Goal: Task Accomplishment & Management: Use online tool/utility

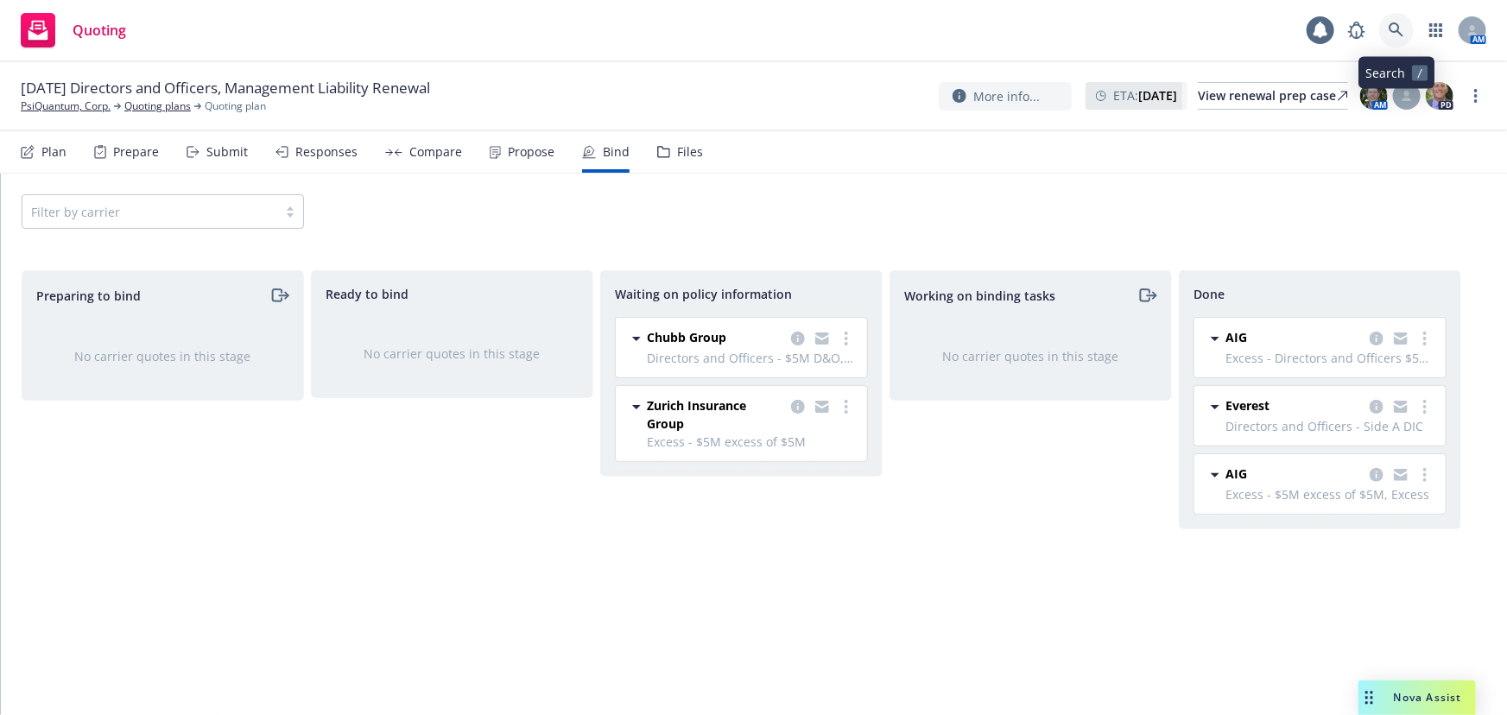
click at [1394, 30] on icon at bounding box center [1396, 30] width 16 height 16
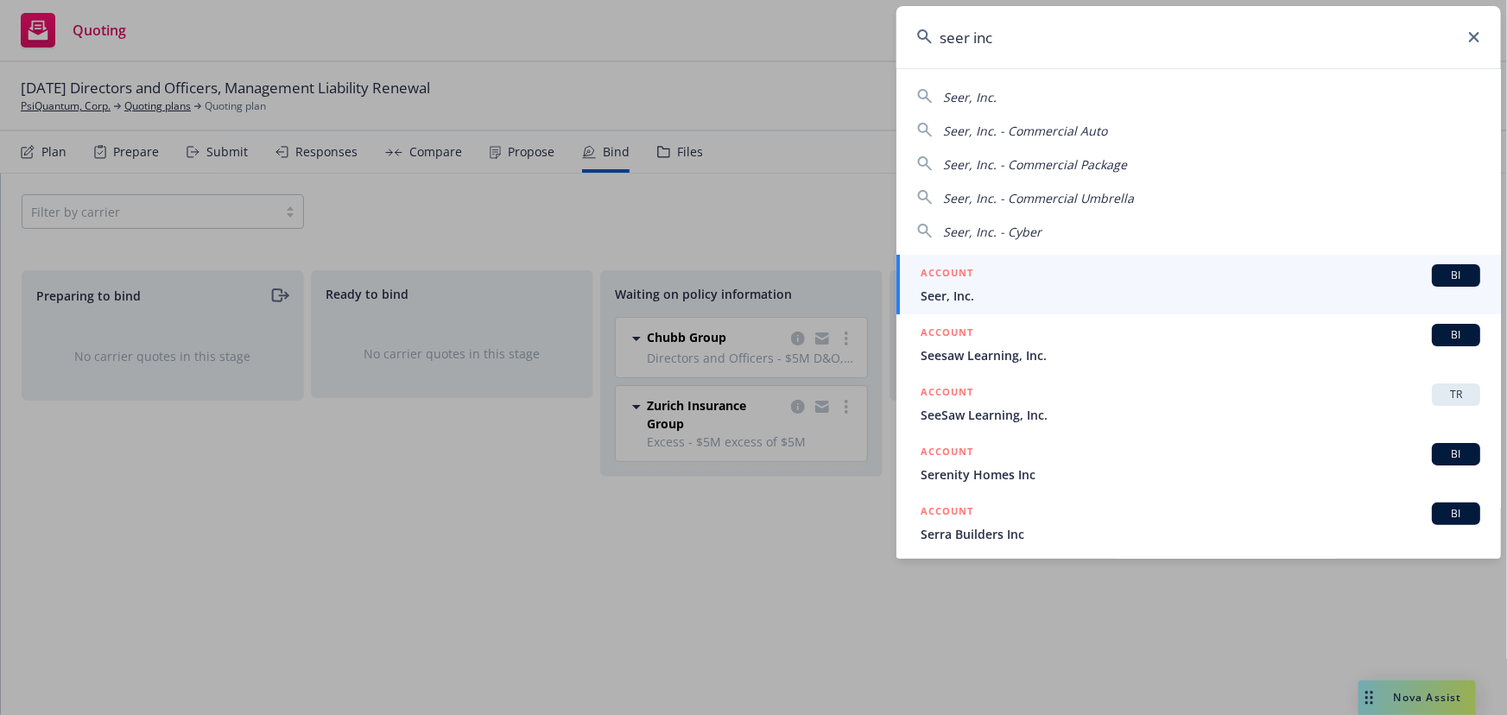
type input "seer inc"
click at [1060, 287] on span "Seer, Inc." at bounding box center [1199, 296] width 559 height 18
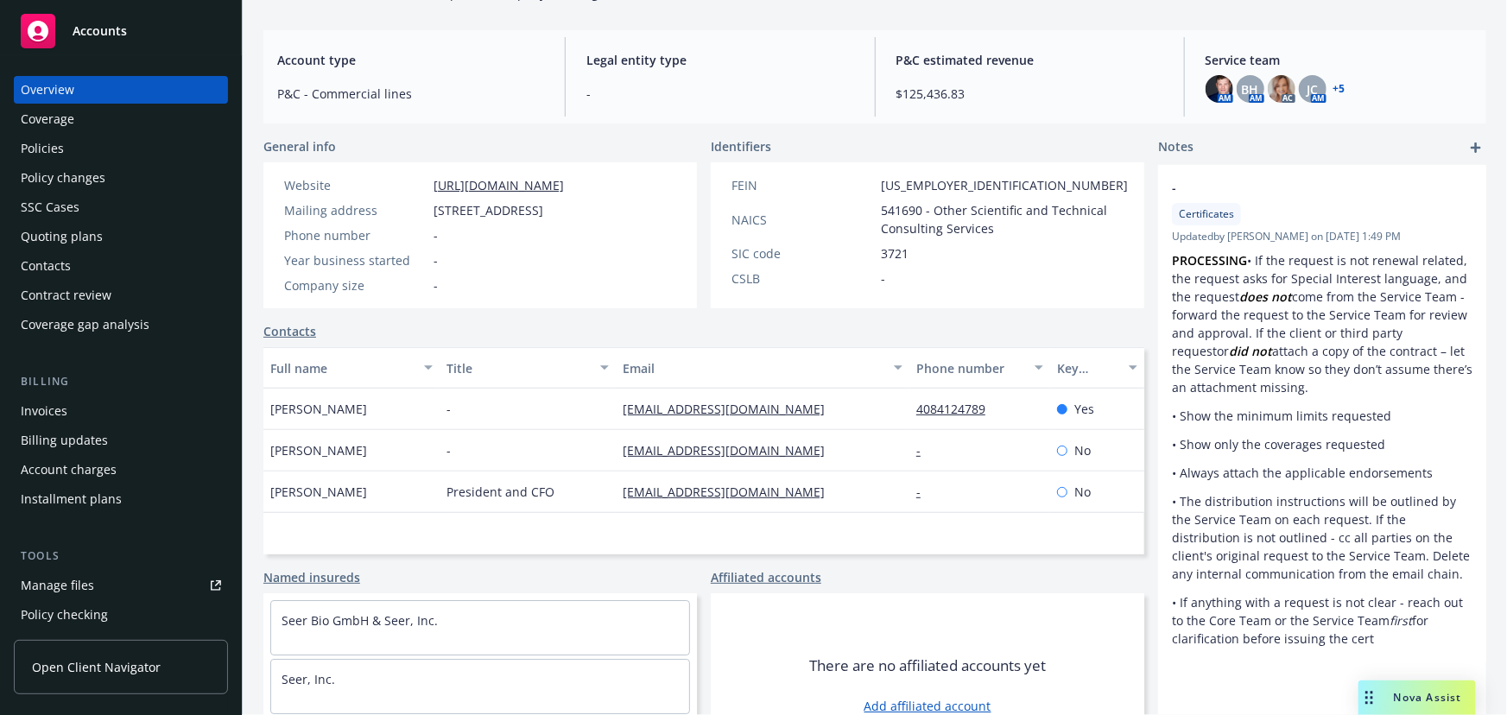
scroll to position [231, 0]
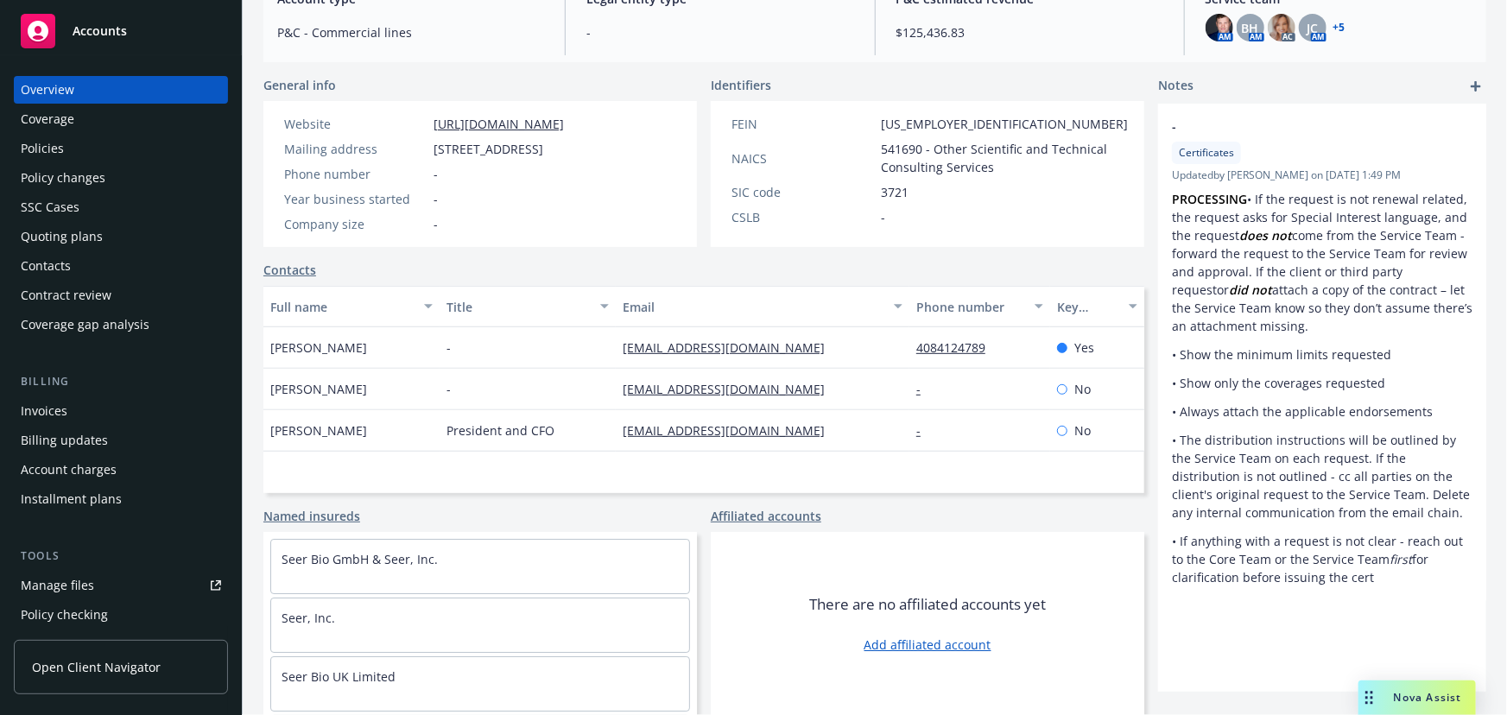
click at [112, 231] on div "Quoting plans" at bounding box center [121, 237] width 200 height 28
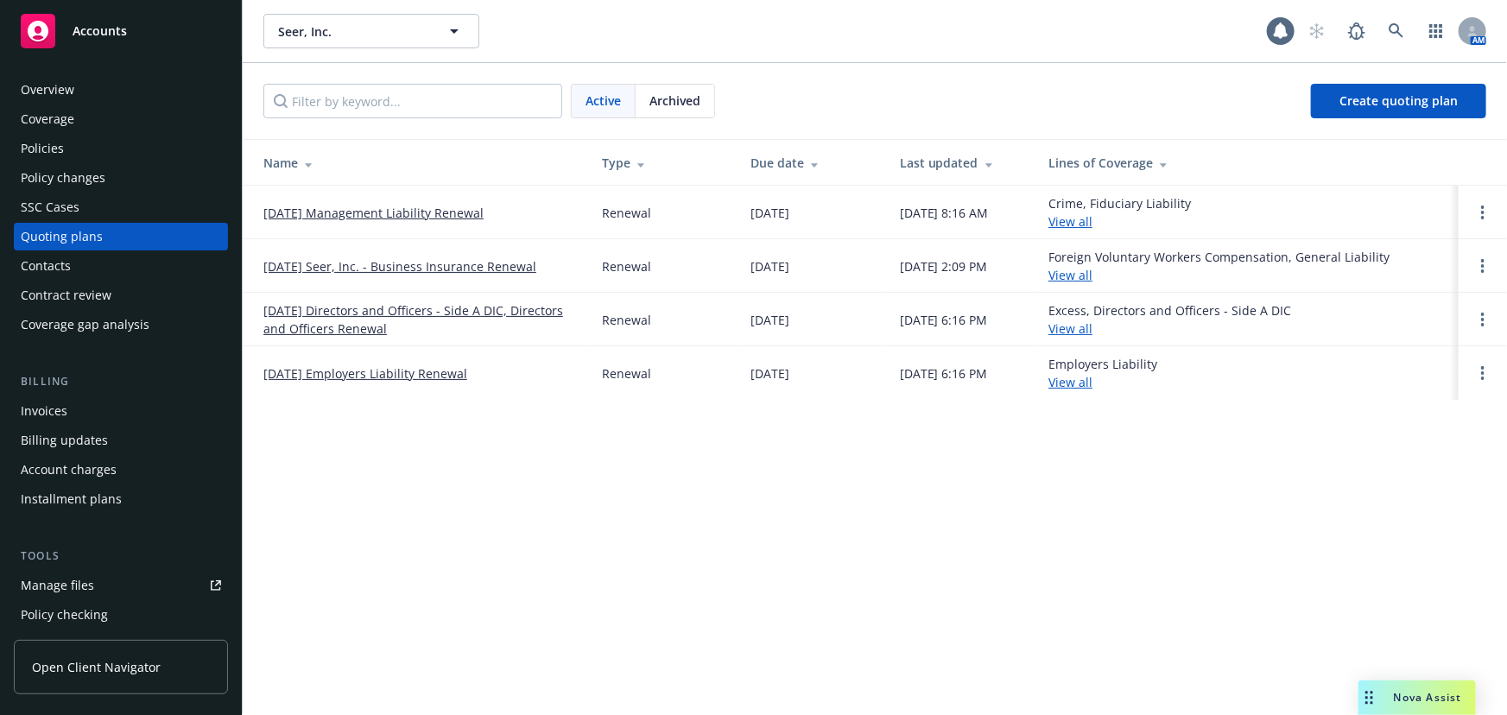
click at [455, 210] on link "12/03/25 Management Liability Renewal" at bounding box center [373, 213] width 220 height 18
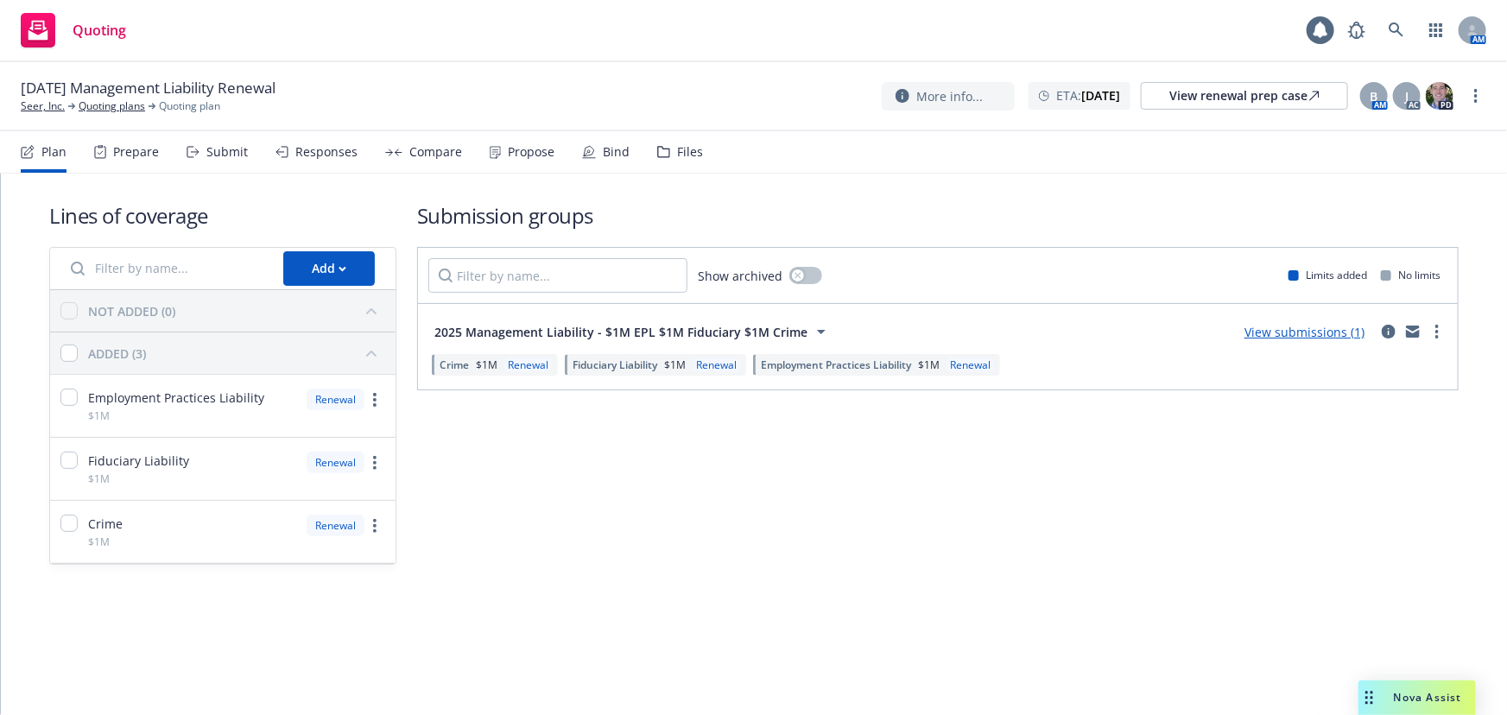
click at [679, 155] on div "Files" at bounding box center [690, 152] width 26 height 14
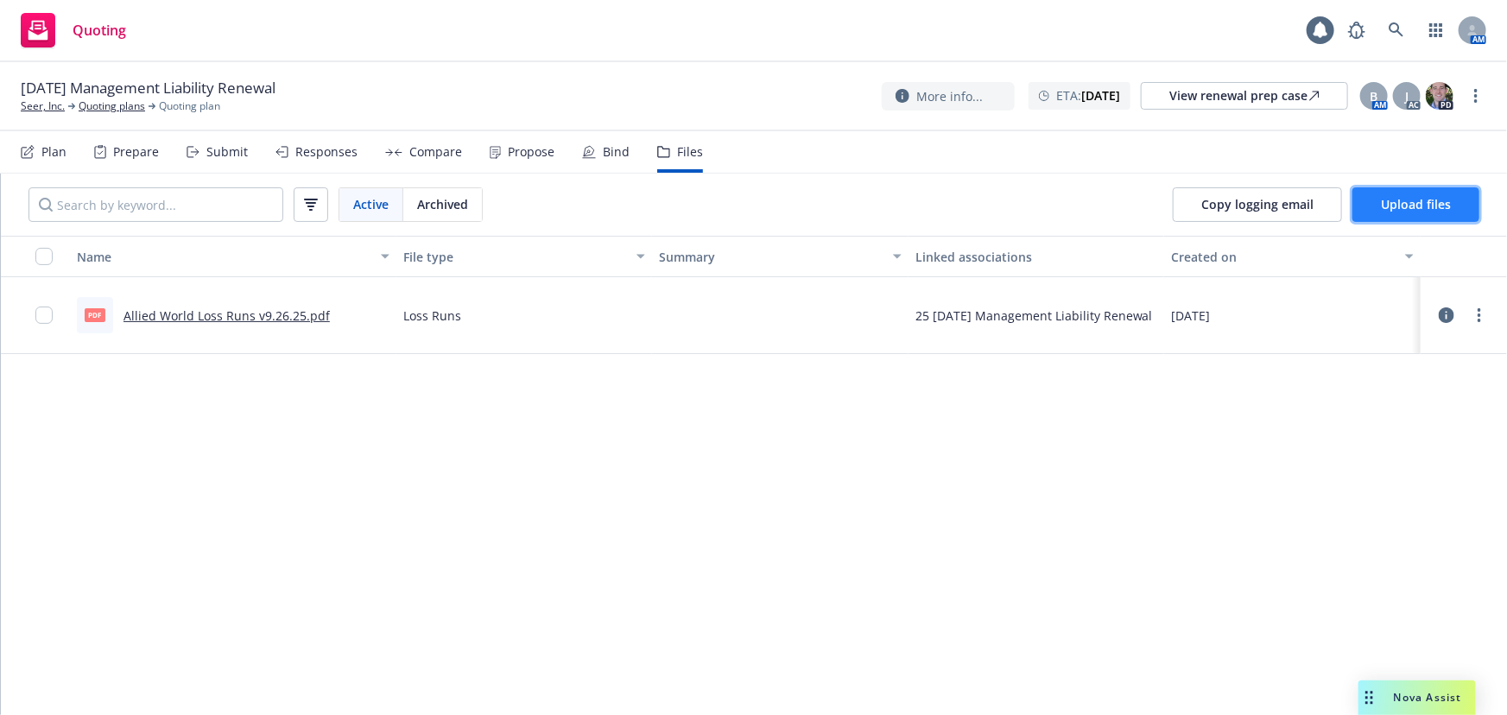
click at [1451, 206] on span "Upload files" at bounding box center [1416, 204] width 70 height 16
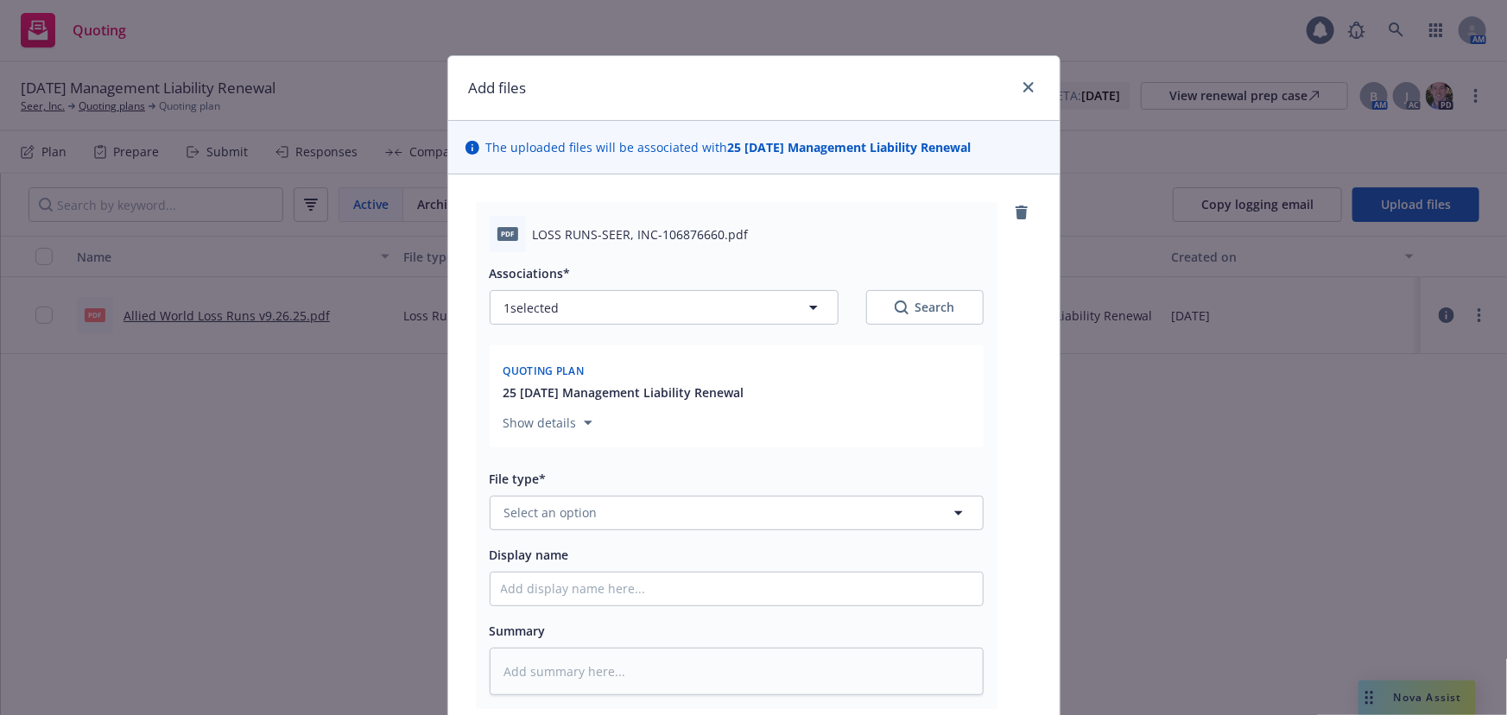
click at [629, 537] on div "Associations* 1 selected Search Quoting plan 25 12/03/25 Management Liability R…" at bounding box center [737, 473] width 494 height 442
click at [654, 507] on button "Select an option" at bounding box center [737, 513] width 494 height 35
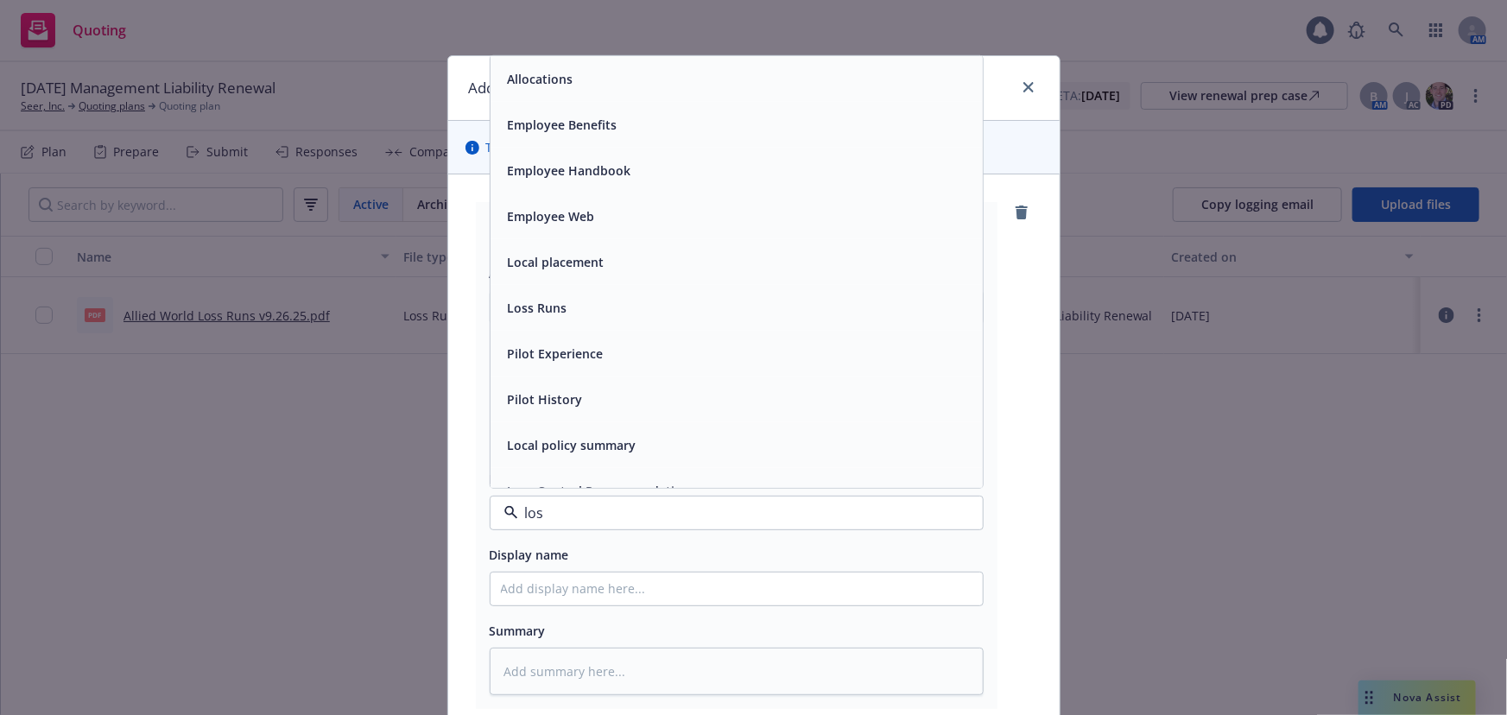
type input "loss"
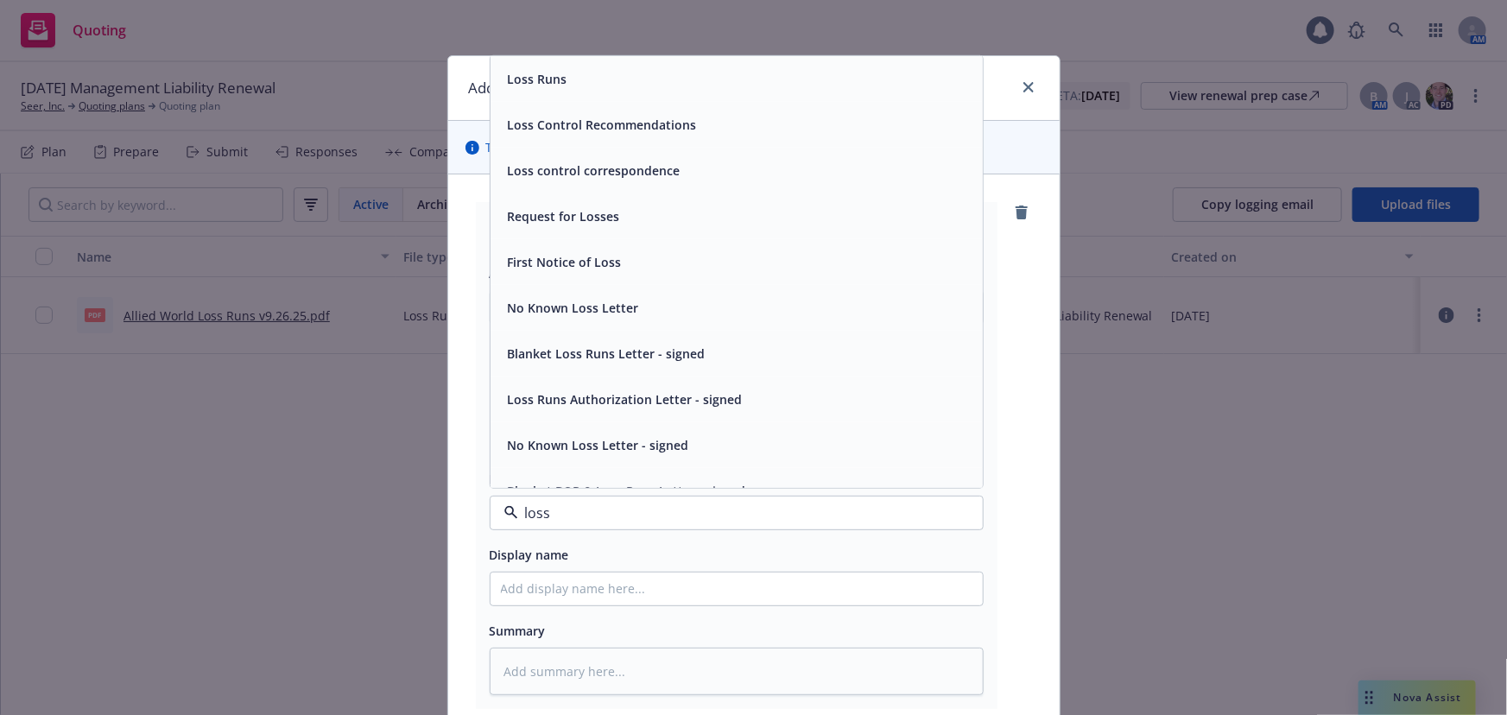
click at [682, 76] on div "Loss Runs" at bounding box center [736, 78] width 471 height 25
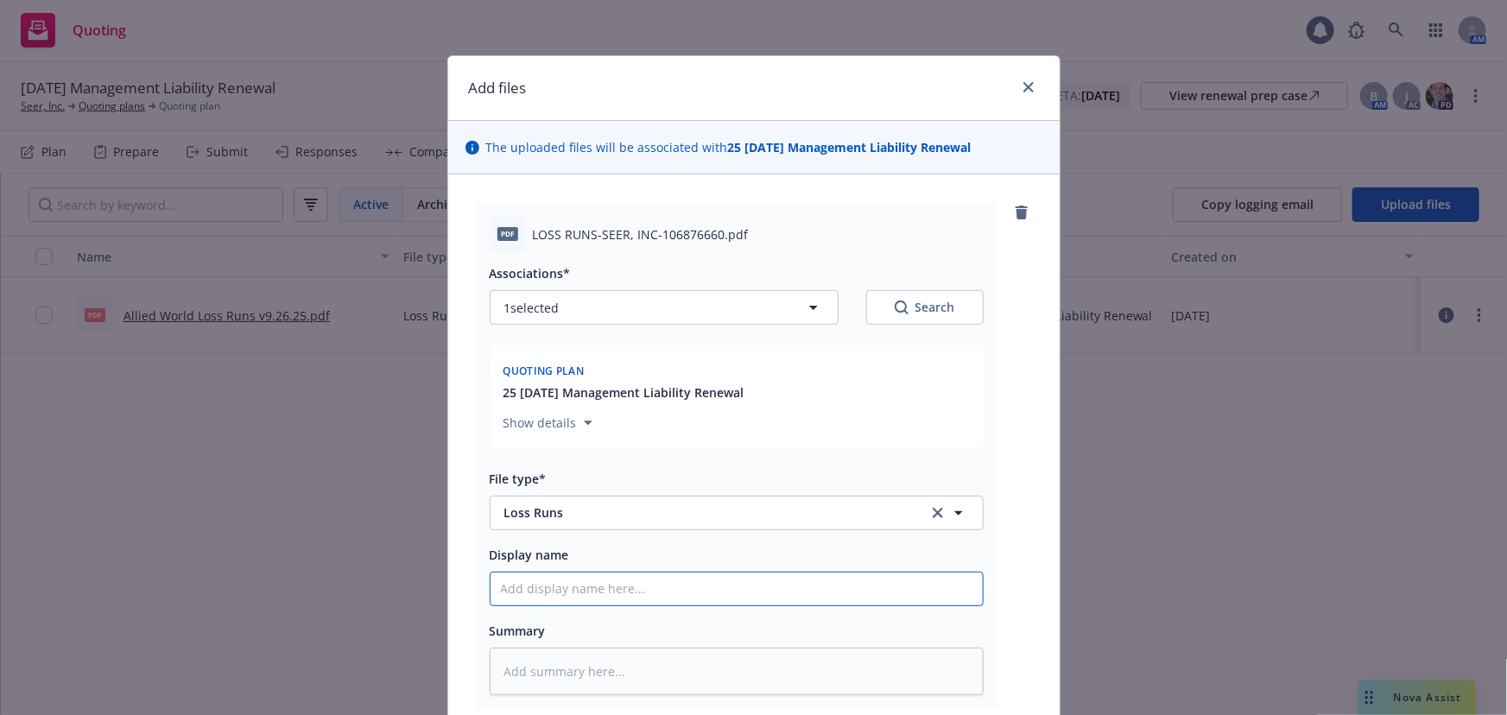
click at [591, 590] on input "Display name" at bounding box center [736, 588] width 492 height 33
type textarea "x"
type input "TR"
type textarea "x"
type input "TRa"
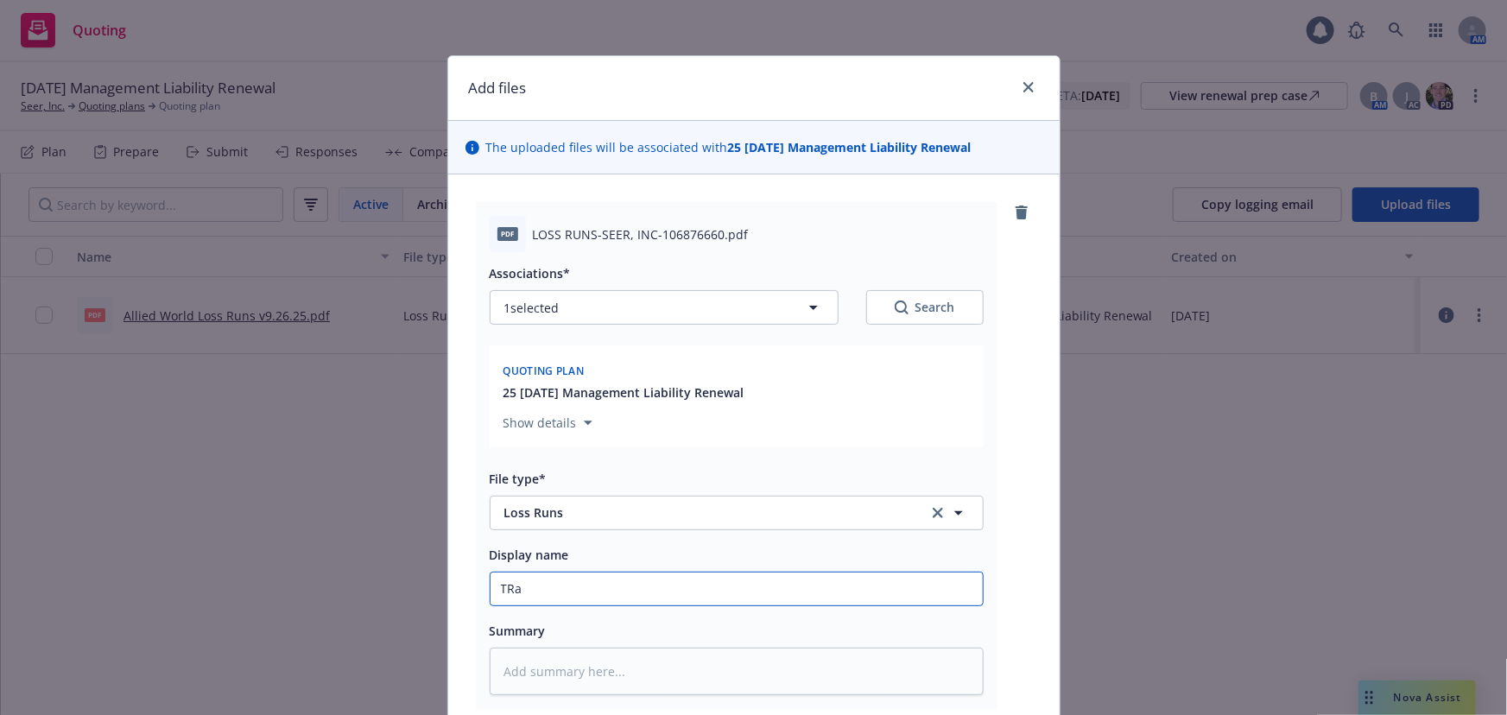
type textarea "x"
type input "TRav"
type textarea "x"
type input "TRave"
type textarea "x"
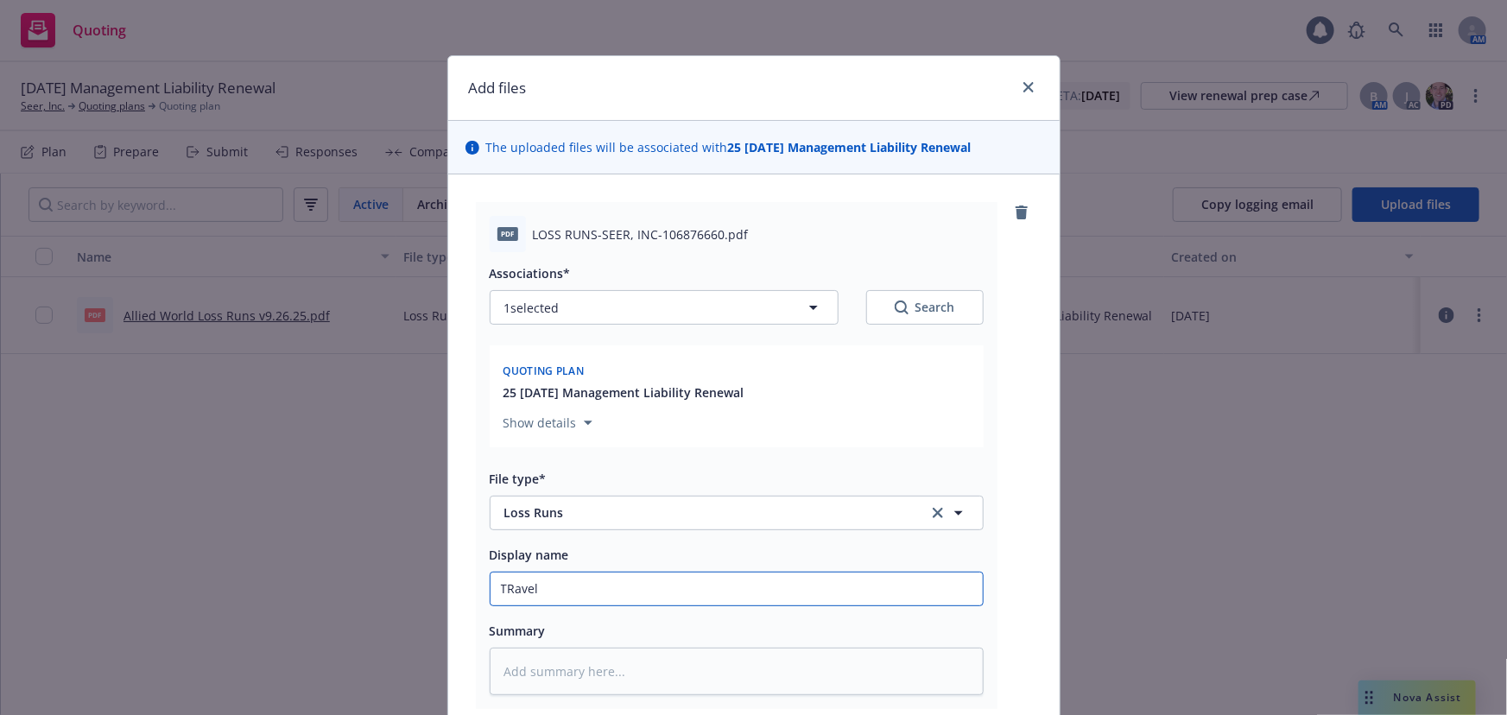
type input "TRavele"
type textarea "x"
type input "TRavelers"
type textarea "x"
type input "TRavelers"
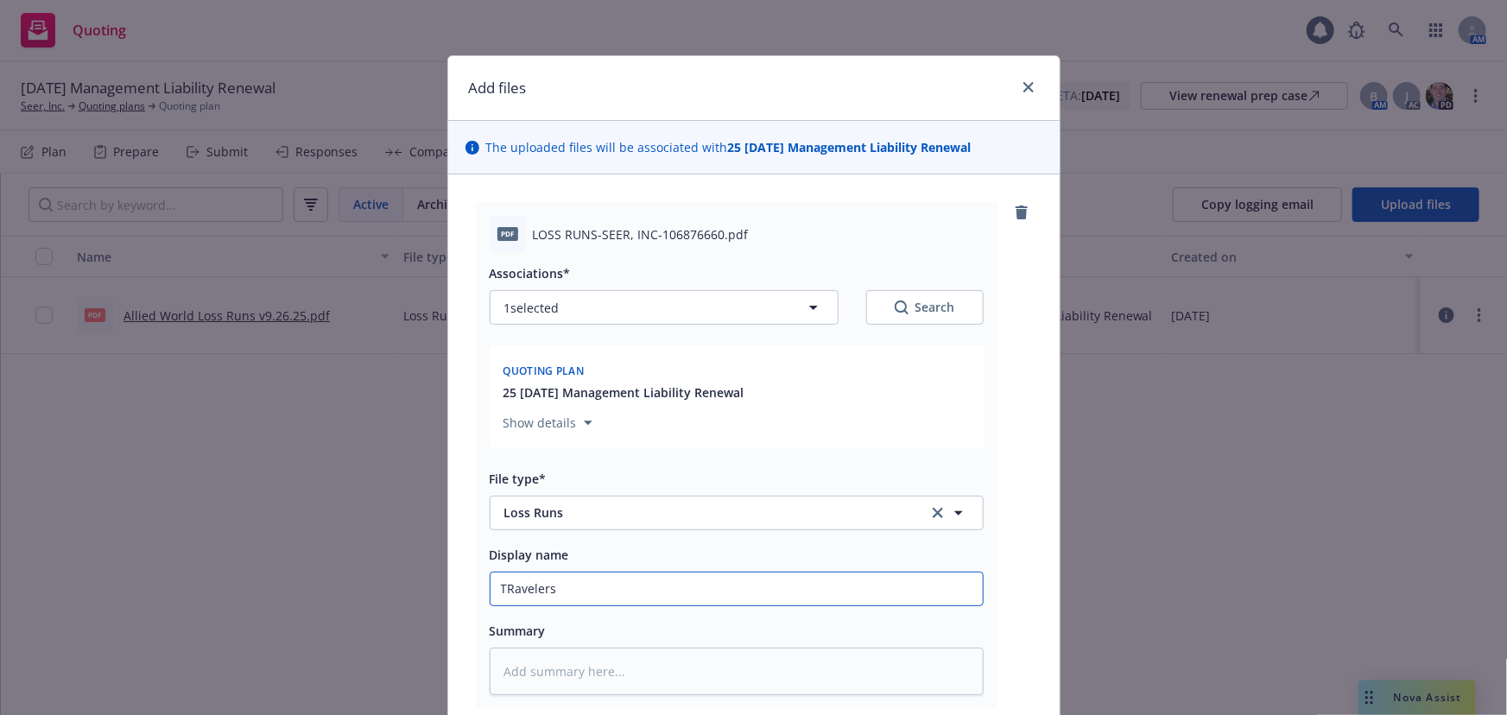
type textarea "x"
type input "TRavelers L"
type textarea "x"
type input "TRavelers Lo"
type textarea "x"
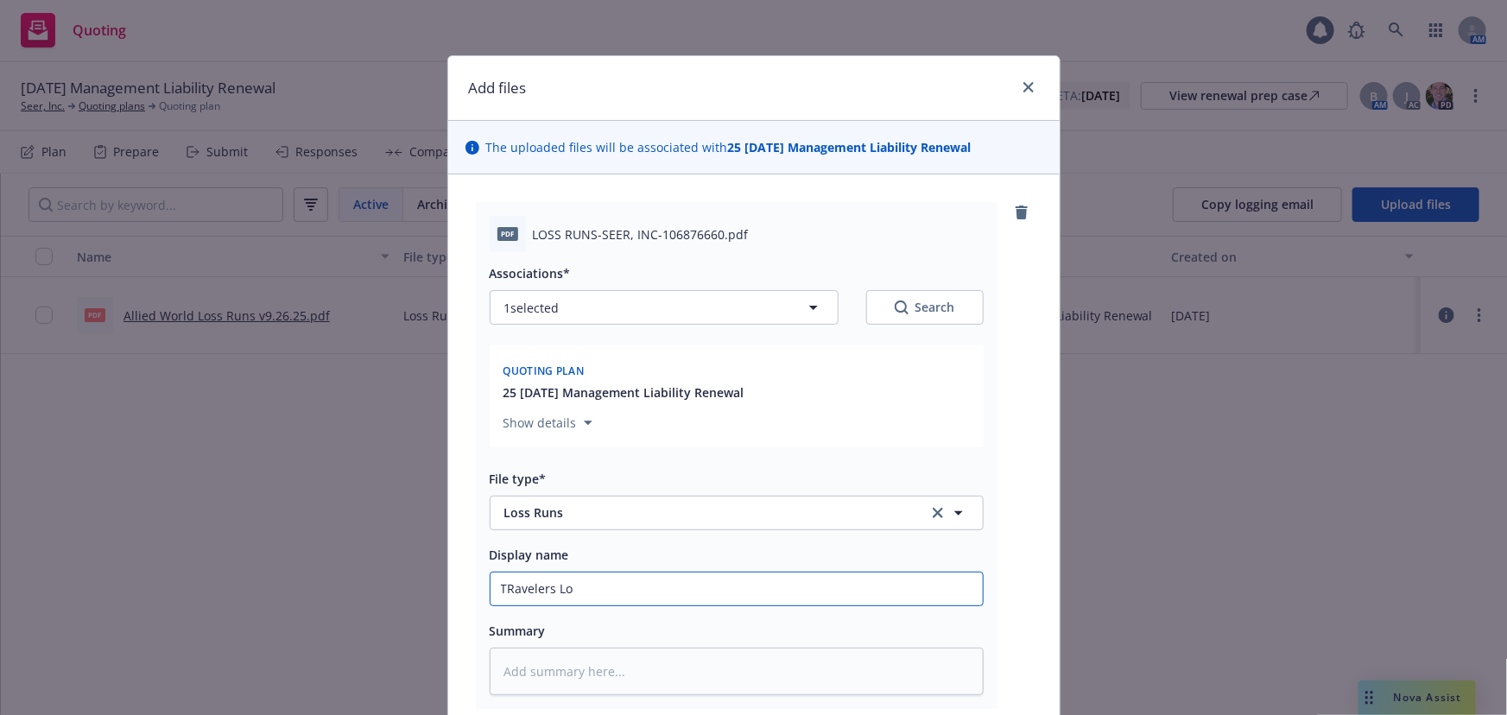
type input "TRavelers Los"
type textarea "x"
type input "TRavelers Loss"
type textarea "x"
type input "TRavelers Loss"
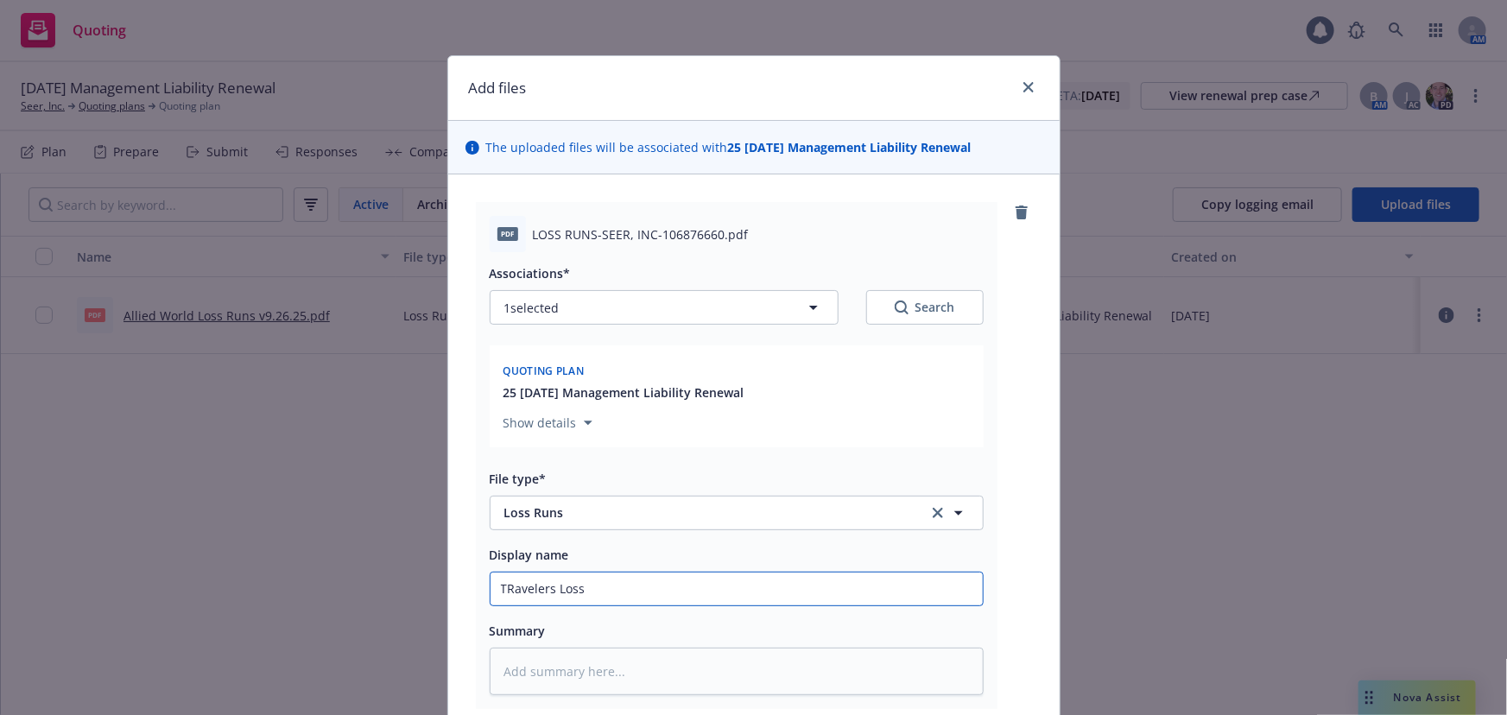
type textarea "x"
type input "TRavelers Loss r"
type textarea "x"
type input "TRavelers Loss ru"
type textarea "x"
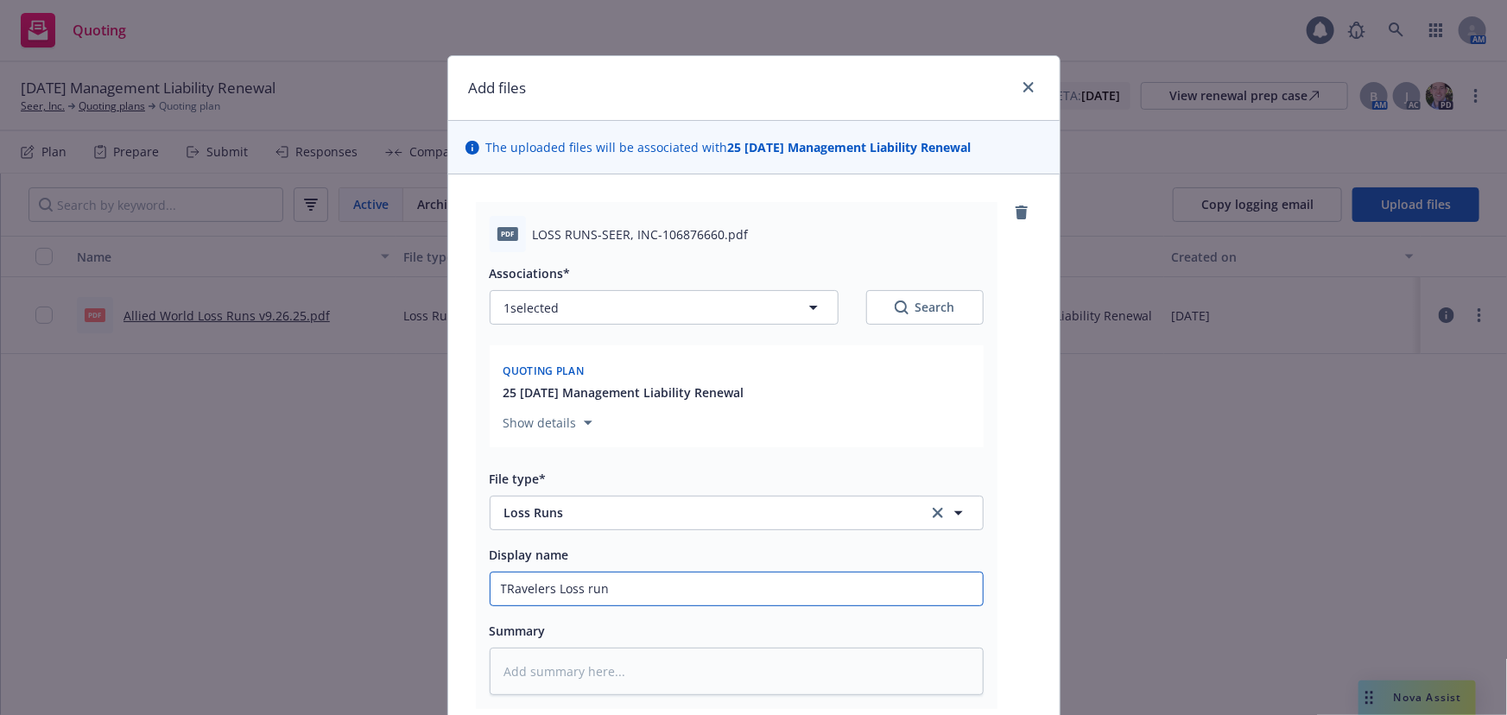
type input "TRavelers Loss runs"
type textarea "x"
type input "TRavelers Loss runs"
type textarea "x"
type input "TRavelers Loss runs v7"
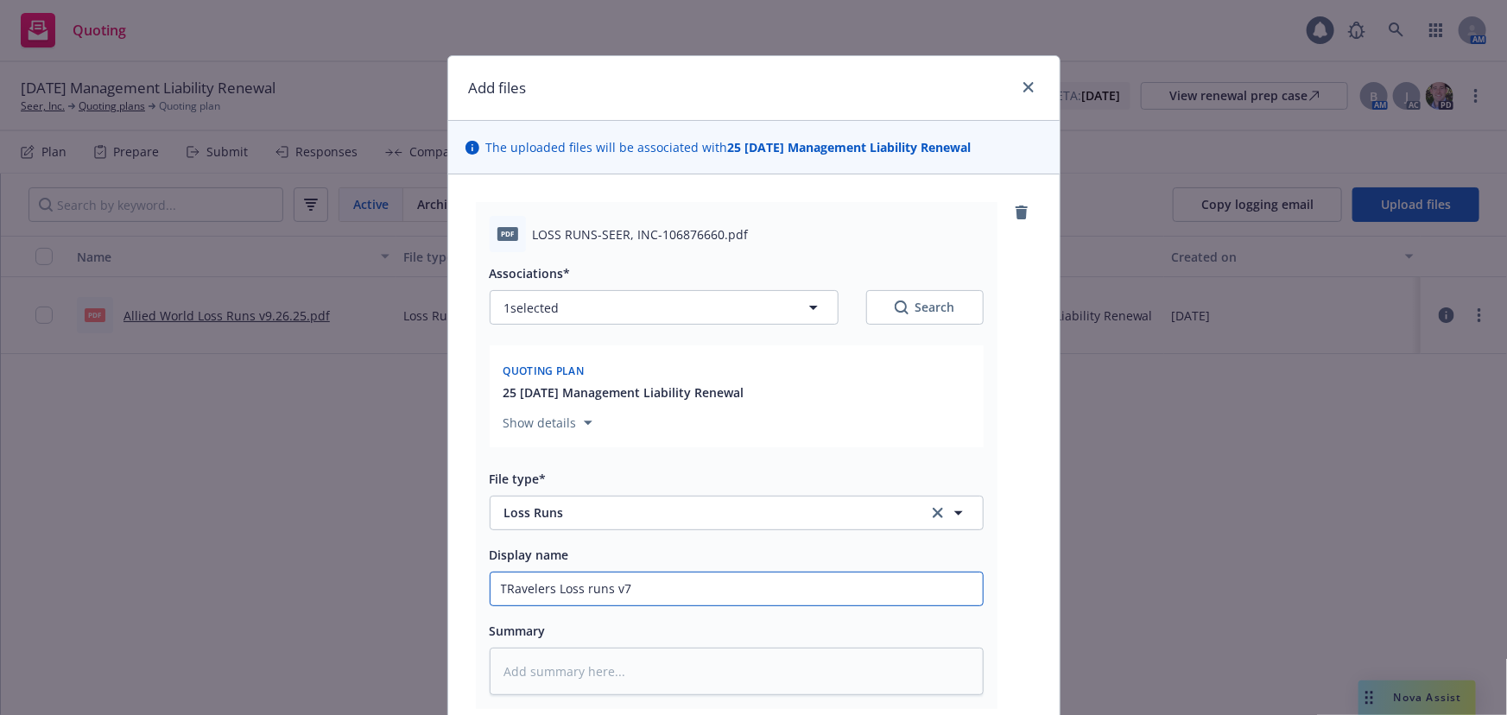
type textarea "x"
type input "TRavelers Loss runs v"
type textarea "x"
type input "TRavelers Loss runs v9"
type textarea "x"
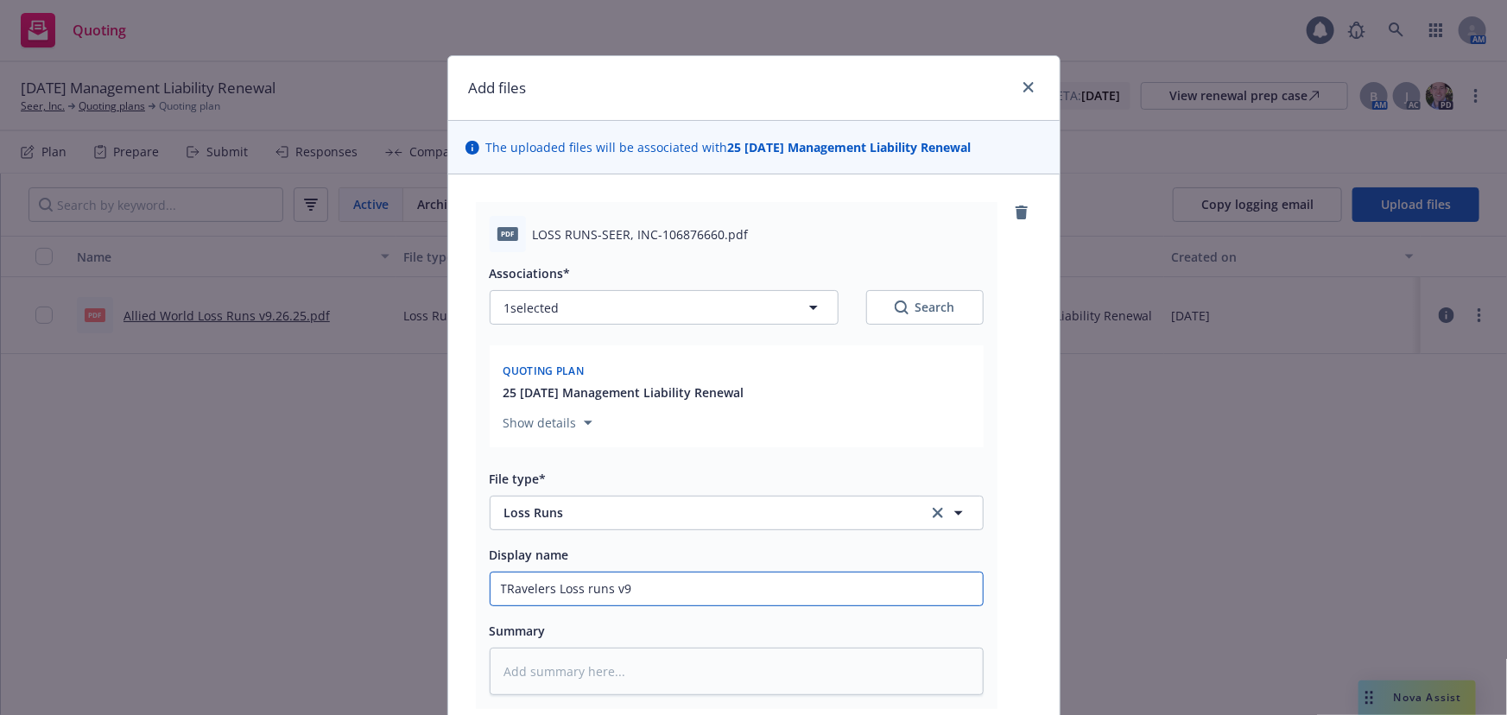
type input "TRavelers Loss runs v9."
type textarea "x"
type input "TRavelers Loss runs v9.2"
type textarea "x"
type input "TRavelers Loss runs v9.26."
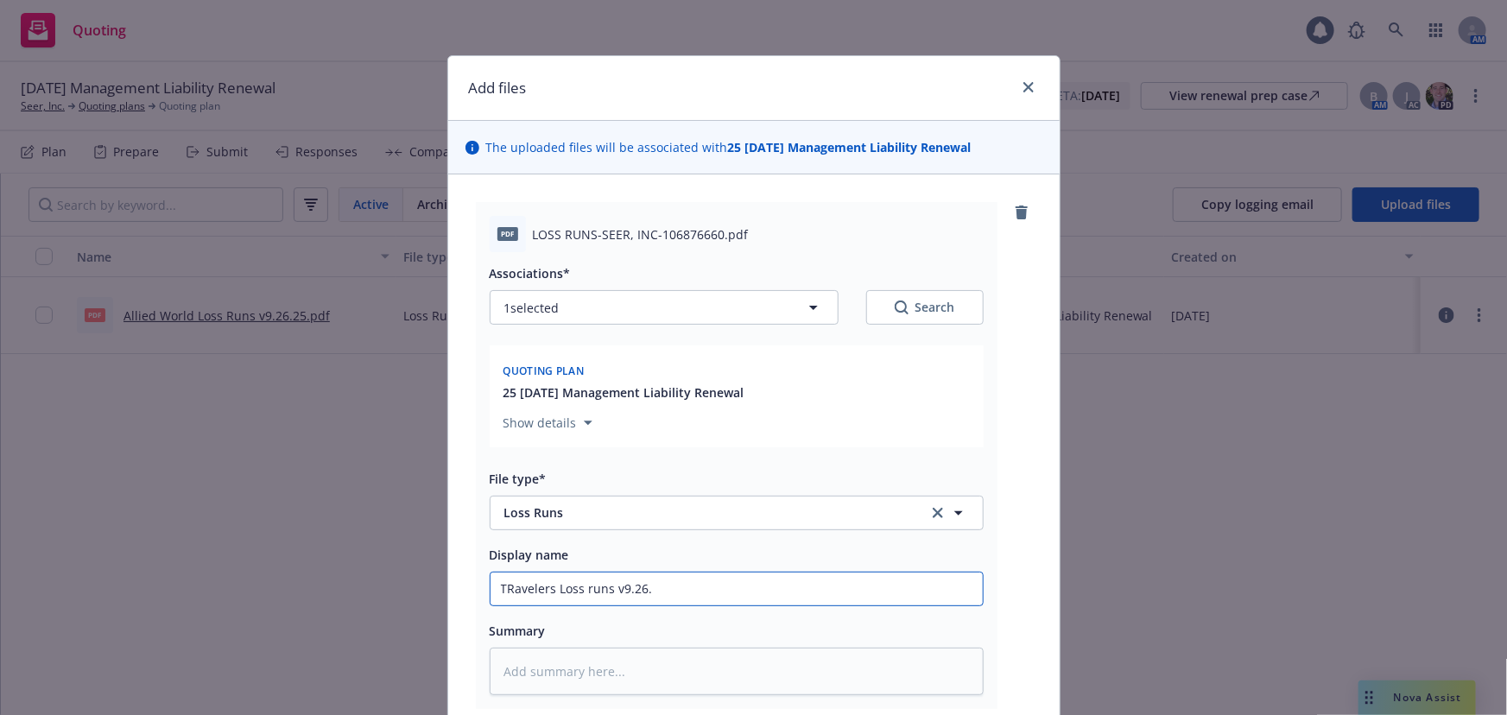
type textarea "x"
type input "TRavelers Loss runs v9.26.2"
type textarea "x"
type input "TRavelers Loss runs v9.26.25"
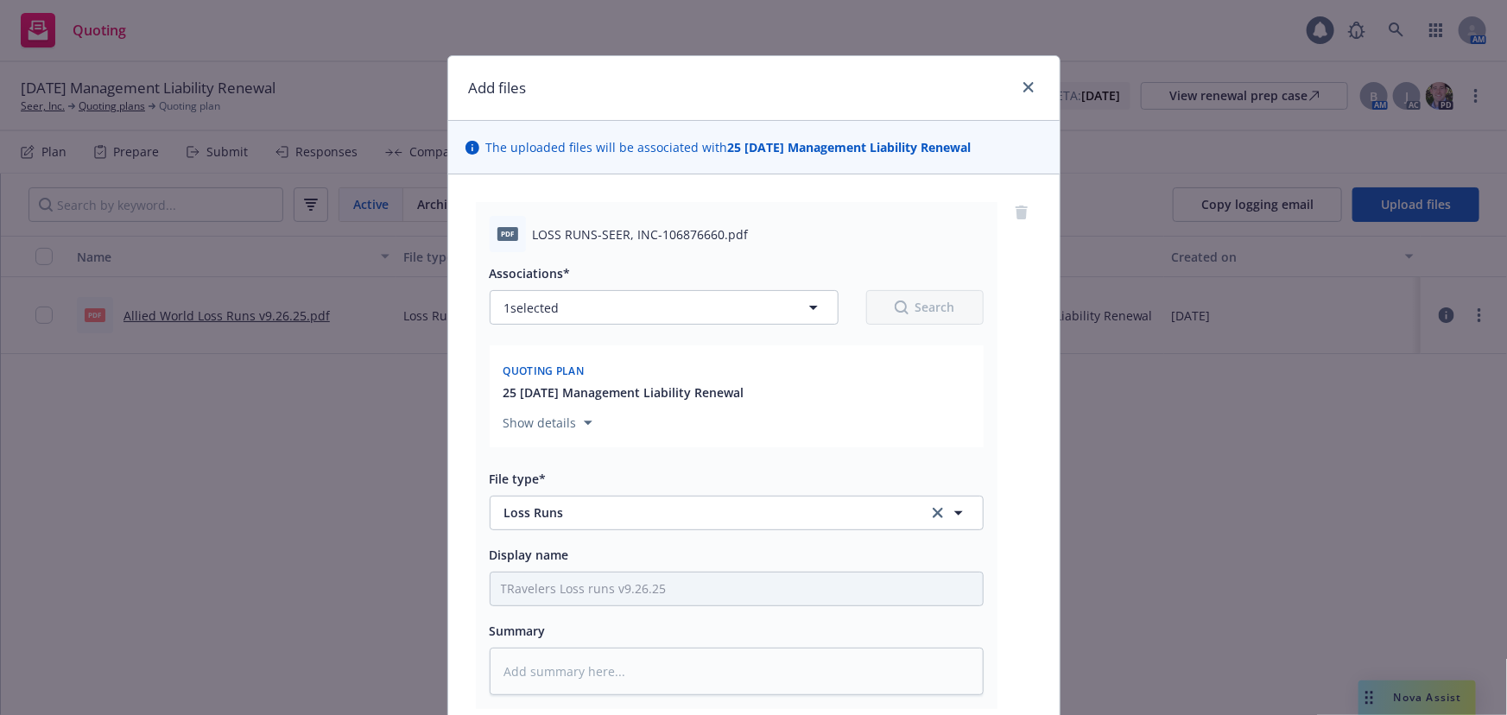
type textarea "x"
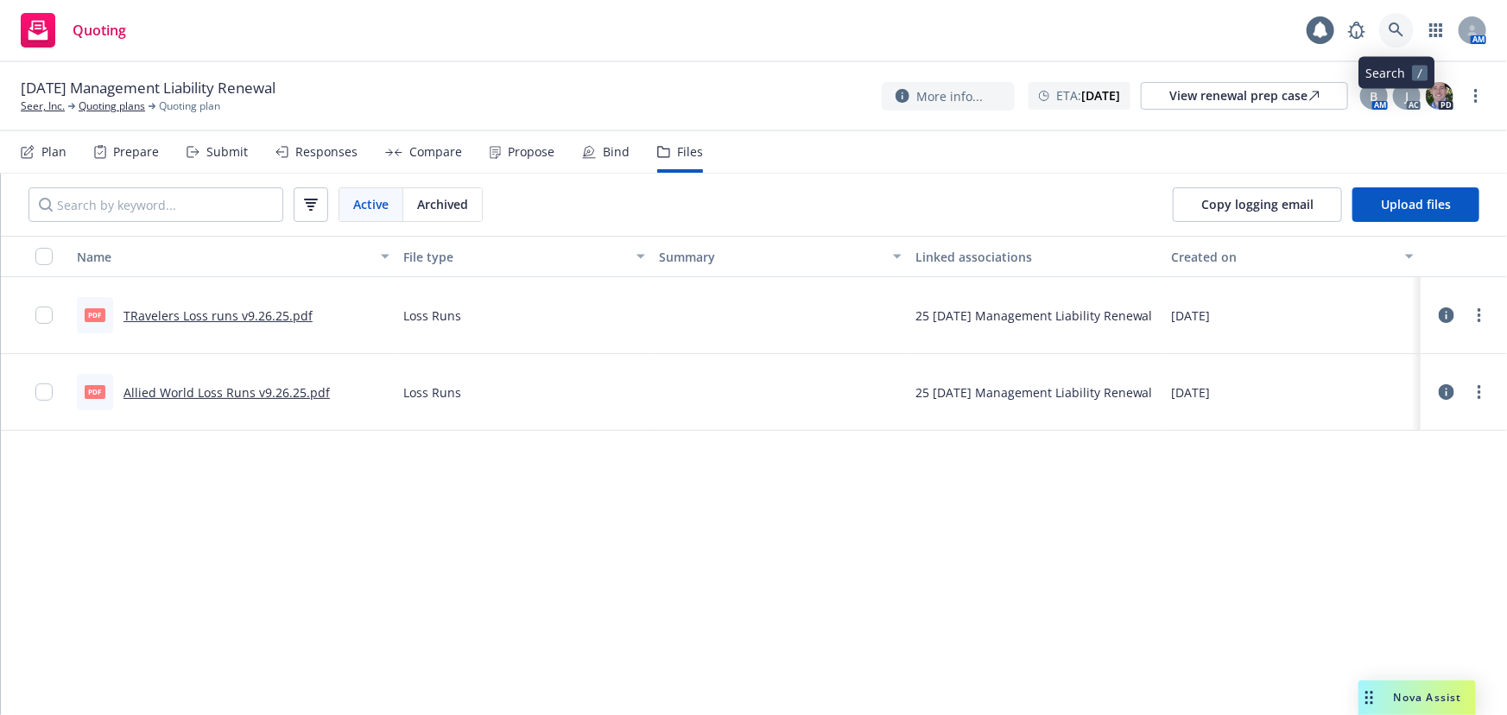
click at [1395, 27] on icon at bounding box center [1396, 30] width 16 height 16
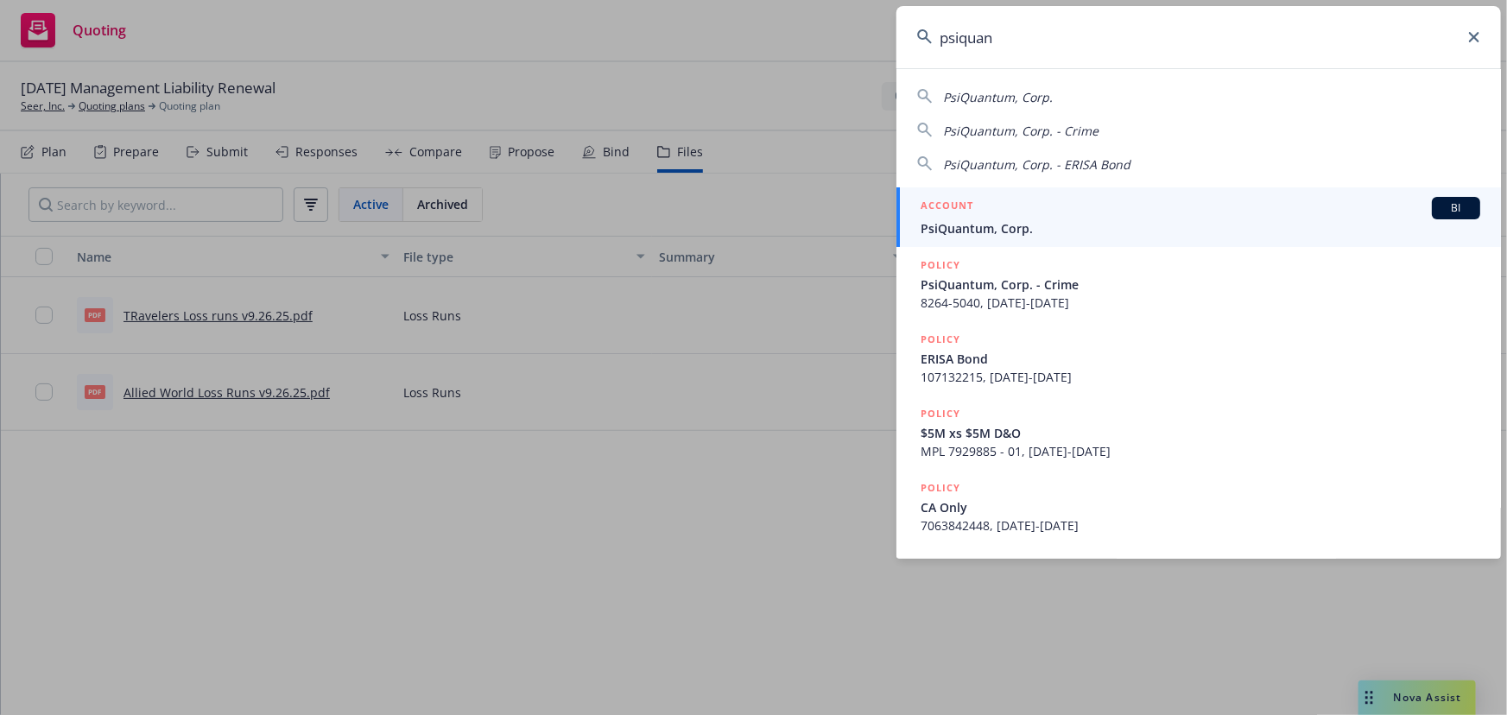
type input "psiquan"
click at [1062, 221] on span "PsiQuantum, Corp." at bounding box center [1199, 228] width 559 height 18
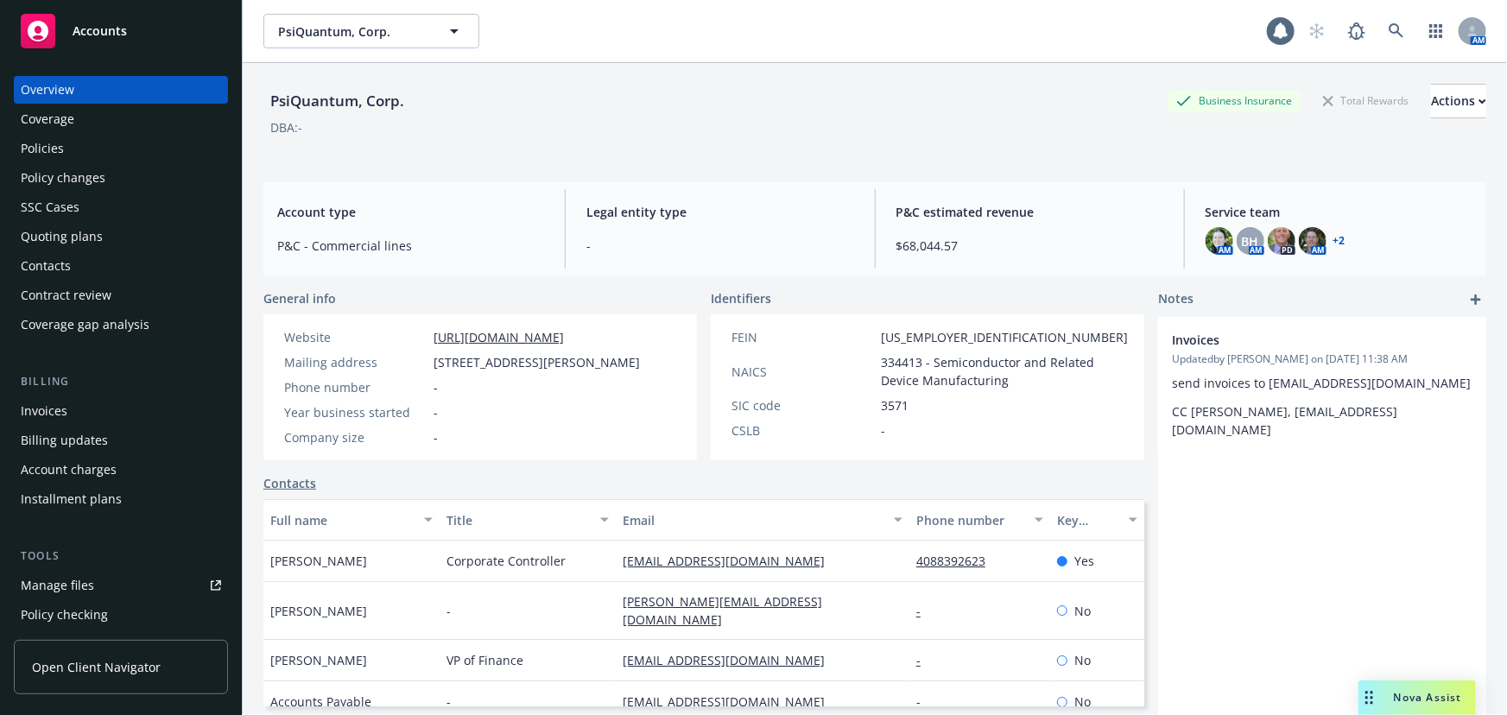
click at [108, 213] on div "SSC Cases" at bounding box center [121, 207] width 200 height 28
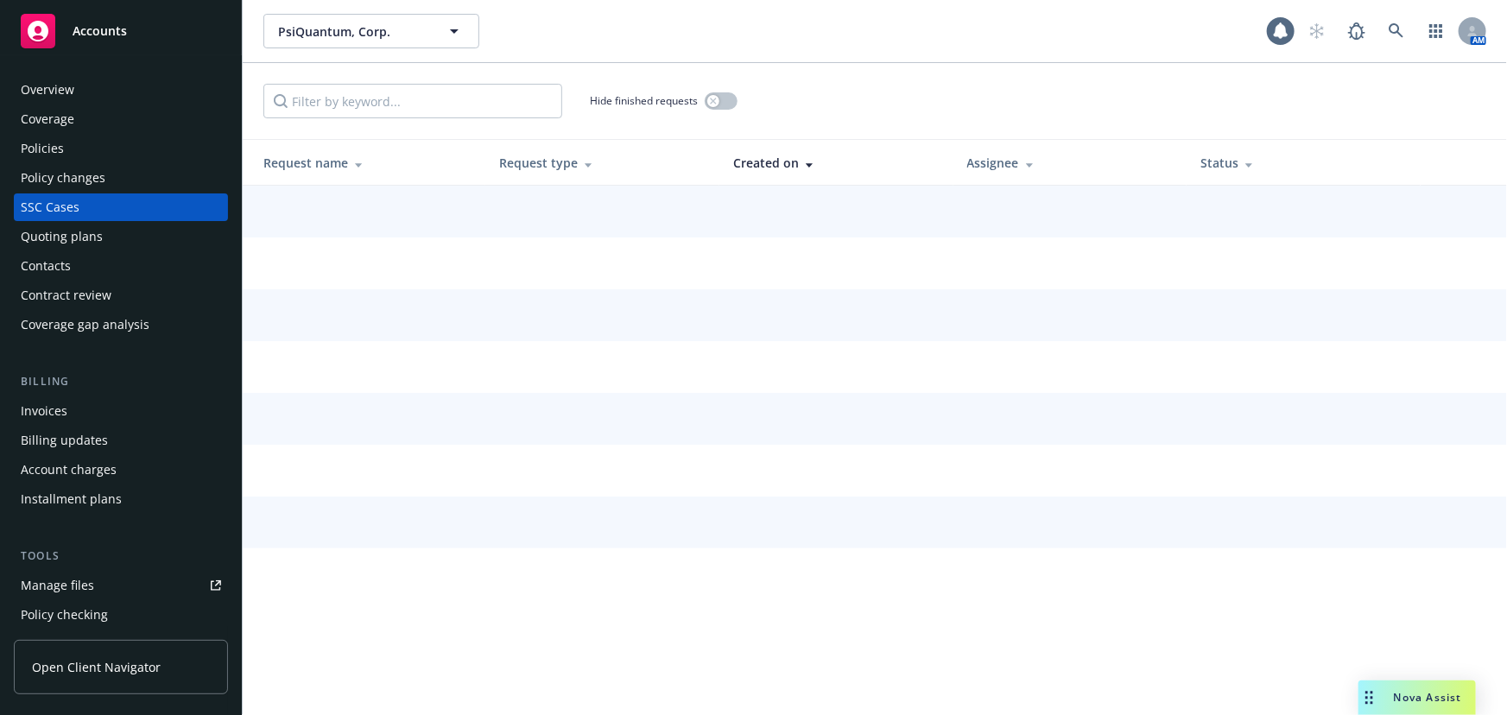
click at [103, 231] on div "Quoting plans" at bounding box center [121, 237] width 200 height 28
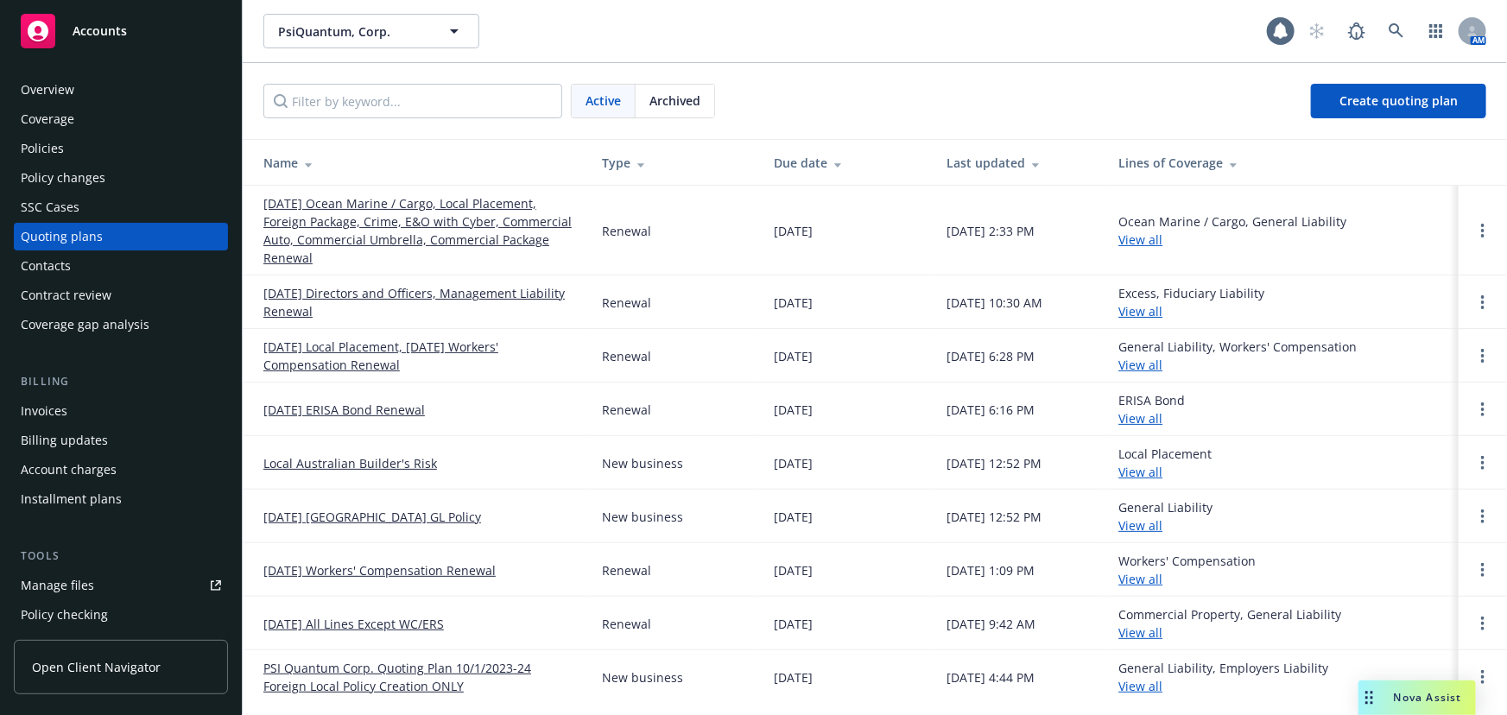
click at [484, 292] on link "[DATE] Directors and Officers, Management Liability Renewal" at bounding box center [418, 302] width 311 height 36
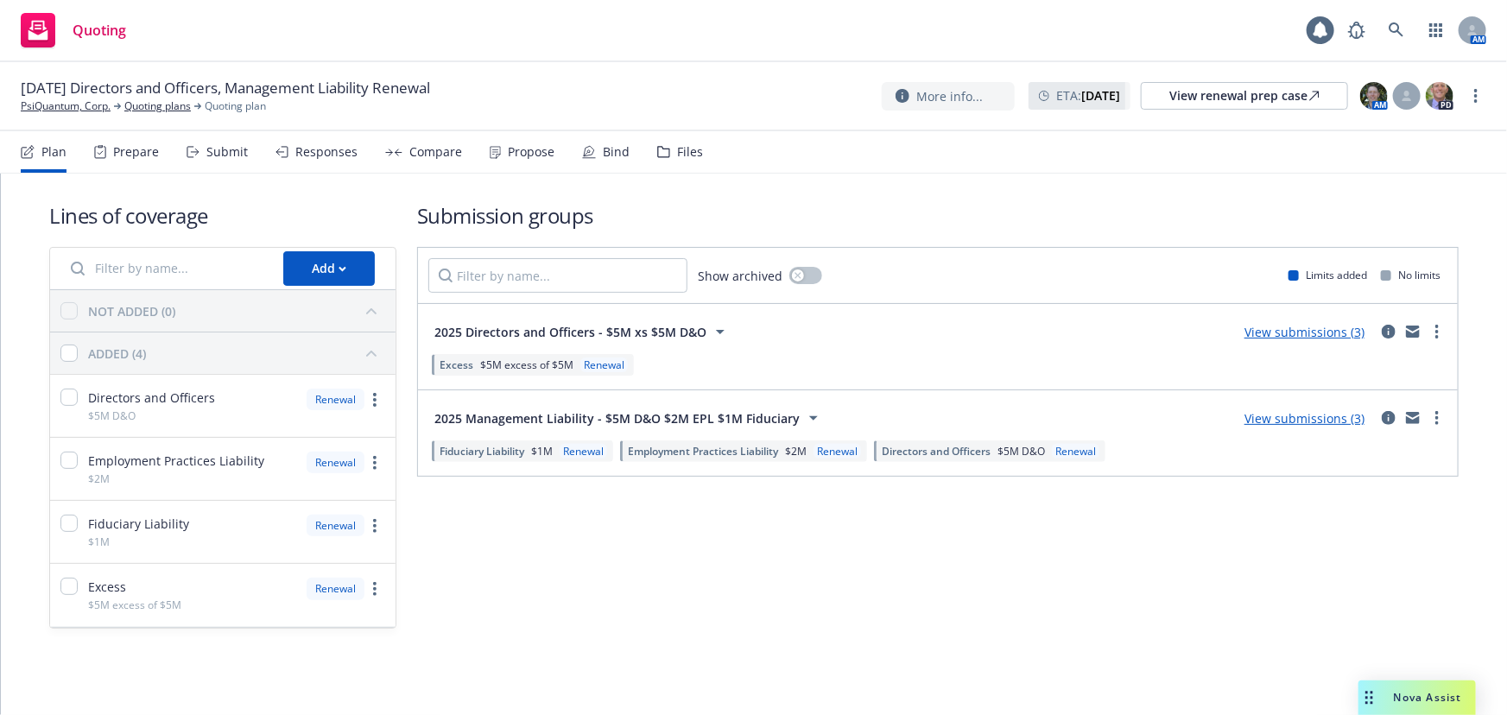
click at [604, 160] on div "Bind" at bounding box center [605, 151] width 47 height 41
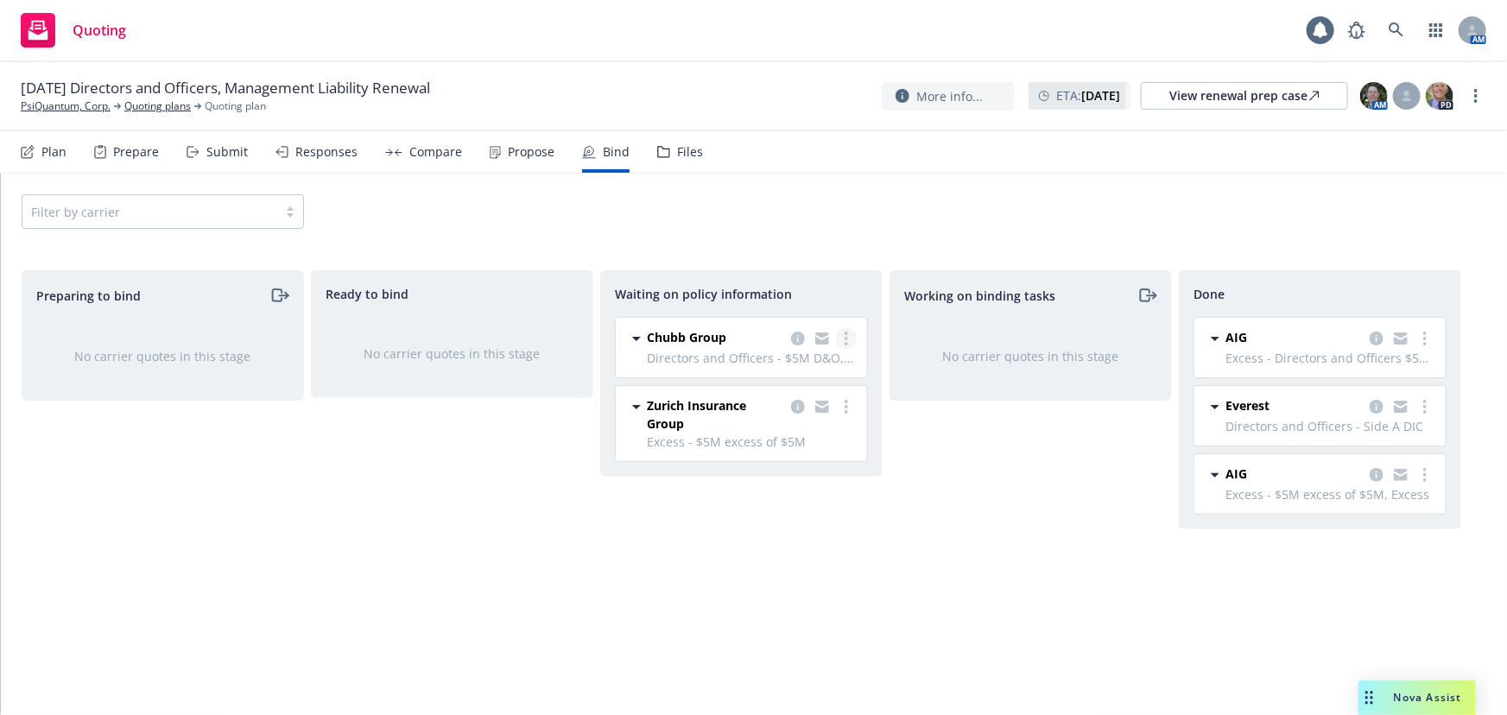
click at [846, 337] on circle "more" at bounding box center [845, 338] width 3 height 3
click at [746, 379] on span "Create policies" at bounding box center [762, 373] width 127 height 16
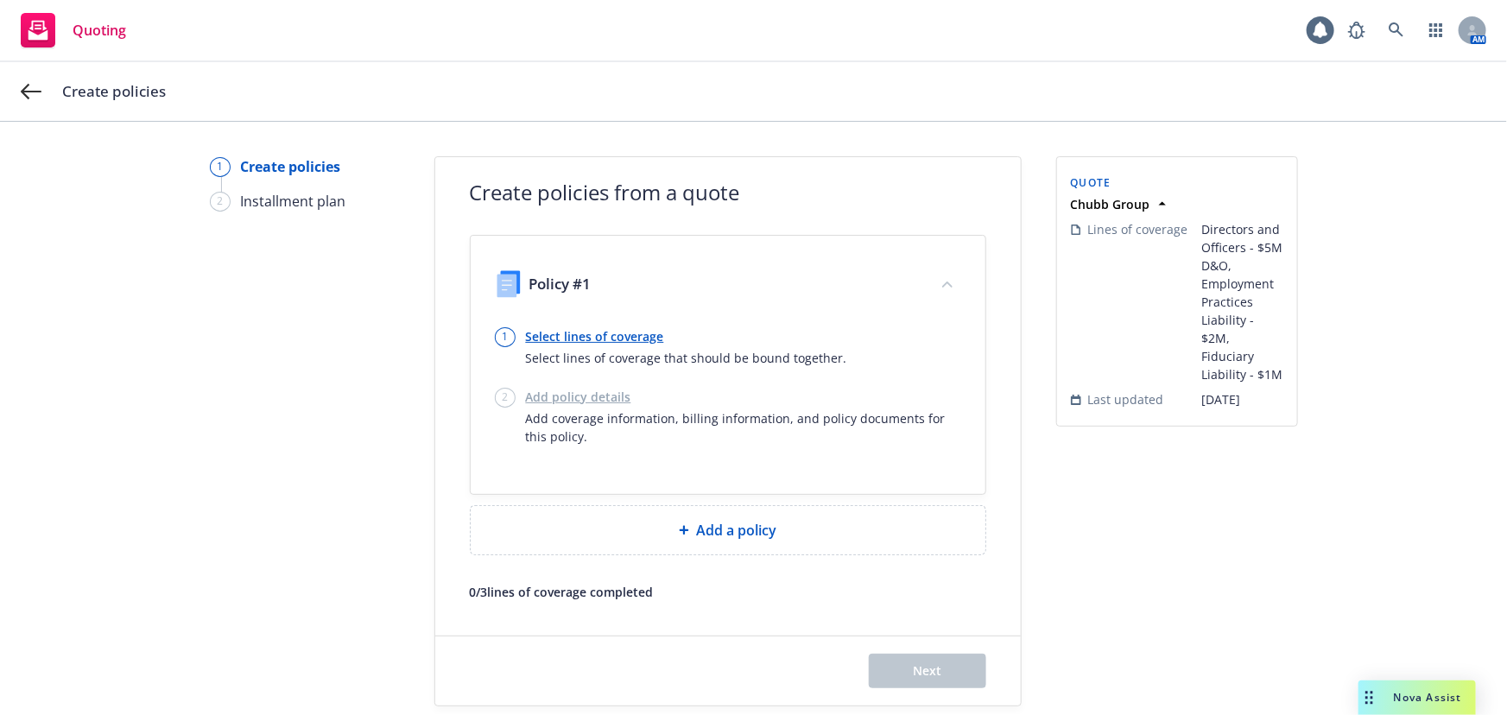
click at [642, 339] on link "Select lines of coverage" at bounding box center [686, 336] width 321 height 18
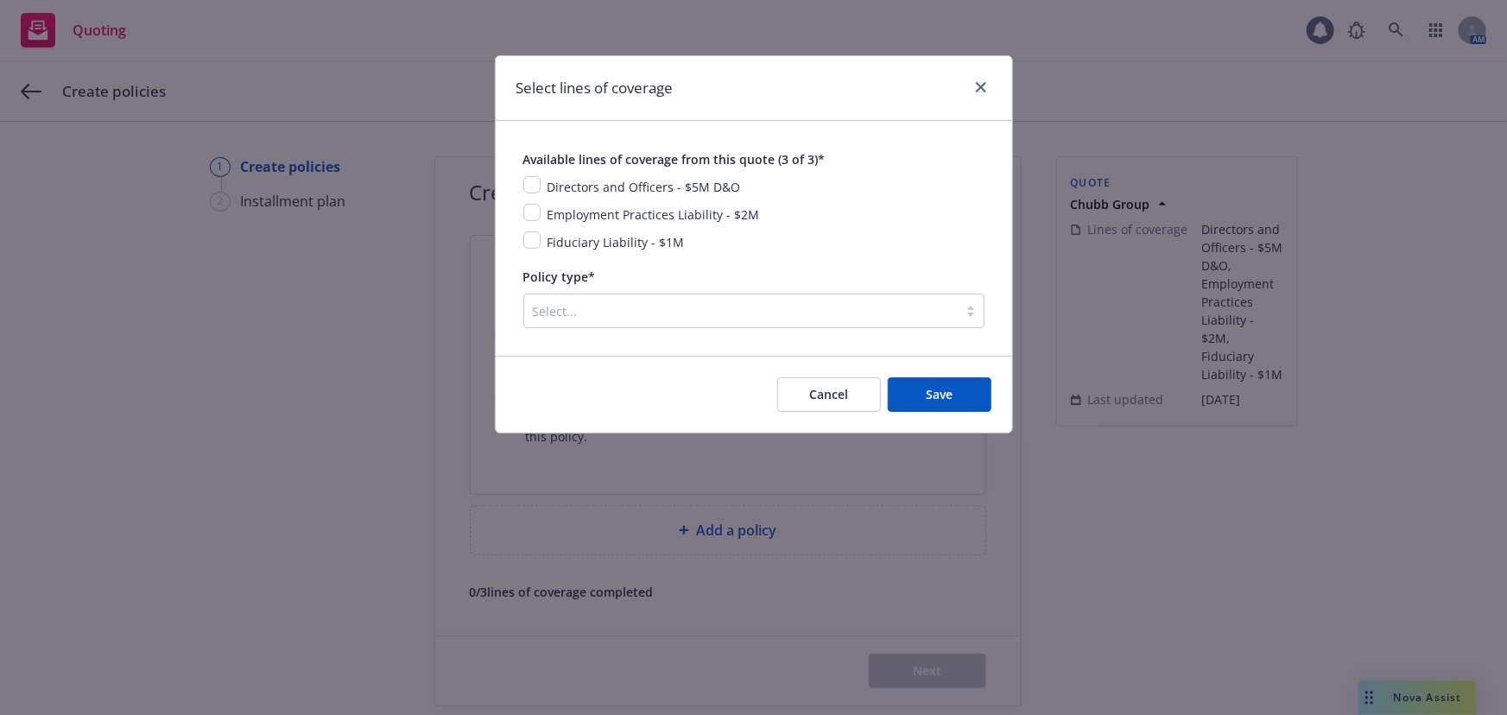
drag, startPoint x: 585, startPoint y: 189, endPoint x: 524, endPoint y: 206, distance: 62.9
click at [585, 189] on span "Directors and Officers - $5M D&O" at bounding box center [643, 187] width 193 height 16
click at [530, 215] on input "checkbox" at bounding box center [531, 212] width 17 height 17
checkbox input "true"
click at [527, 254] on div "Available lines of coverage from this quote (3 of 3)* Directors and Officers - …" at bounding box center [753, 239] width 461 height 180
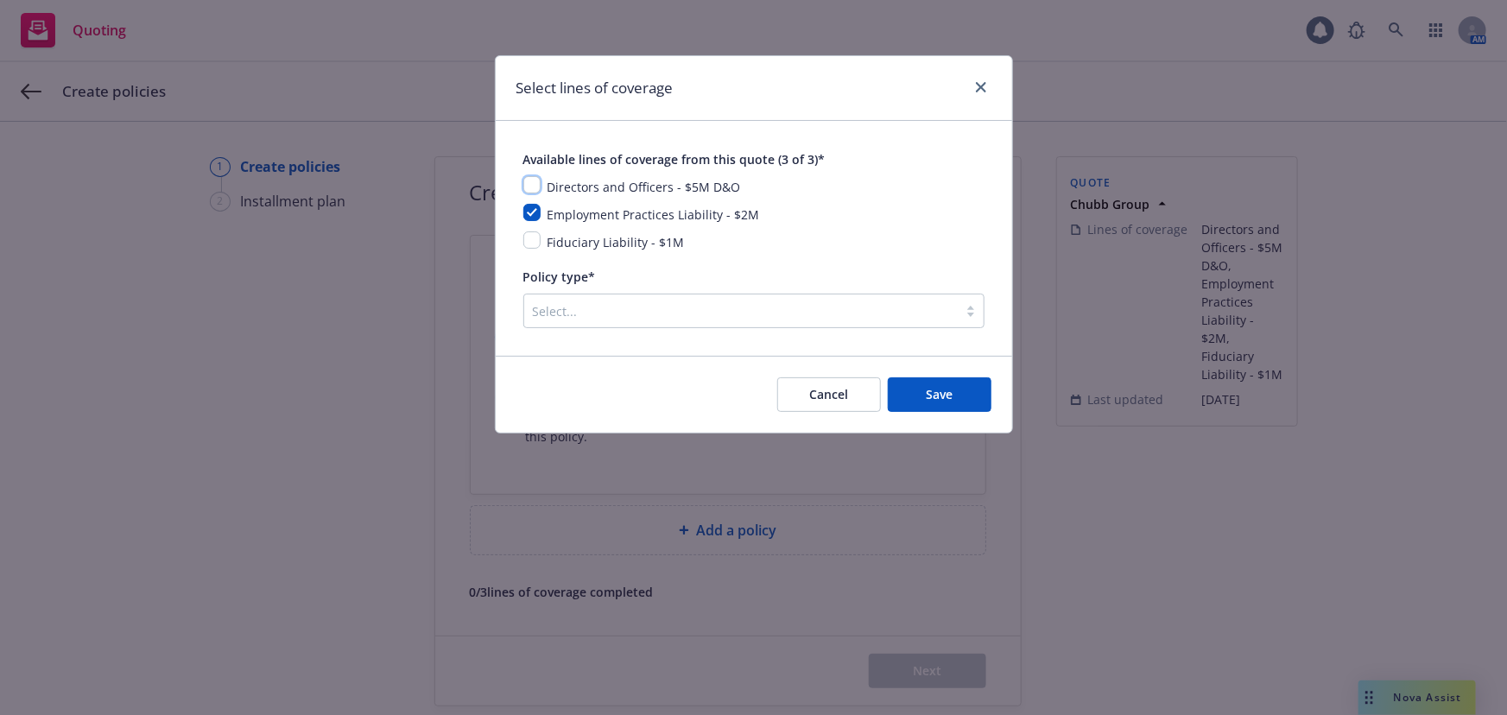
click at [531, 180] on input "checkbox" at bounding box center [531, 184] width 17 height 17
checkbox input "true"
click at [533, 241] on input "checkbox" at bounding box center [531, 239] width 17 height 17
checkbox input "true"
click at [615, 295] on div "Select..." at bounding box center [753, 311] width 461 height 35
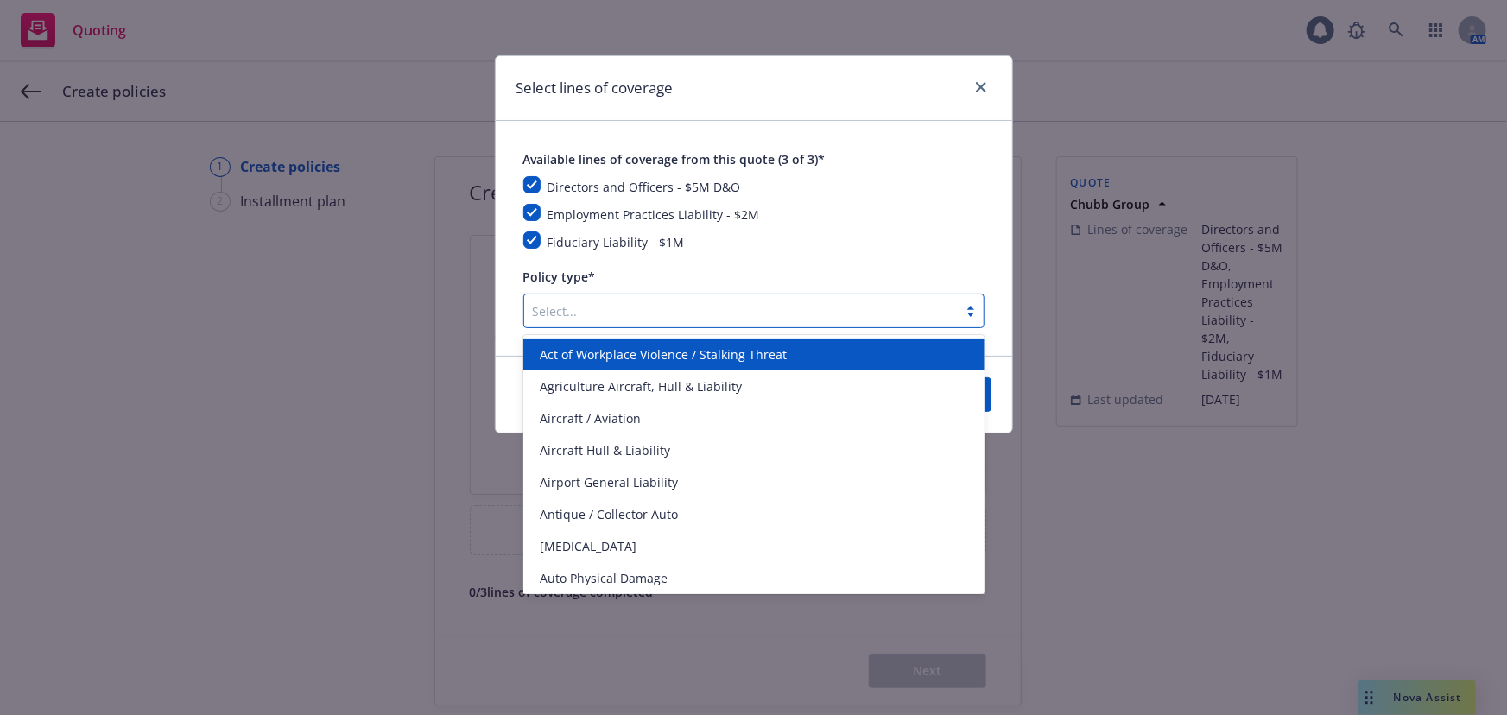
click at [616, 311] on div at bounding box center [741, 310] width 416 height 21
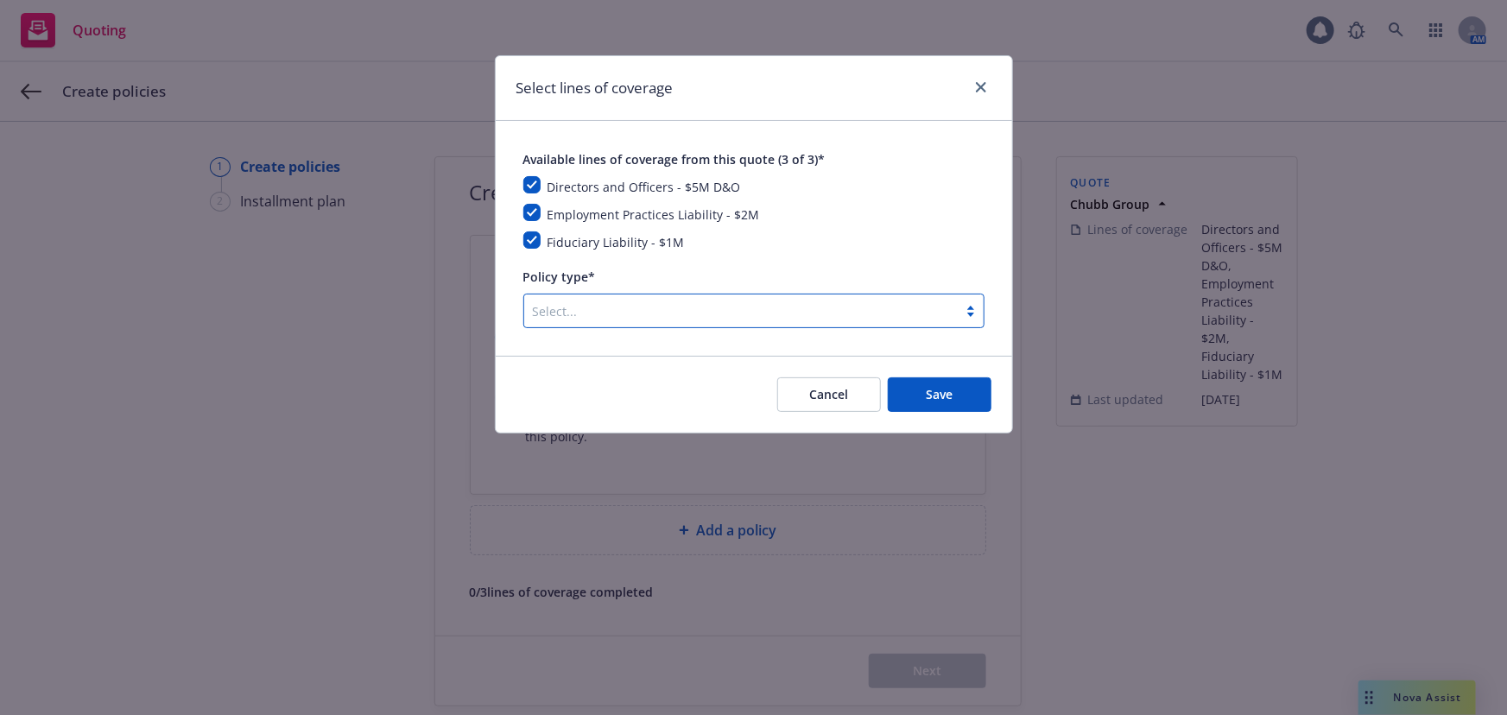
click at [616, 311] on div at bounding box center [741, 310] width 416 height 21
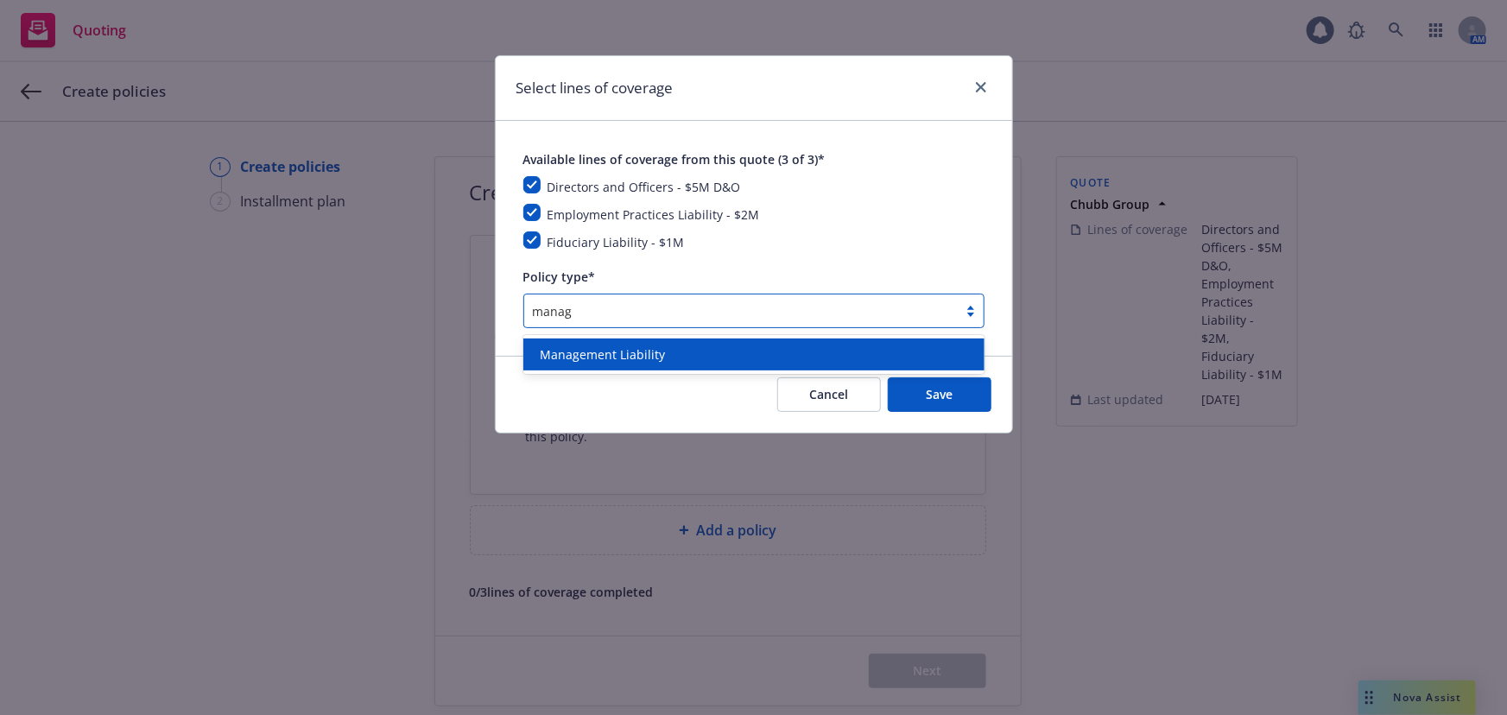
type input "manage"
click at [664, 356] on div "Management Liability" at bounding box center [754, 354] width 440 height 18
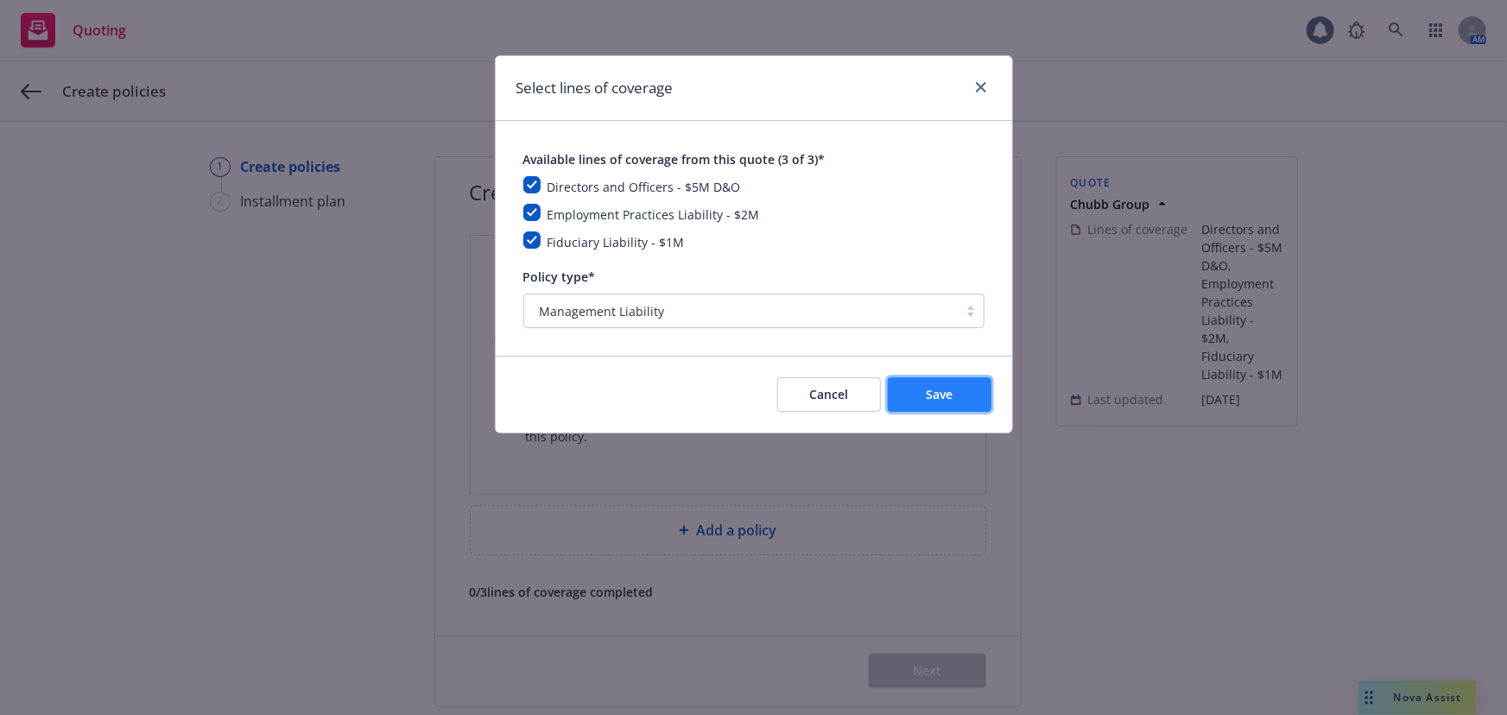
click at [951, 391] on span "Save" at bounding box center [939, 394] width 27 height 16
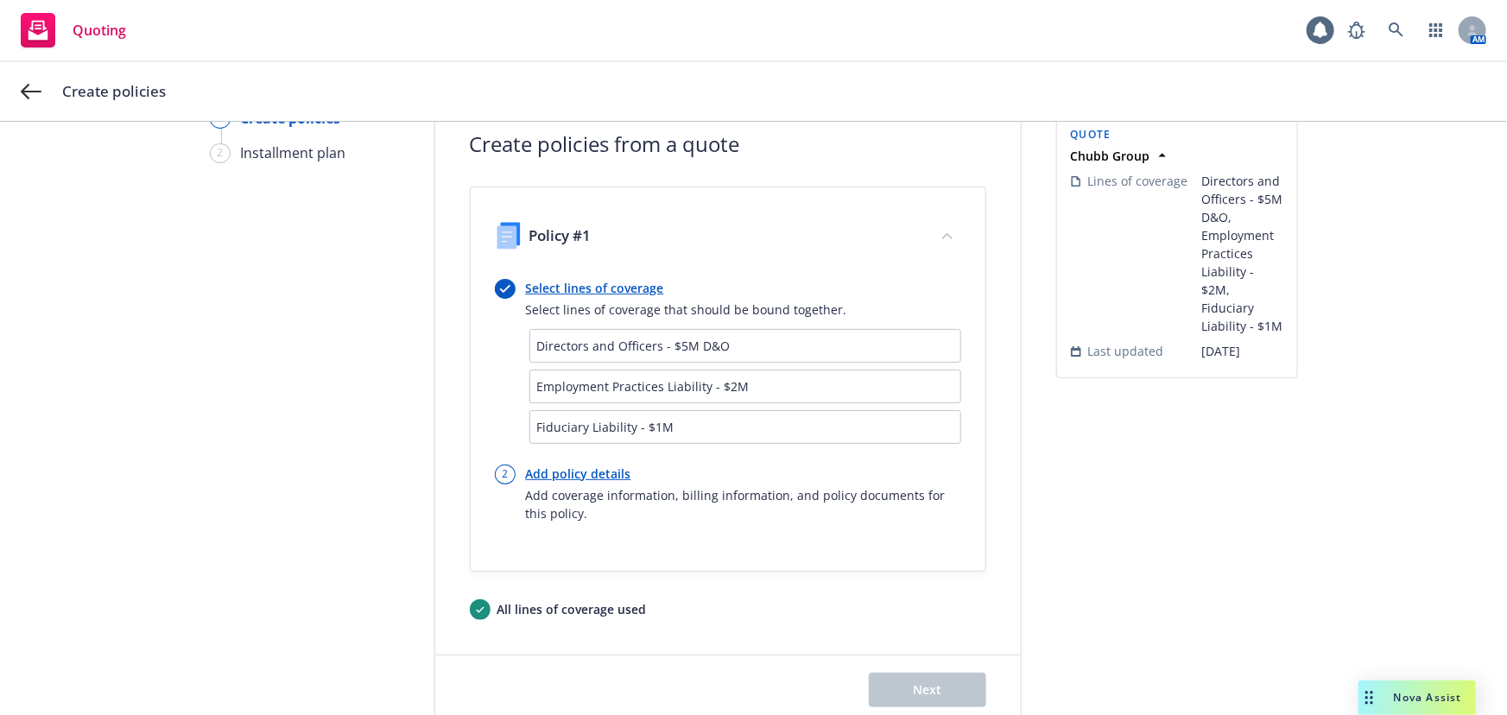
scroll to position [92, 0]
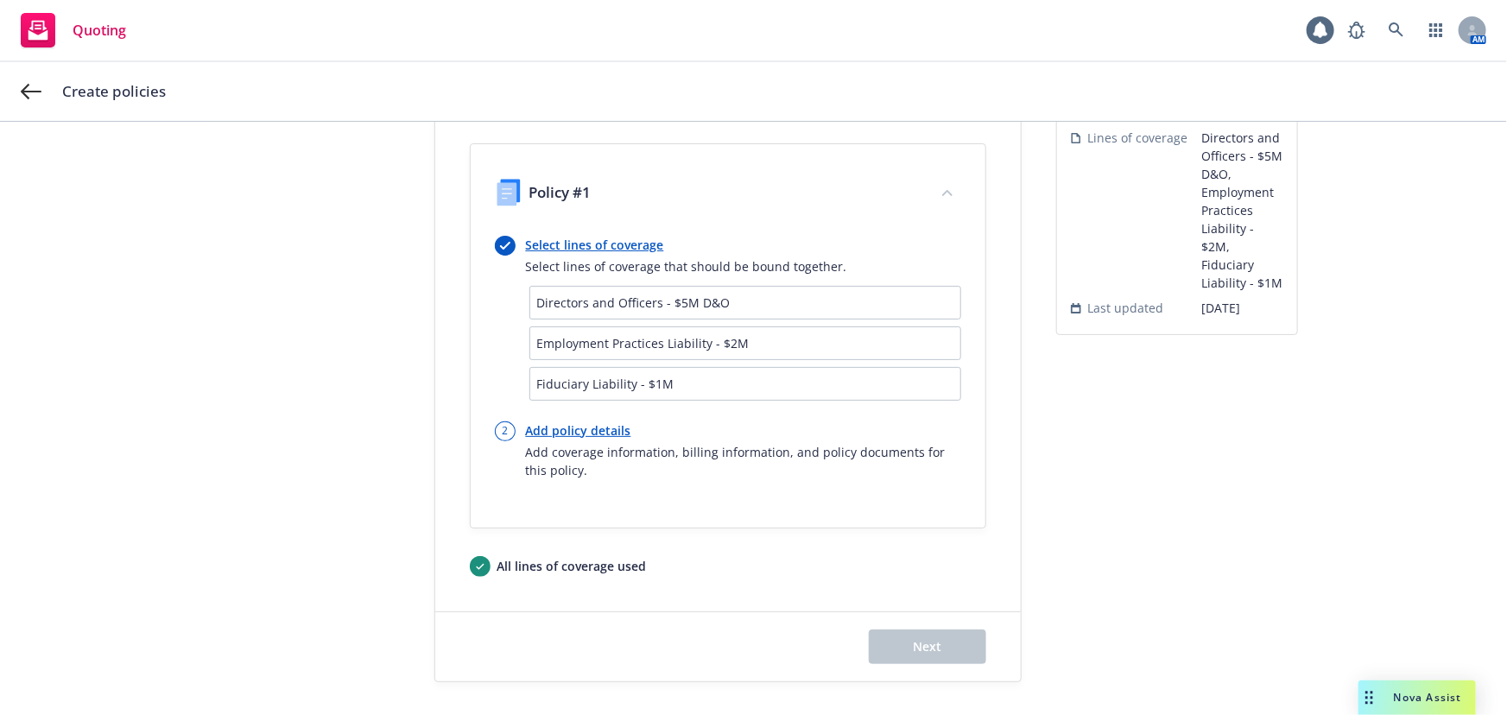
click at [608, 423] on link "Add policy details" at bounding box center [743, 430] width 435 height 18
select select "12"
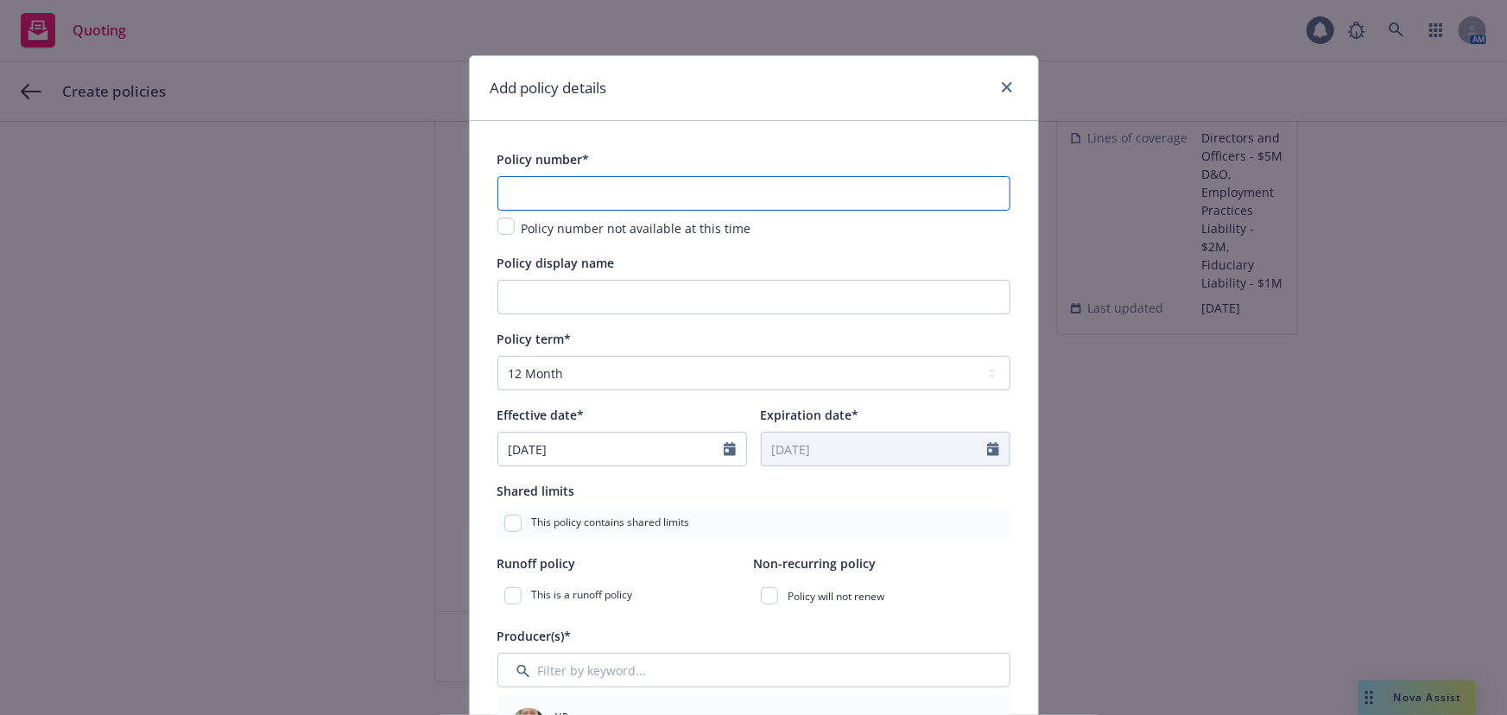
click at [598, 199] on input "text" at bounding box center [753, 193] width 513 height 35
paste input "8264-0132"
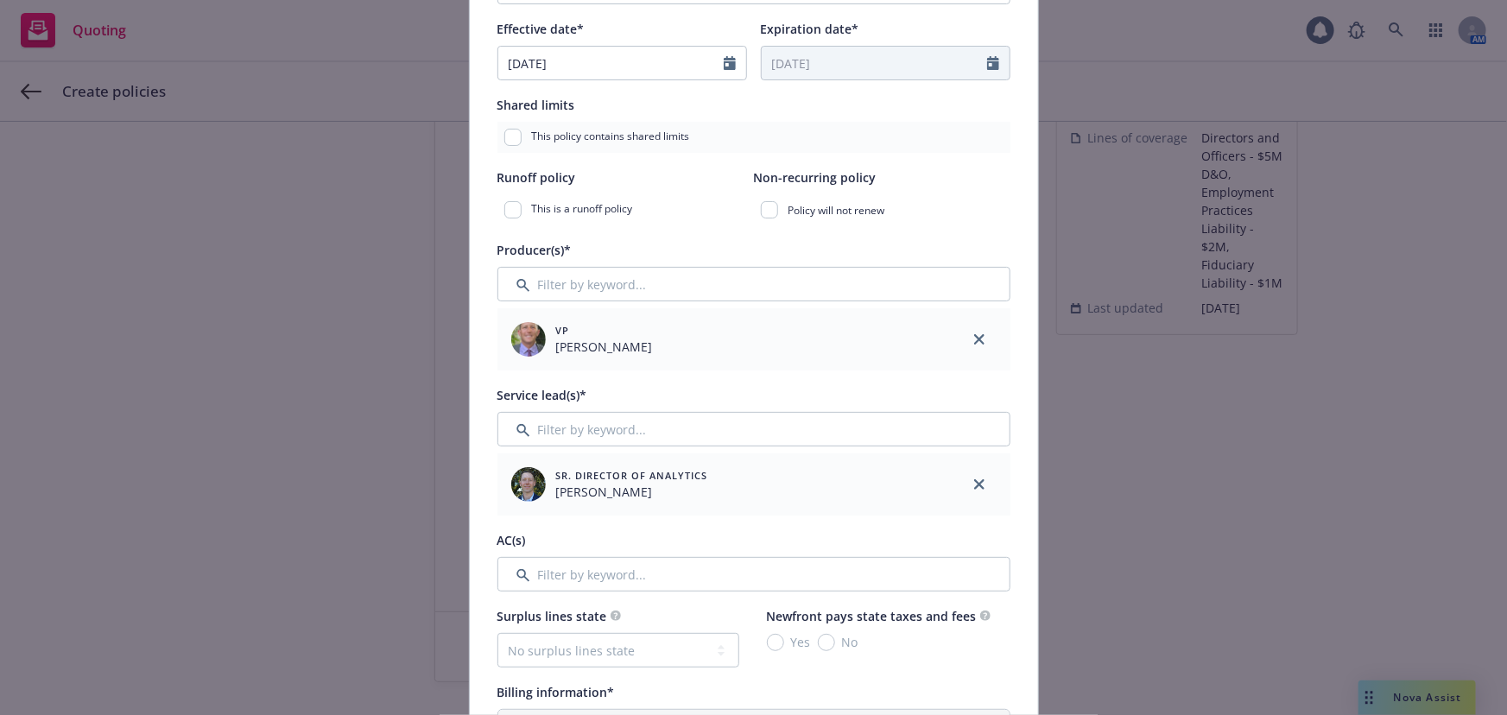
scroll to position [392, 0]
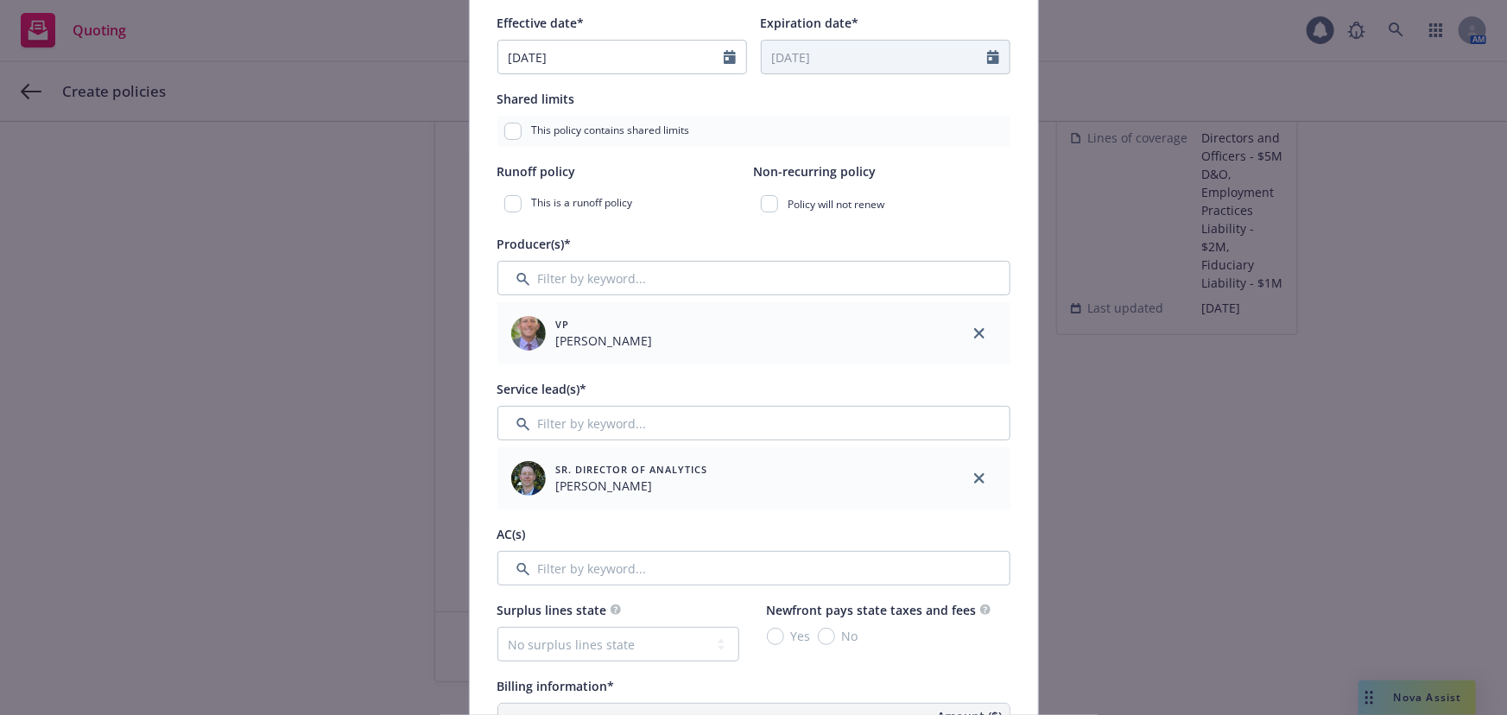
type input "8264-0132"
click at [632, 430] on input "Filter by keyword..." at bounding box center [753, 423] width 513 height 35
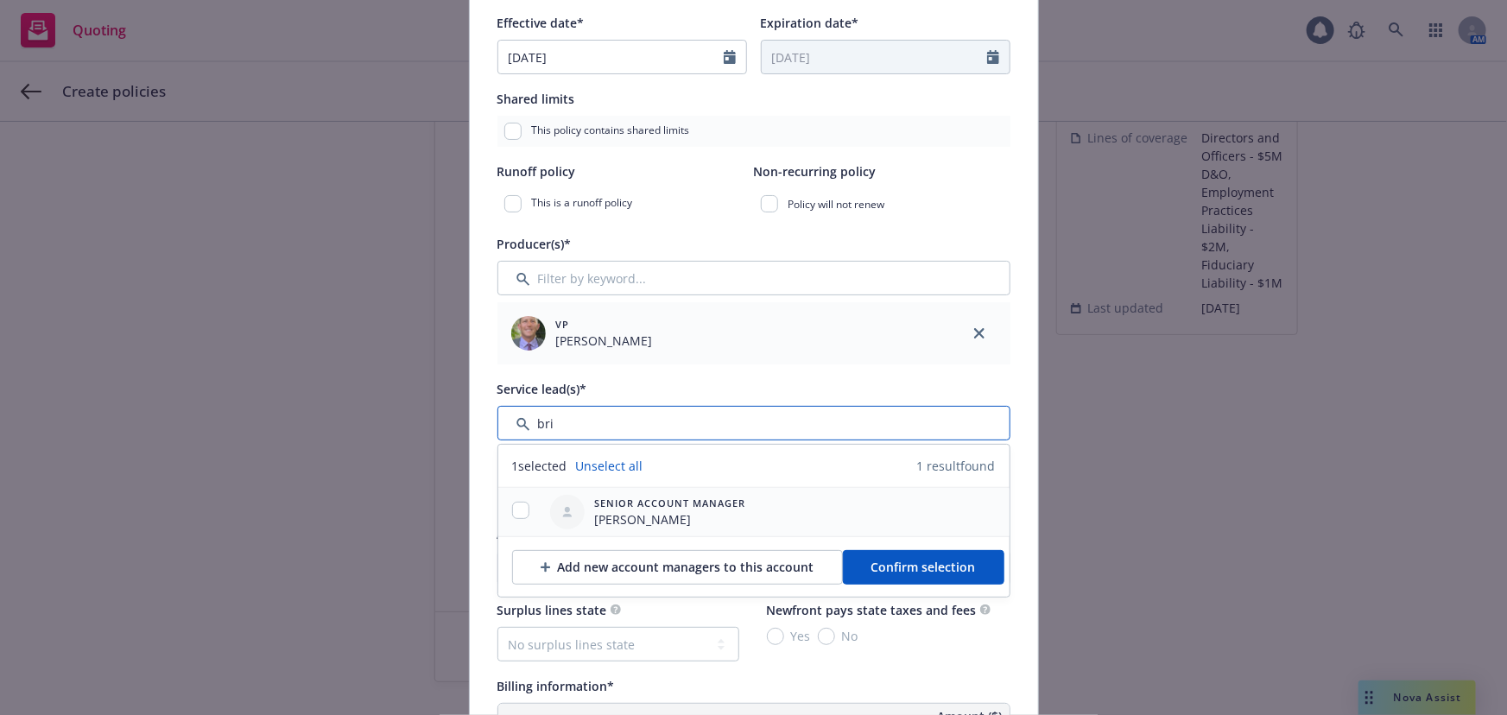
type input "bri"
click at [515, 506] on input "checkbox" at bounding box center [520, 510] width 17 height 17
checkbox input "true"
click at [960, 570] on span "Confirm selection" at bounding box center [923, 567] width 104 height 16
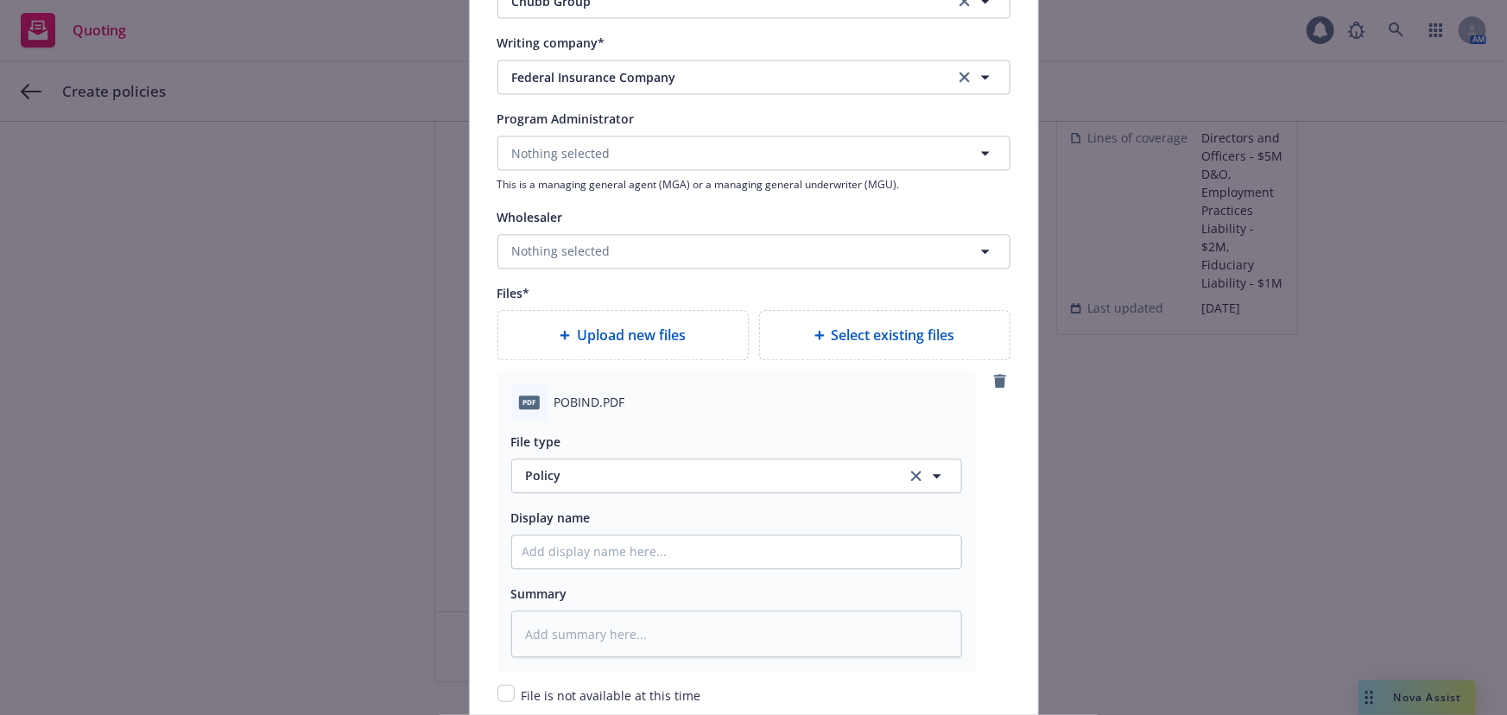
scroll to position [1883, 0]
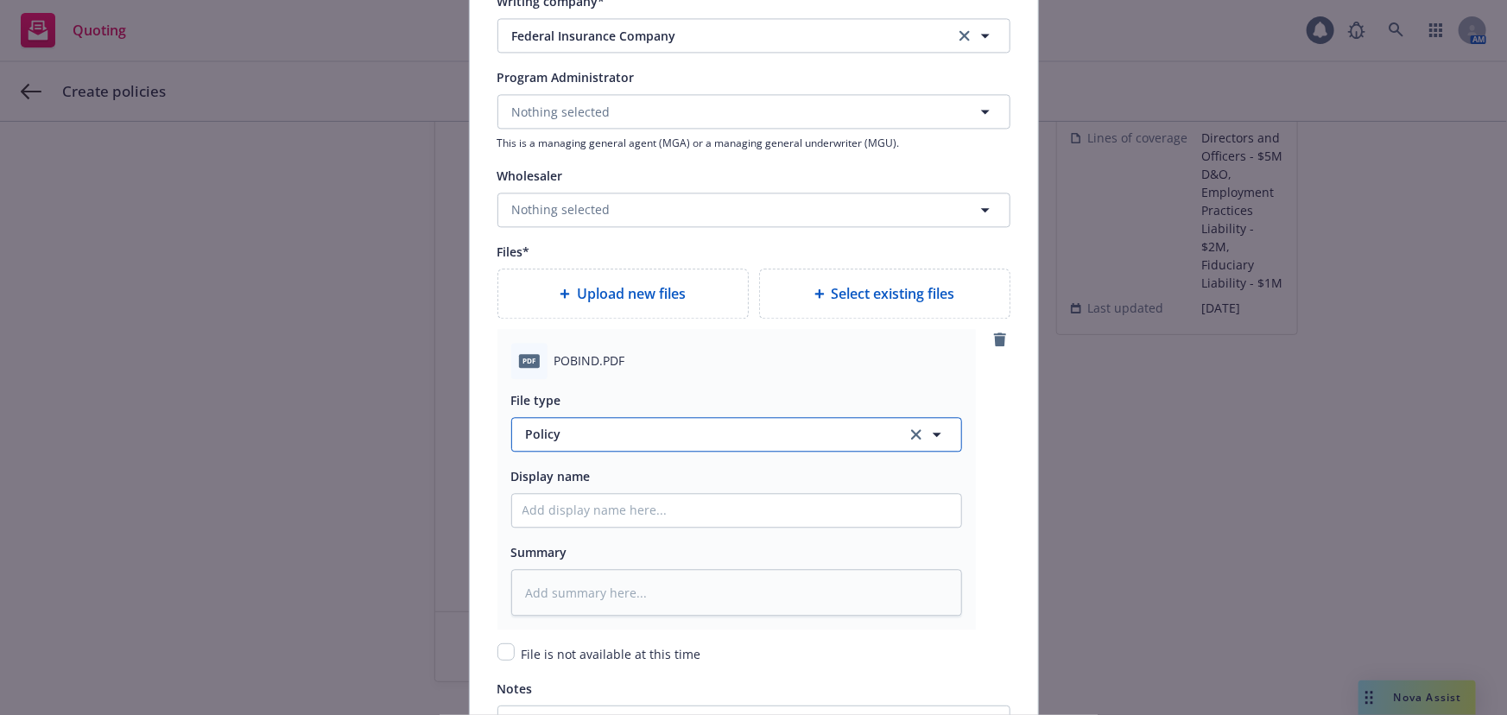
click at [597, 441] on button "Policy" at bounding box center [736, 434] width 451 height 35
type input "Binder"
click at [698, 470] on div "Binder" at bounding box center [736, 482] width 428 height 25
click at [617, 494] on input "Policy display name" at bounding box center [736, 510] width 449 height 33
type textarea "x"
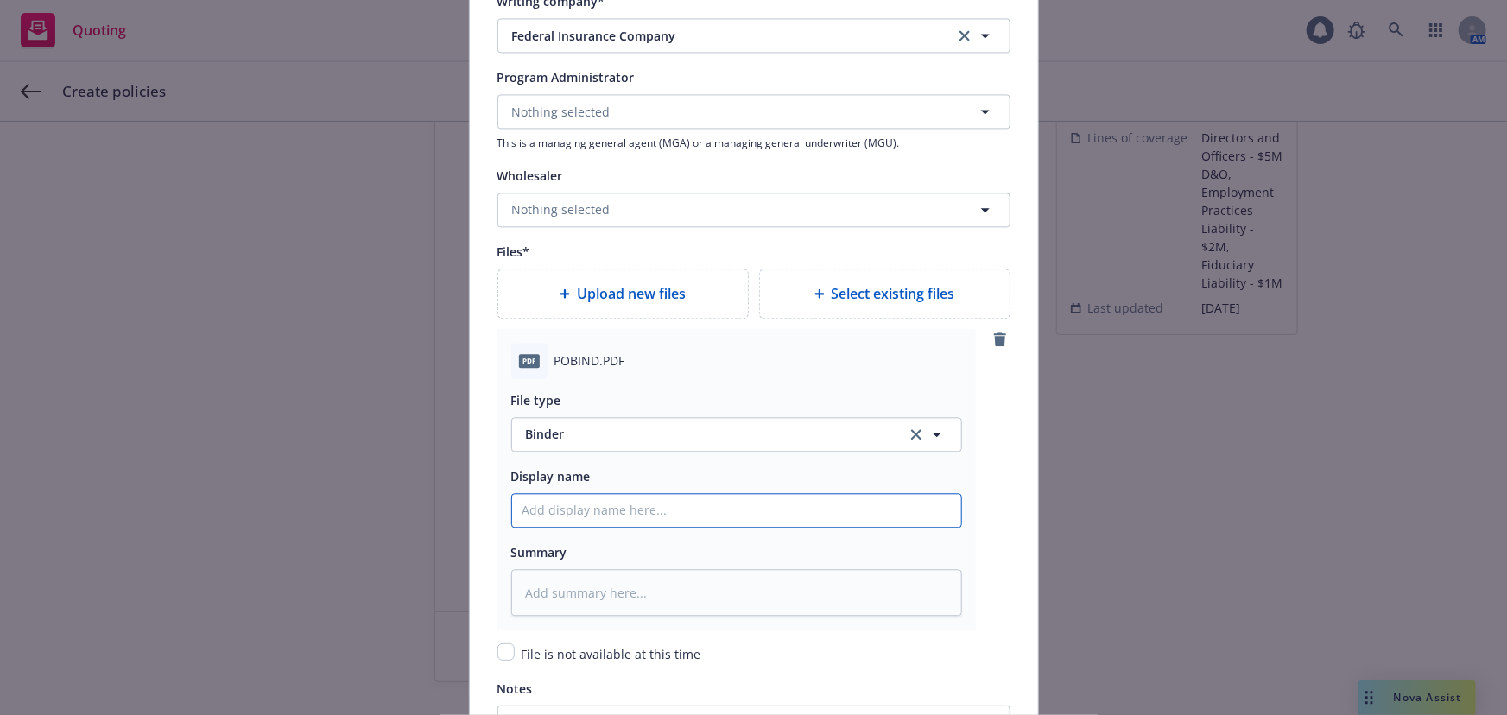
type input "0"
type textarea "x"
type input "00"
type textarea "x"
type input "00"
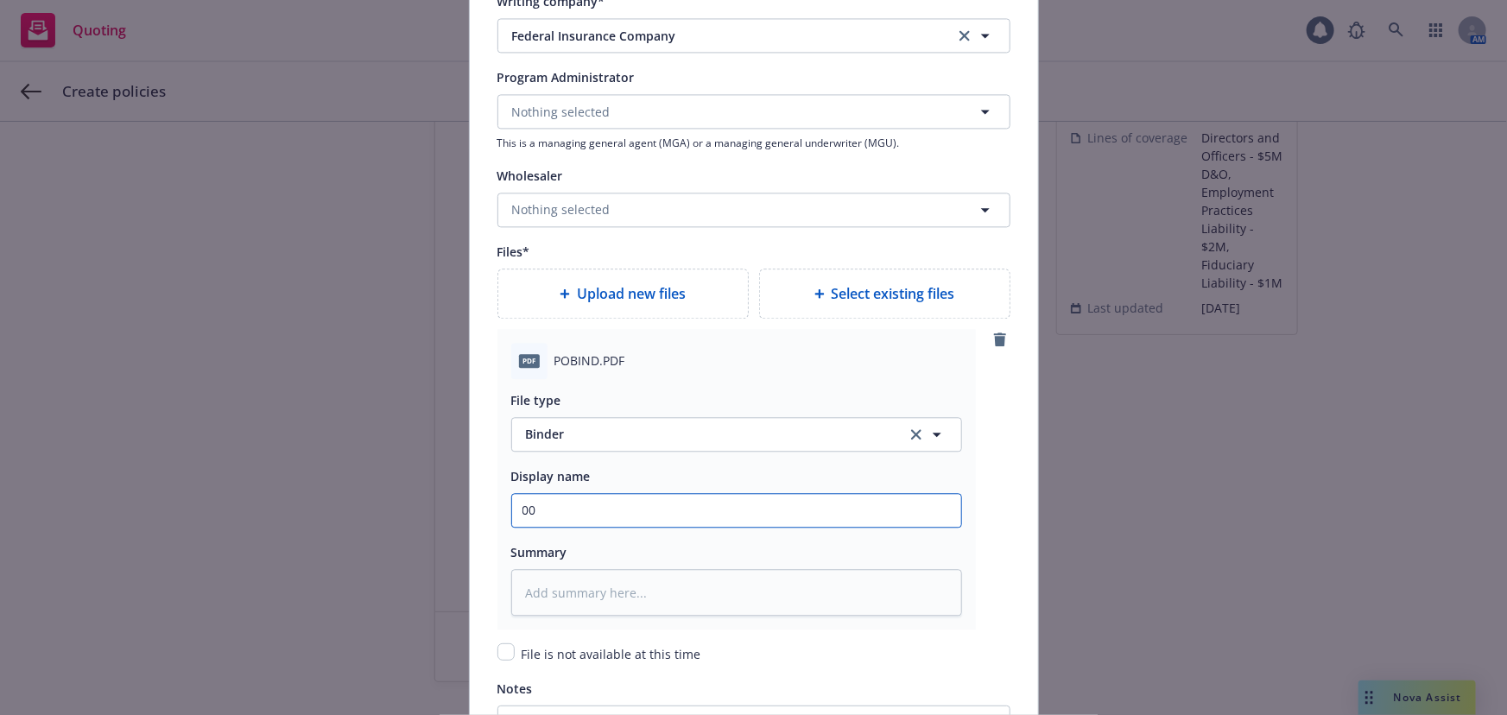
type textarea "x"
type input "00 P"
type textarea "x"
type input "00 Ps"
type textarea "x"
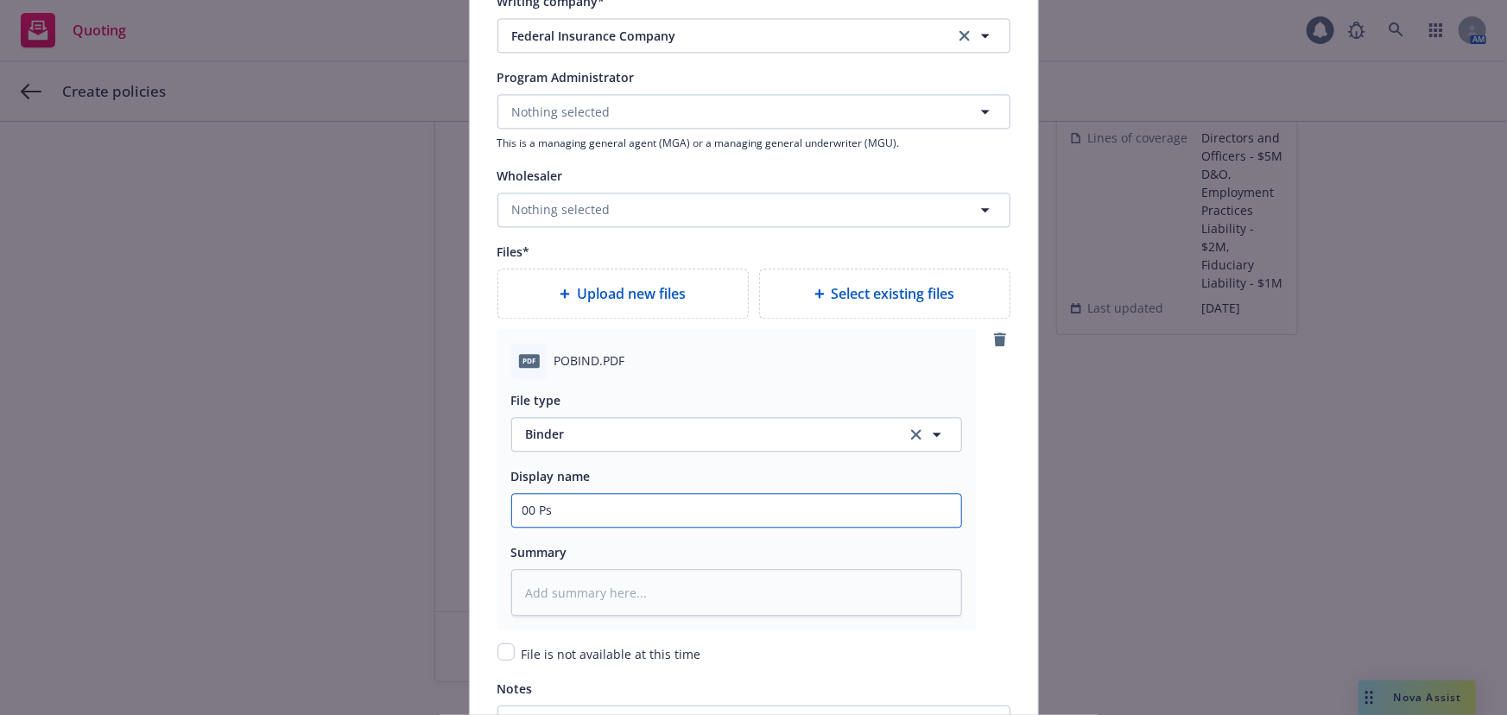
type input "00 Psi"
type textarea "x"
type input "00 PsiQ"
type textarea "x"
type input "00 PsiQu"
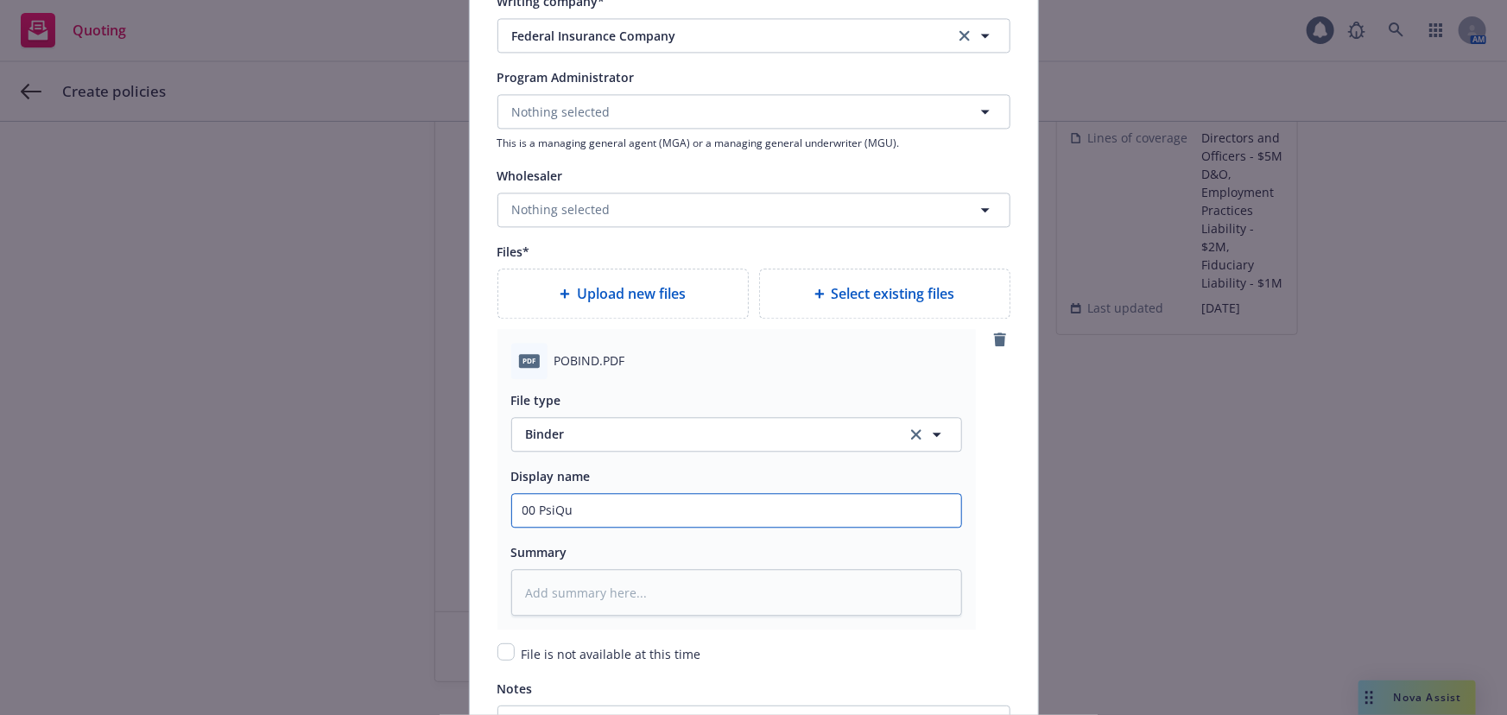
type textarea "x"
type input "00 PsiQua"
type textarea "x"
type input "00 PsiQuan"
type textarea "x"
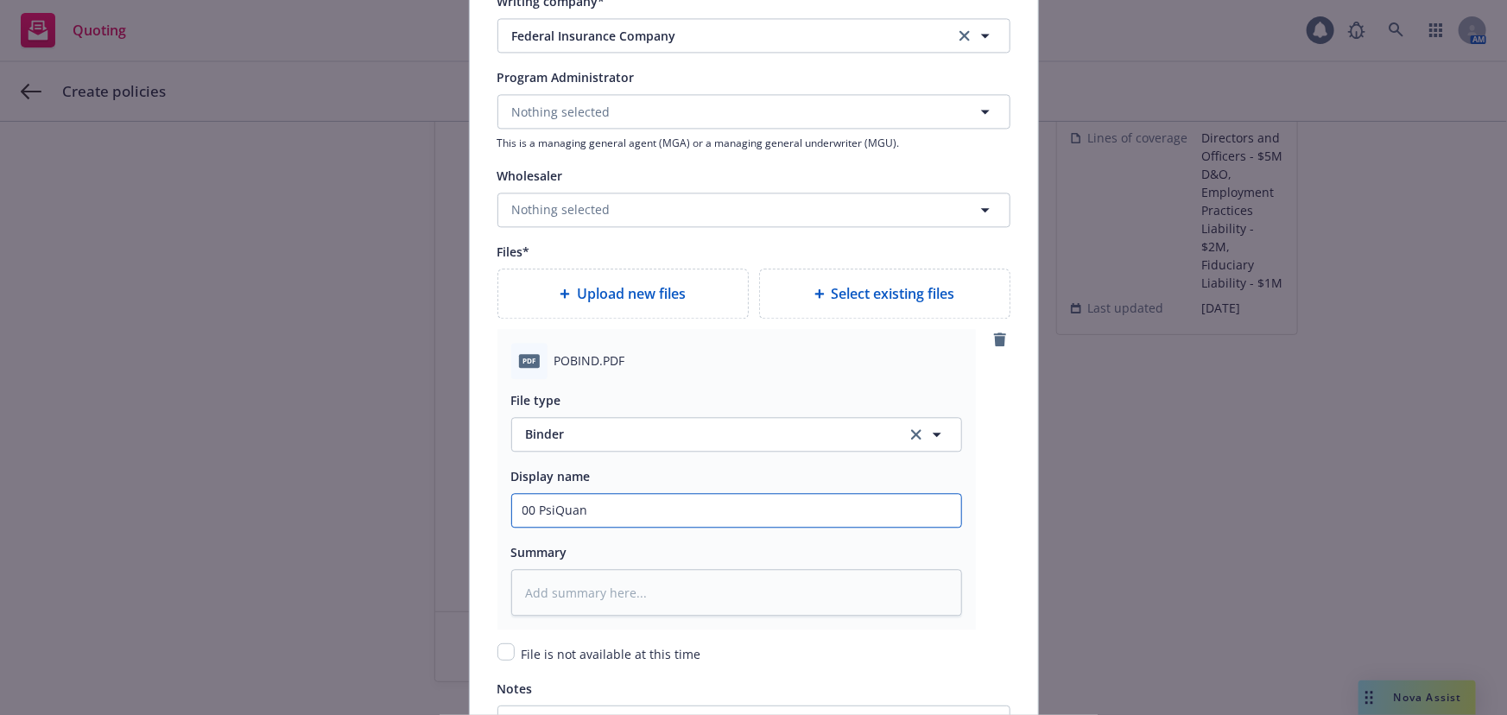
type input "00 PsiQuant"
type textarea "x"
type input "00 PsiQuantu"
type textarea "x"
type input "00 PsiQuantum"
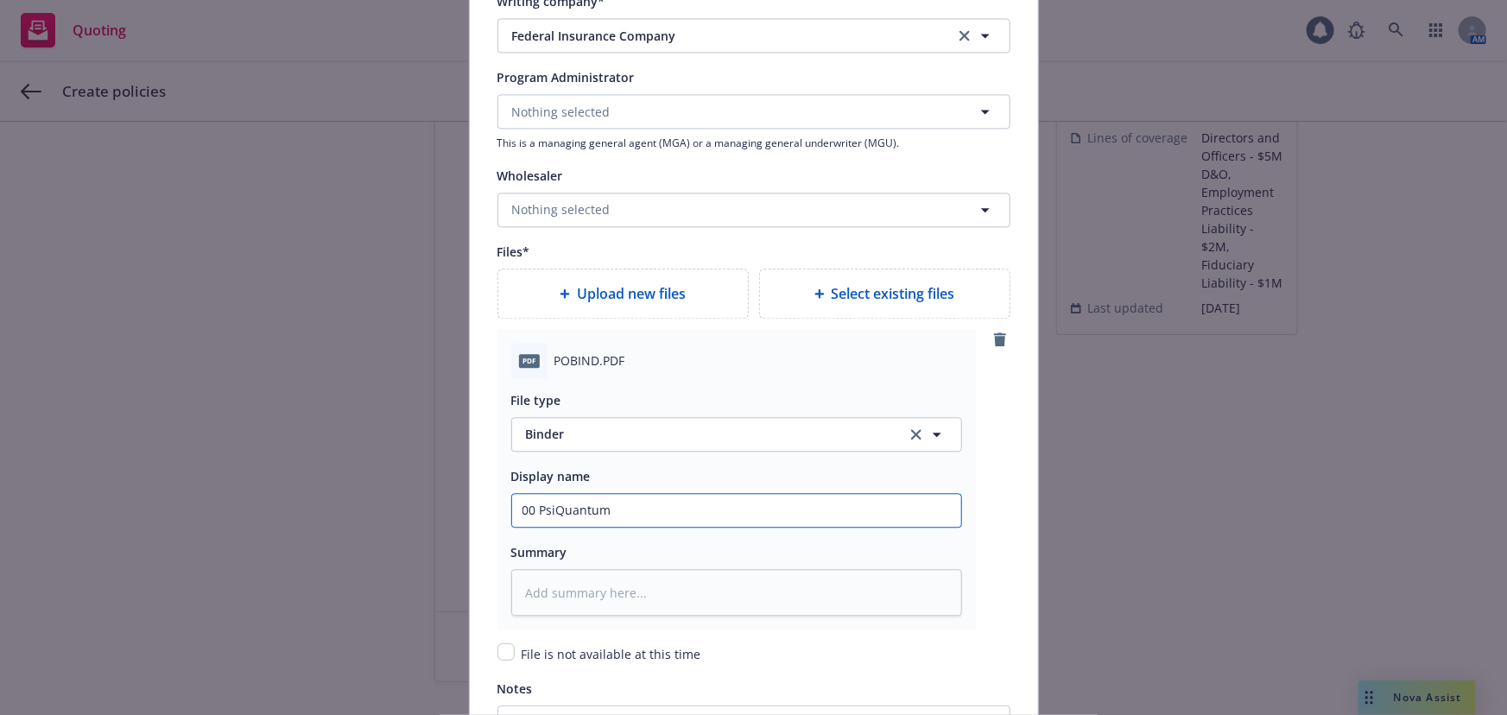
type textarea "x"
type input "00 PsiQuantum"
type textarea "x"
type input "00 PsiQuantum C"
type textarea "x"
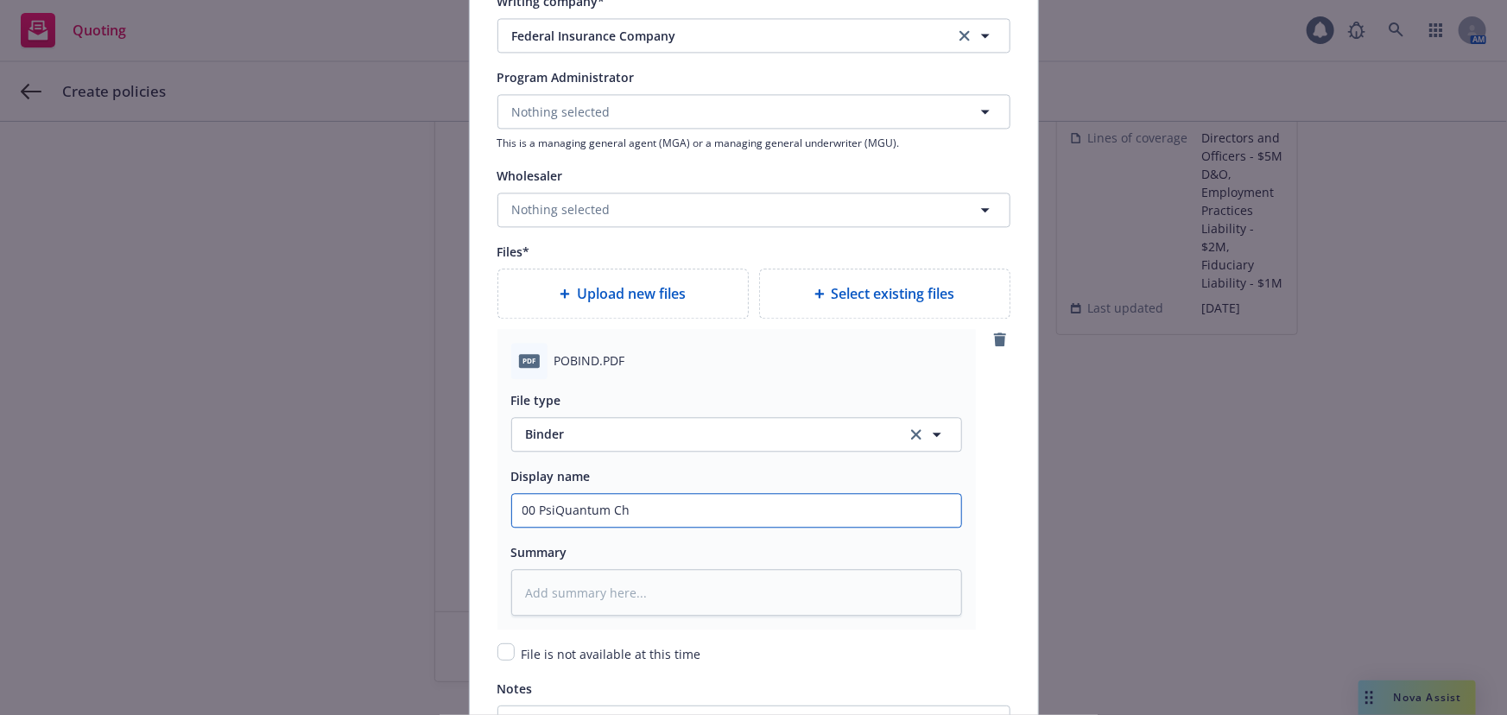
type input "00 PsiQuantum Chu"
type textarea "x"
type input "00 PsiQuantum Chub"
type textarea "x"
type input "00 PsiQuantum Chubb"
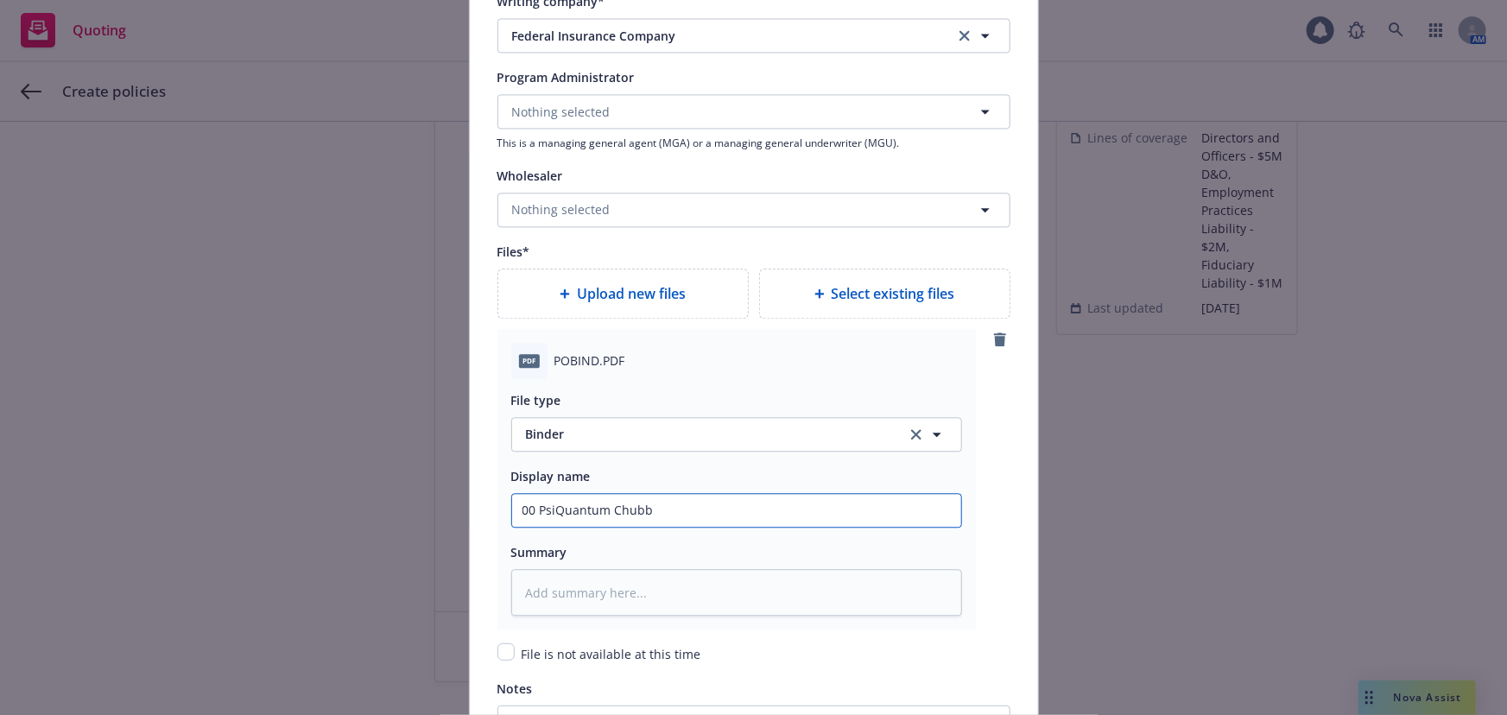
type textarea "x"
type input "00 PsiQuantum Chubb"
type textarea "x"
type input "00 PsiQuantum Chubb M"
type textarea "x"
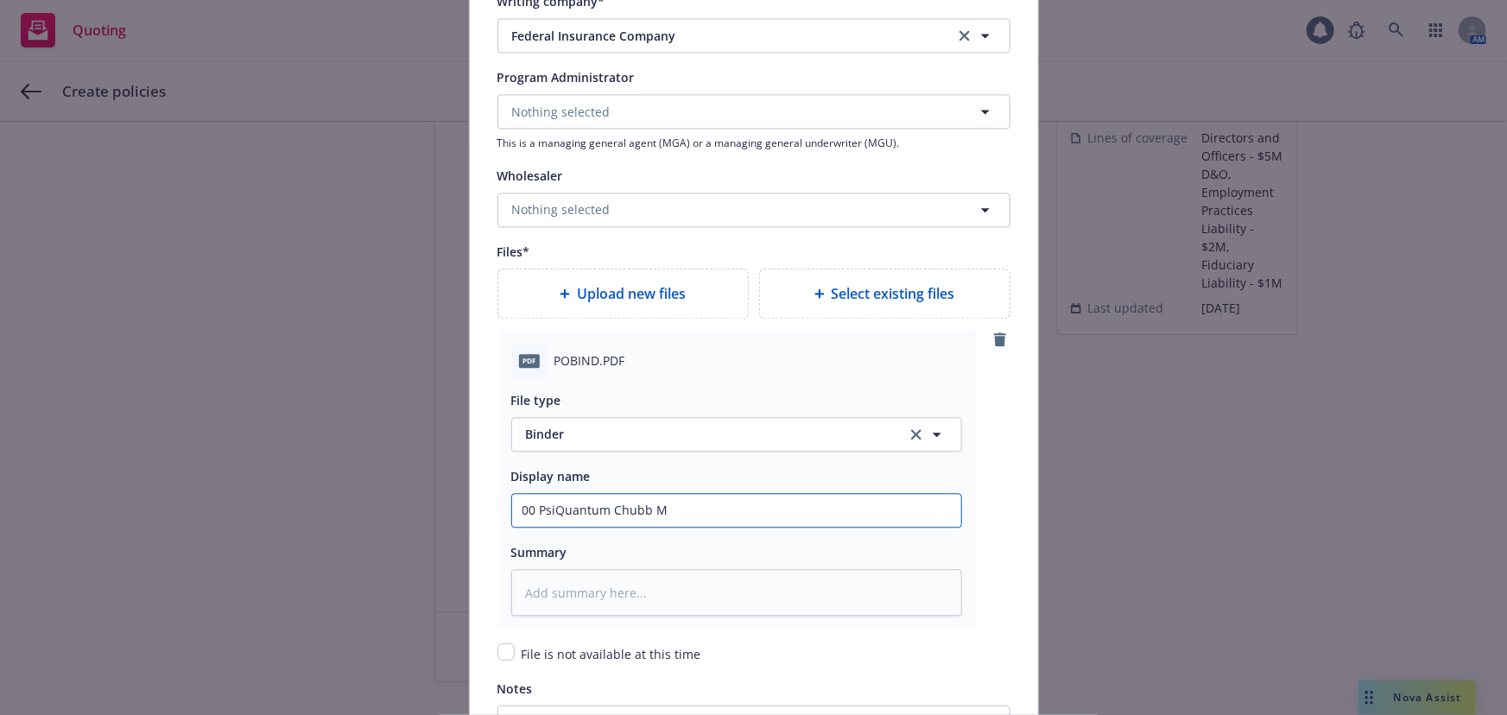
type input "00 PsiQuantum Chubb Mg"
type textarea "x"
type input "00 PsiQuantum Chubb Mgm"
type textarea "x"
type input "00 PsiQuantum Chubb Mgmt"
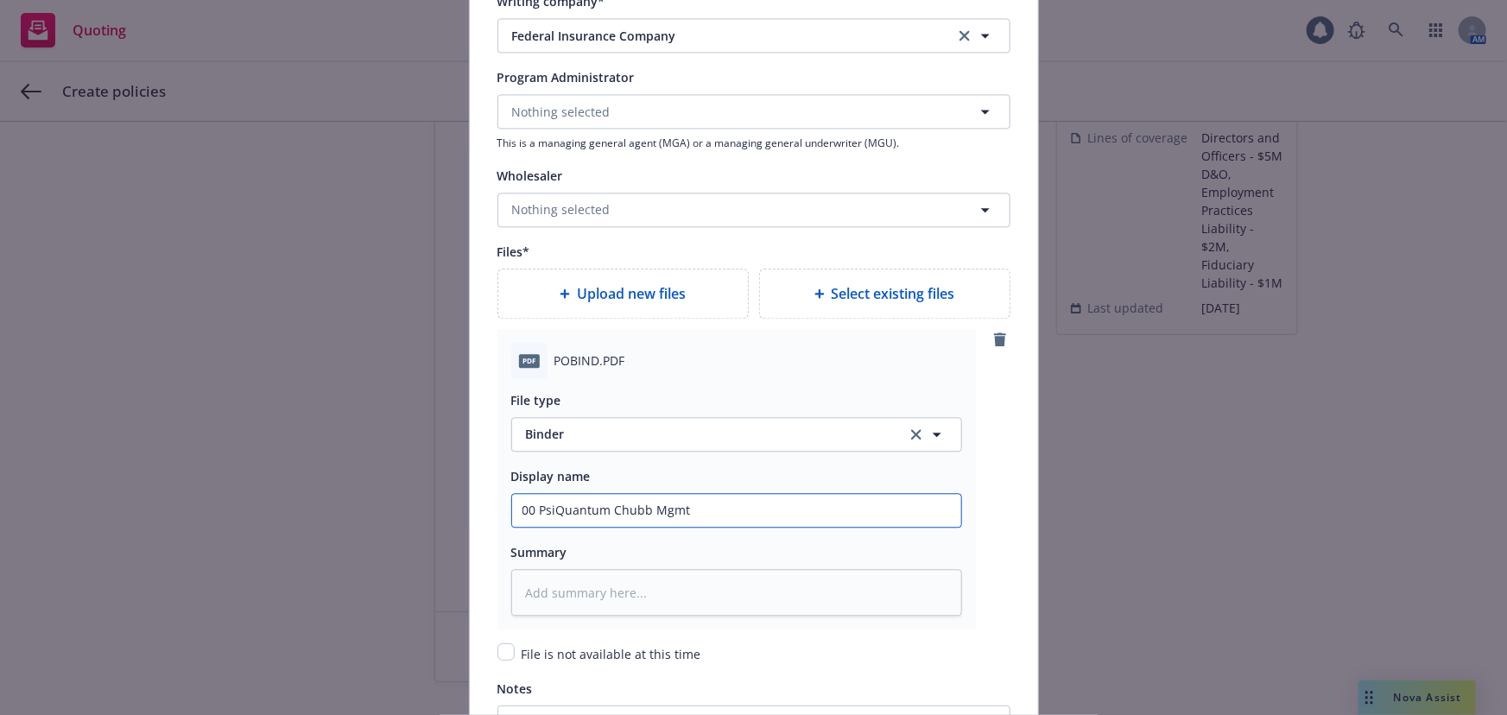
type textarea "x"
type input "00 PsiQuantum Chubb Mgmt n"
type textarea "x"
type input "00 PsiQuantum Chubb Mgmt nL"
type textarea "x"
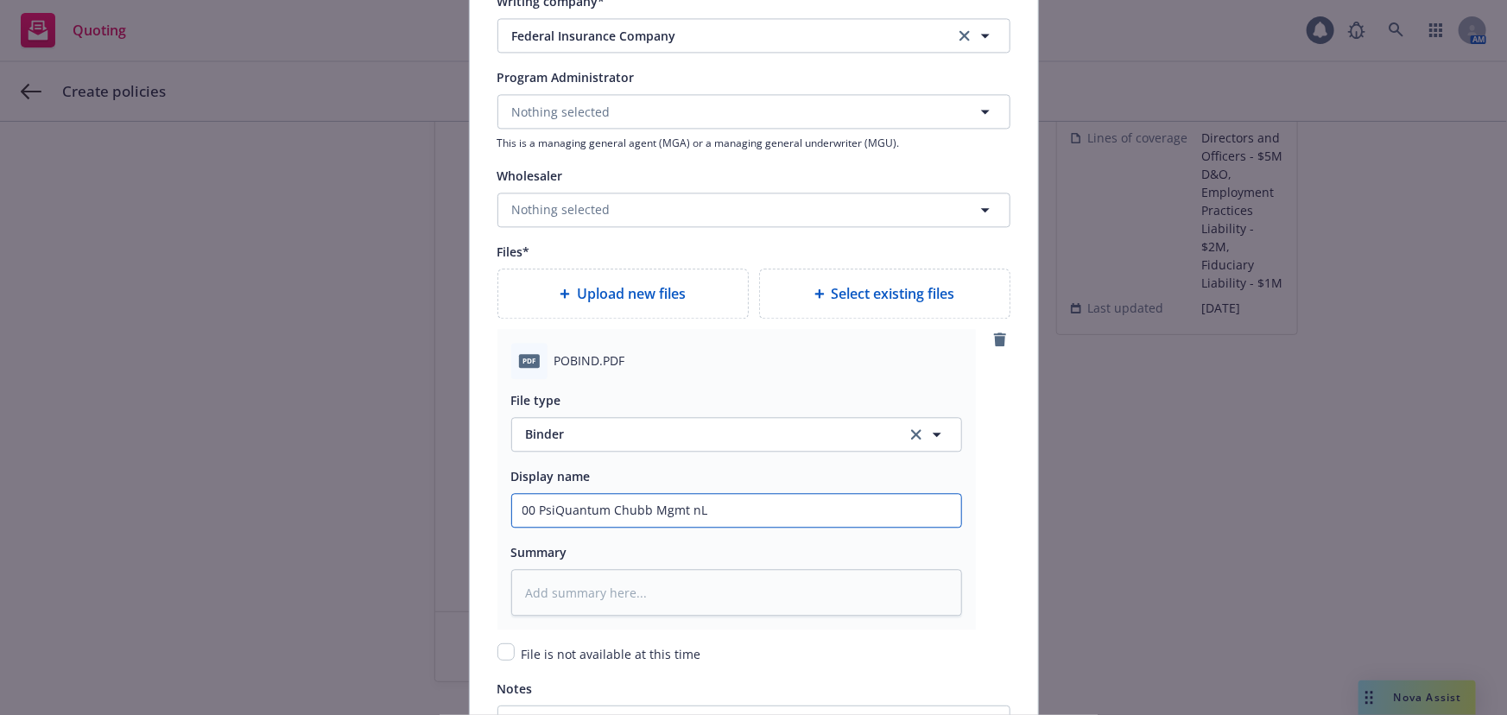
type input "00 PsiQuantum Chubb Mgmt n"
type textarea "x"
type input "00 PsiQuantum Chubb Mgmt"
type textarea "x"
type input "00 PsiQuantum Chubb Mgmt L"
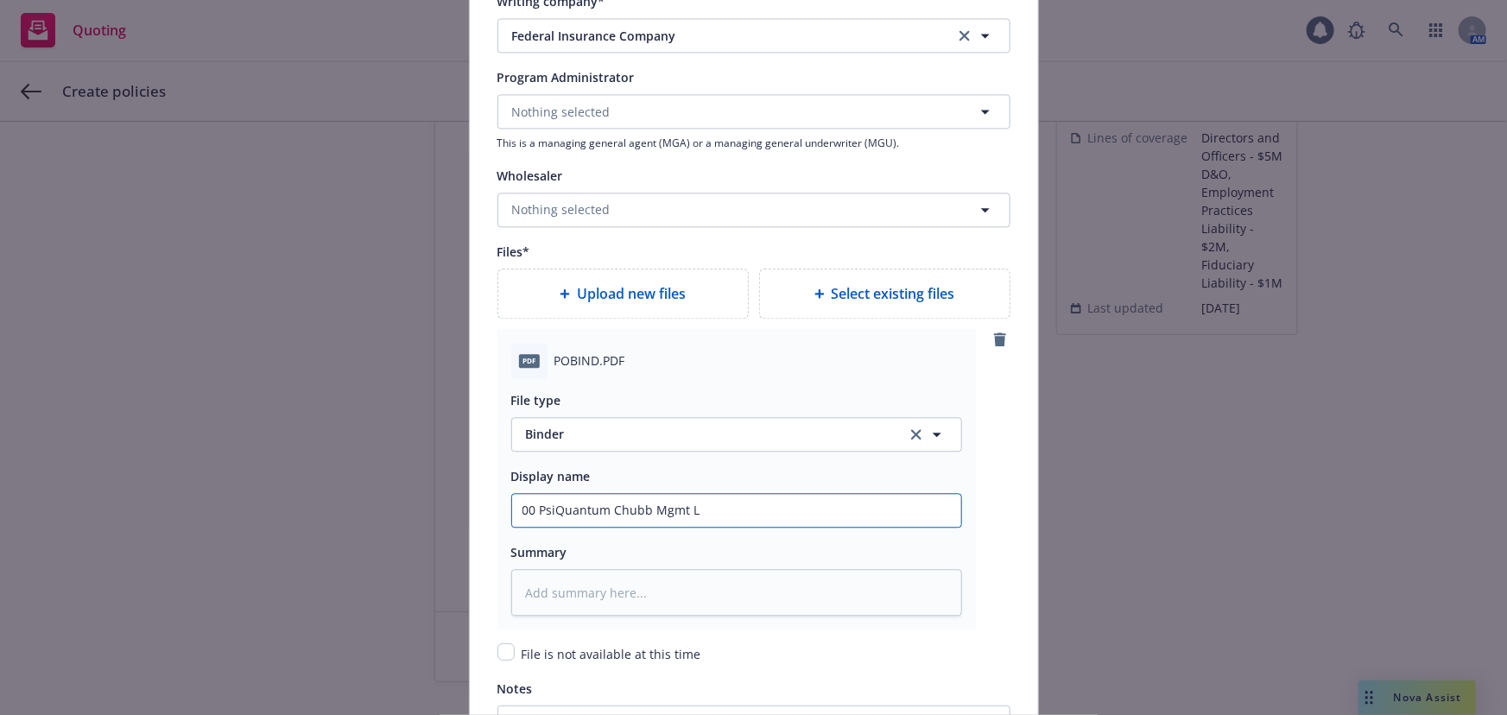
type textarea "x"
type input "00 PsiQuantum Chubb Mgmt Li"
type textarea "x"
type input "00 PsiQuantum Chubb Mgmt Lia"
type textarea "x"
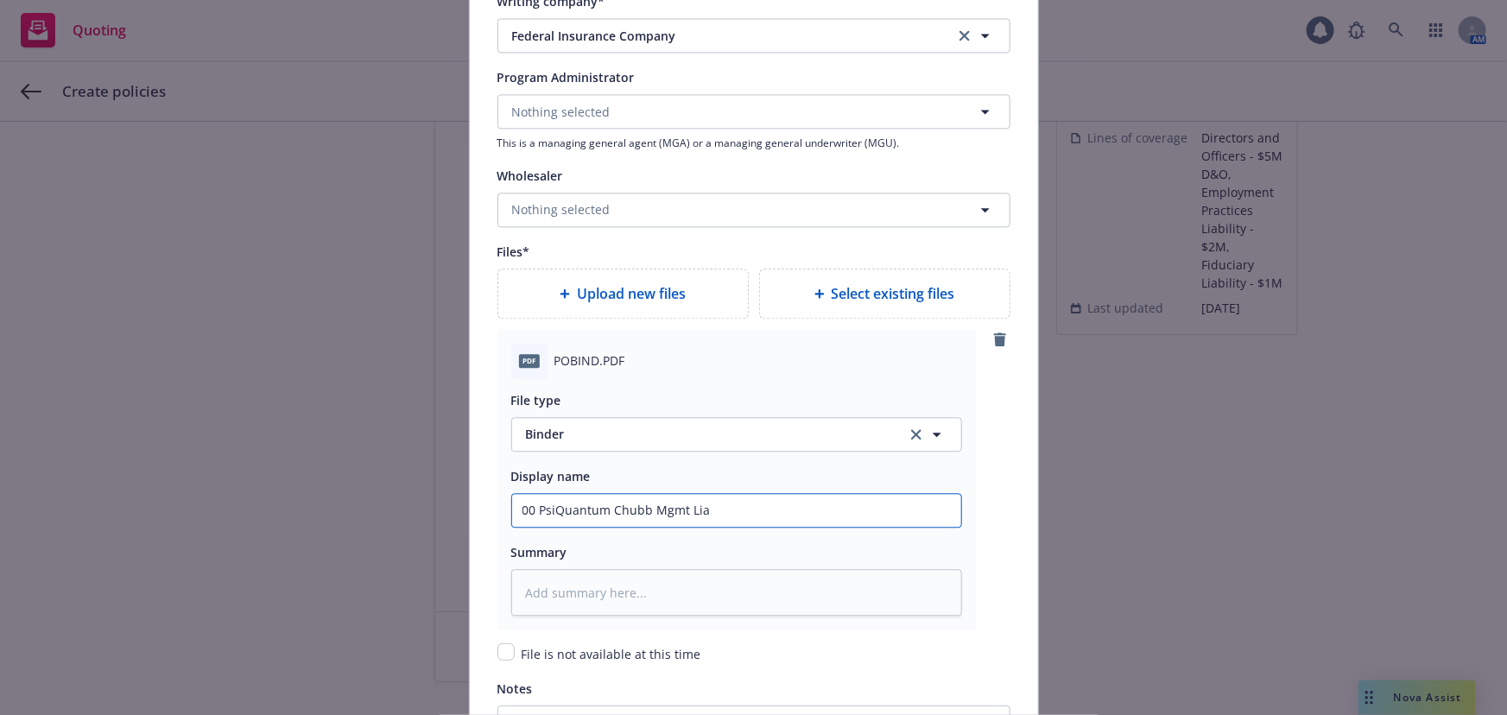
type input "00 PsiQuantum Chubb Mgmt Liab"
type textarea "x"
type input "00 PsiQuantum Chubb Mgmt Liabi"
type textarea "x"
type input "00 PsiQuantum Chubb Mgmt Liabil"
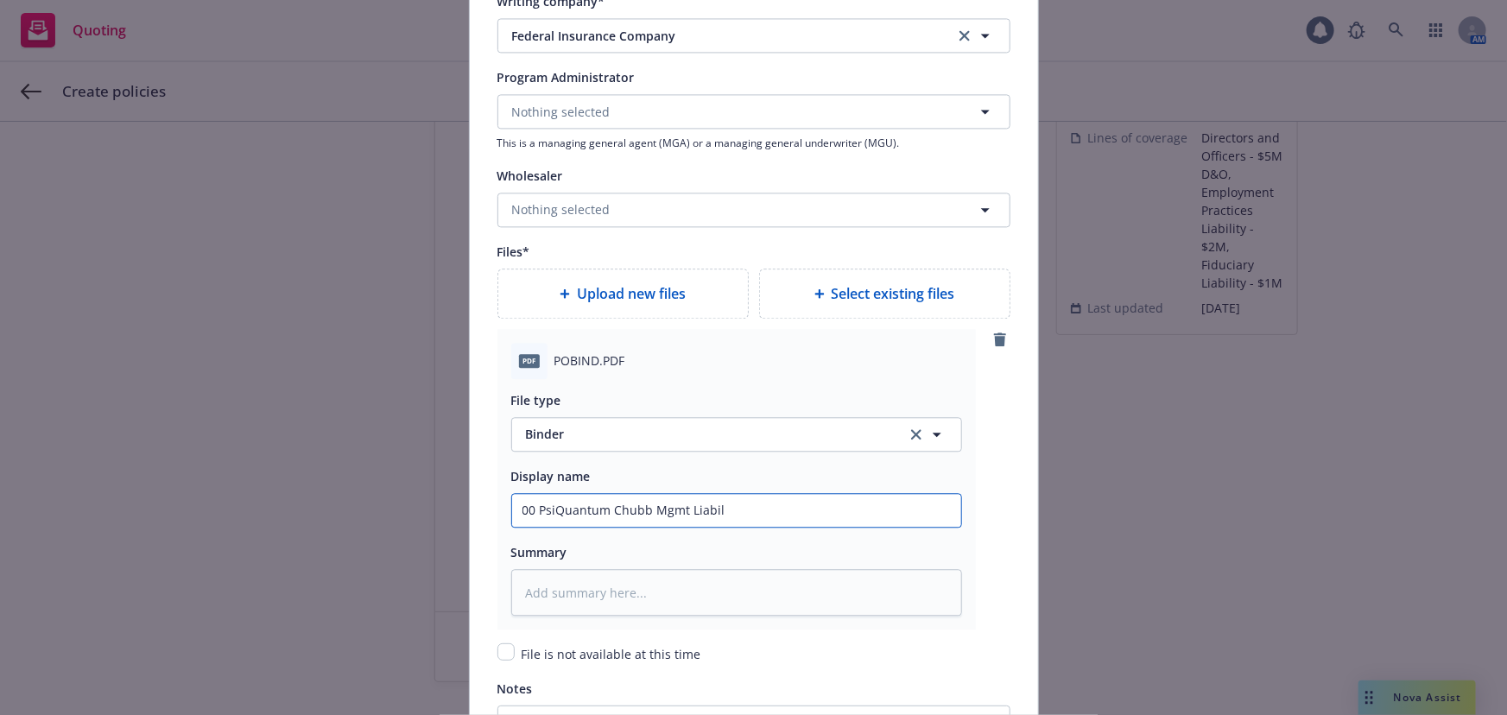
type textarea "x"
type input "00 PsiQuantum Chubb Mgmt Liabili"
type textarea "x"
type input "00 PsiQuantum Chubb Mgmt Liabilit"
type textarea "x"
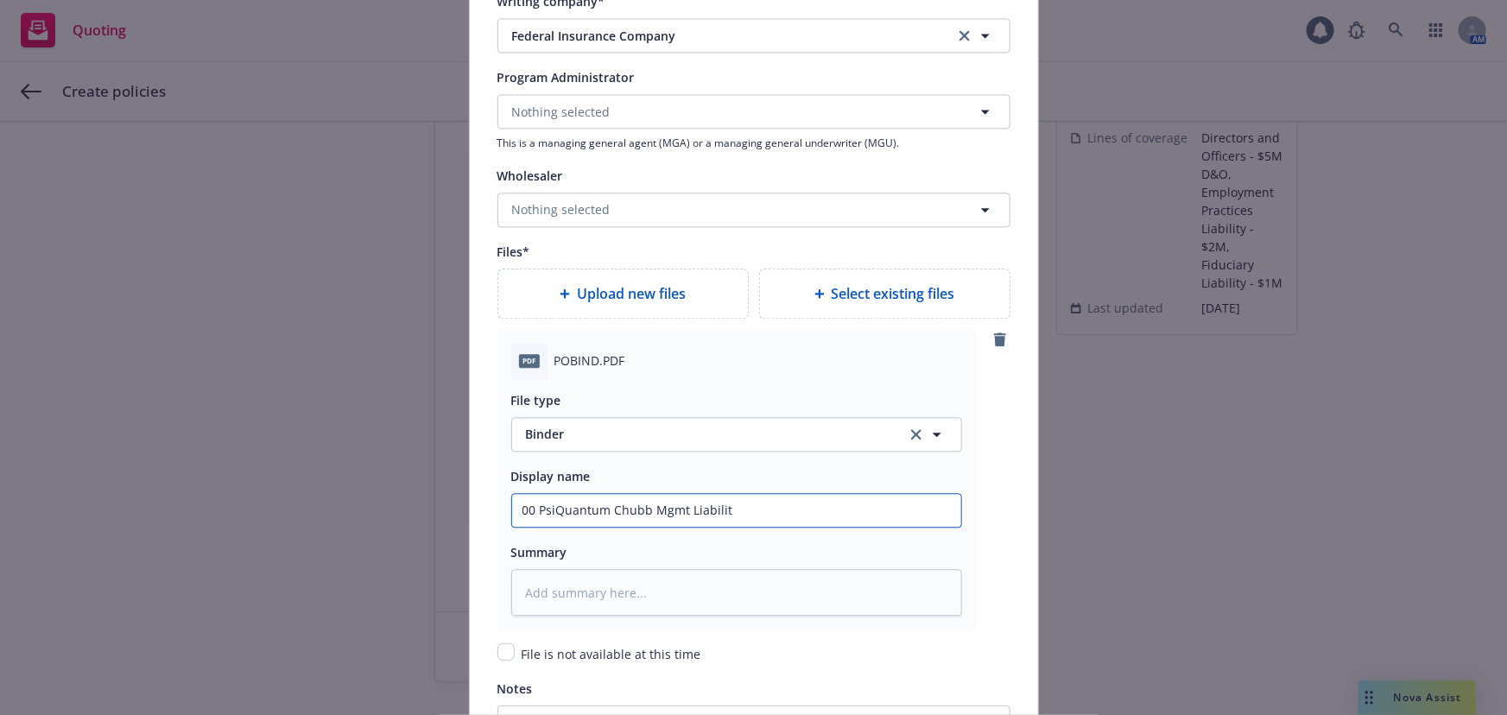
type input "00 PsiQuantum Chubb Mgmt Liability"
type textarea "x"
type input "00 PsiQuantum Chubb Mgmt Liability B"
type textarea "x"
type input "00 PsiQuantum Chubb Mgmt Liability Bi"
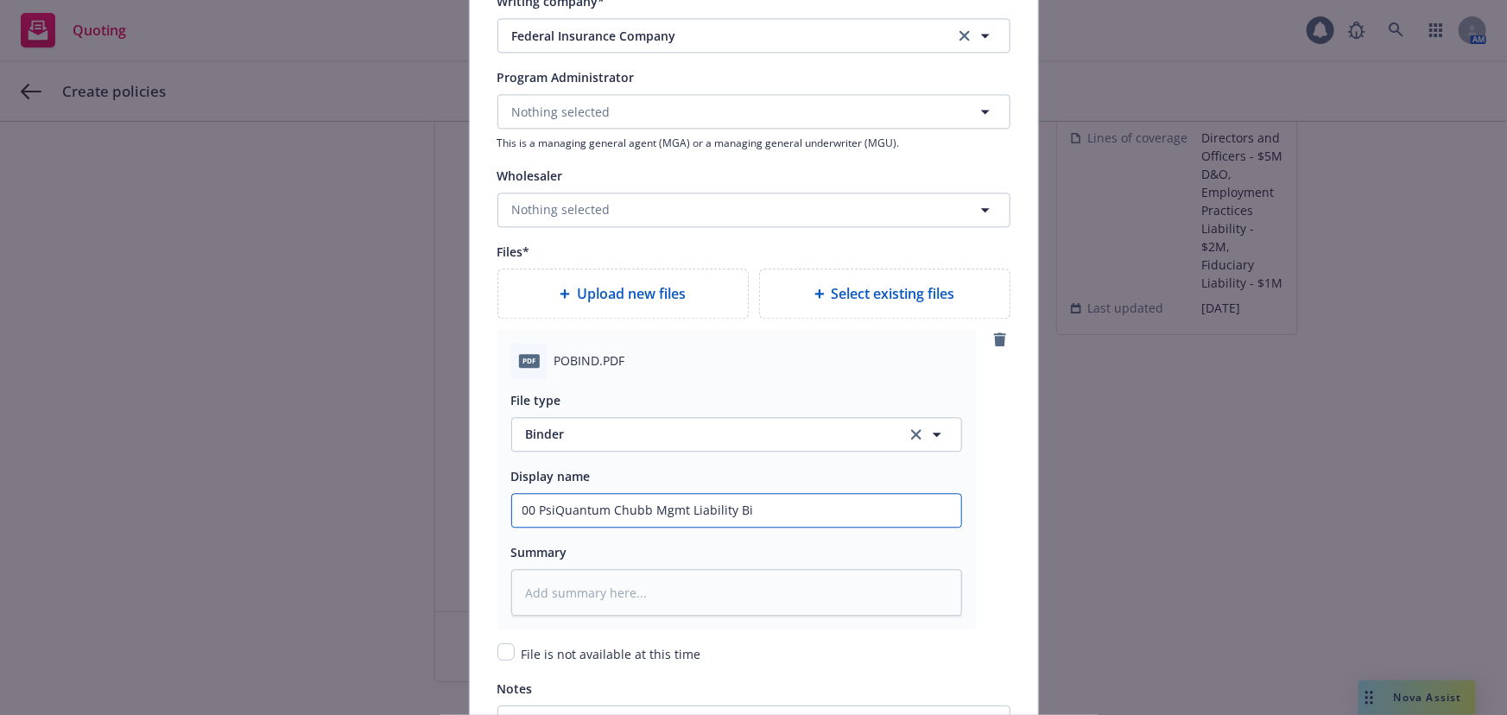
type textarea "x"
type input "00 PsiQuantum Chubb Mgmt Liability Bin"
type textarea "x"
type input "00 PsiQuantum Chubb Mgmt Liability Bind"
type textarea "x"
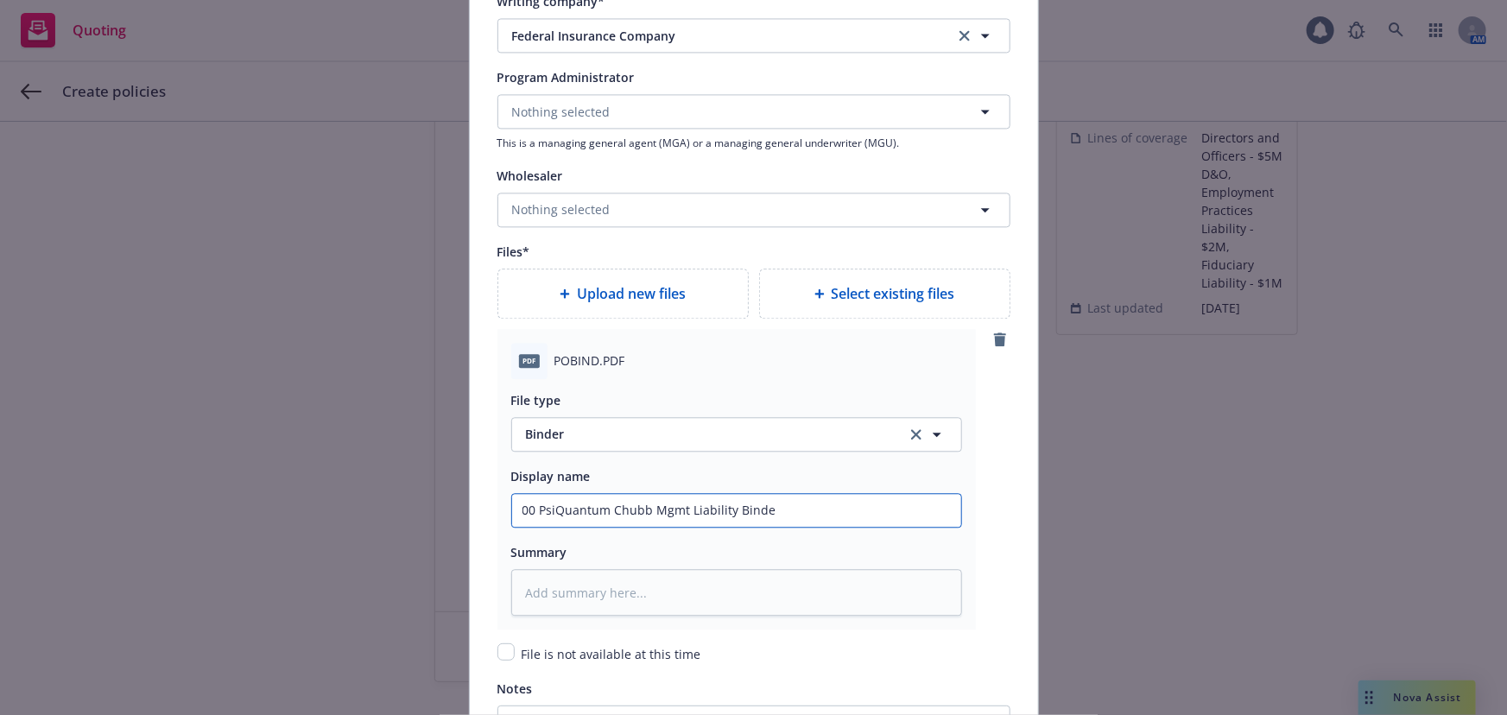
type input "00 PsiQuantum Chubb Mgmt Liability Binder"
type textarea "x"
type input "00 PsiQuantum Chubb Mgmt Liability Binder"
type textarea "x"
type input "00 PsiQuantum Chubb Mgmt Liability Binder 2"
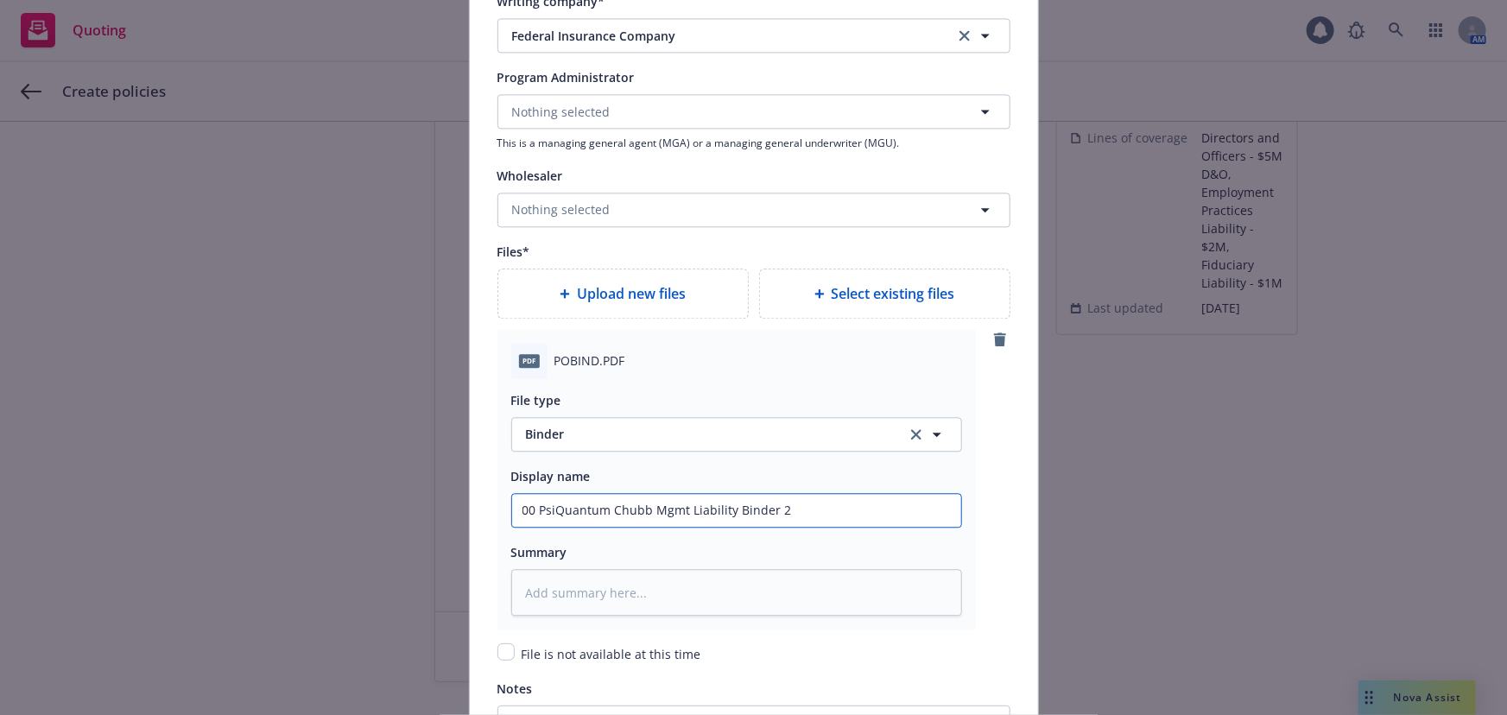
type textarea "x"
type input "00 PsiQuantum Chubb Mgmt Liability Binder 202"
type textarea "x"
type input "00 PsiQuantum Chubb Mgmt Liability Binder 2025"
type textarea "x"
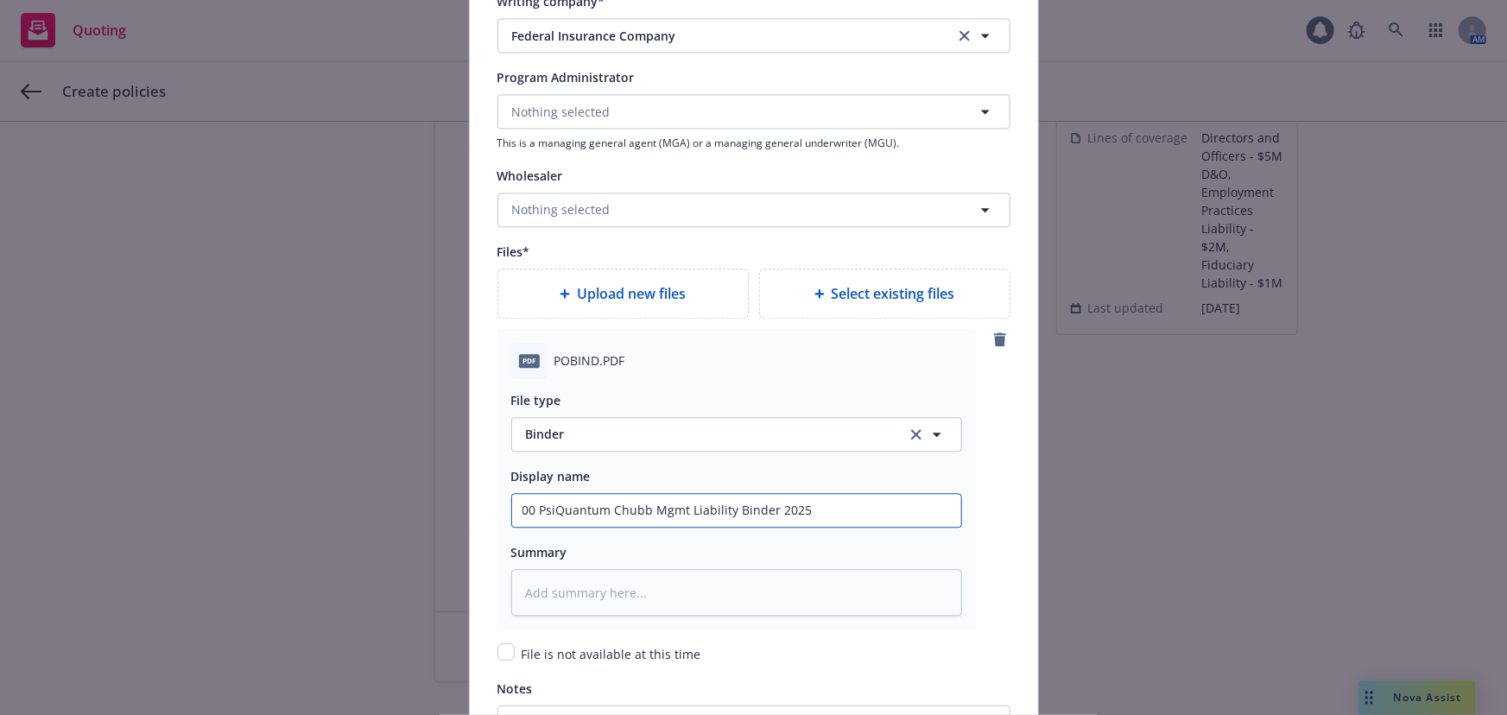
type input "00 PsiQuantum Chubb Mgmt Liability Binder 2025-"
type textarea "x"
type input "00 PsiQuantum Chubb Mgmt Liability Binder 2025-2"
type textarea "x"
type input "00 PsiQuantum Chubb Mgmt Liability Binder 2025-26"
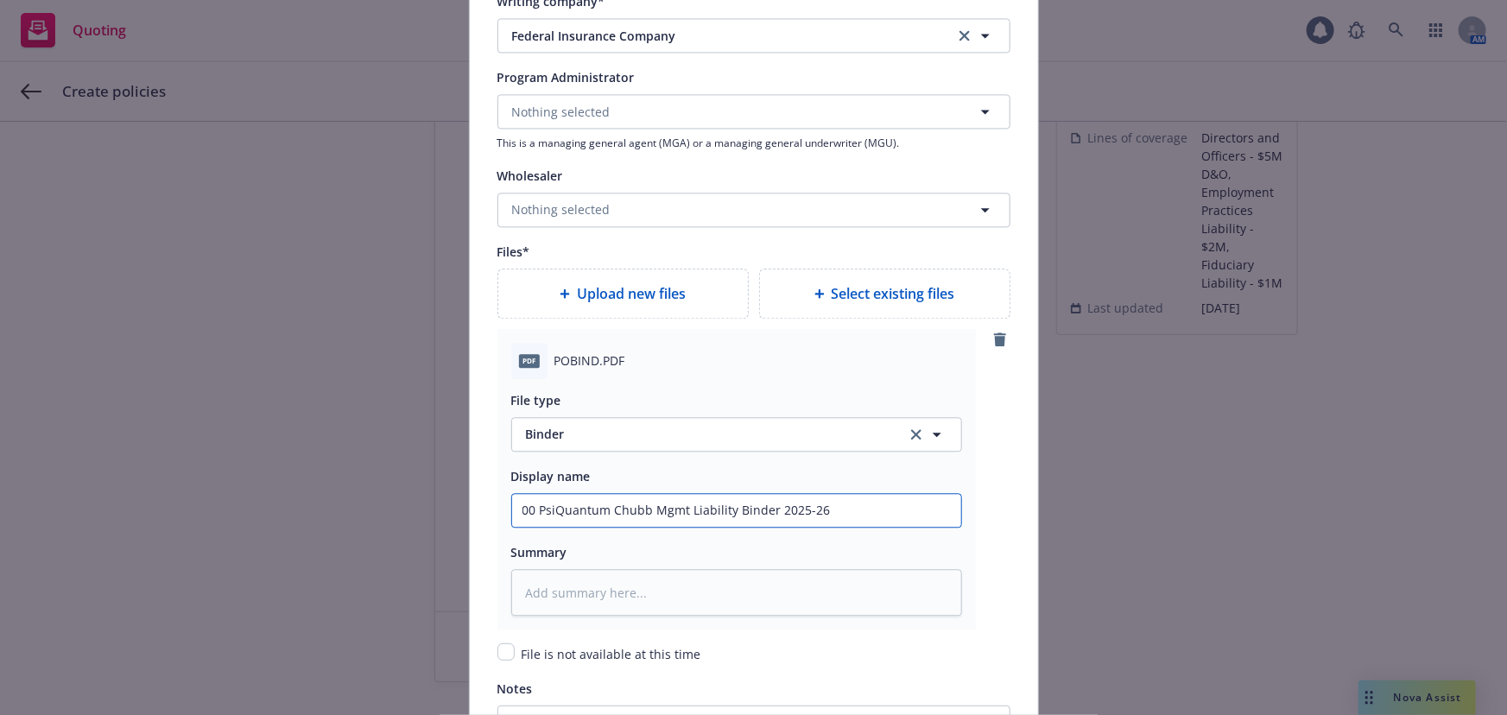
type textarea "x"
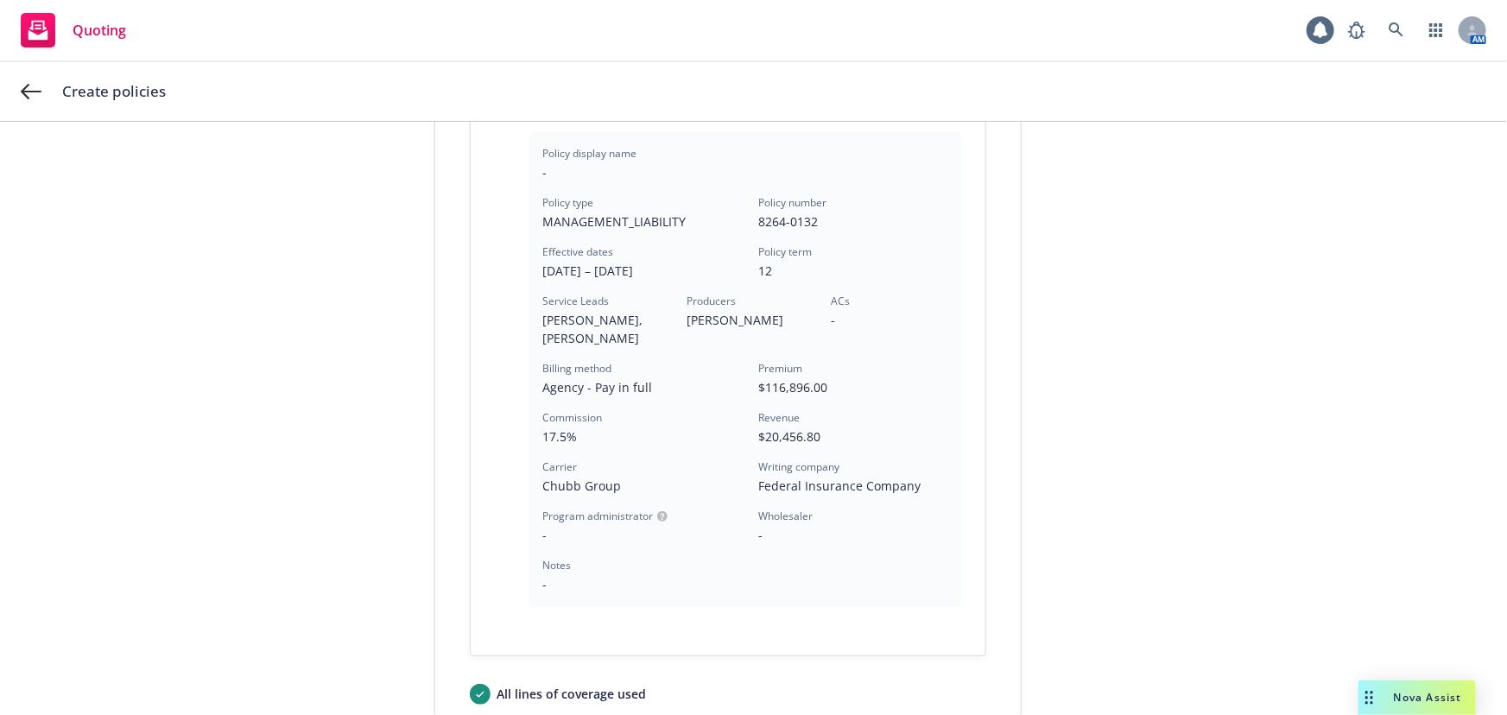
scroll to position [577, 0]
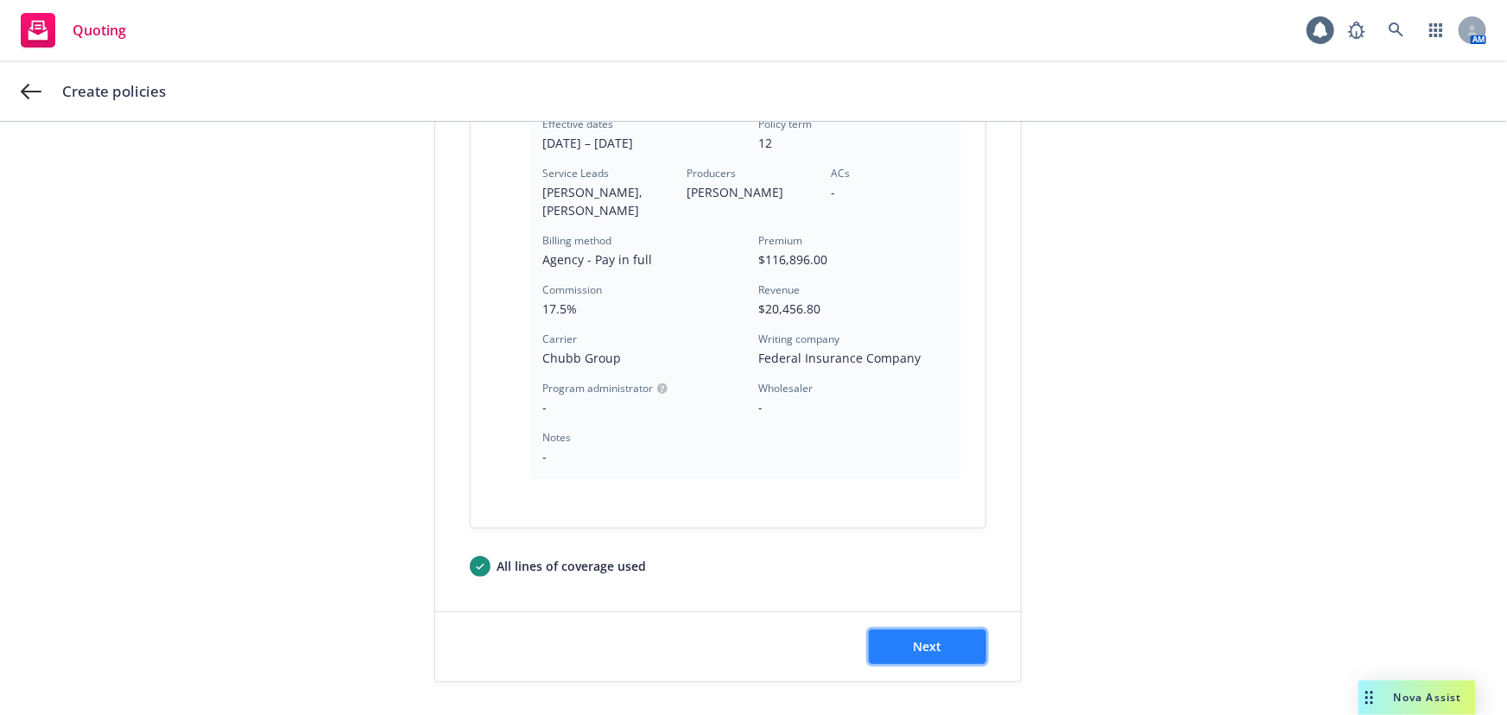
click at [965, 646] on button "Next" at bounding box center [927, 646] width 117 height 35
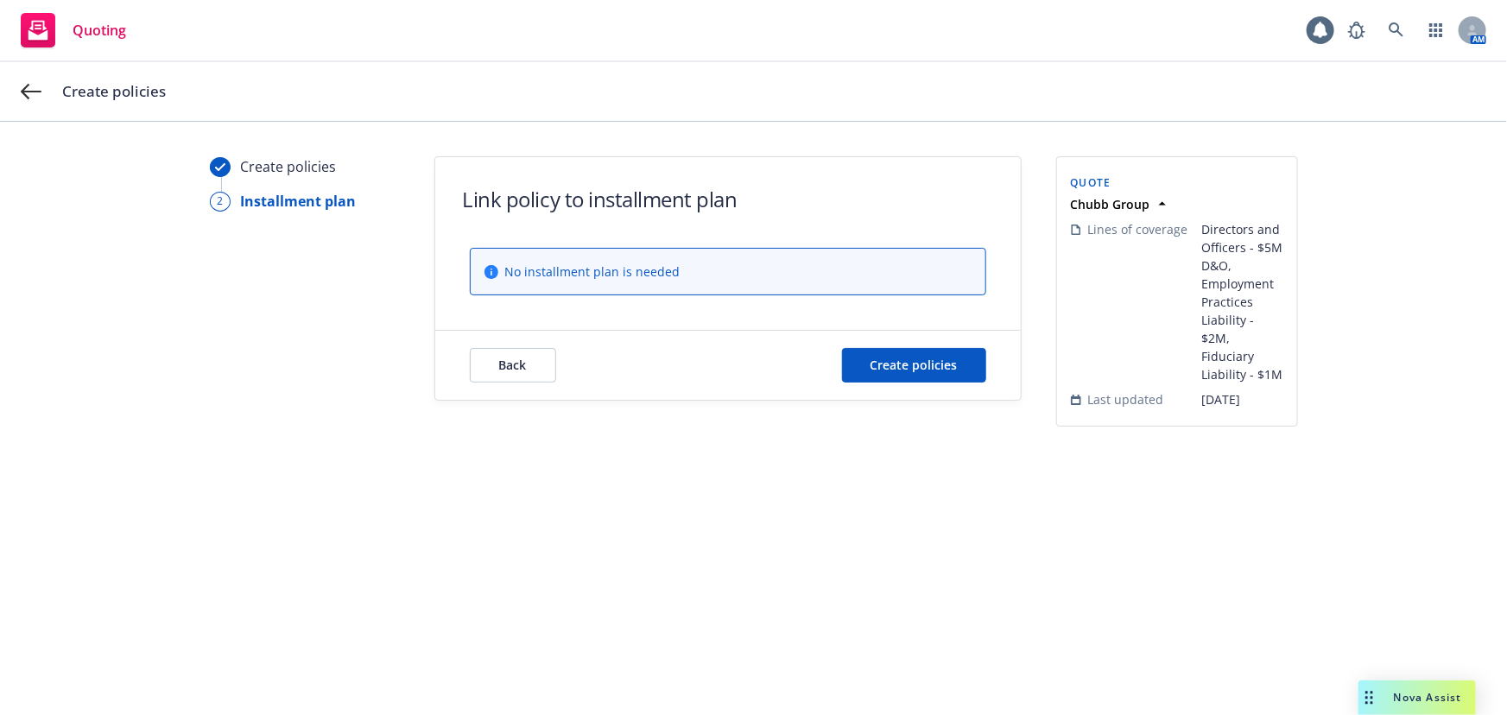
click at [986, 369] on div "Back Create policies" at bounding box center [727, 365] width 585 height 69
click at [967, 369] on button "Create policies" at bounding box center [914, 365] width 144 height 35
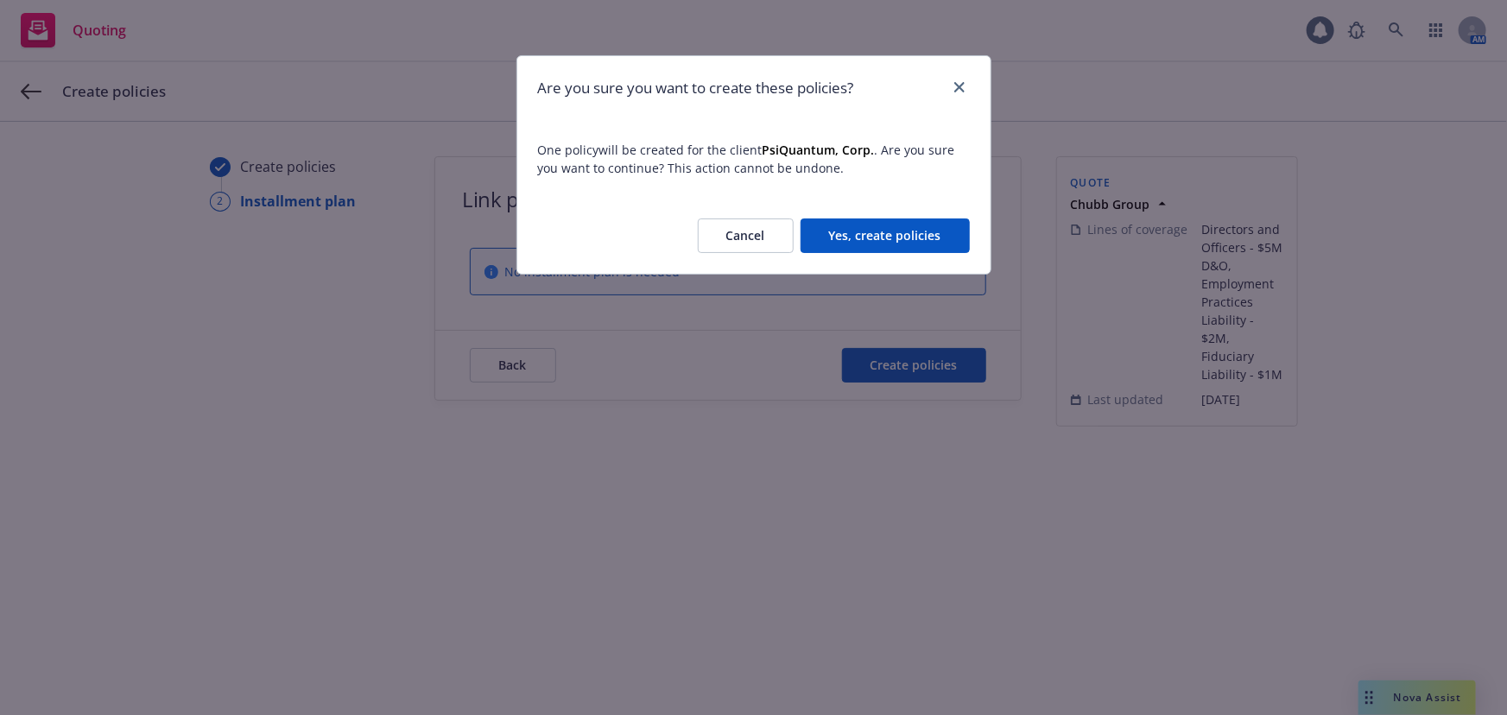
click at [941, 231] on button "Yes, create policies" at bounding box center [884, 235] width 169 height 35
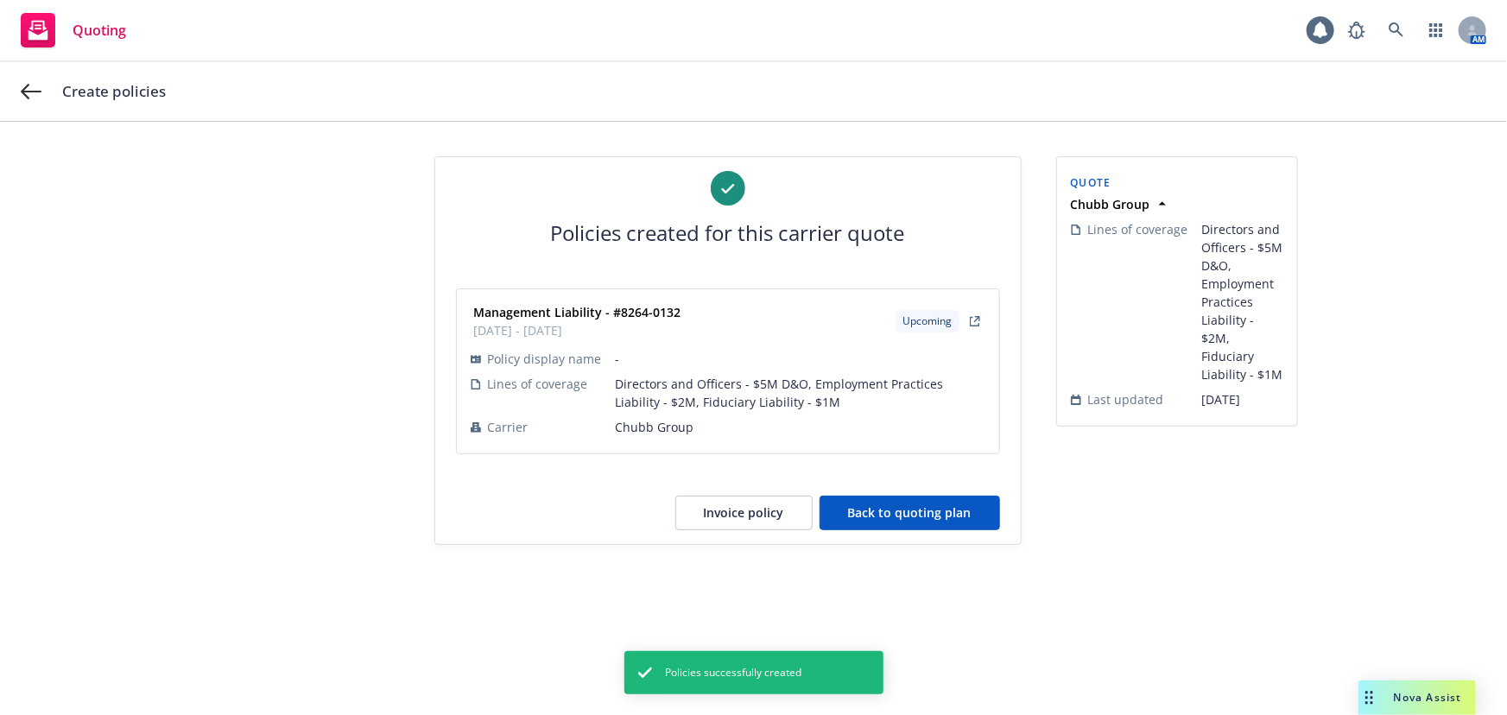
click at [935, 507] on button "Back to quoting plan" at bounding box center [909, 513] width 180 height 35
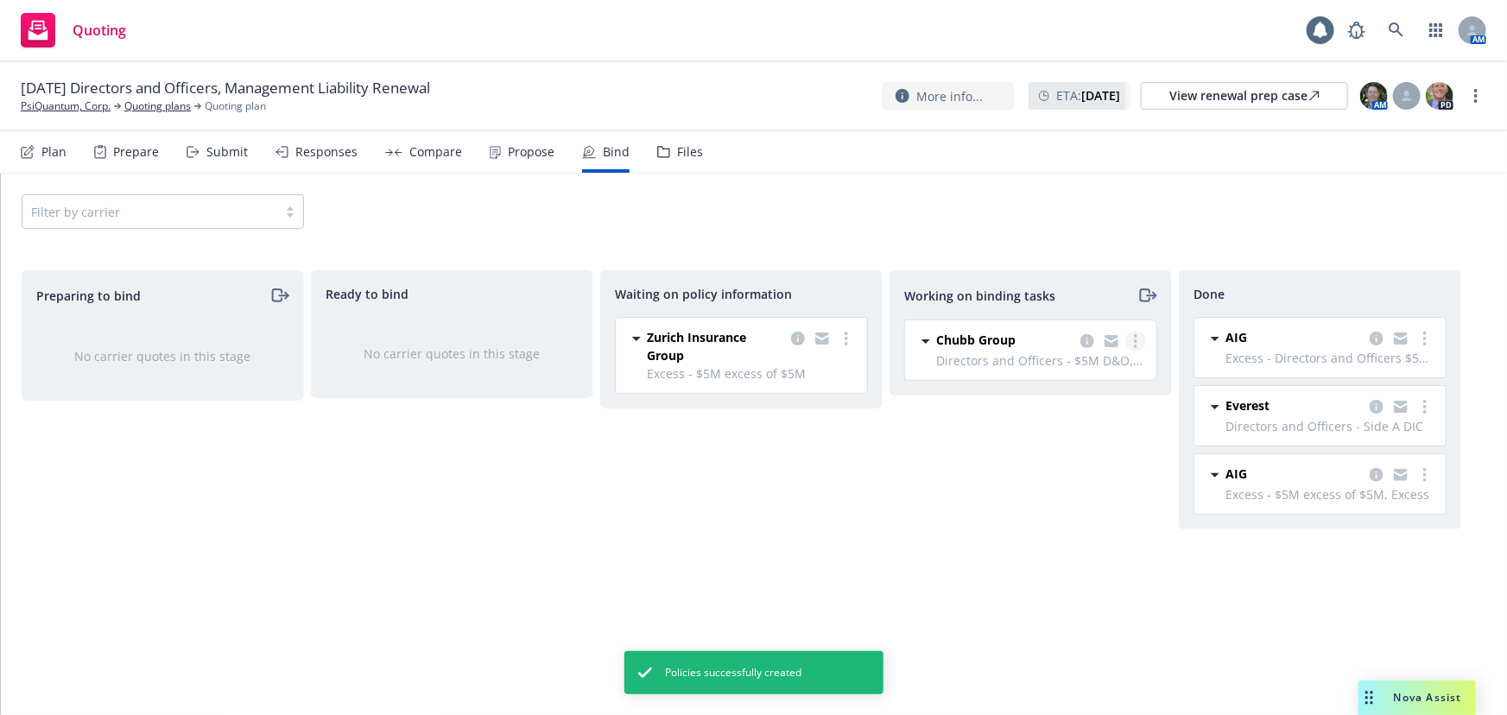
click at [1137, 334] on link "more" at bounding box center [1135, 341] width 21 height 21
click at [1101, 408] on span "Move to done" at bounding box center [1049, 410] width 120 height 16
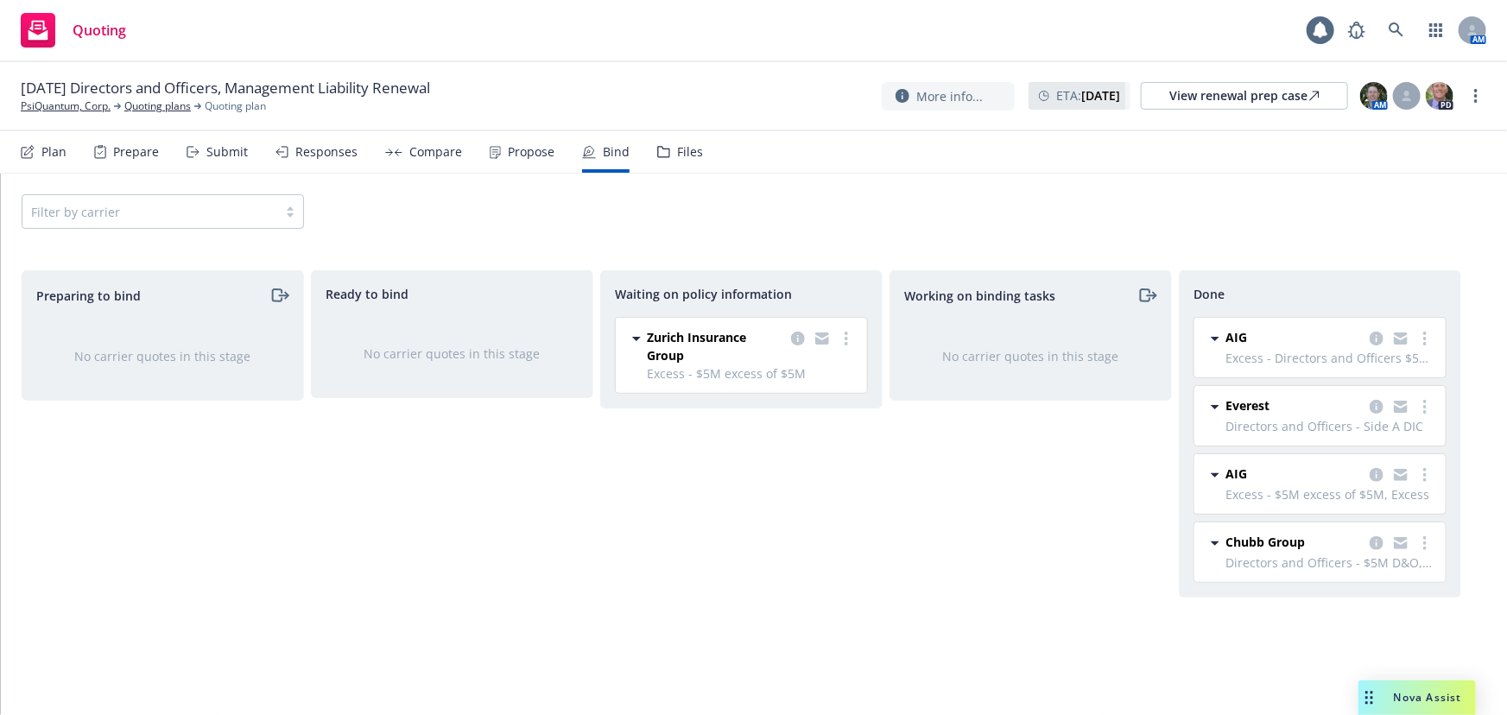
click at [914, 637] on div "Working on binding tasks No carrier quotes in this stage" at bounding box center [1030, 474] width 282 height 408
click at [1381, 539] on icon "copy logging email" at bounding box center [1376, 543] width 14 height 14
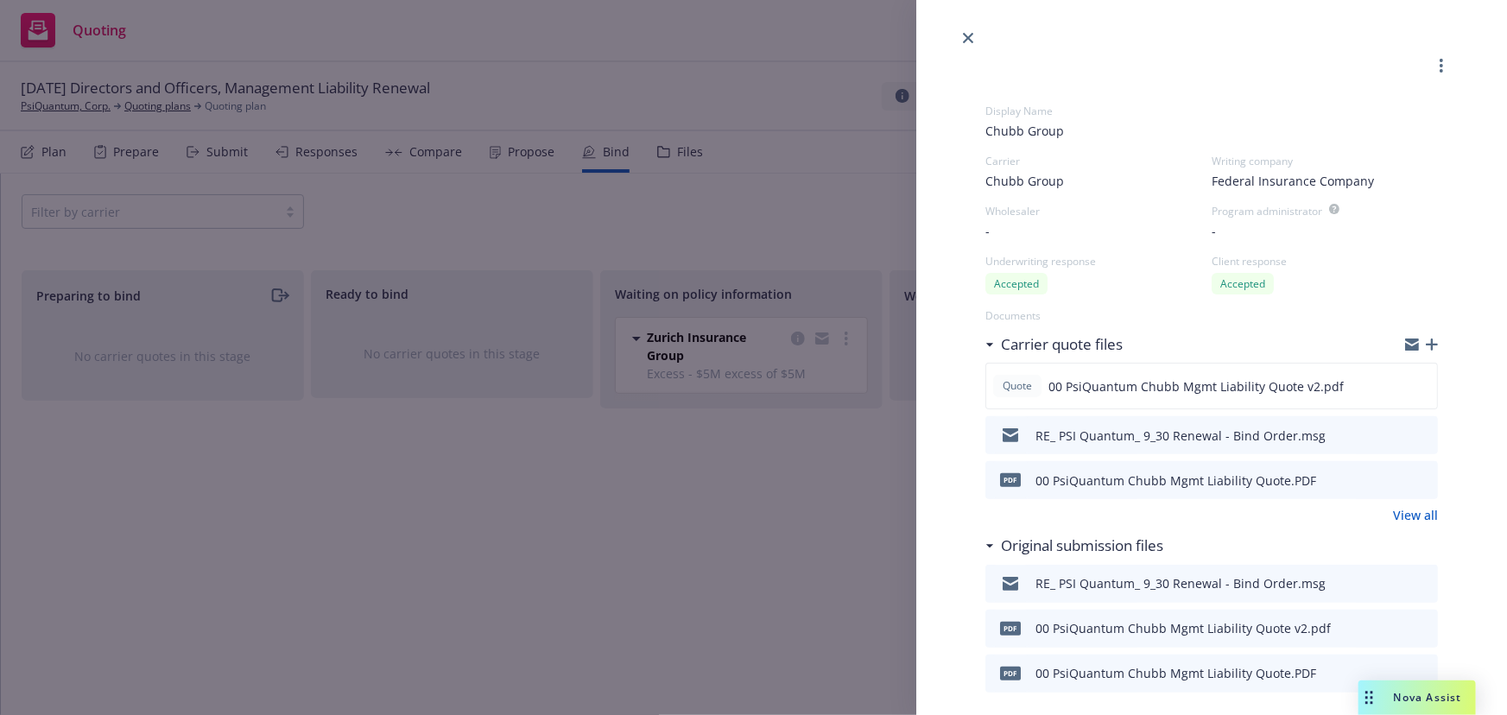
scroll to position [313, 0]
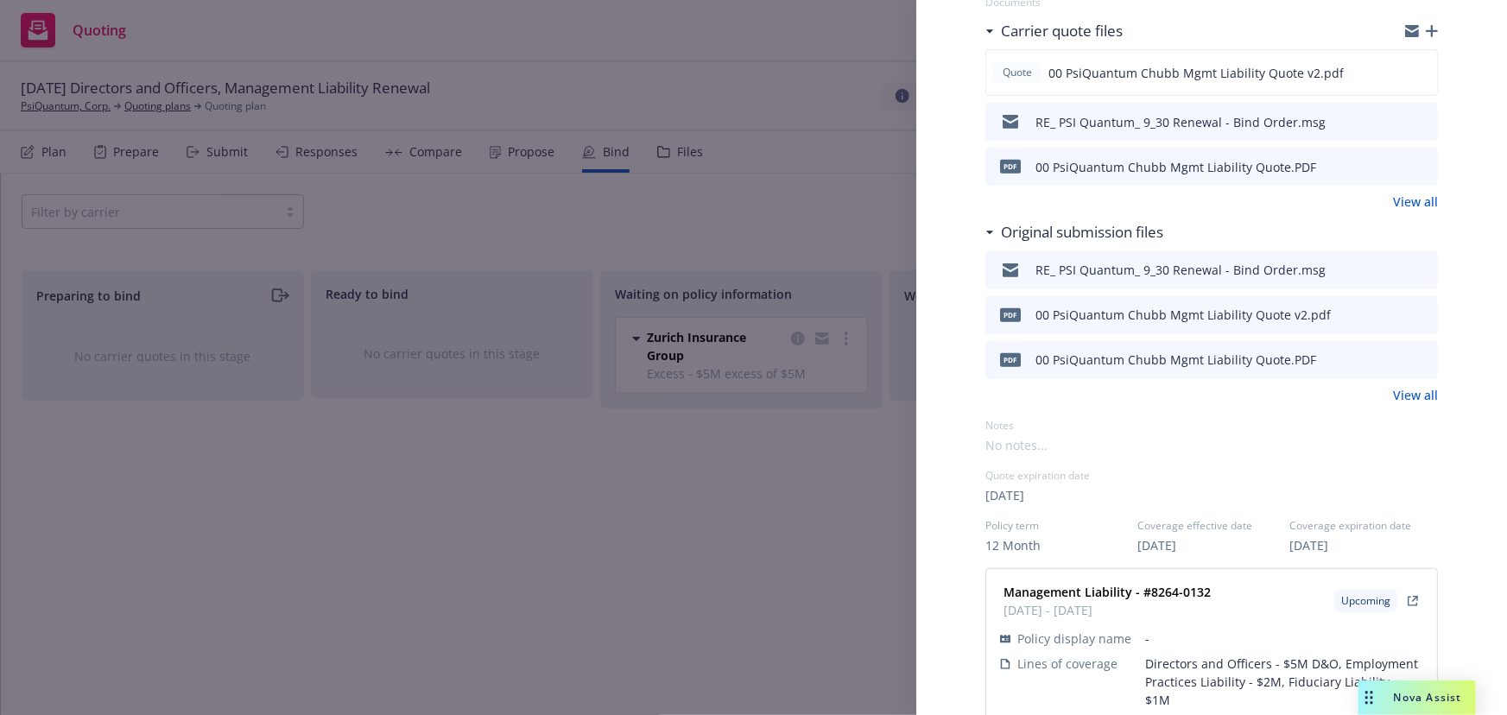
drag, startPoint x: 538, startPoint y: 615, endPoint x: 495, endPoint y: 575, distance: 58.7
click at [538, 615] on div "Display Name Chubb Group Carrier Chubb Group Writing company Federal Insurance …" at bounding box center [753, 357] width 1507 height 715
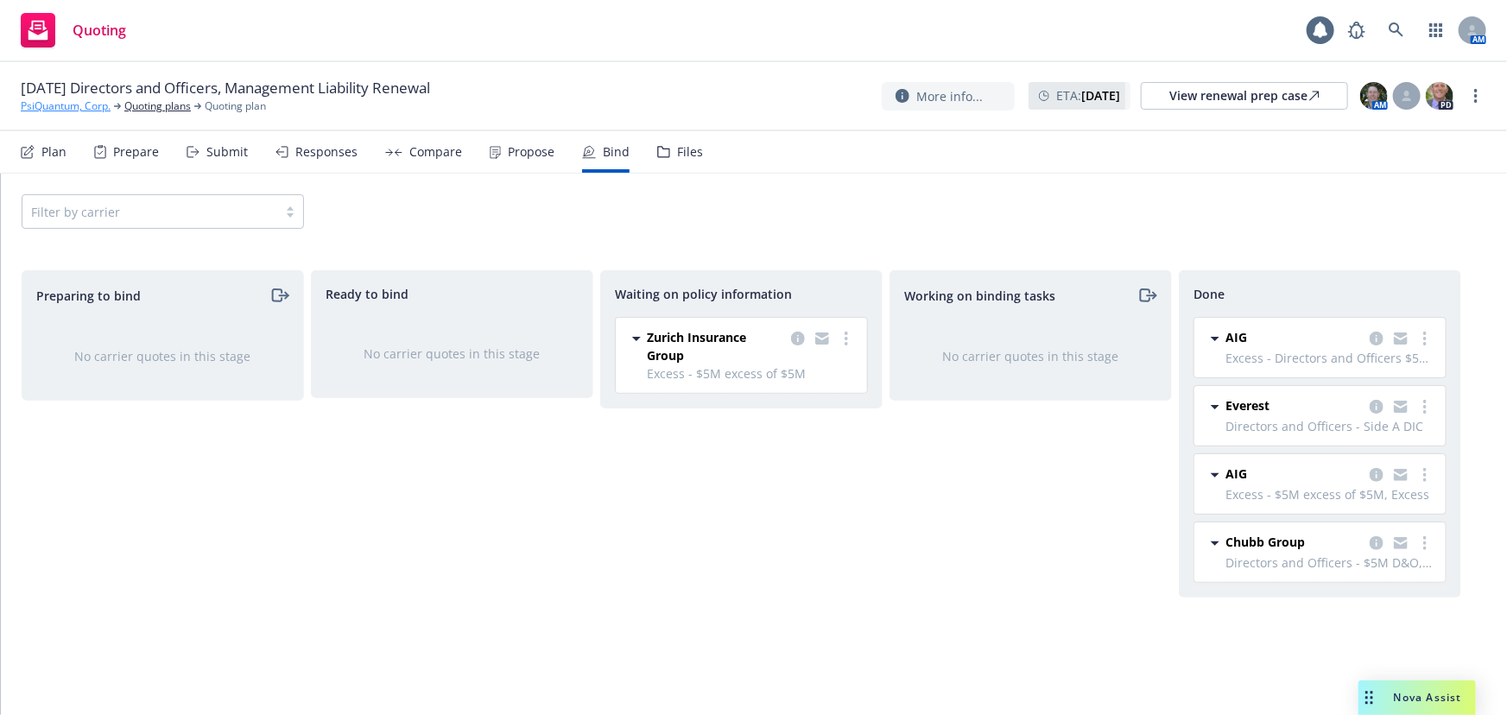
click at [53, 105] on link "PsiQuantum, Corp." at bounding box center [66, 106] width 90 height 16
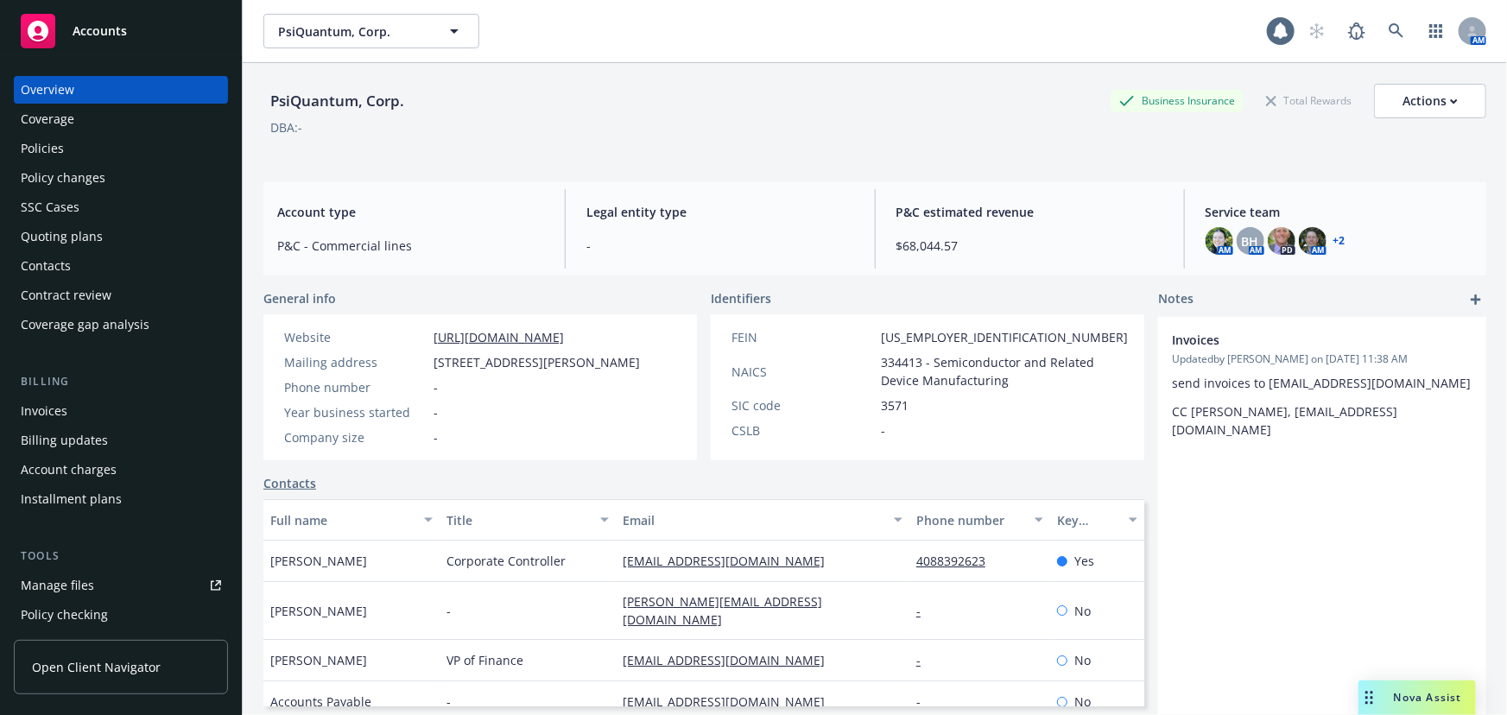
click at [46, 169] on div "Policy changes" at bounding box center [63, 178] width 85 height 28
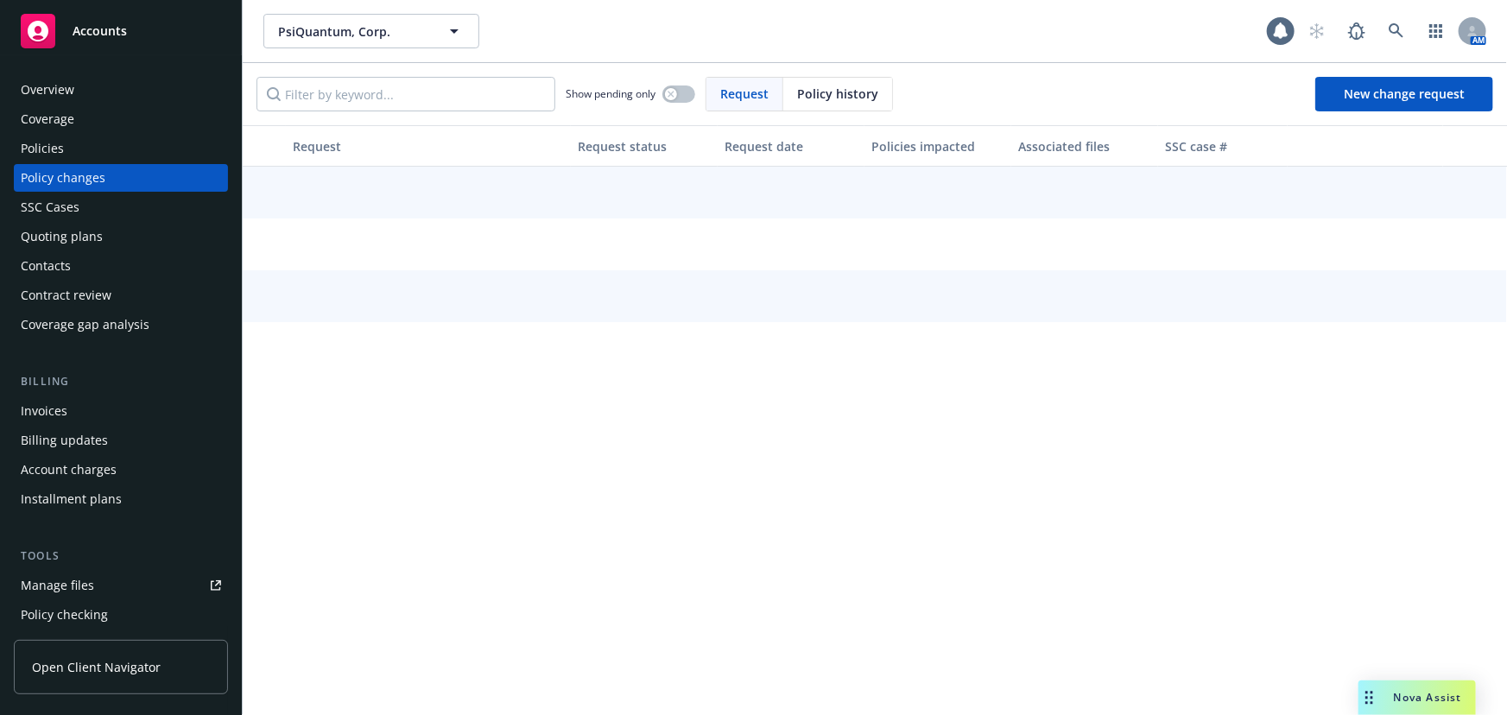
click at [79, 146] on div "Policies" at bounding box center [121, 149] width 200 height 28
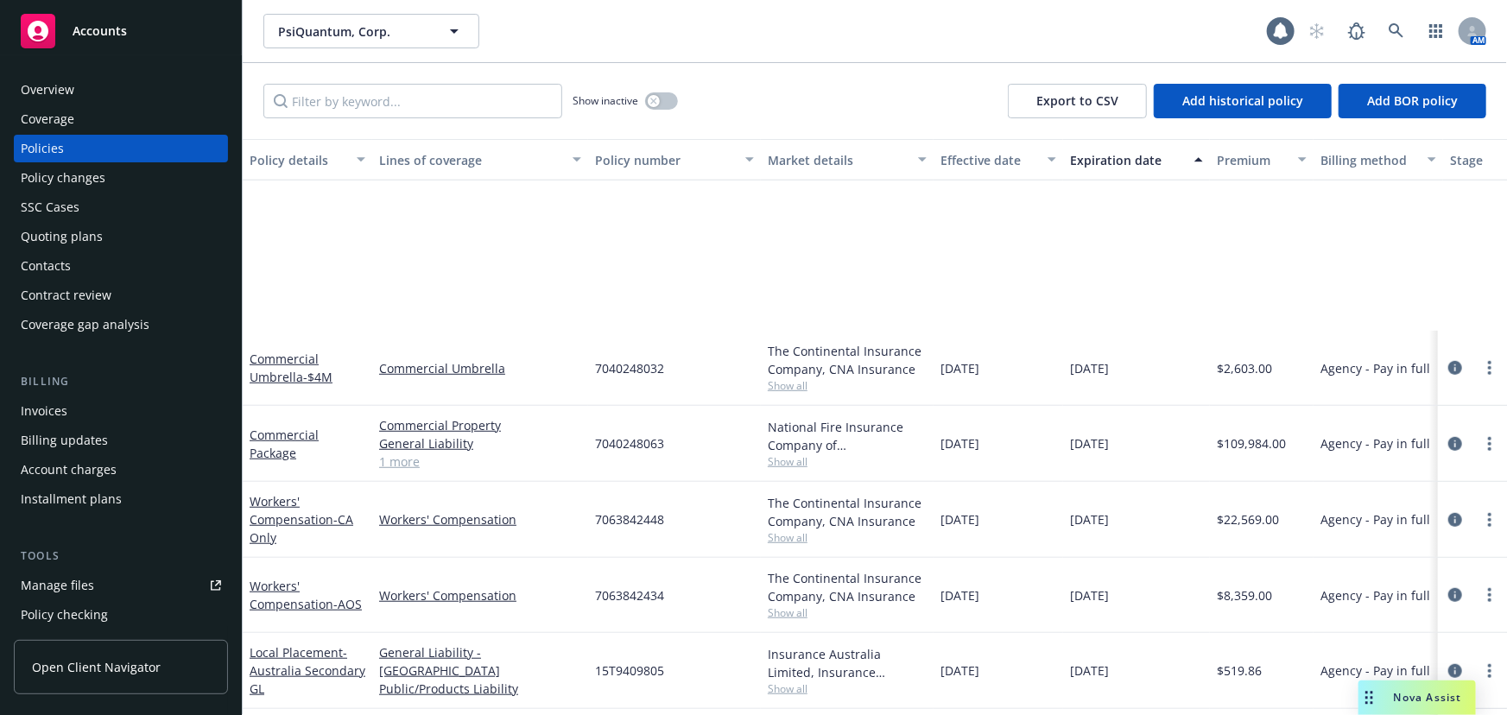
scroll to position [721, 0]
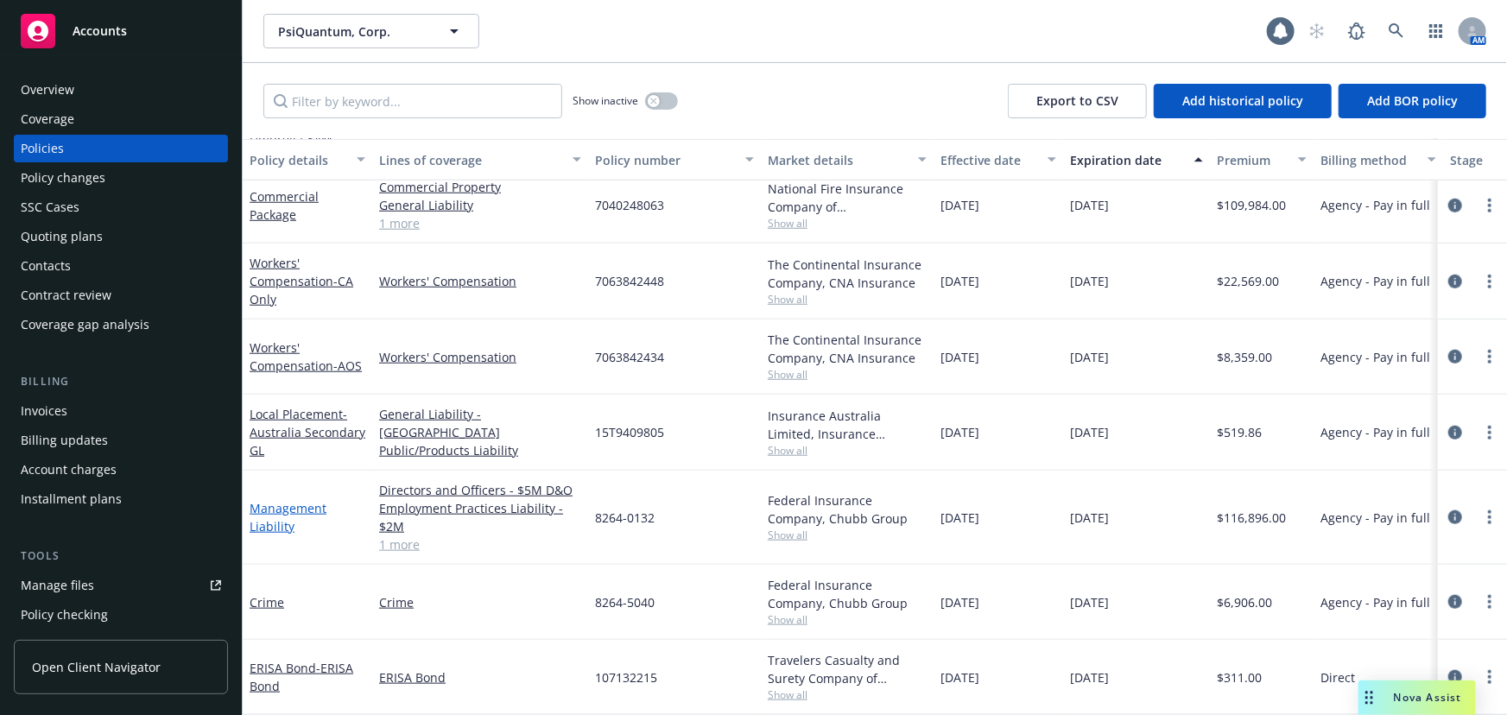
click at [302, 500] on link "Management Liability" at bounding box center [288, 517] width 77 height 35
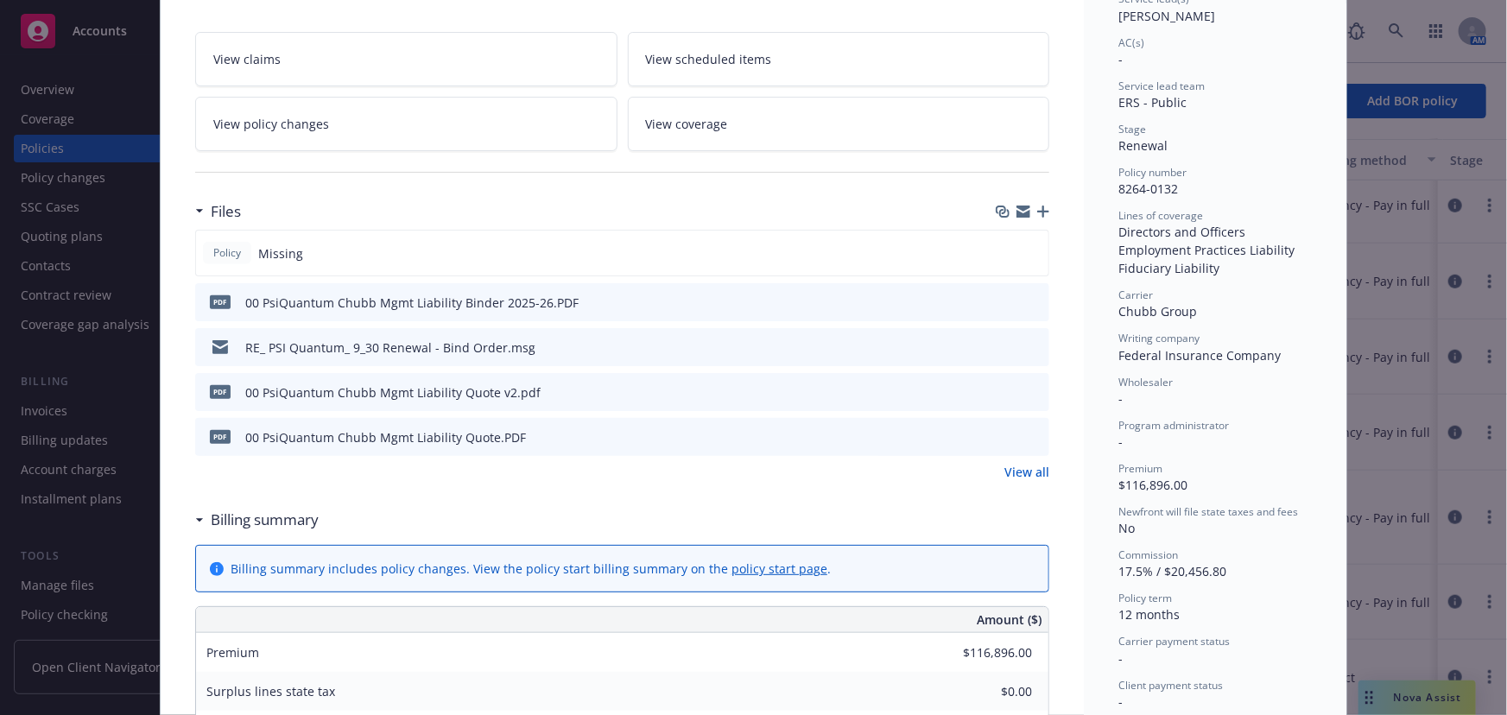
scroll to position [313, 0]
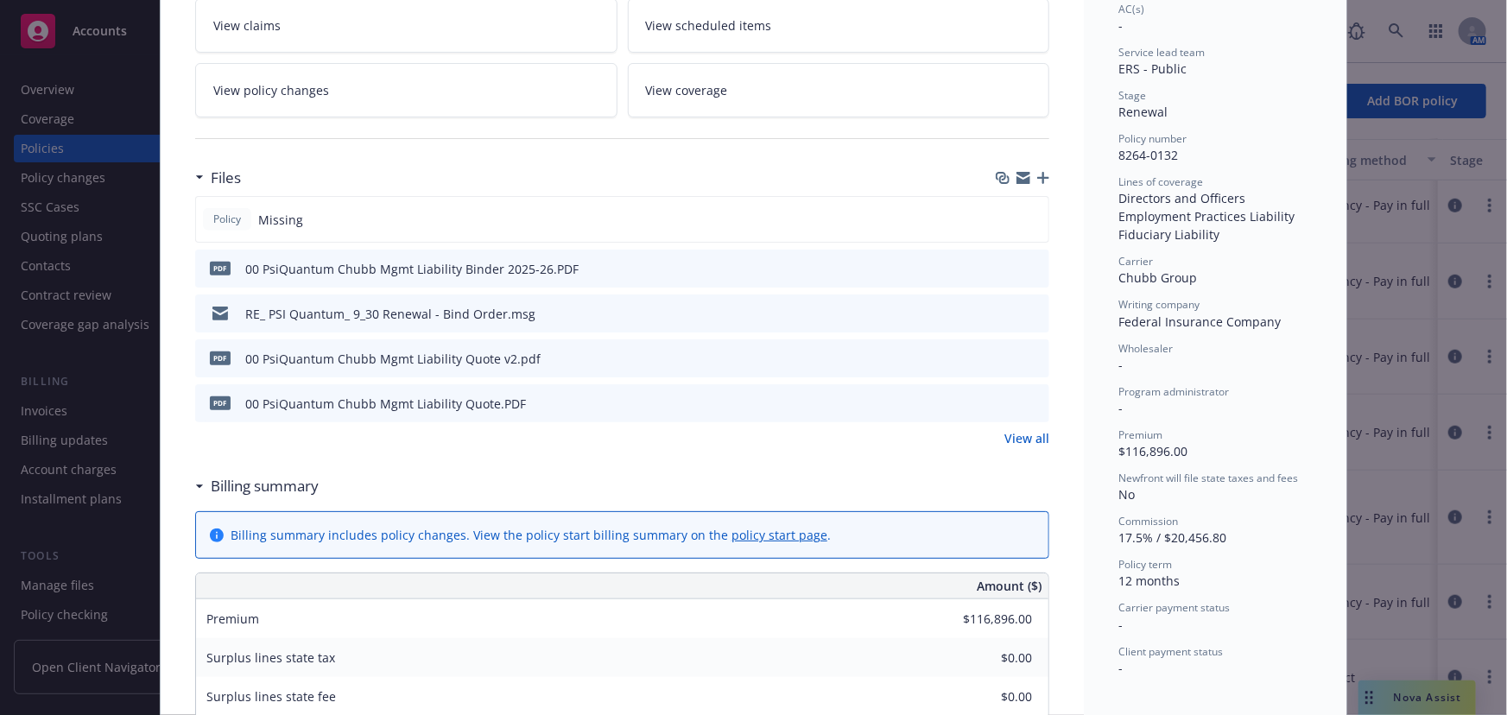
click at [1000, 268] on icon "download file" at bounding box center [1004, 266] width 11 height 10
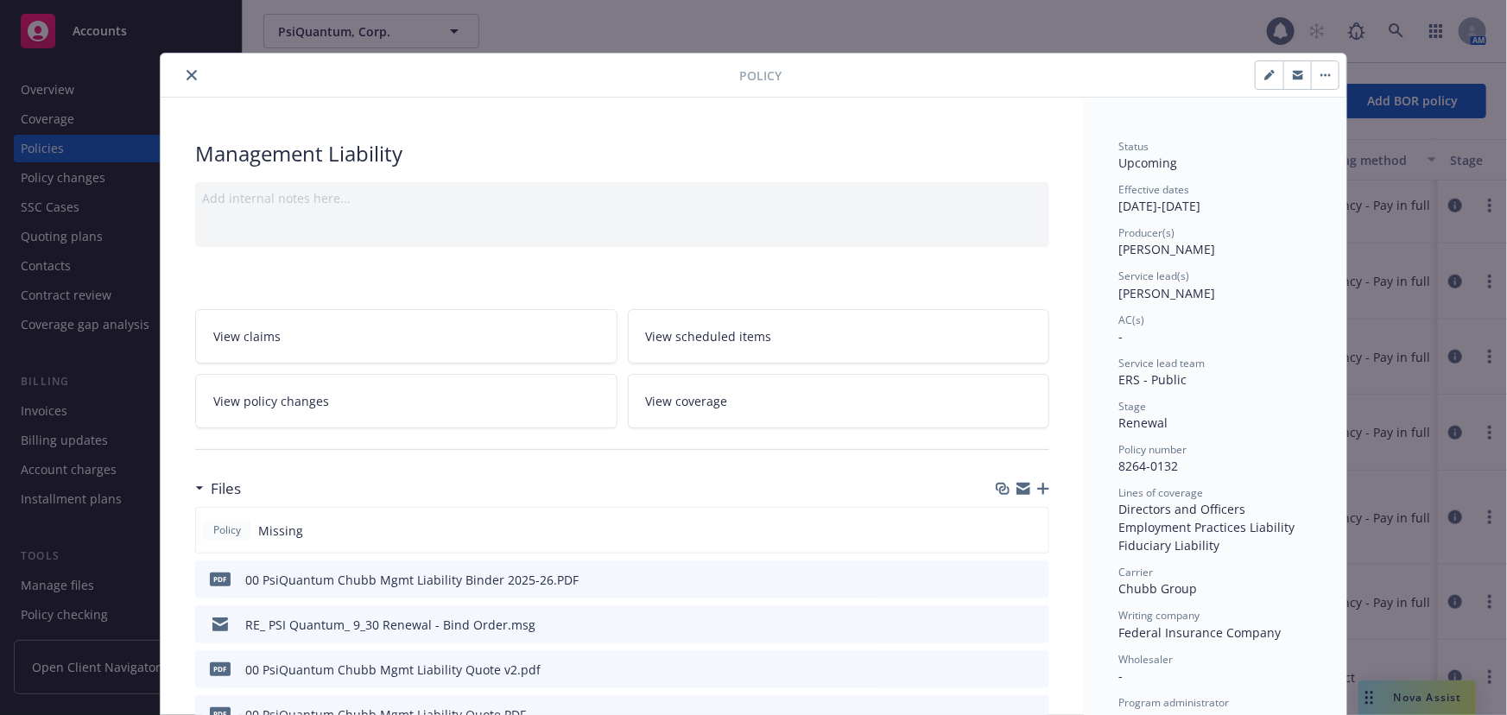
scroll to position [0, 0]
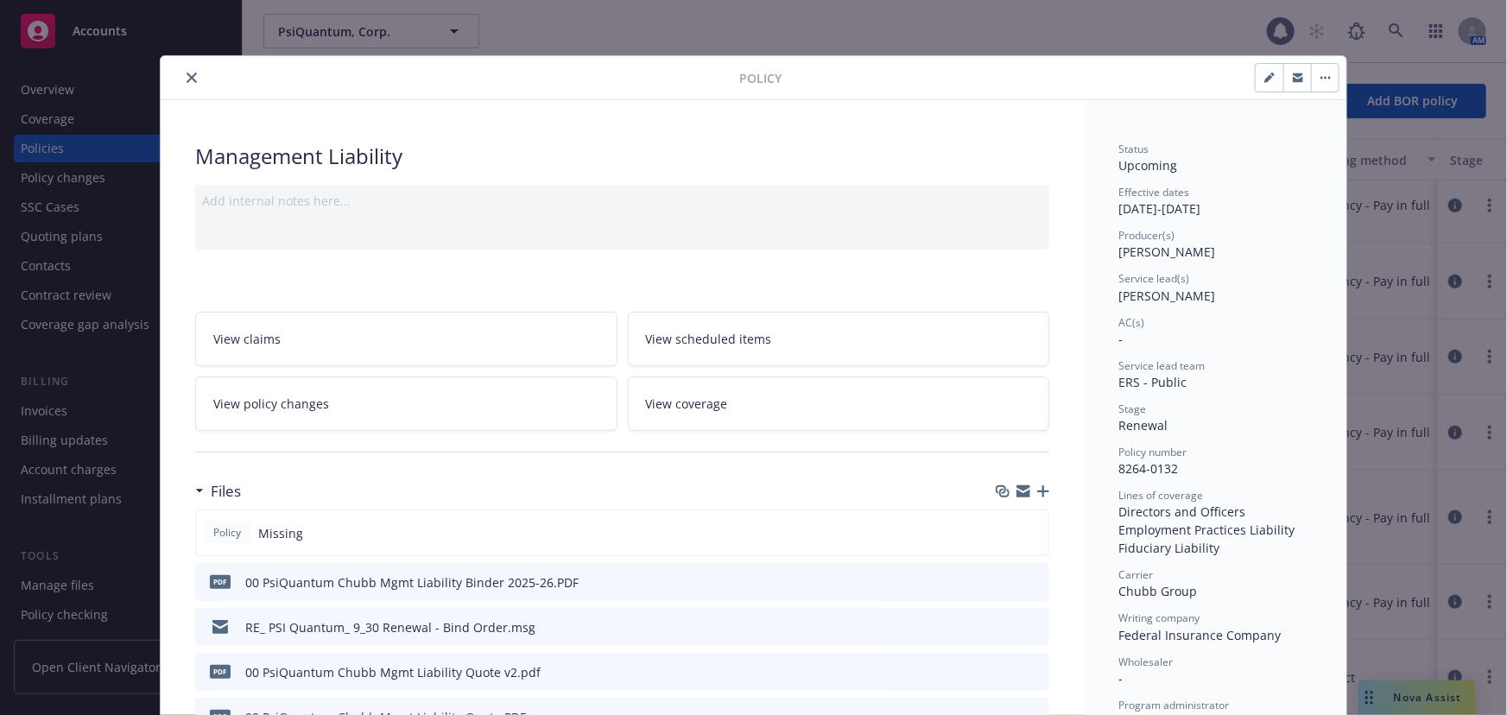
click at [189, 81] on icon "close" at bounding box center [191, 78] width 10 height 10
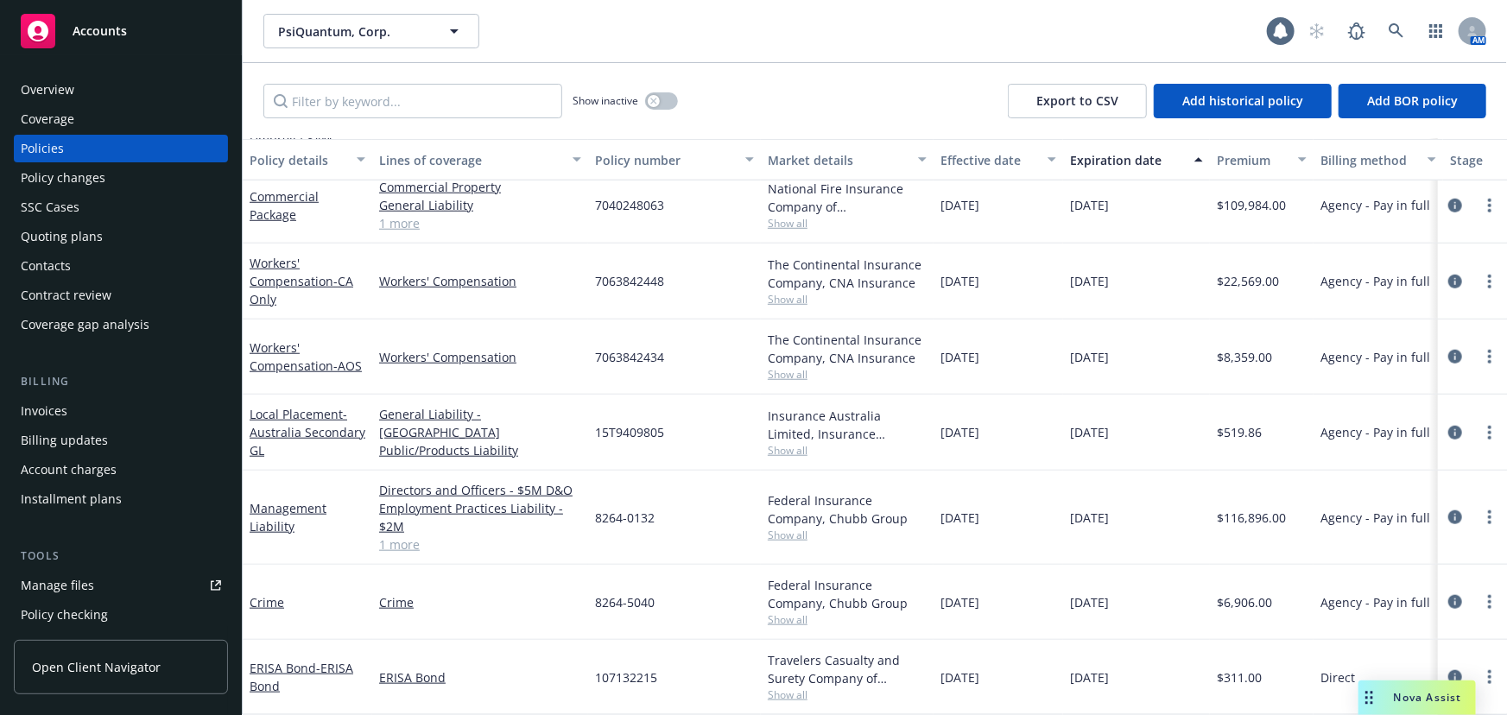
click at [1236, 33] on div "PsiQuantum, Corp. PsiQuantum, Corp." at bounding box center [764, 31] width 1003 height 35
click at [1386, 29] on link at bounding box center [1396, 31] width 35 height 35
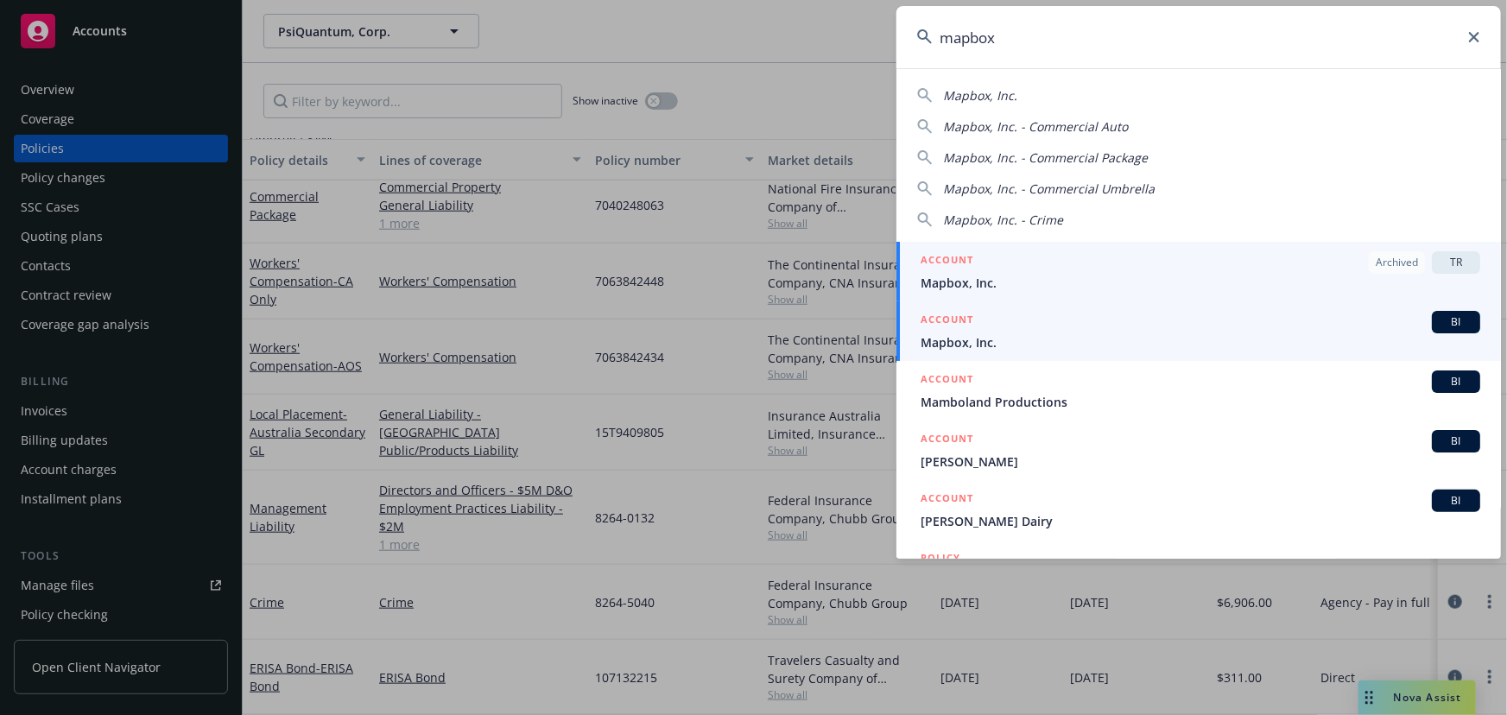
type input "mapbox"
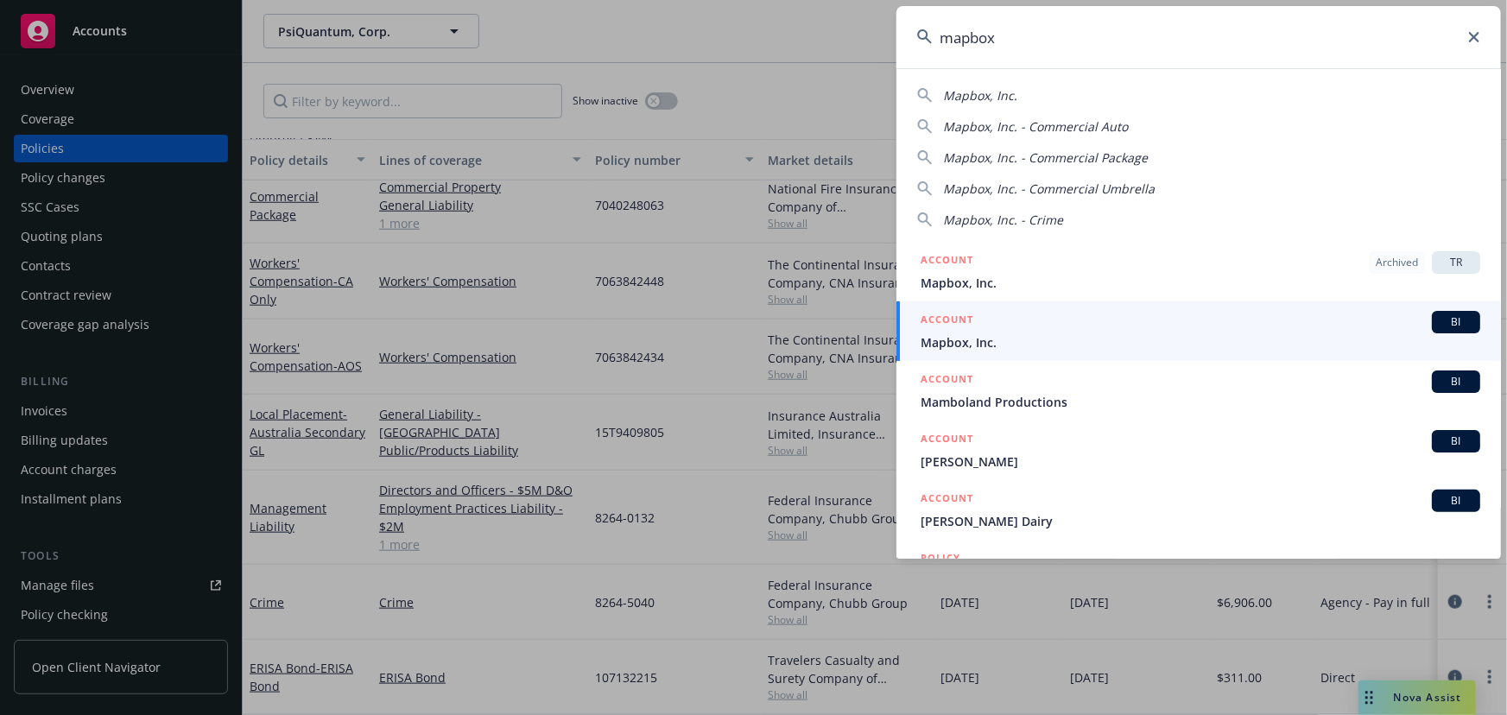
click at [1153, 322] on div "ACCOUNT BI" at bounding box center [1199, 322] width 559 height 22
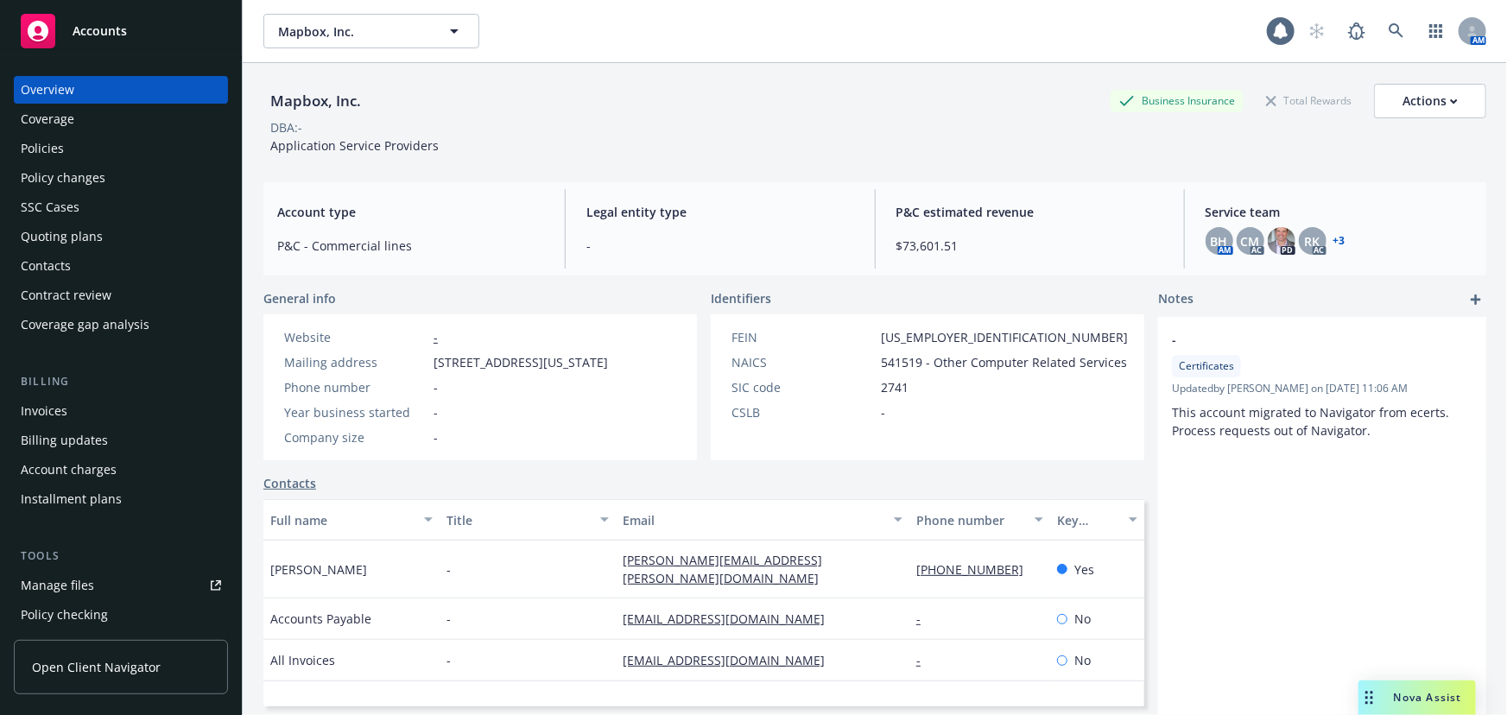
click at [143, 137] on div "Policies" at bounding box center [121, 149] width 200 height 28
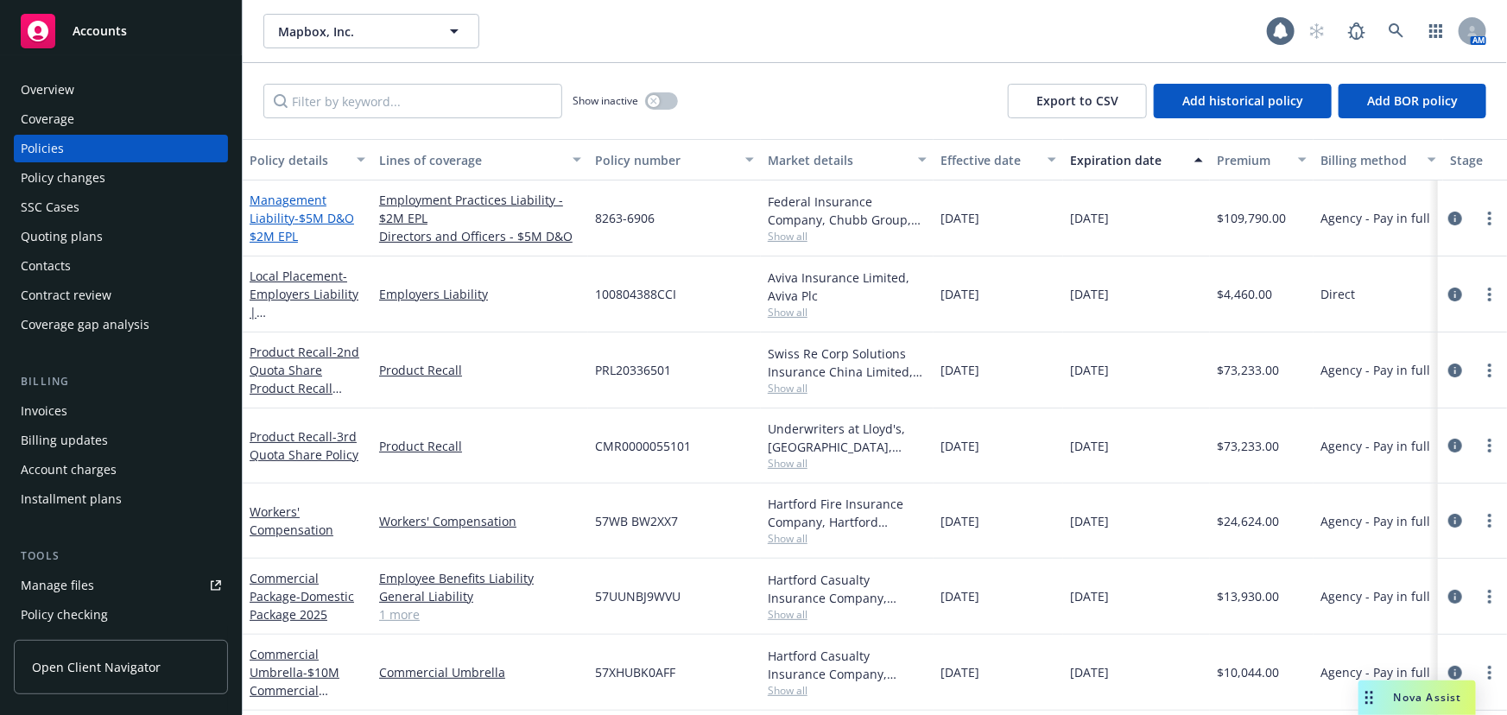
click at [274, 223] on link "Management Liability - $5M D&O $2M EPL" at bounding box center [302, 218] width 104 height 53
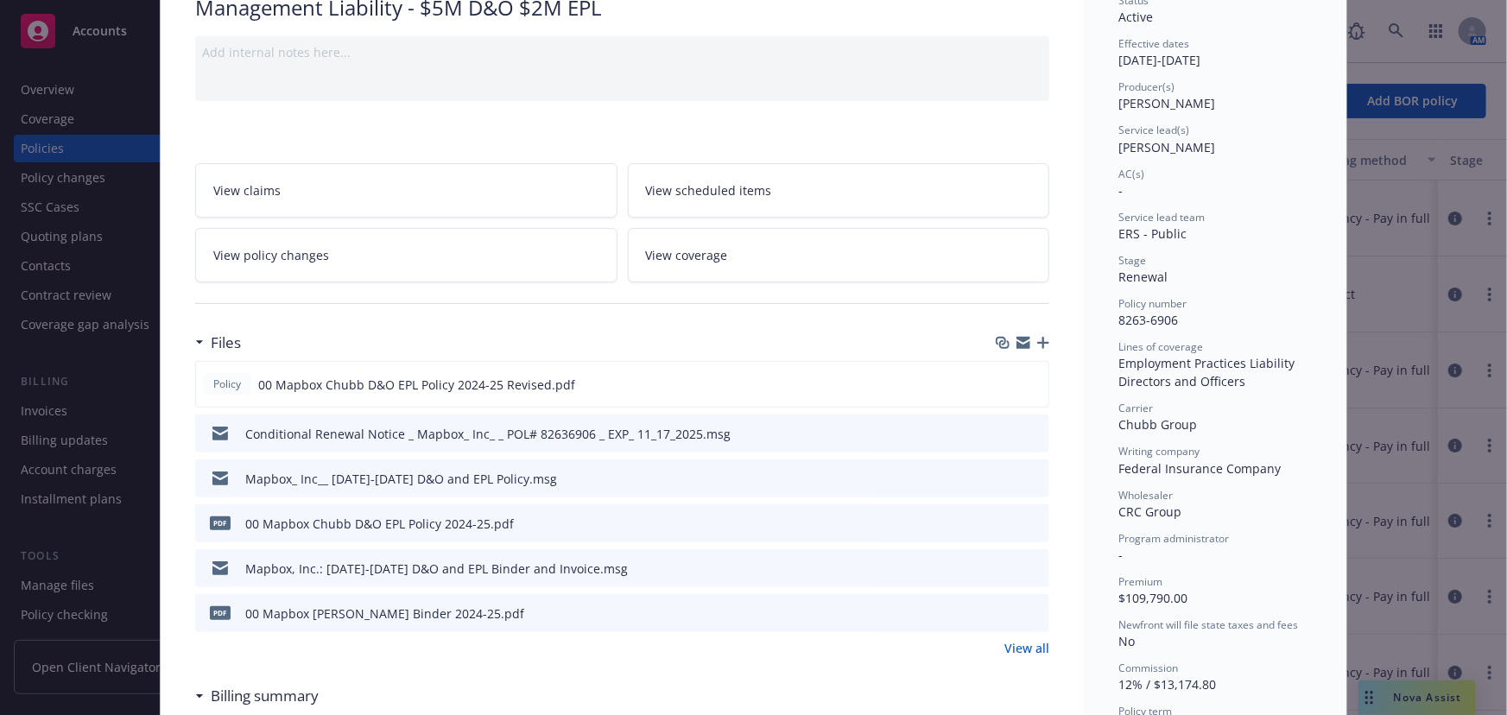
scroll to position [156, 0]
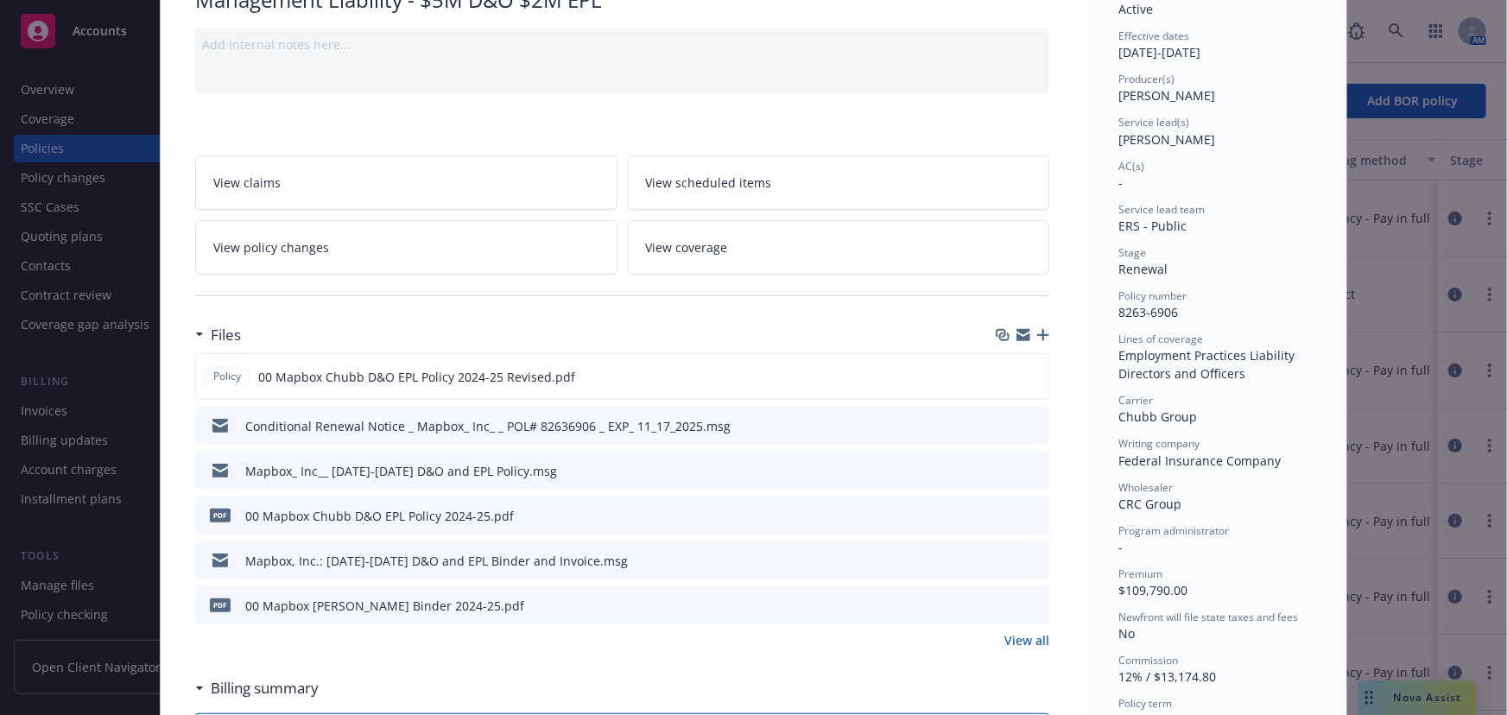
click at [1000, 558] on icon "download file" at bounding box center [1004, 558] width 11 height 10
click at [1000, 604] on icon "download file" at bounding box center [1004, 602] width 11 height 10
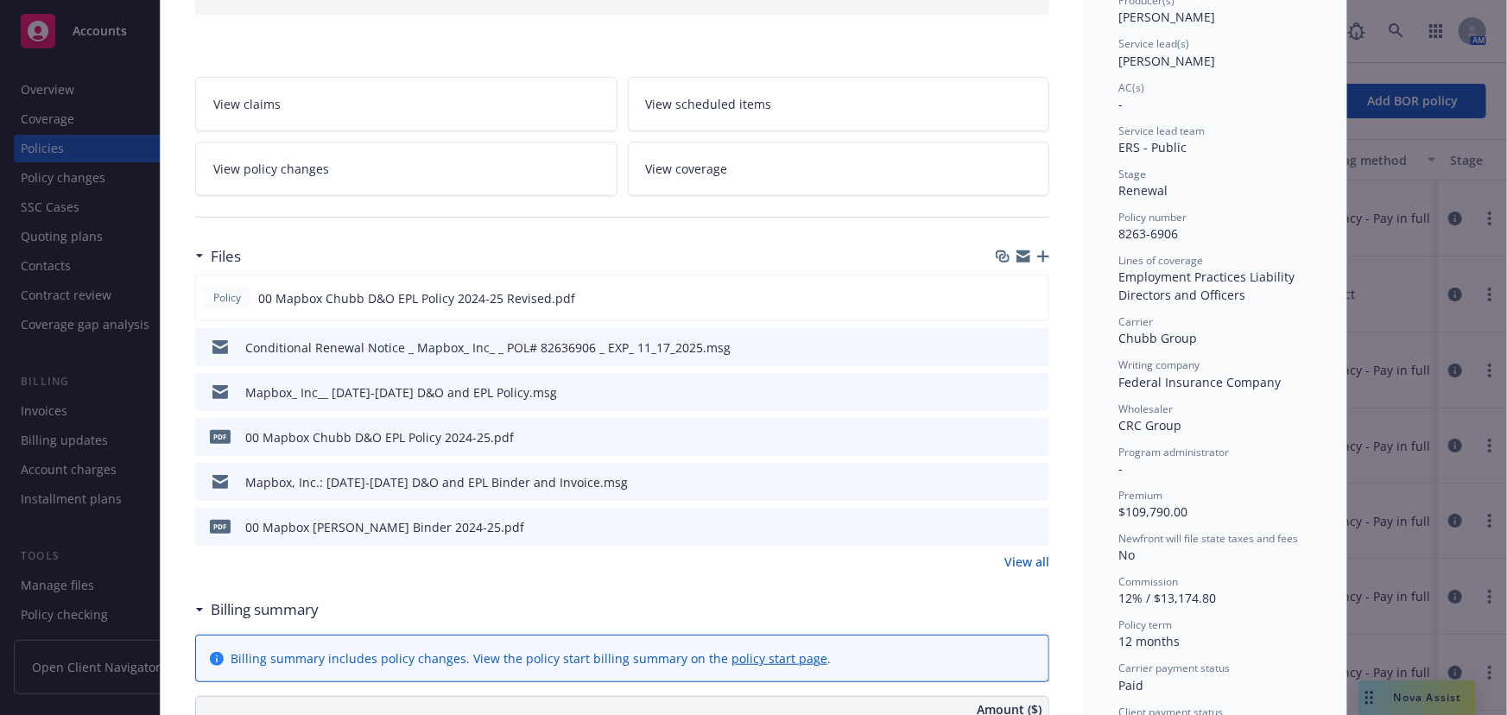
click at [60, 572] on div "Policy Management Liability - $5M D&O $2M EPL Add internal notes here... View c…" at bounding box center [753, 357] width 1507 height 715
click at [83, 592] on div "Policy Management Liability - $5M D&O $2M EPL Add internal notes here... View c…" at bounding box center [753, 357] width 1507 height 715
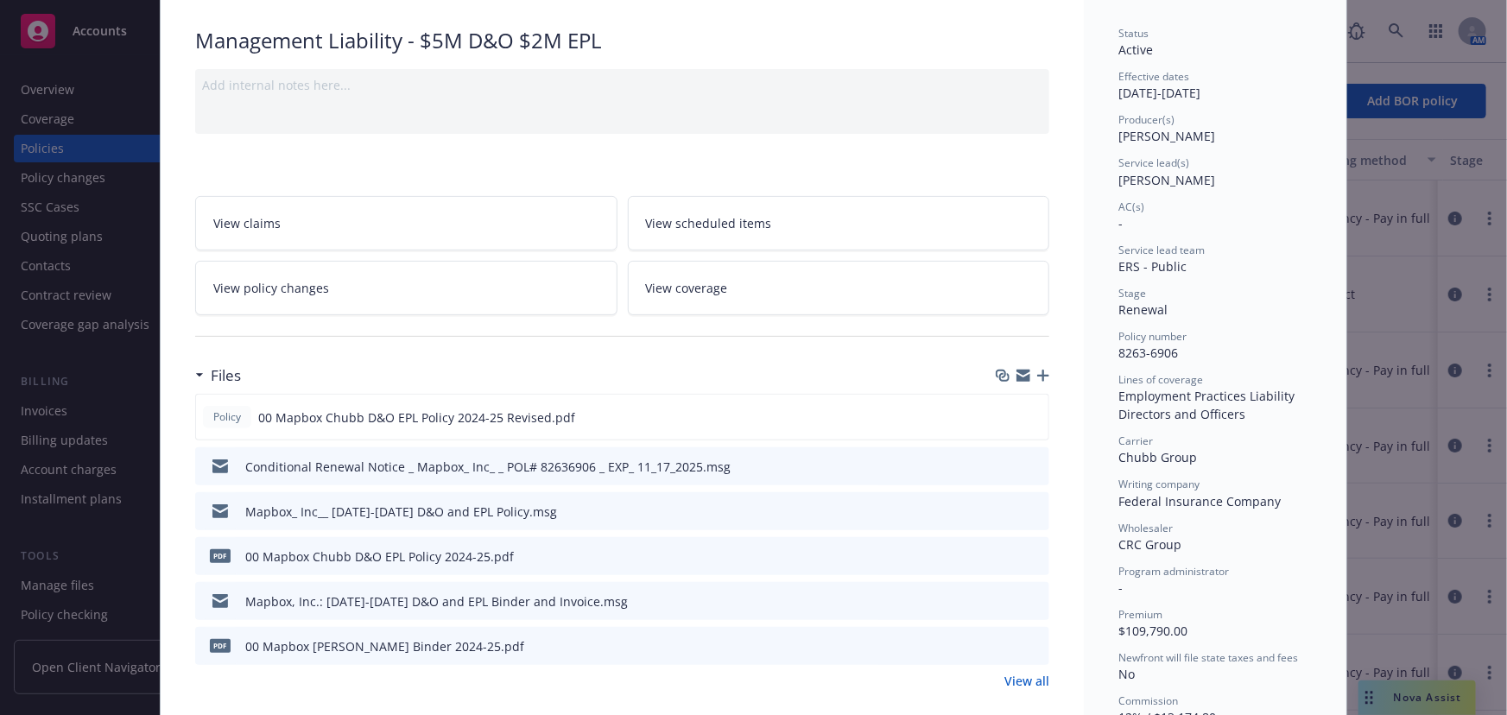
scroll to position [0, 0]
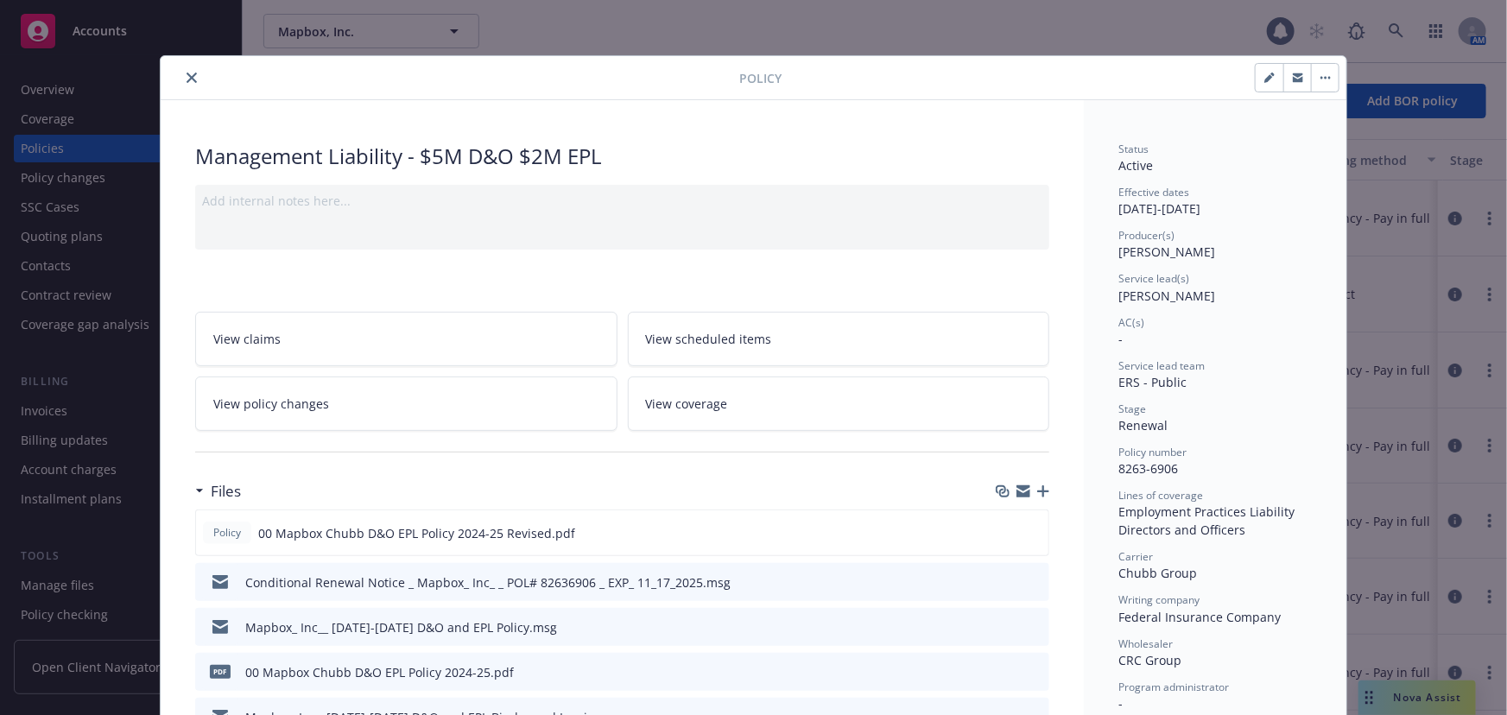
click at [193, 79] on button "close" at bounding box center [191, 77] width 21 height 21
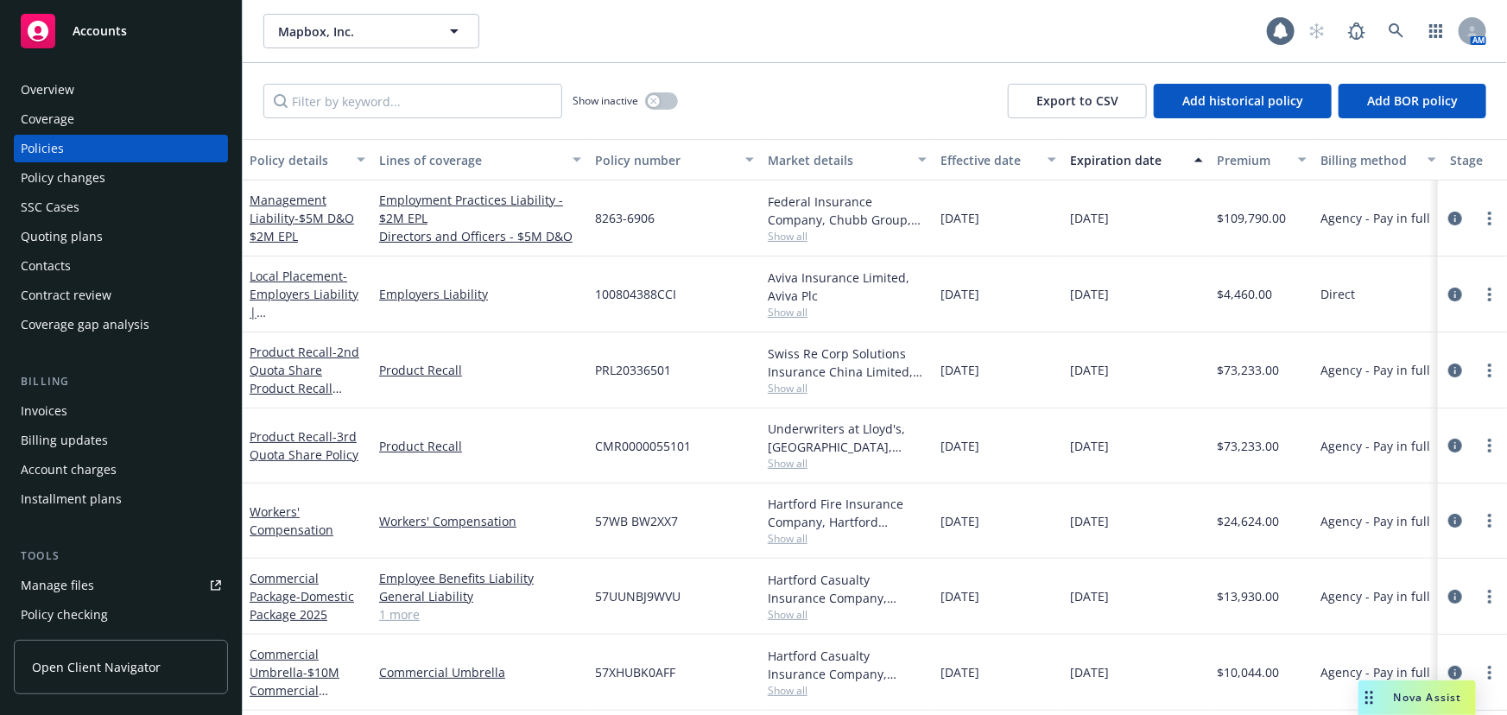
click at [76, 601] on div "Policy checking" at bounding box center [64, 615] width 87 height 28
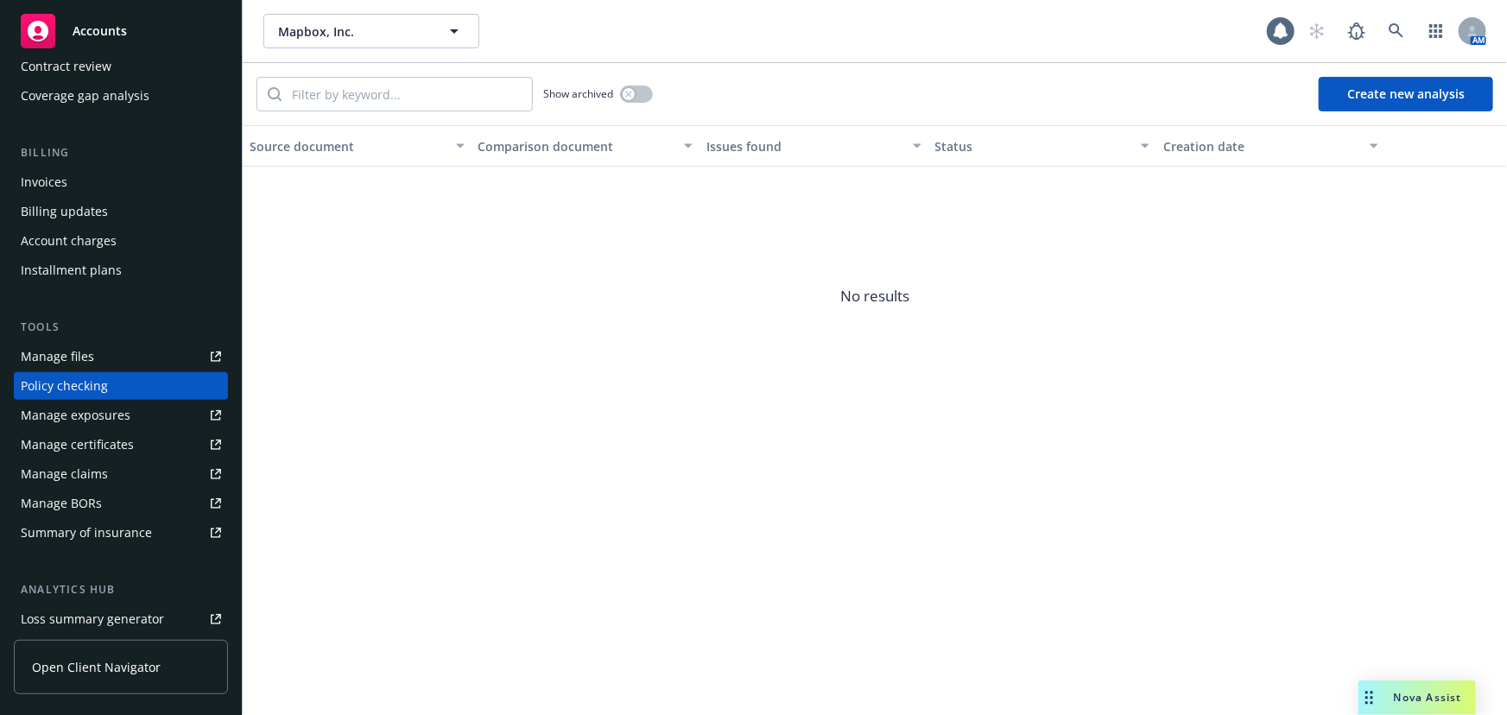
click at [85, 585] on div "Analytics hub" at bounding box center [121, 589] width 214 height 17
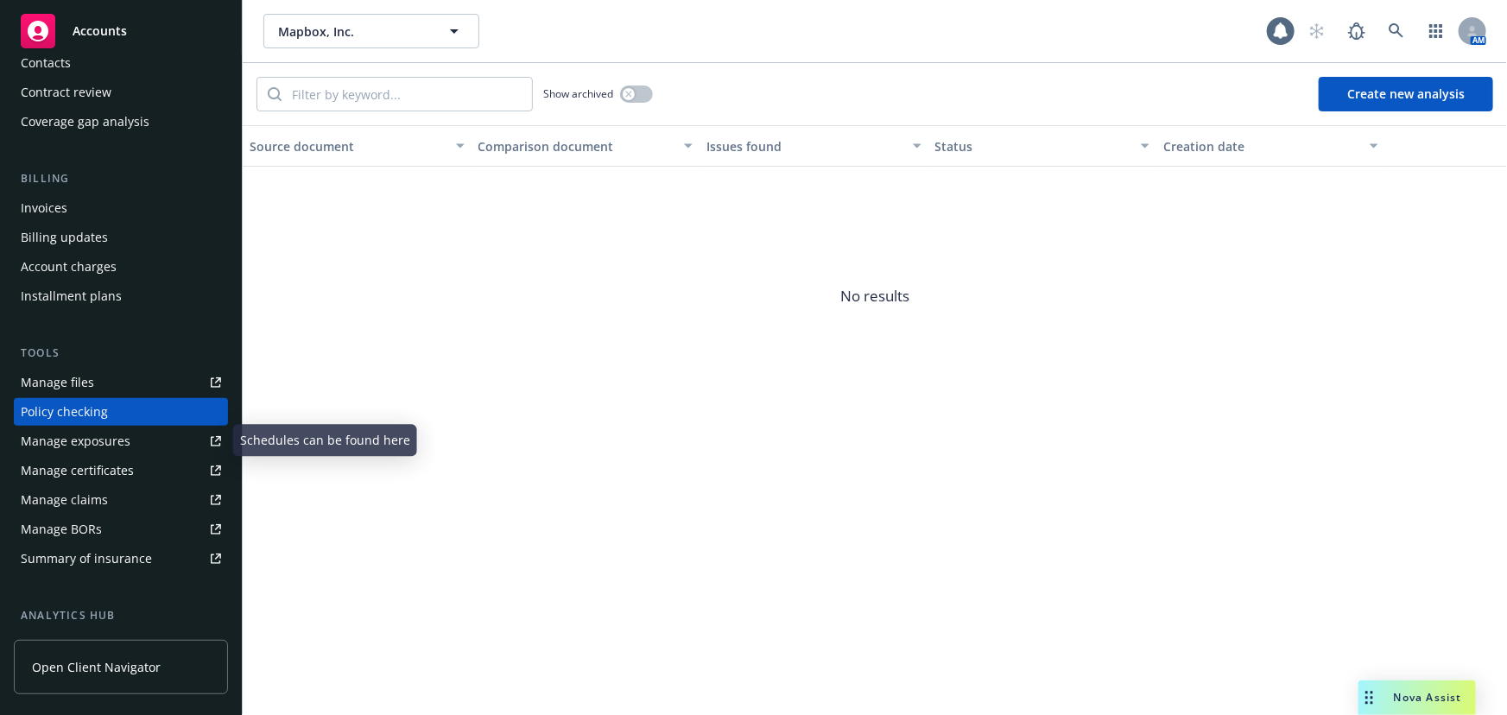
click at [94, 370] on link "Manage files" at bounding box center [121, 383] width 214 height 28
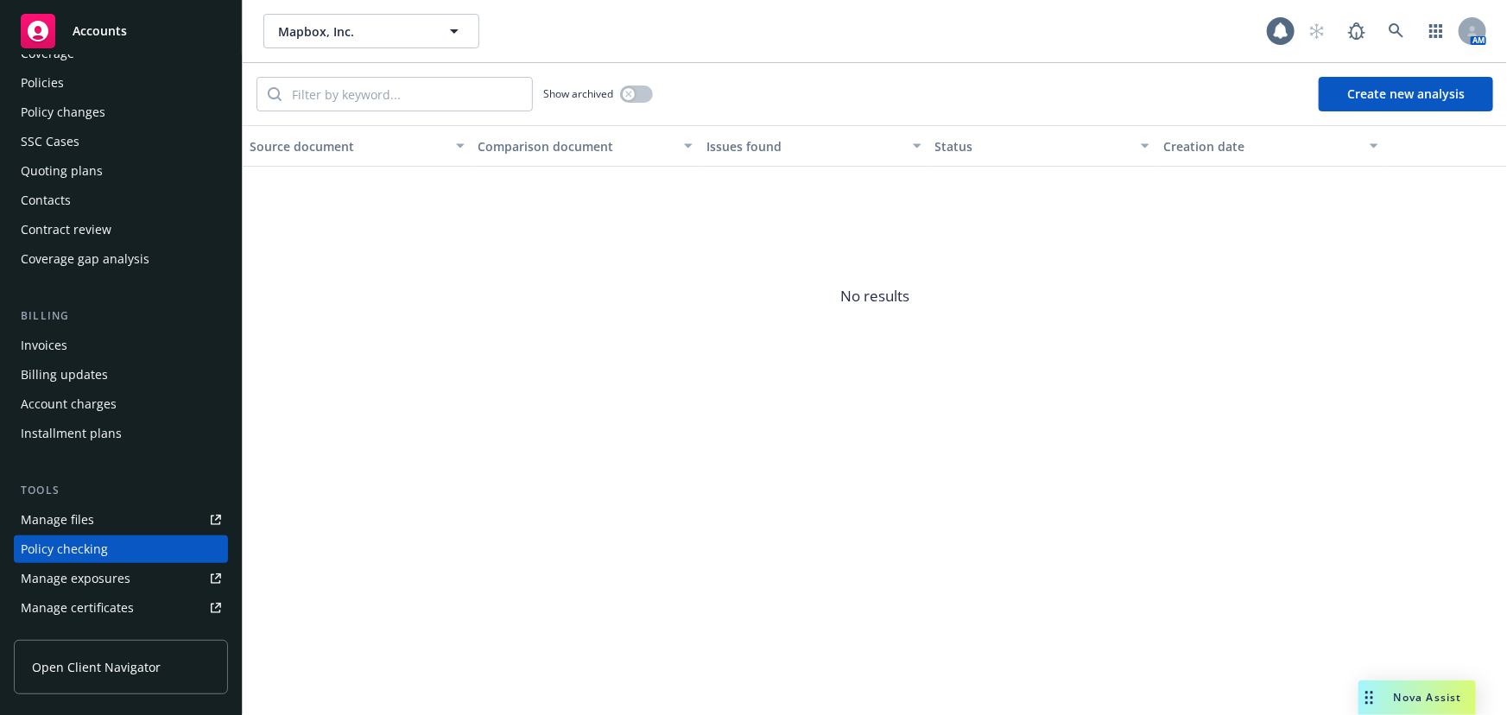
scroll to position [0, 0]
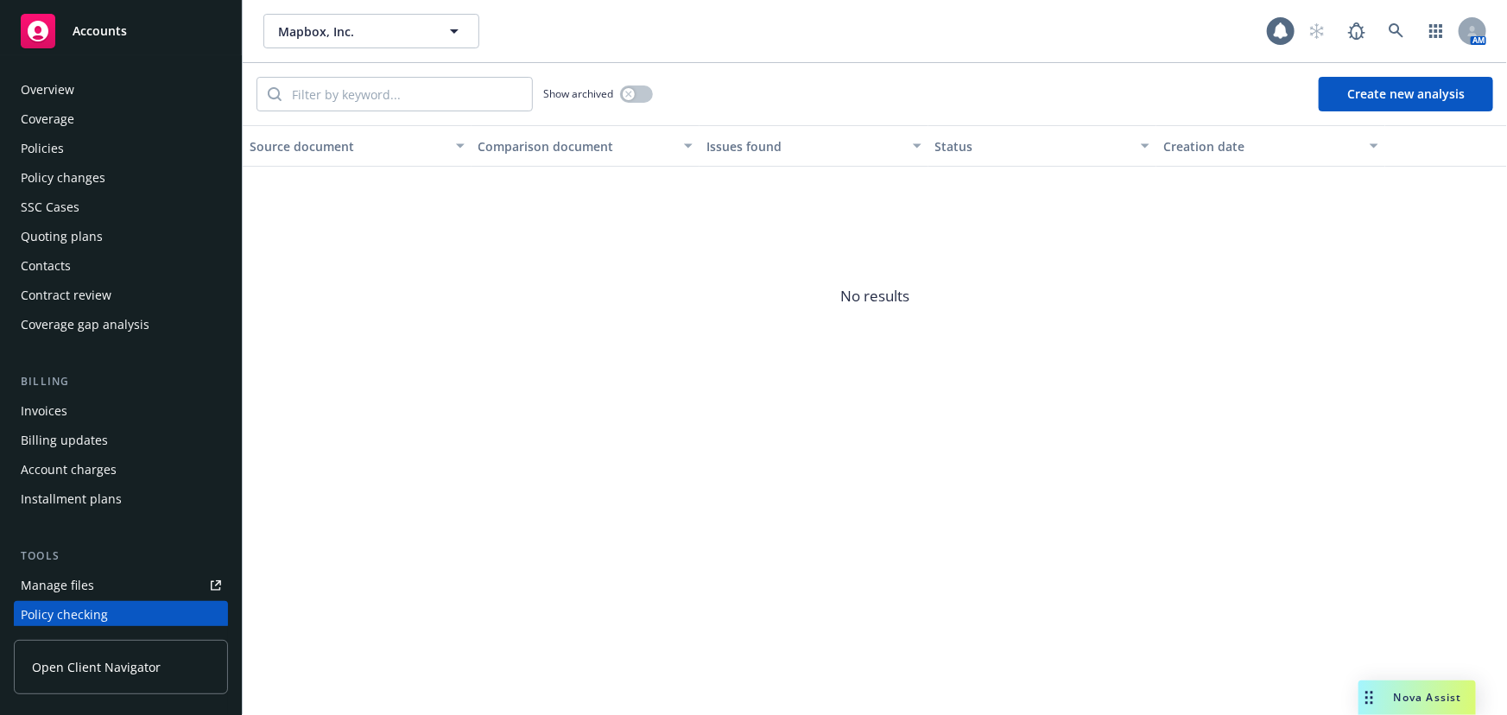
click at [100, 140] on div "Policies" at bounding box center [121, 149] width 200 height 28
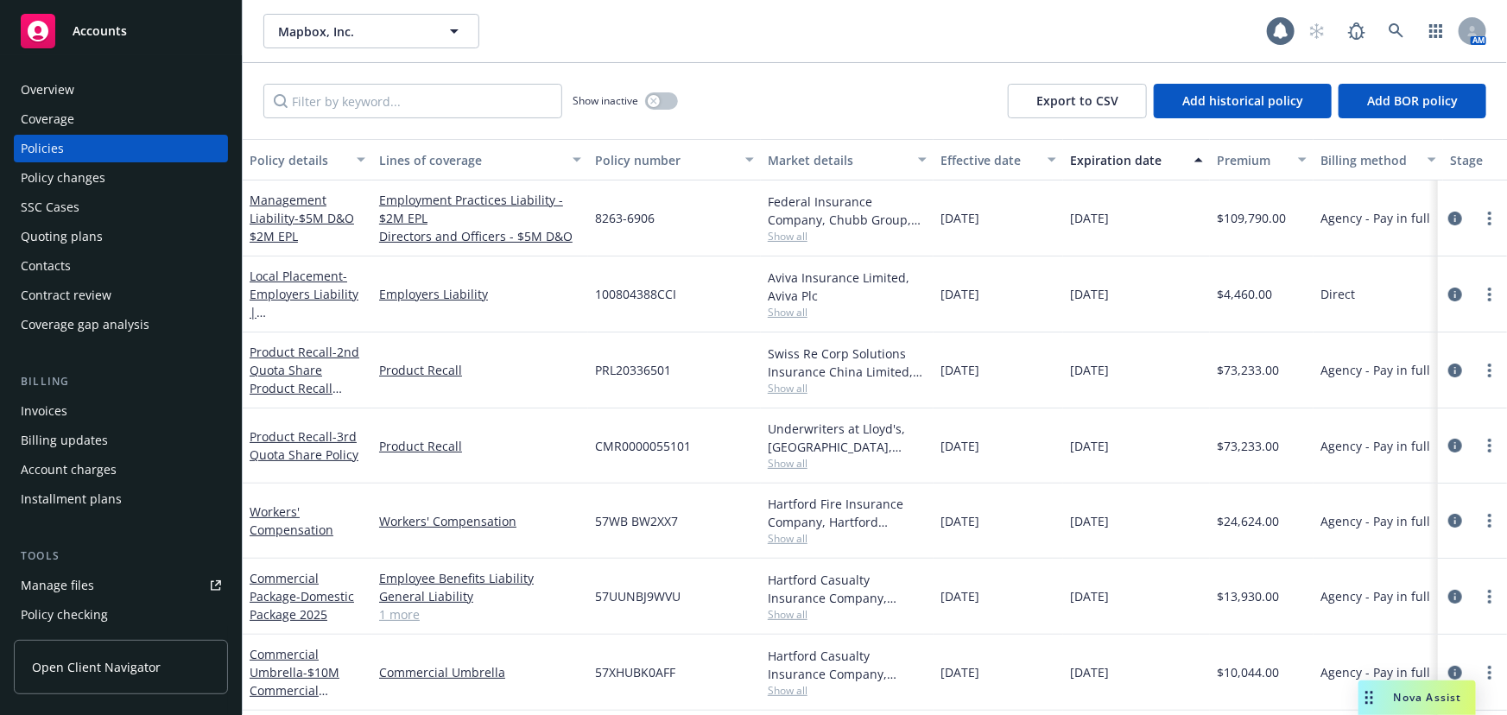
click at [157, 241] on div "Quoting plans" at bounding box center [121, 237] width 200 height 28
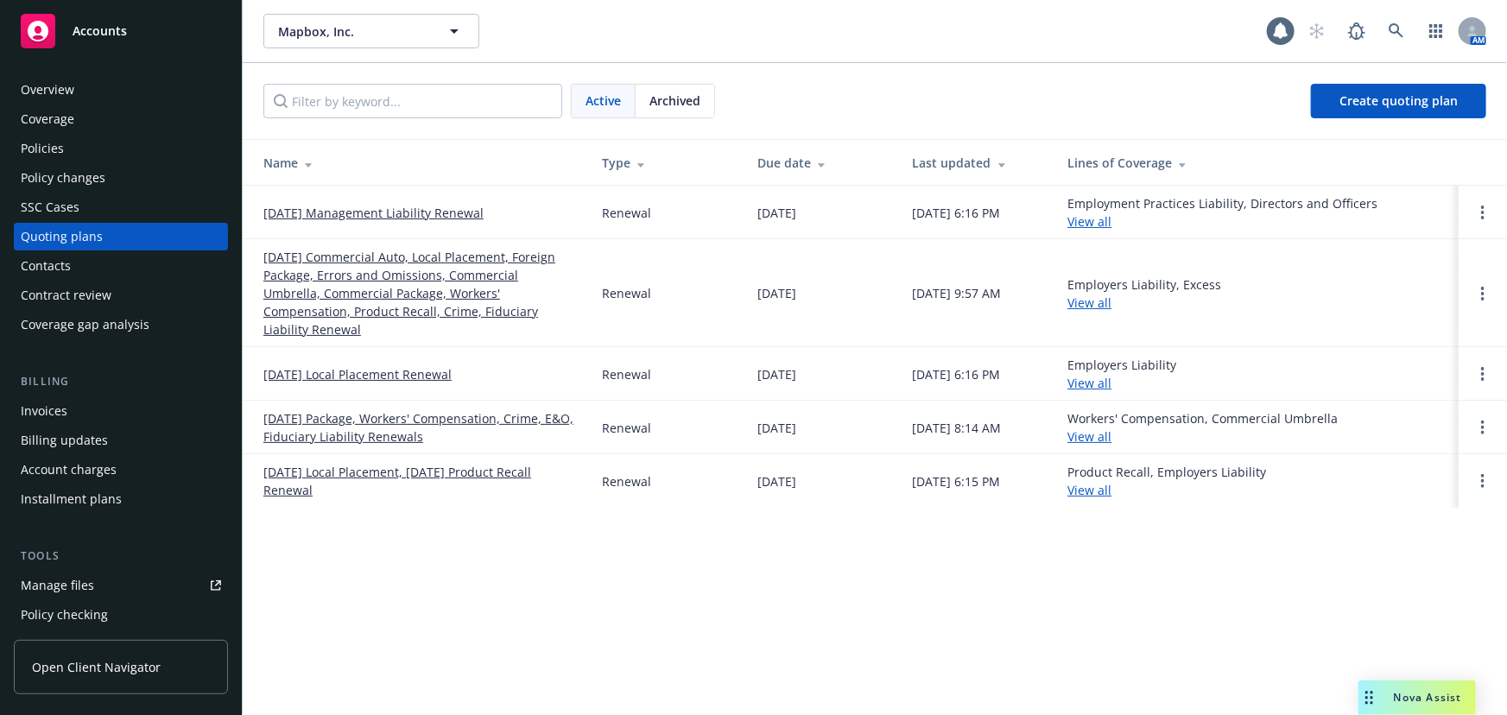
click at [415, 215] on link "11/17/25 Management Liability Renewal" at bounding box center [373, 213] width 220 height 18
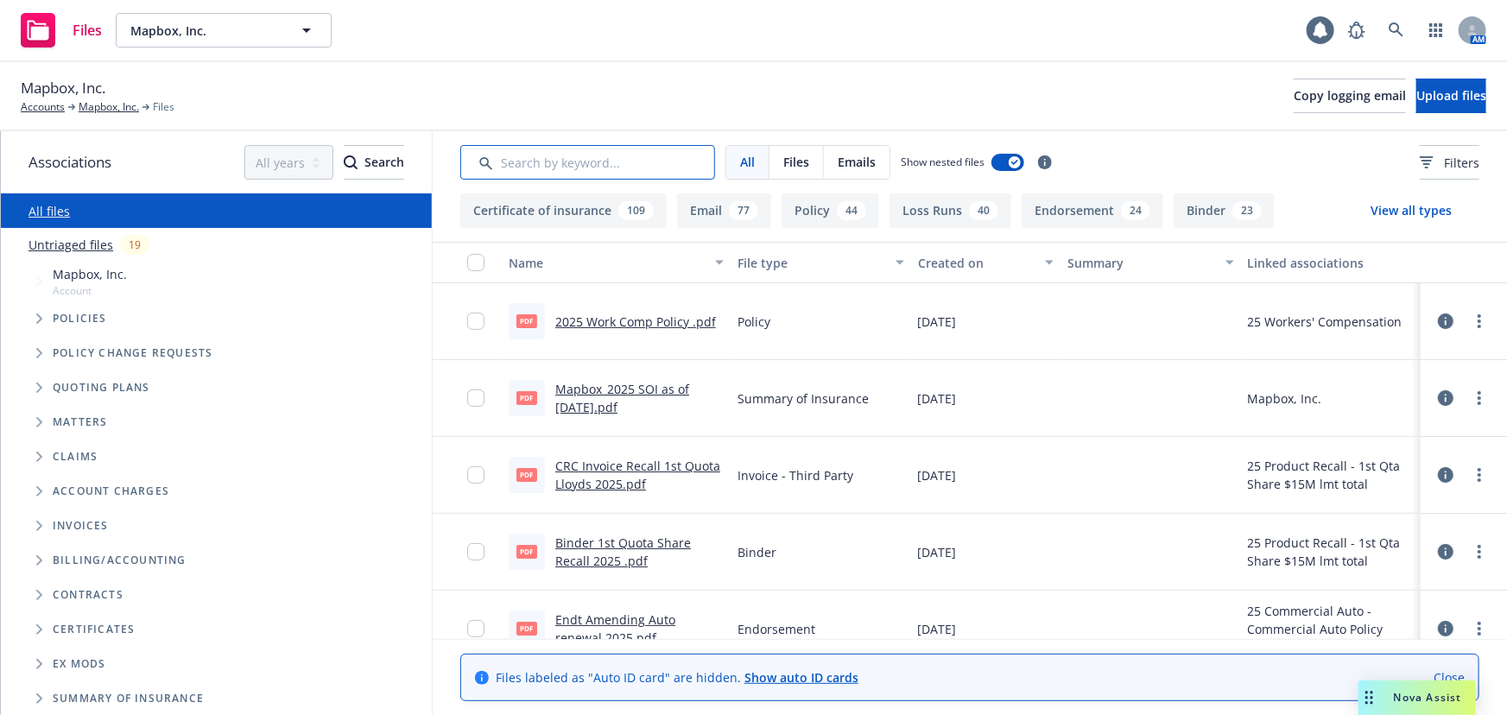
click at [666, 155] on input "Search by keyword..." at bounding box center [587, 162] width 255 height 35
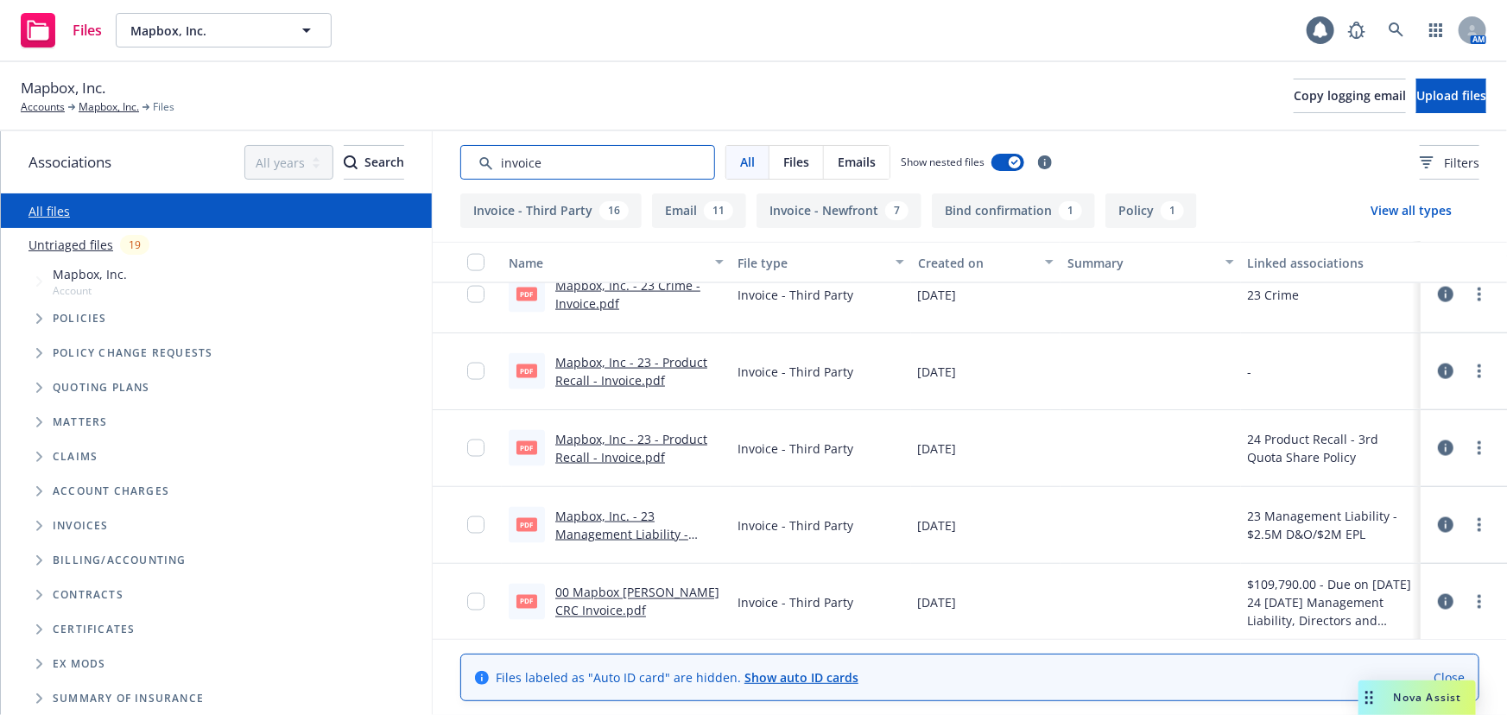
scroll to position [1334, 0]
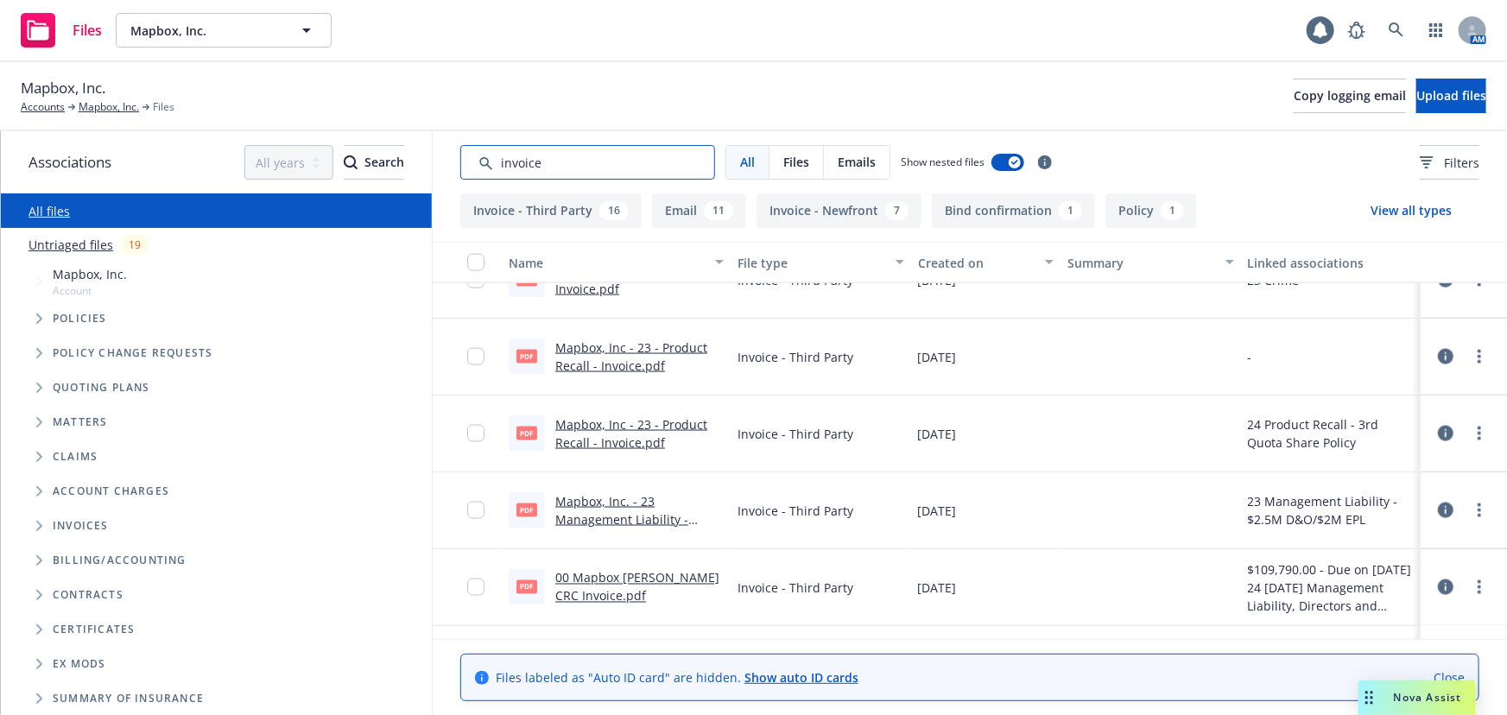
type input "invoice"
click at [622, 514] on link "Mapbox, Inc. - 23 Management Liability - Invoice.pdf" at bounding box center [621, 519] width 133 height 53
click at [117, 107] on link "Mapbox, Inc." at bounding box center [109, 107] width 60 height 16
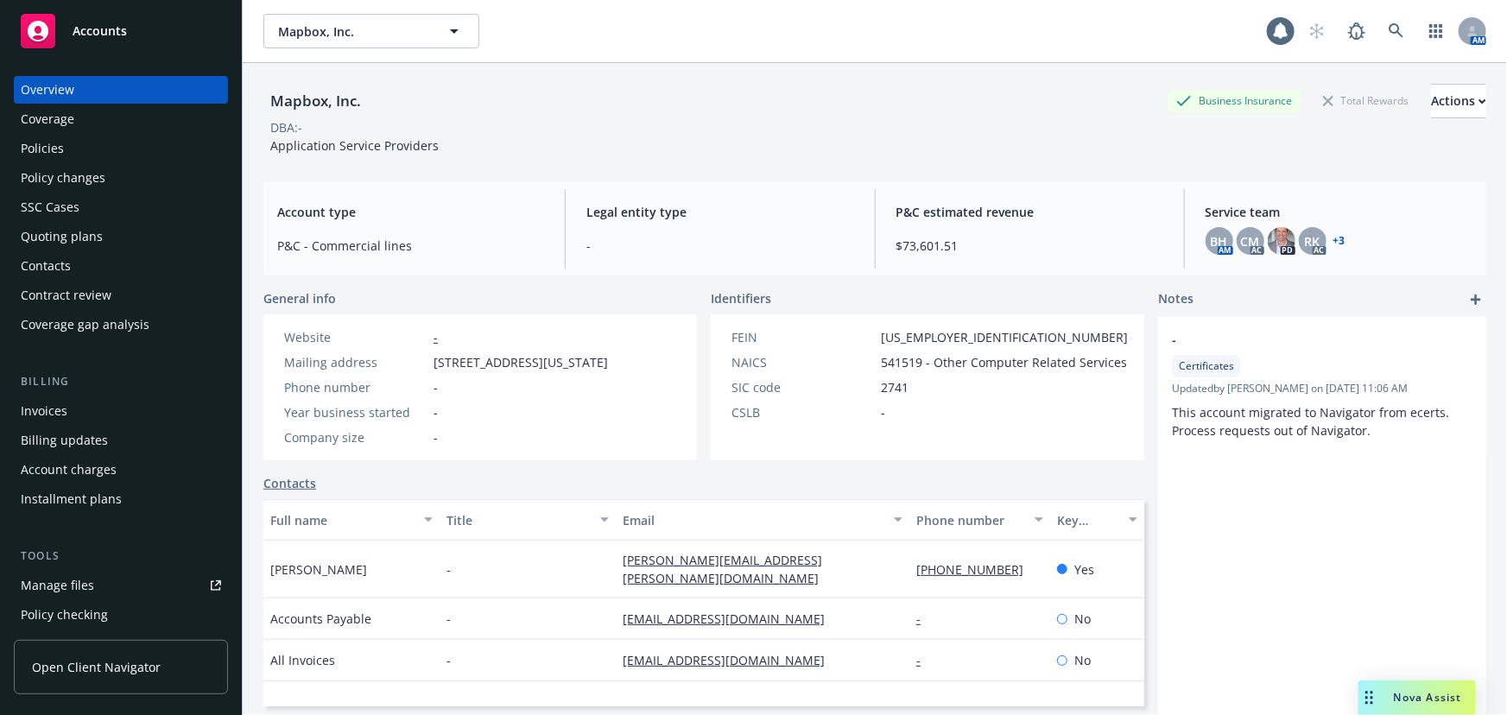
click at [25, 154] on div "Policies" at bounding box center [42, 149] width 43 height 28
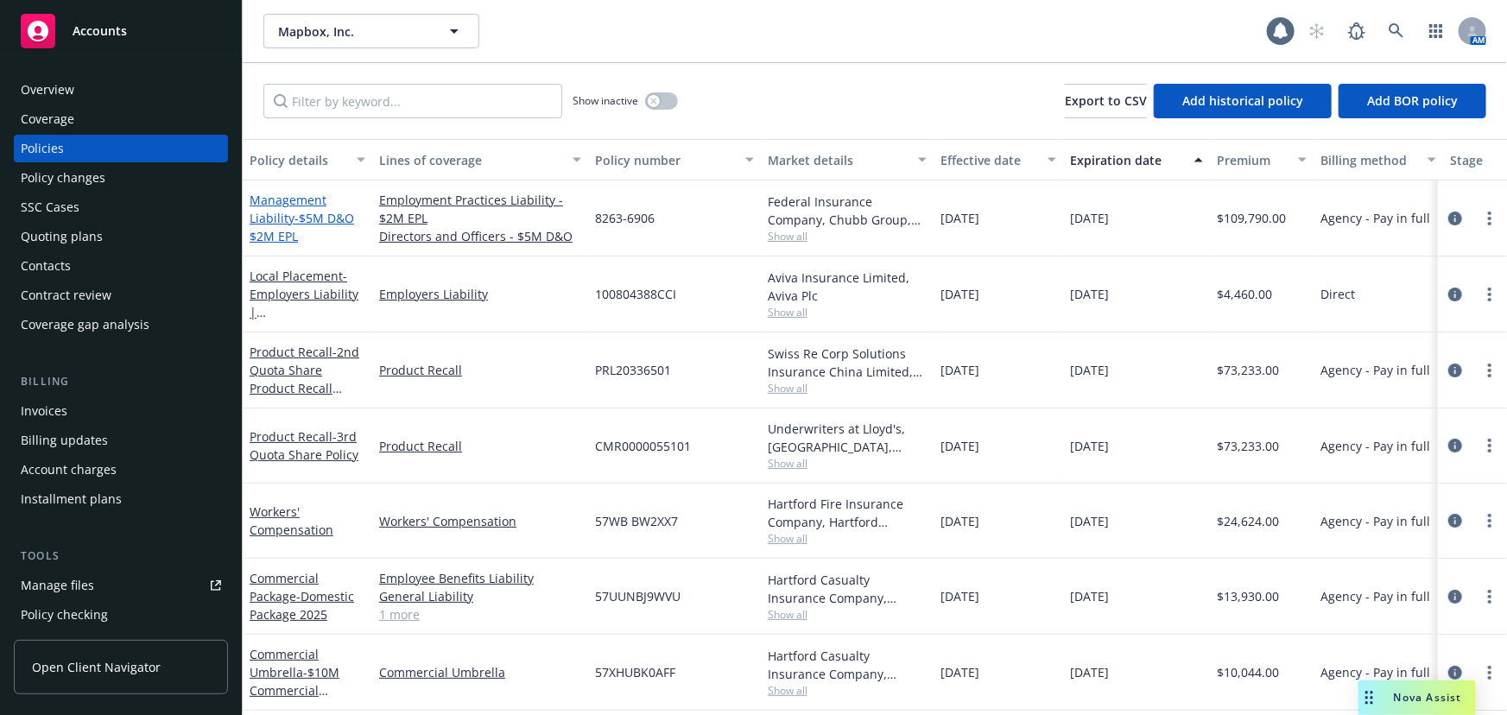
click at [307, 215] on span "- $5M D&O $2M EPL" at bounding box center [302, 227] width 104 height 35
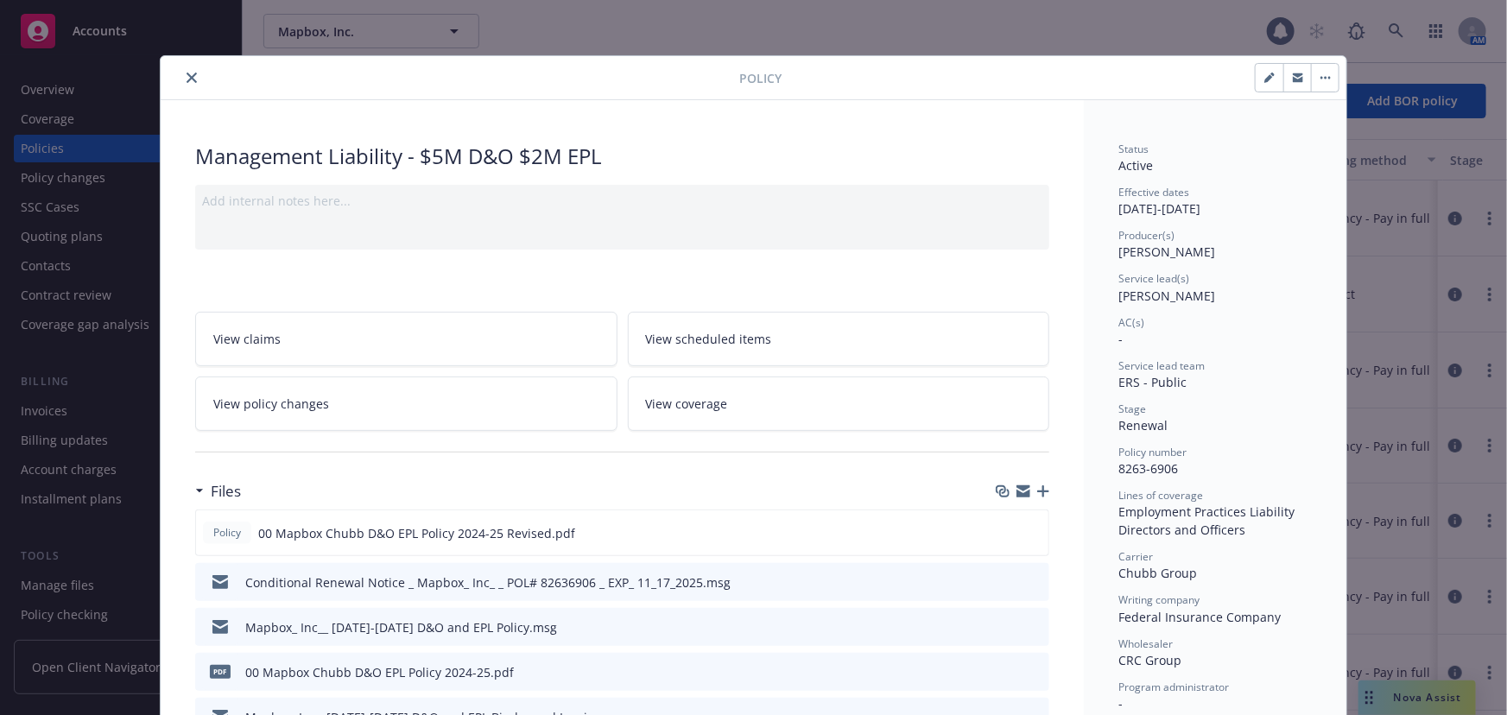
click at [1037, 486] on icon "button" at bounding box center [1043, 491] width 12 height 12
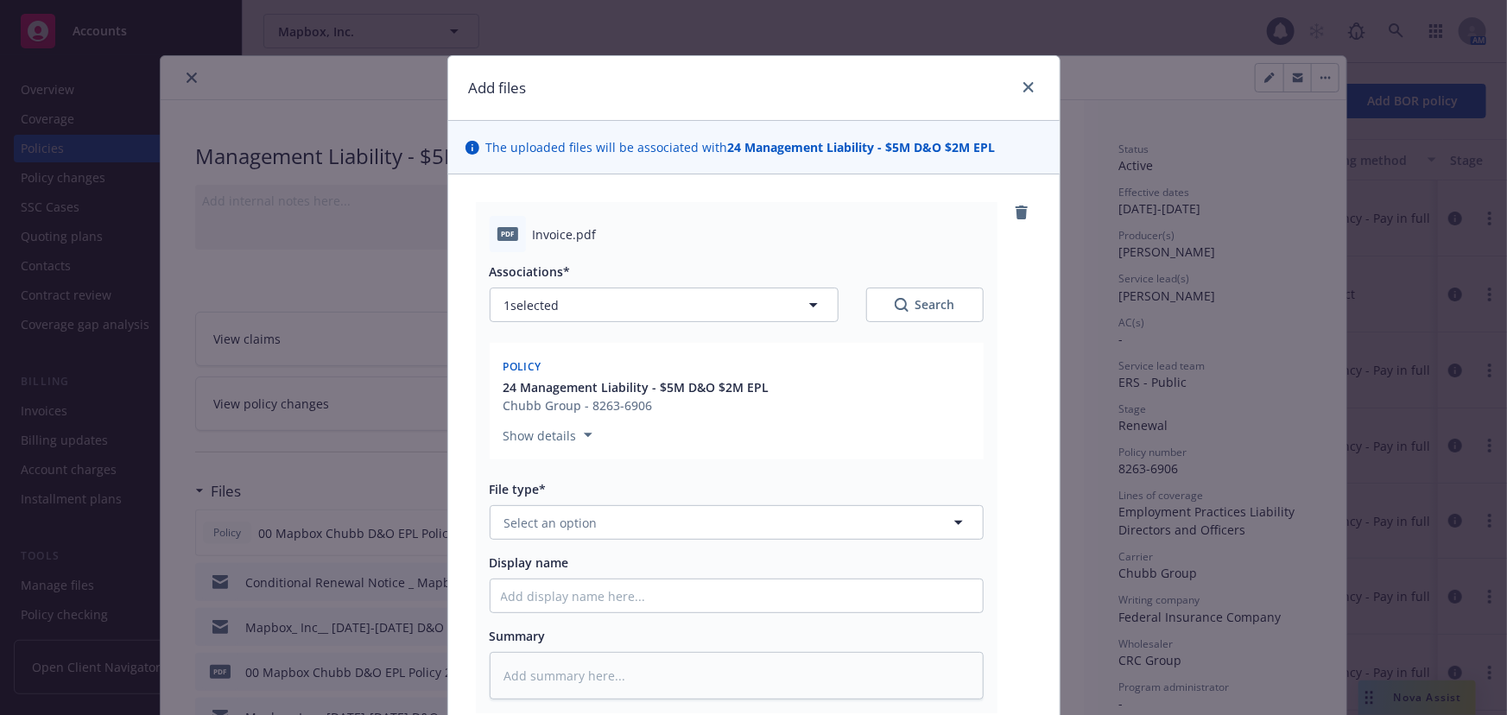
drag, startPoint x: 696, startPoint y: 501, endPoint x: 713, endPoint y: 523, distance: 28.3
click at [698, 503] on div "File type* Select an option" at bounding box center [737, 510] width 494 height 60
click at [715, 530] on button "Select an option" at bounding box center [737, 522] width 494 height 35
type input "invoice"
click at [750, 611] on div "Invoice - Third Party" at bounding box center [736, 616] width 471 height 25
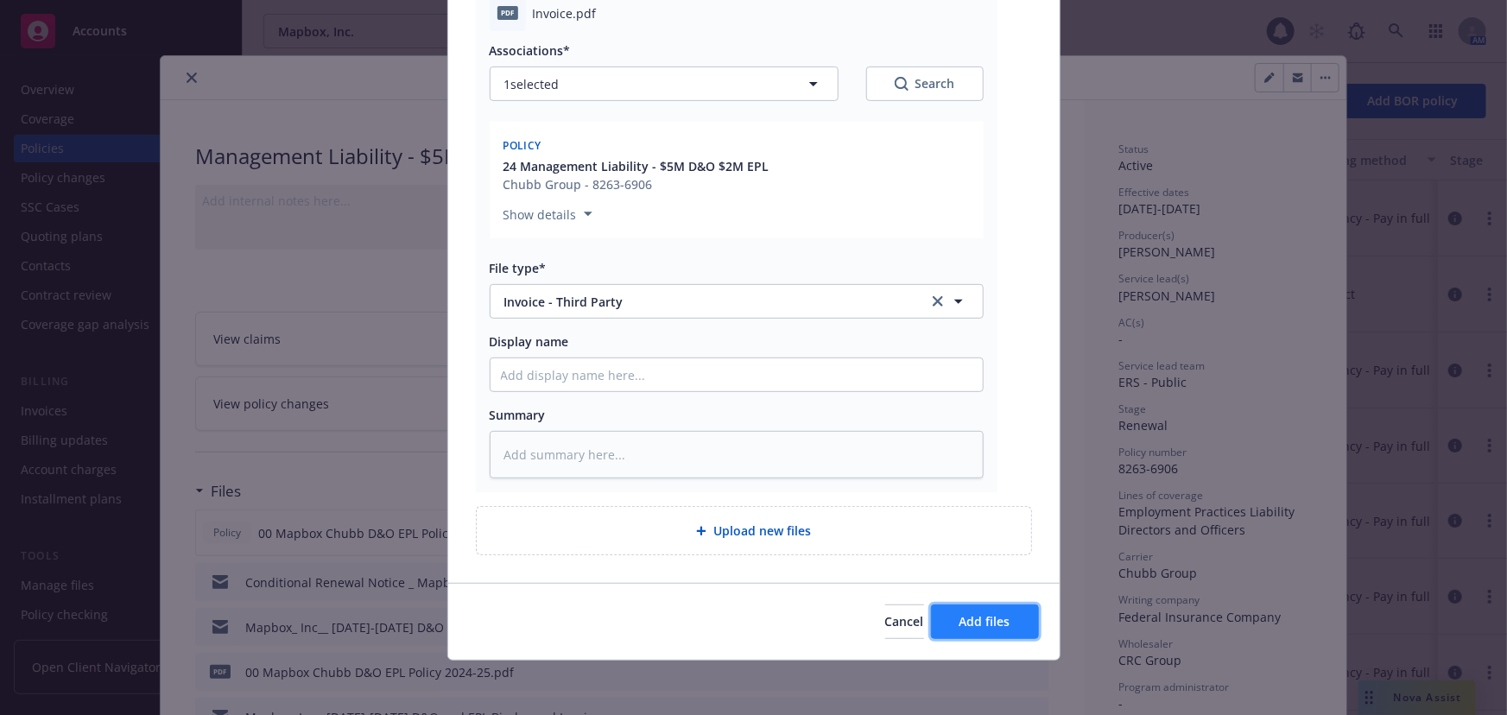
click at [959, 625] on span "Add files" at bounding box center [984, 621] width 51 height 16
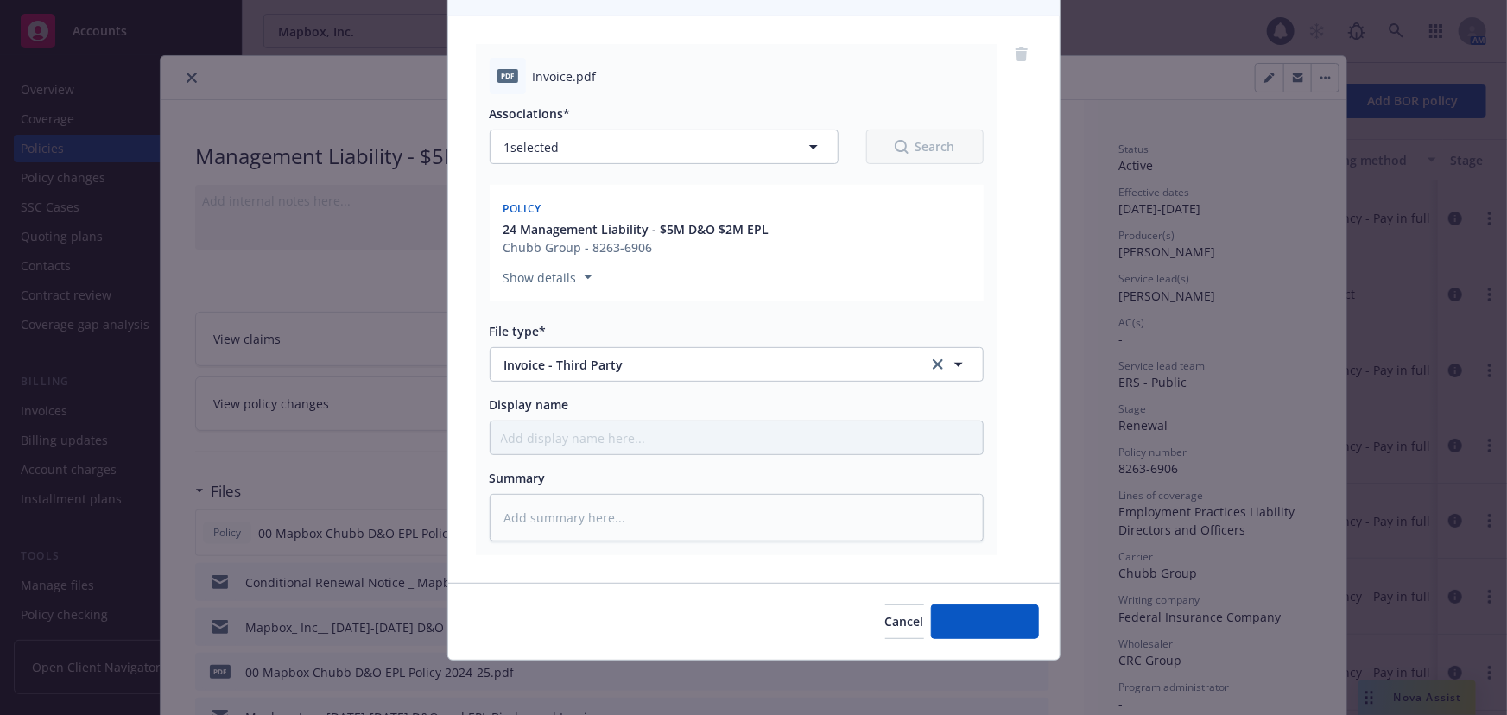
type textarea "x"
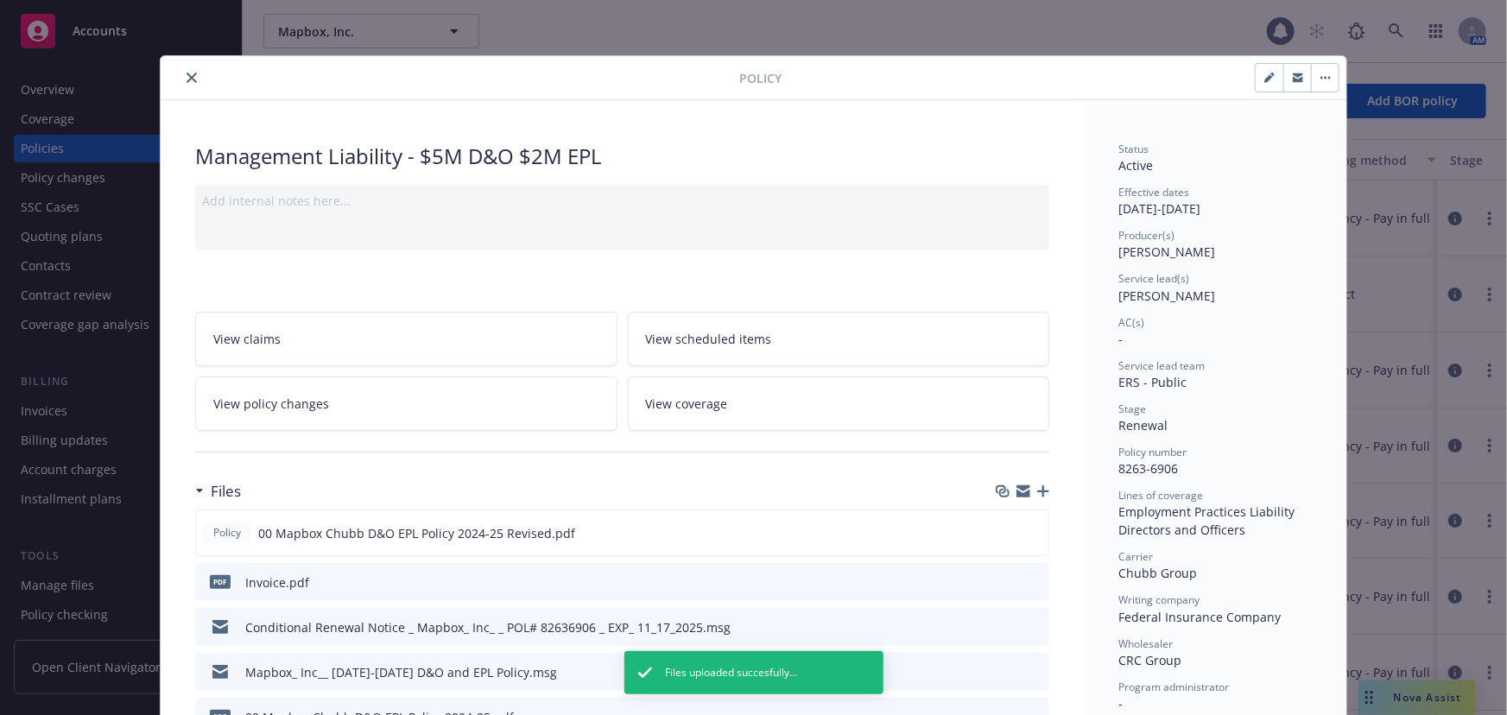
click at [201, 76] on div at bounding box center [453, 77] width 572 height 21
click at [186, 78] on icon "close" at bounding box center [191, 78] width 10 height 10
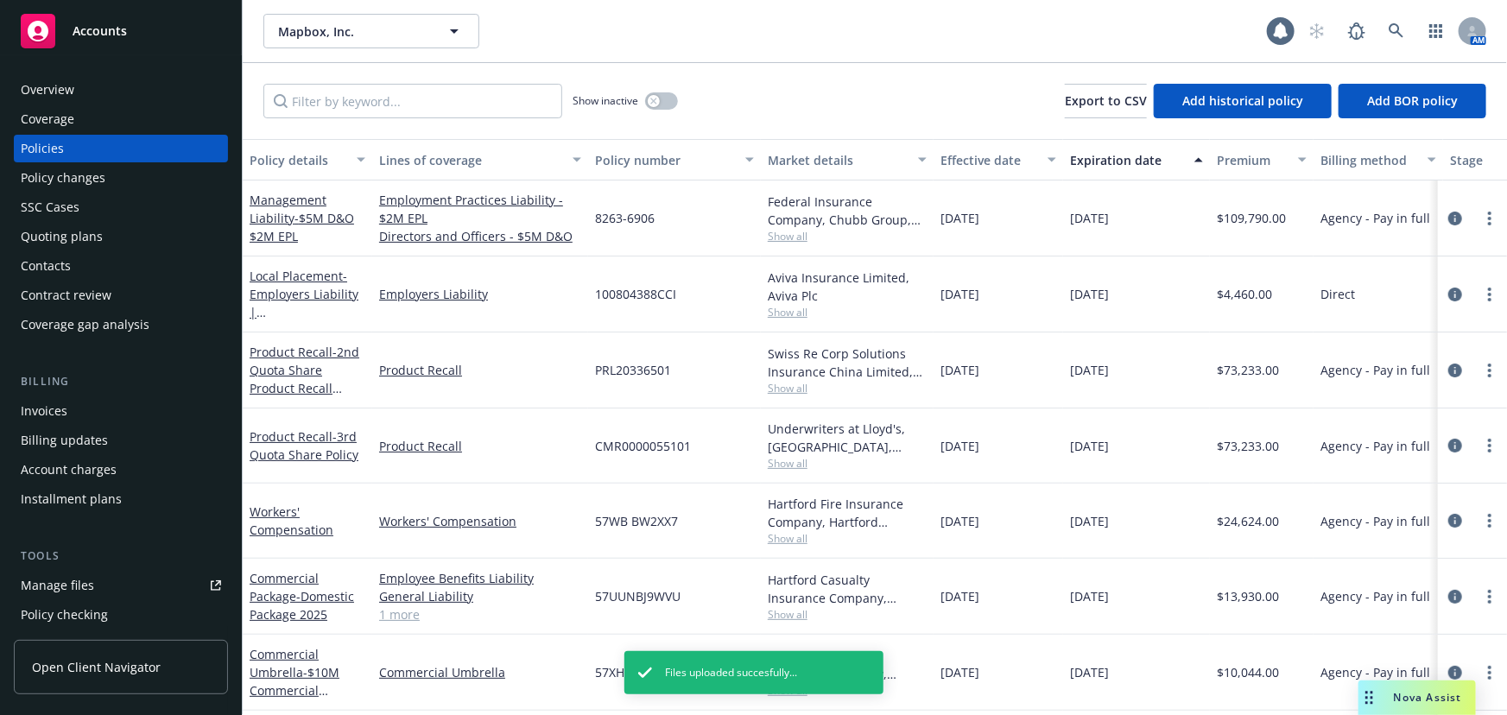
click at [74, 422] on div "Invoices" at bounding box center [121, 411] width 200 height 28
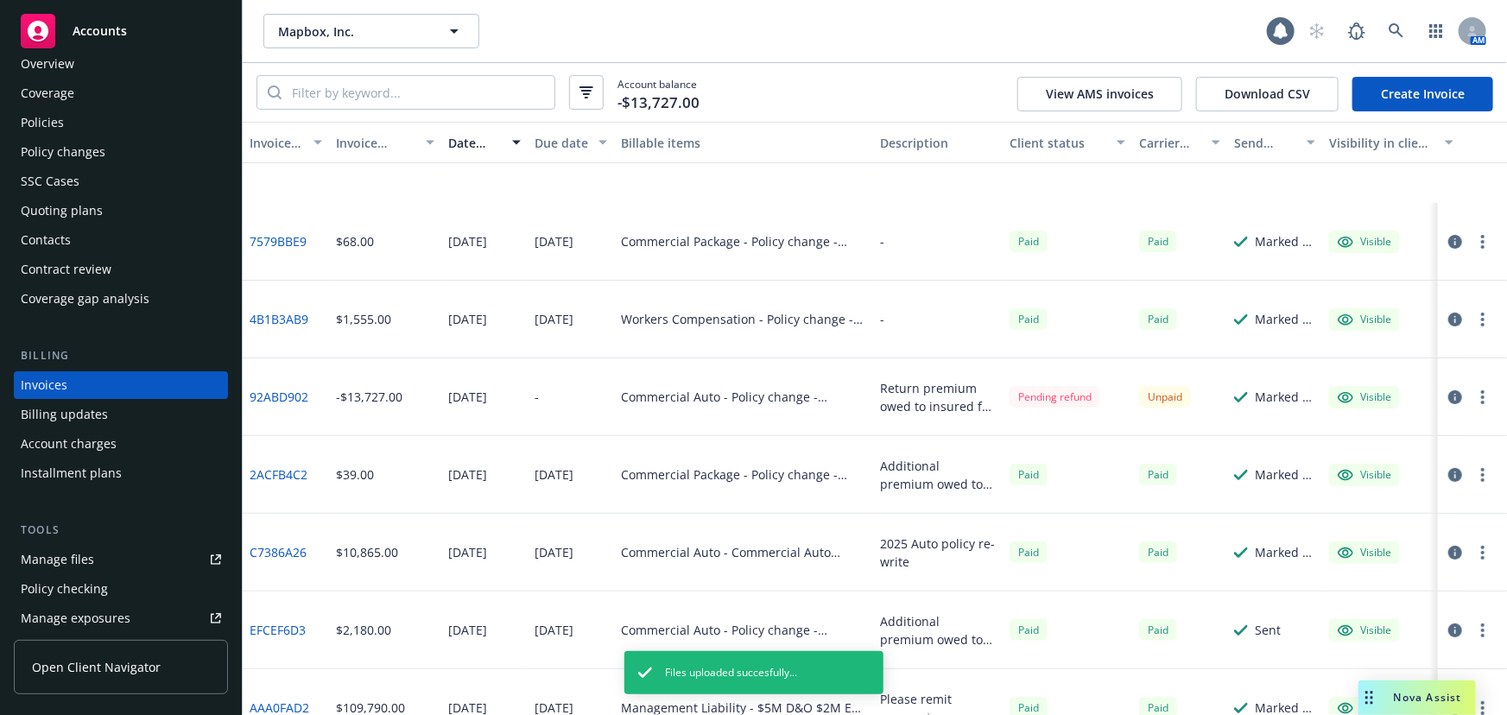
scroll to position [313, 0]
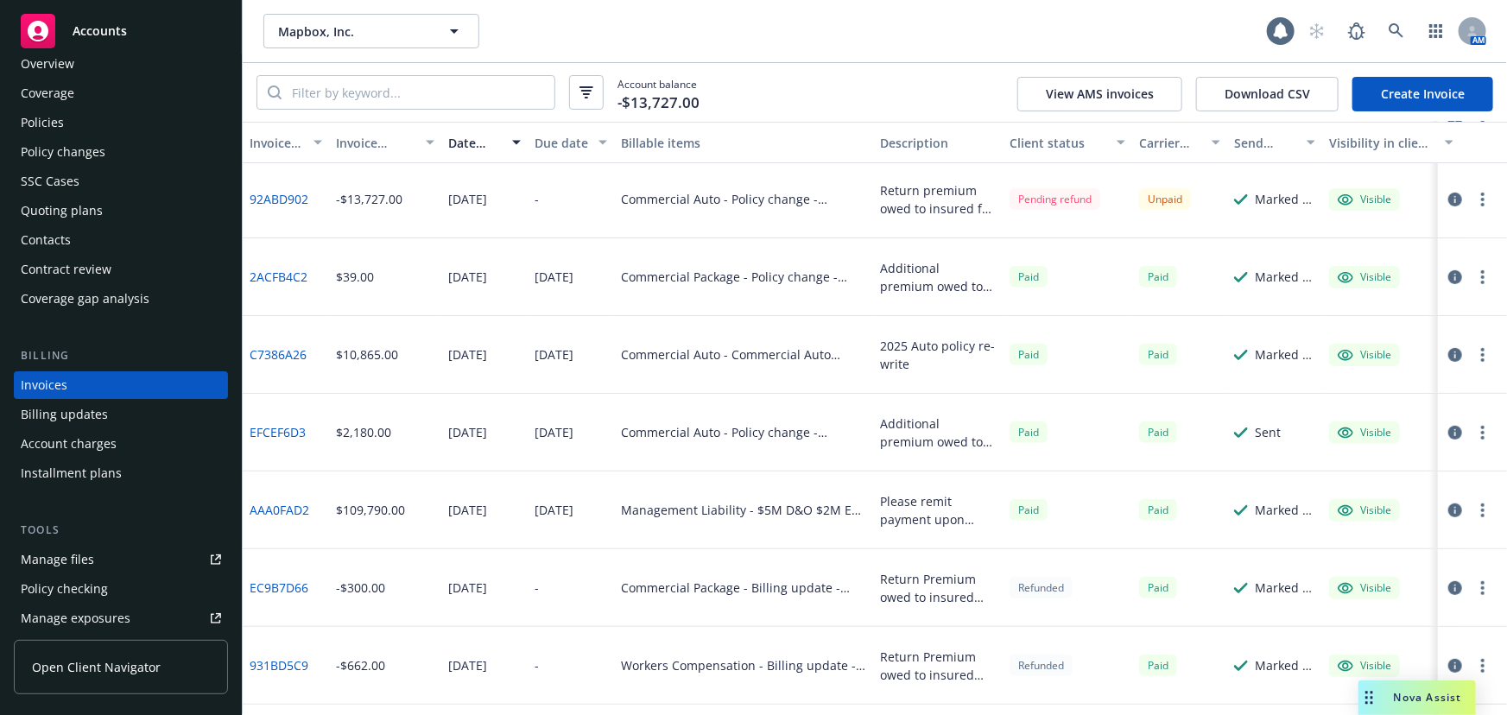
click at [104, 201] on div "Quoting plans" at bounding box center [121, 211] width 200 height 28
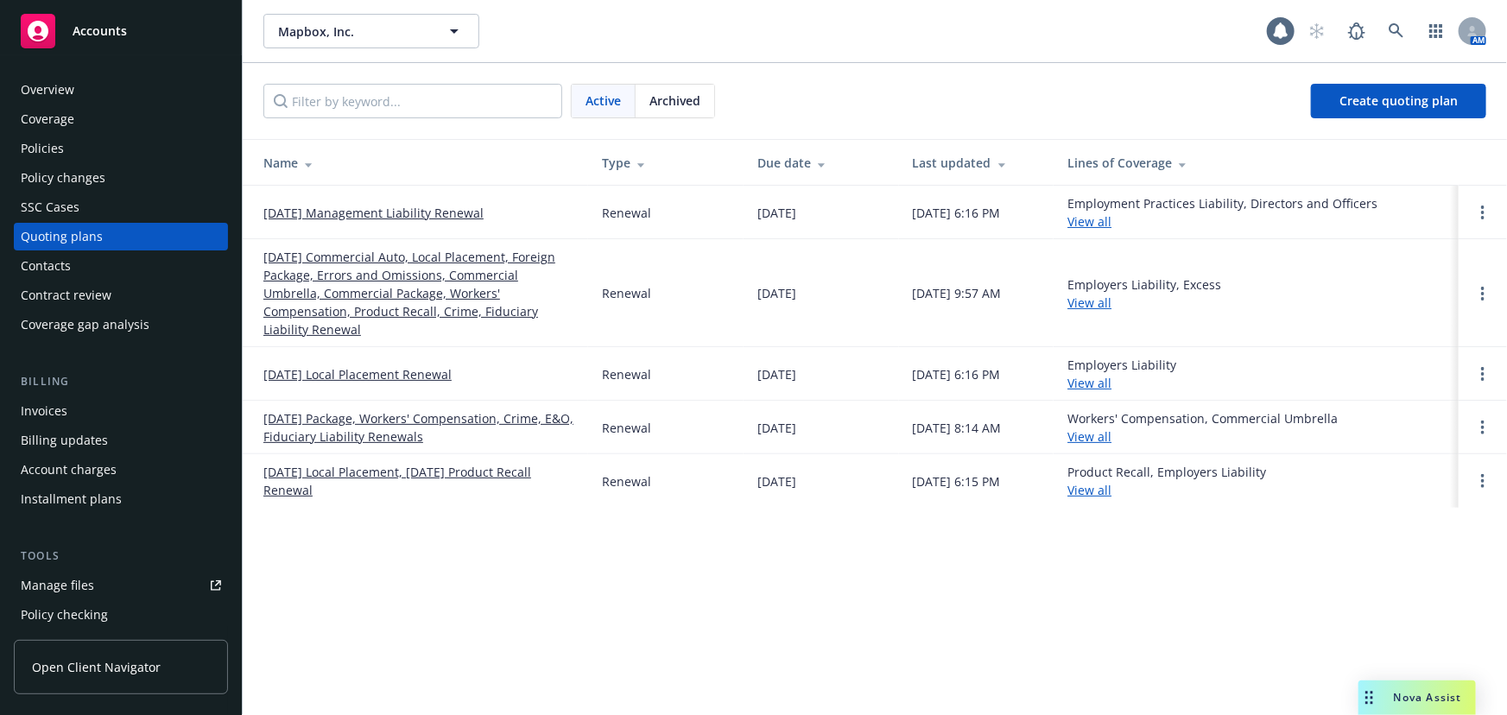
click at [699, 103] on span "Archived" at bounding box center [674, 101] width 51 height 18
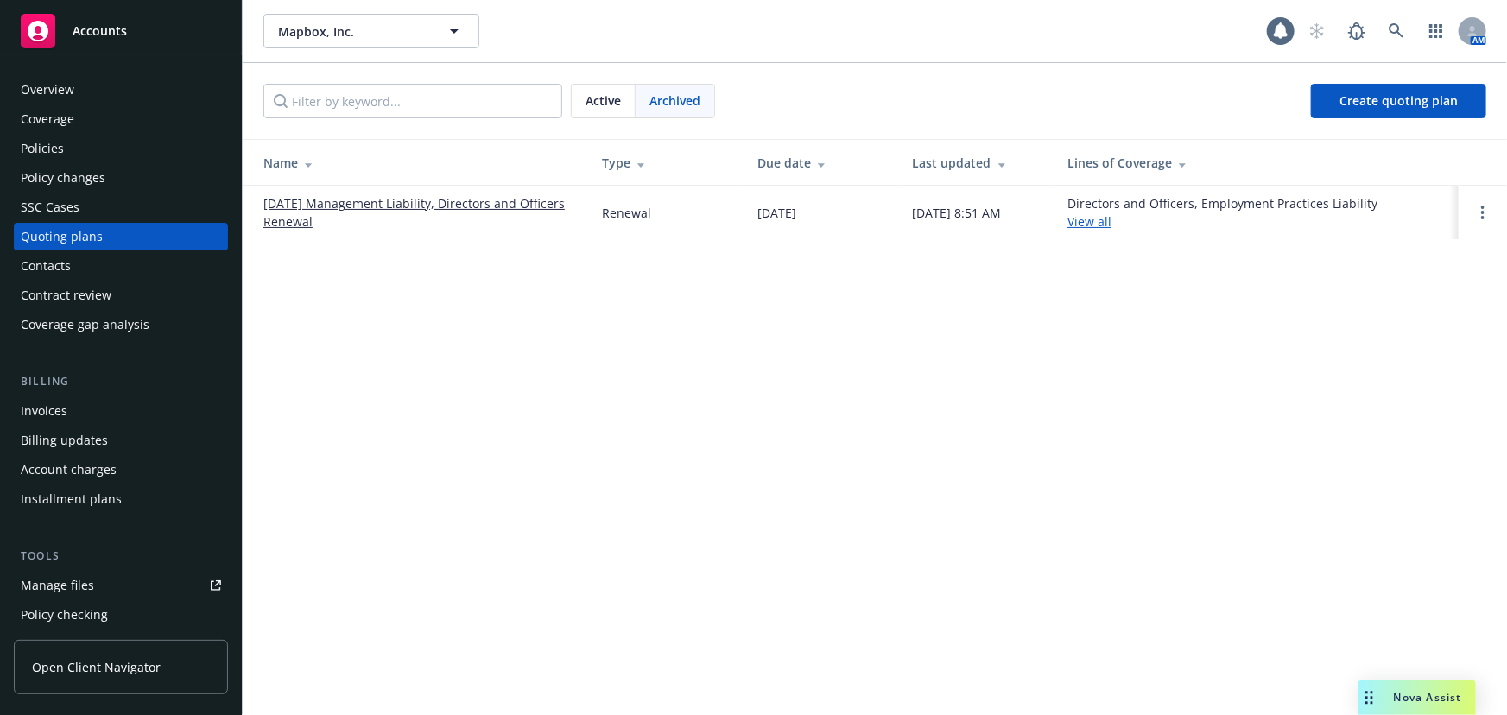
click at [446, 200] on link "11/17/24 Management Liability, Directors and Officers Renewal" at bounding box center [418, 212] width 311 height 36
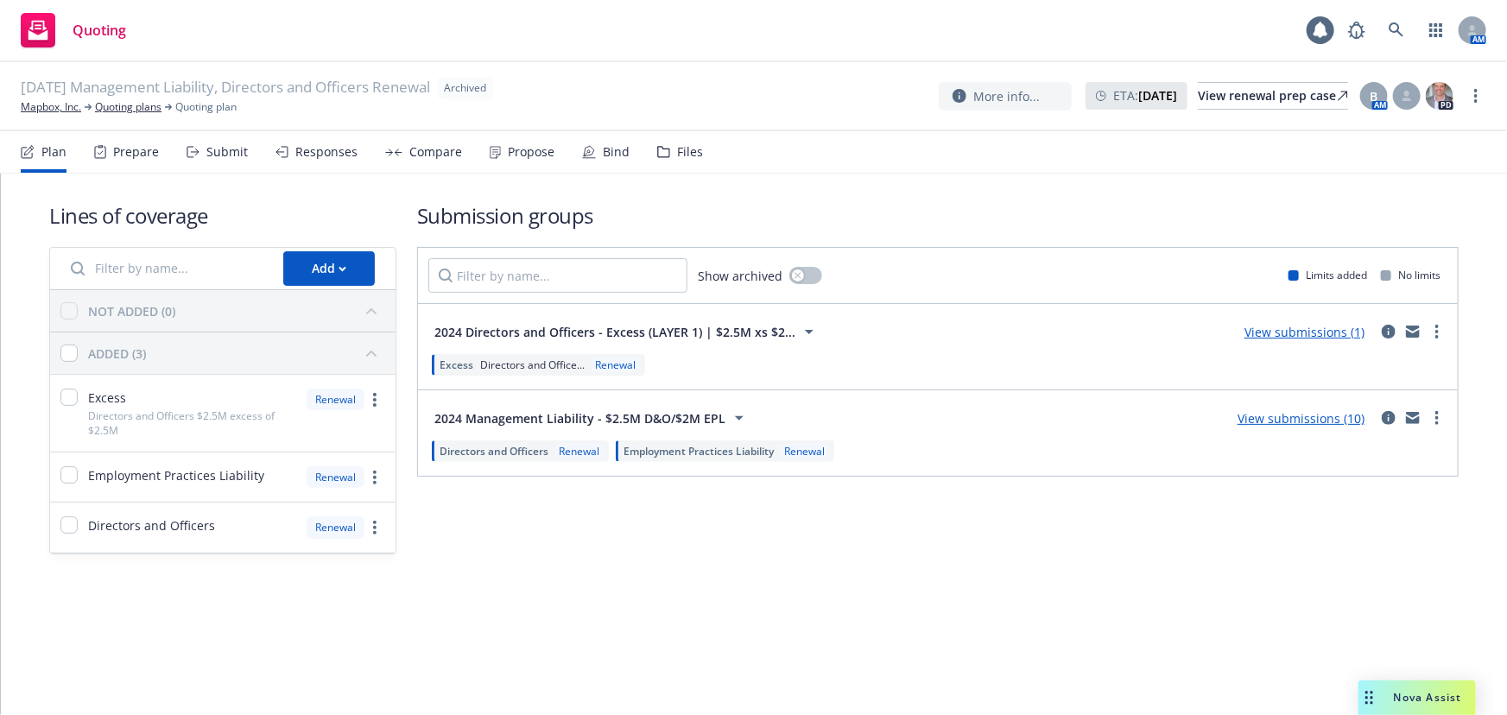
click at [678, 151] on div "Files" at bounding box center [690, 152] width 26 height 14
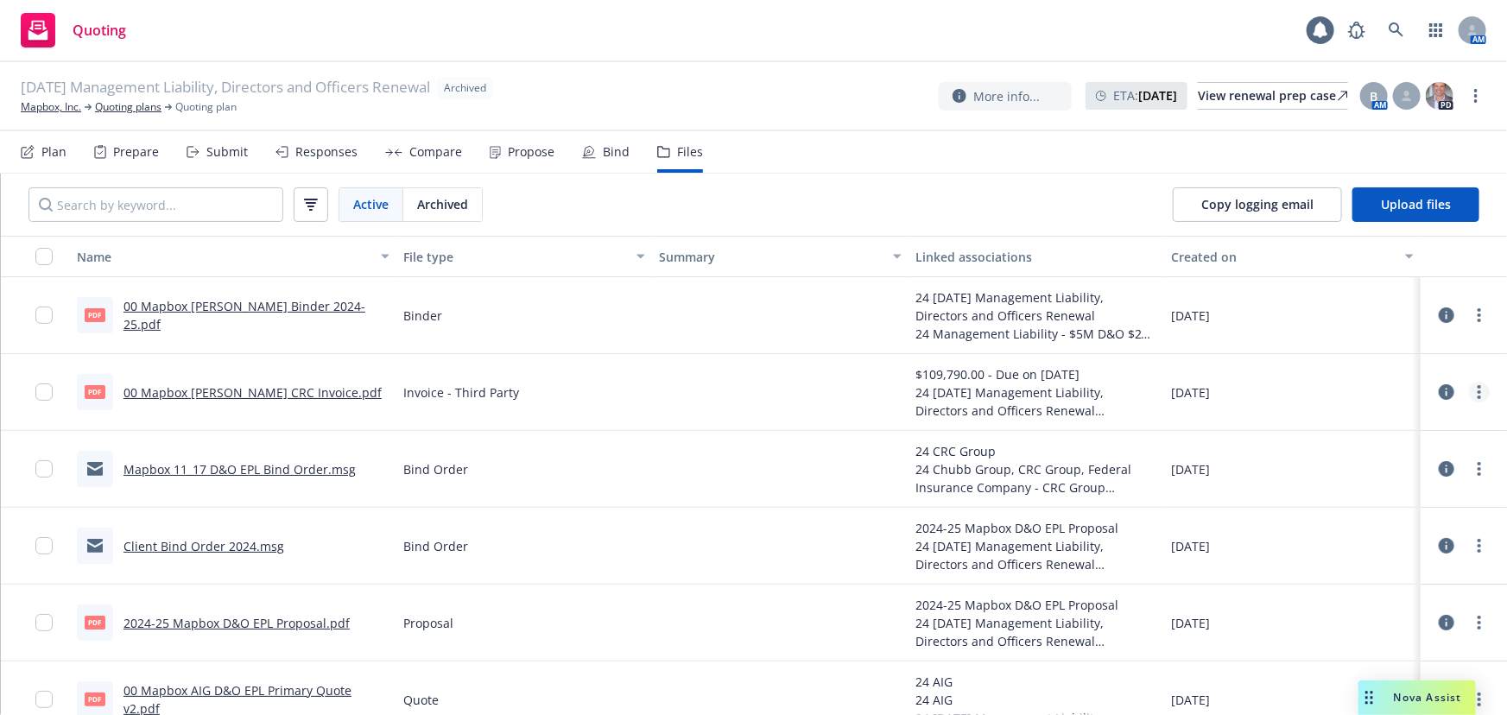
click at [1475, 390] on link "more" at bounding box center [1479, 392] width 21 height 21
click at [1404, 463] on link "Download" at bounding box center [1391, 462] width 172 height 35
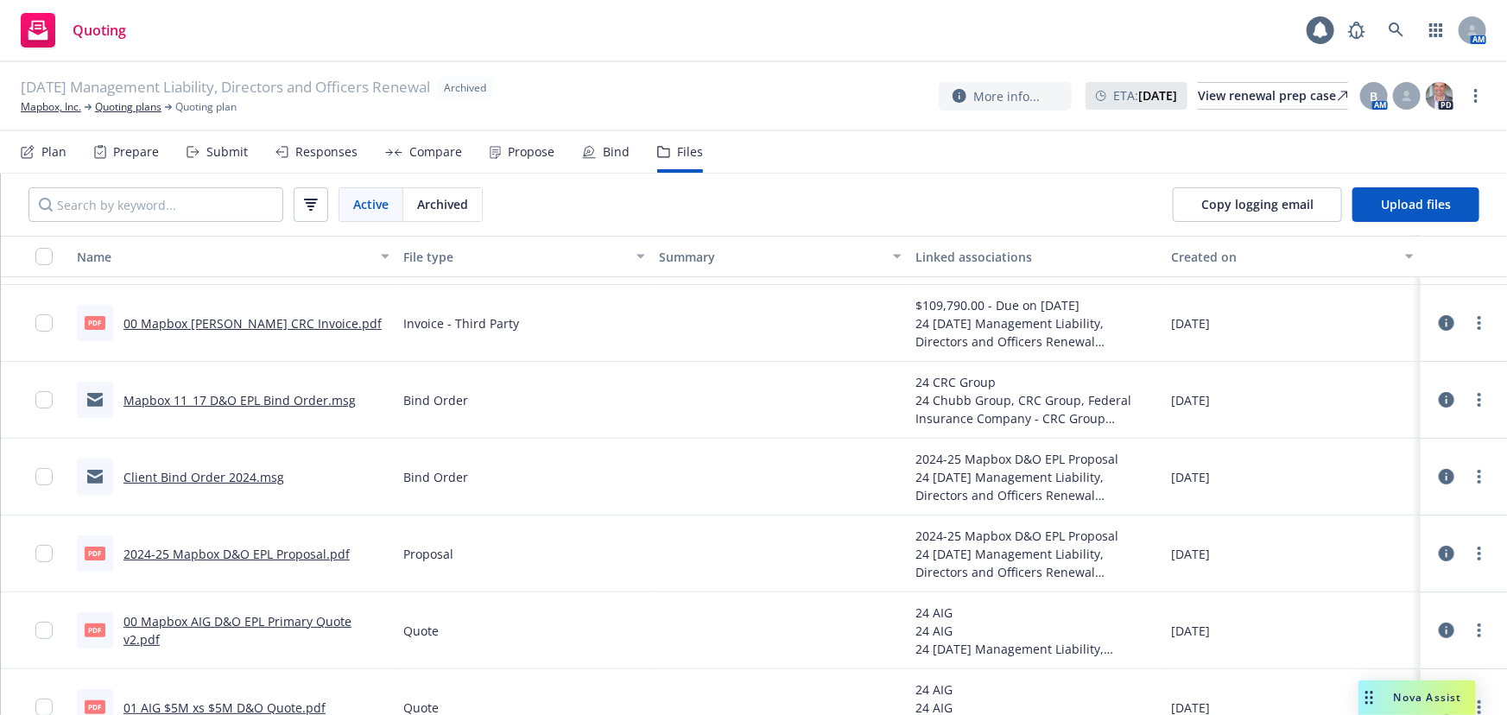
scroll to position [156, 0]
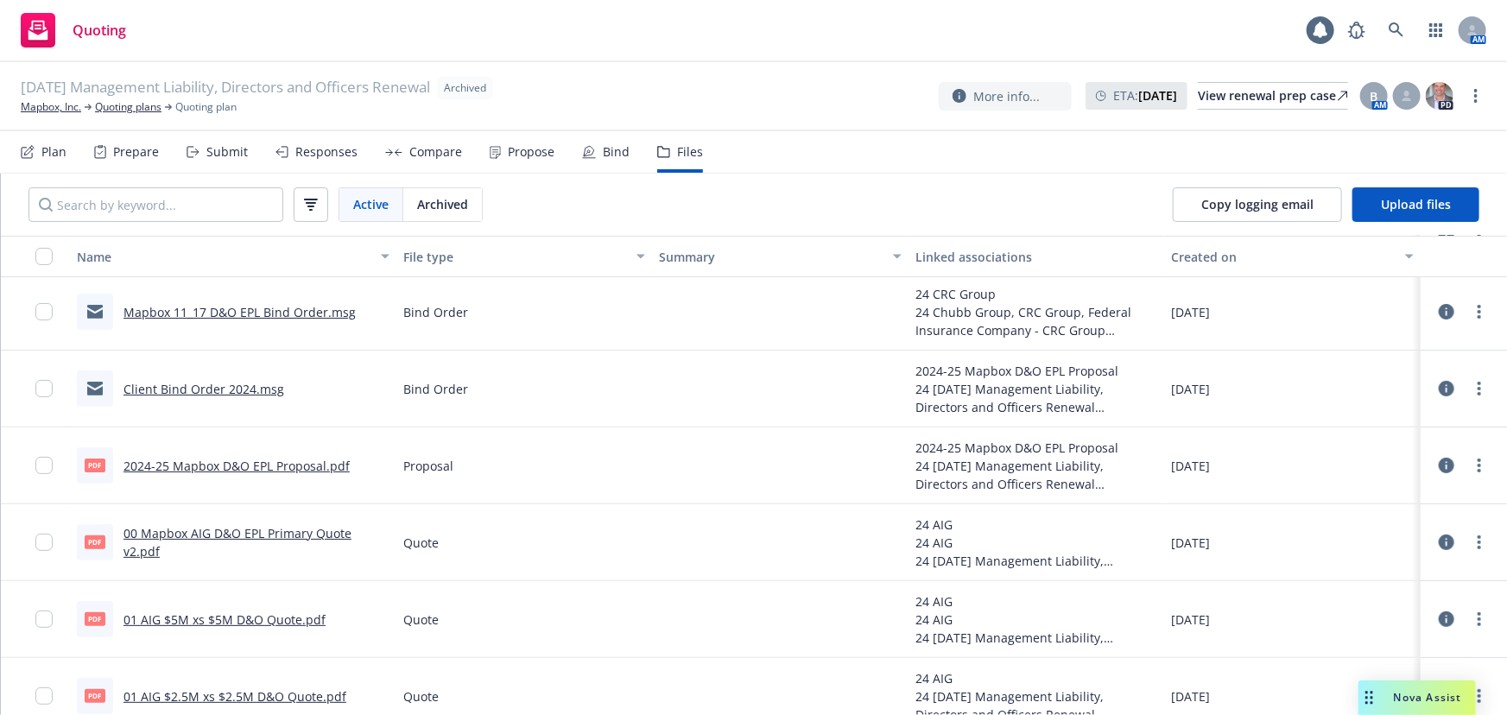
click at [326, 531] on link "00 Mapbox AIG D&O EPL Primary Quote v2.pdf" at bounding box center [237, 542] width 228 height 35
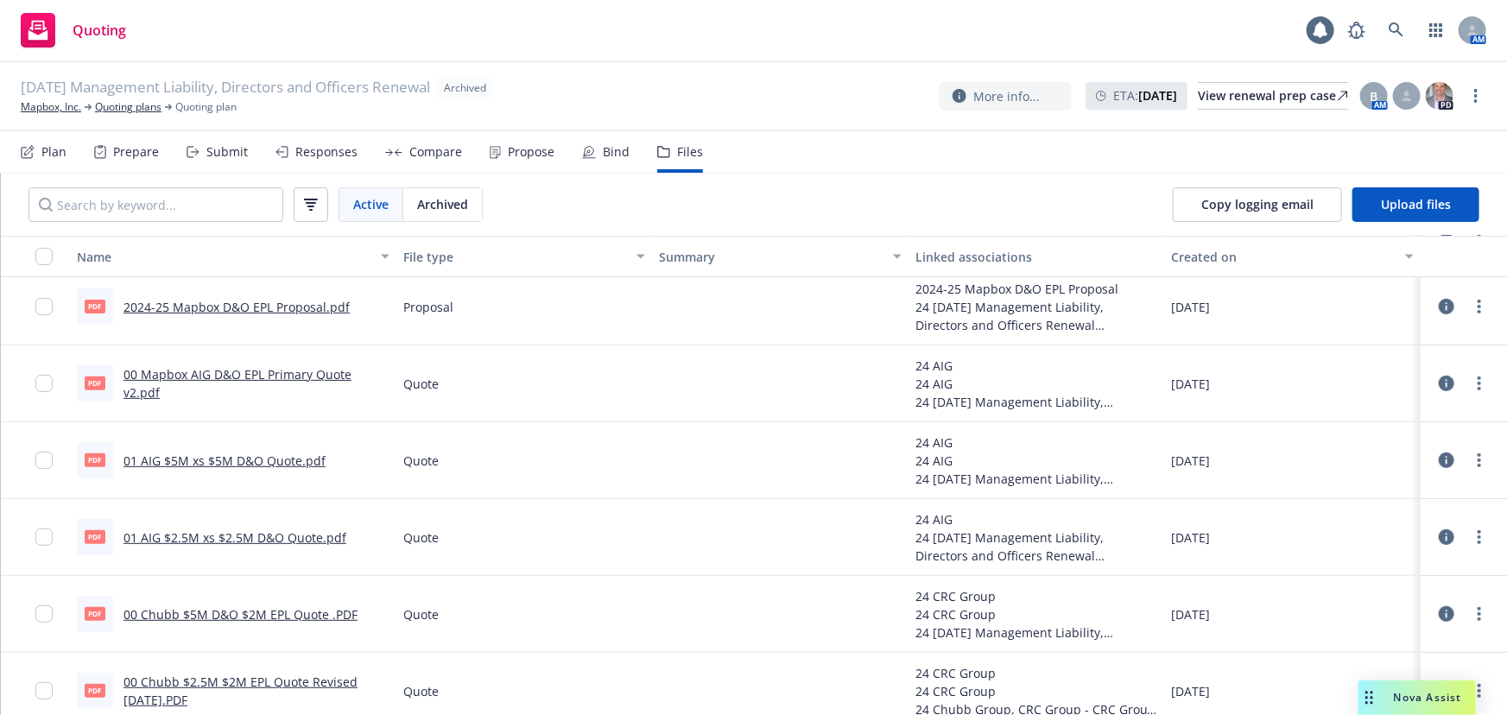
scroll to position [471, 0]
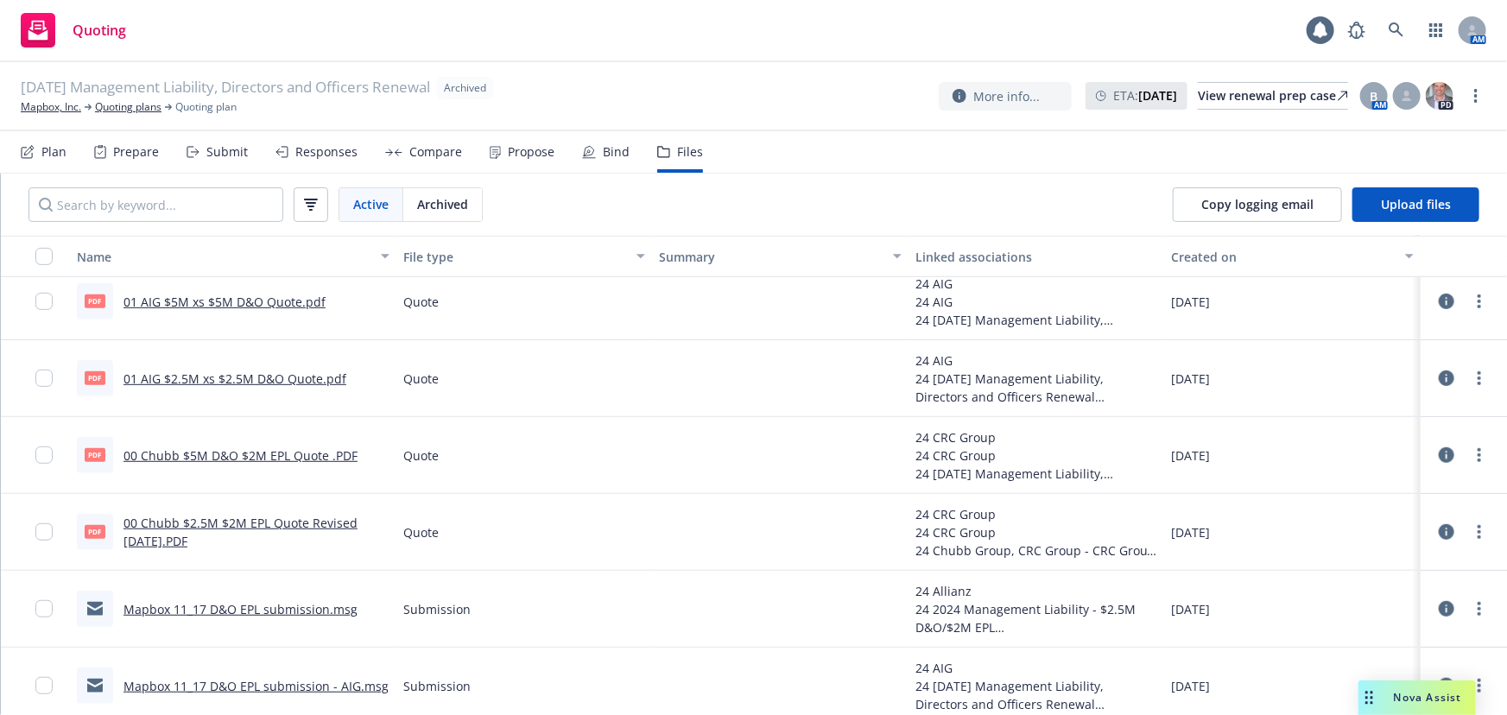
click at [275, 454] on link "00 Chubb $5M D&O $2M EPL Quote .PDF" at bounding box center [240, 455] width 234 height 16
click at [1469, 522] on link "more" at bounding box center [1479, 531] width 21 height 21
click at [628, 525] on div "Quote" at bounding box center [524, 532] width 256 height 77
click at [1469, 531] on link "more" at bounding box center [1479, 531] width 21 height 21
click at [1384, 601] on link "Download" at bounding box center [1391, 601] width 172 height 35
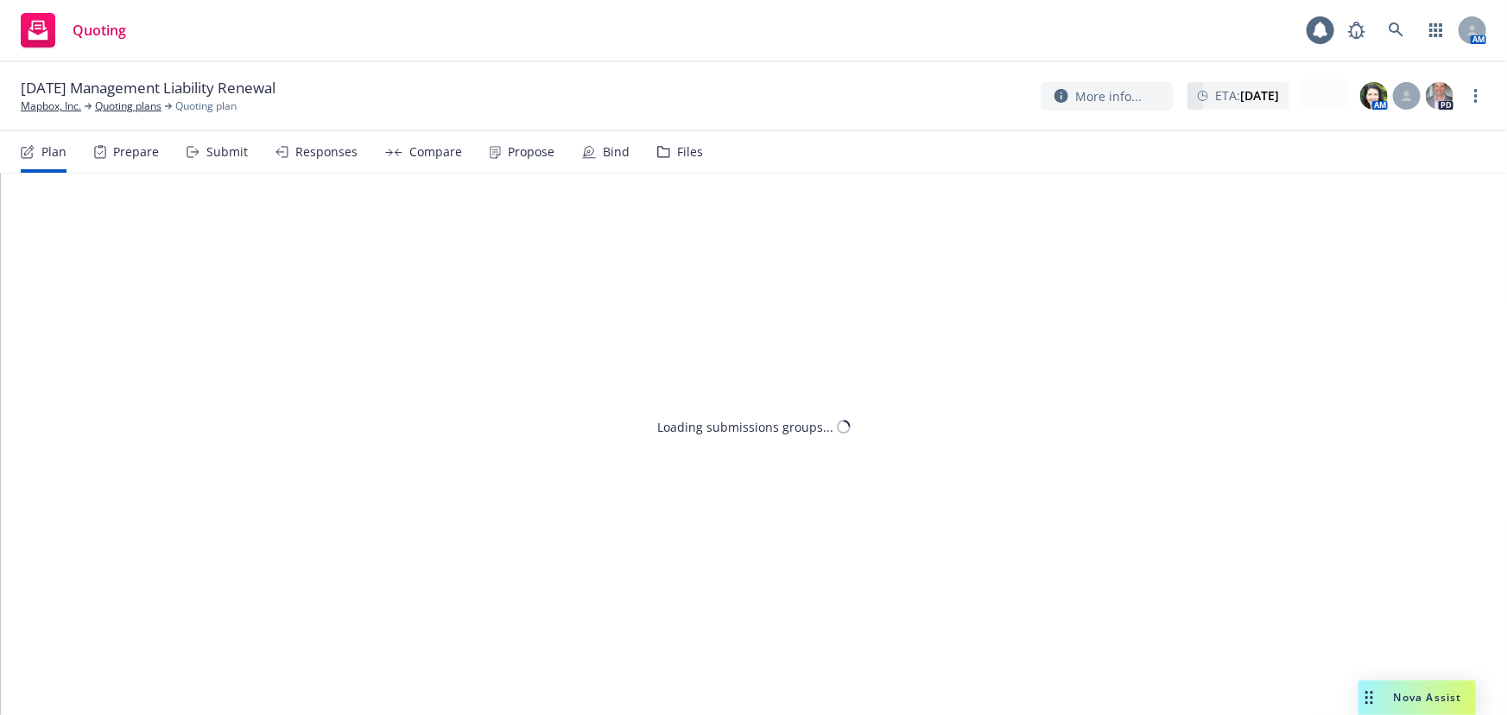
click at [686, 153] on div "Files" at bounding box center [690, 152] width 26 height 14
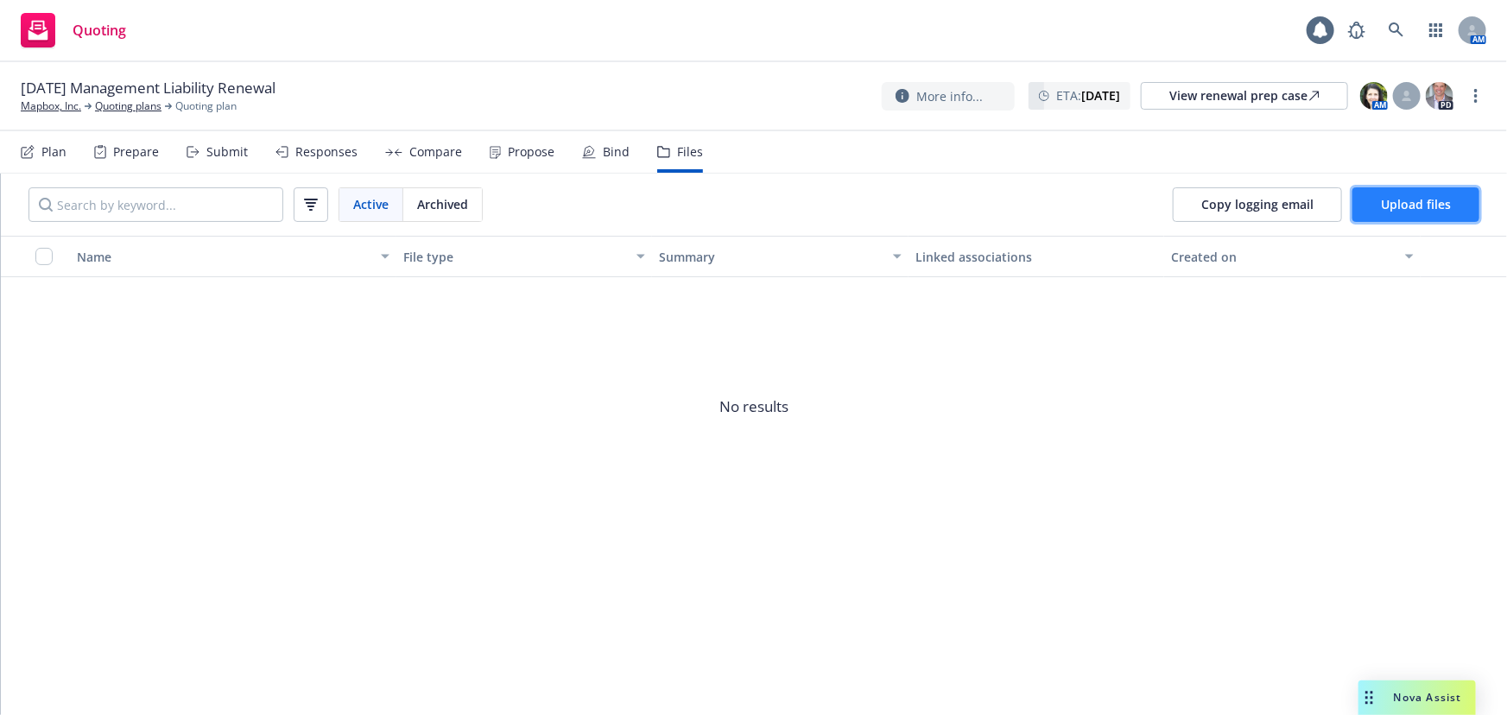
click at [1408, 203] on span "Upload files" at bounding box center [1416, 204] width 70 height 16
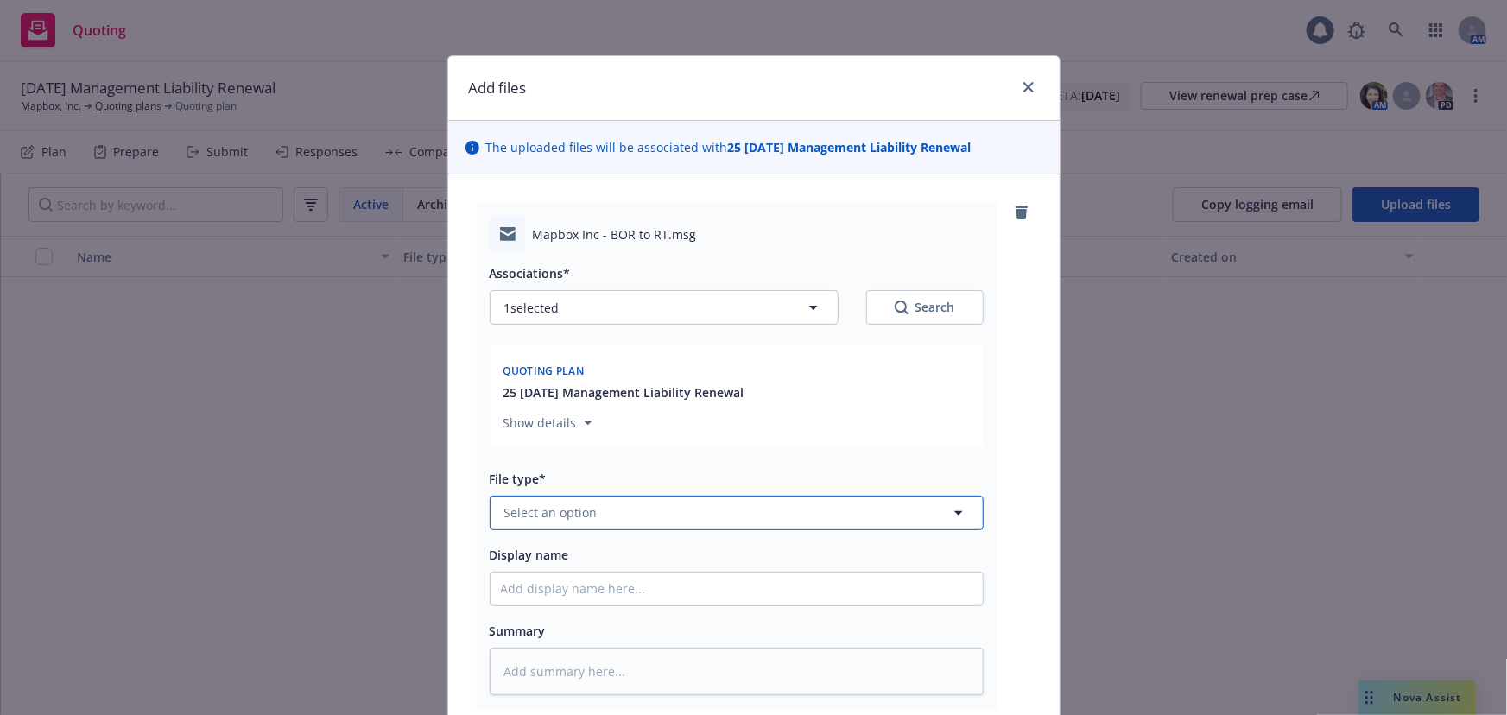
click at [807, 515] on button "Select an option" at bounding box center [737, 513] width 494 height 35
drag, startPoint x: 630, startPoint y: 510, endPoint x: 300, endPoint y: 471, distance: 333.1
click at [306, 474] on div "Add files The uploaded files will be associated with 25 [DATE] Management Liabi…" at bounding box center [753, 357] width 1507 height 715
type input "other"
drag, startPoint x: 665, startPoint y: 434, endPoint x: 653, endPoint y: 472, distance: 39.9
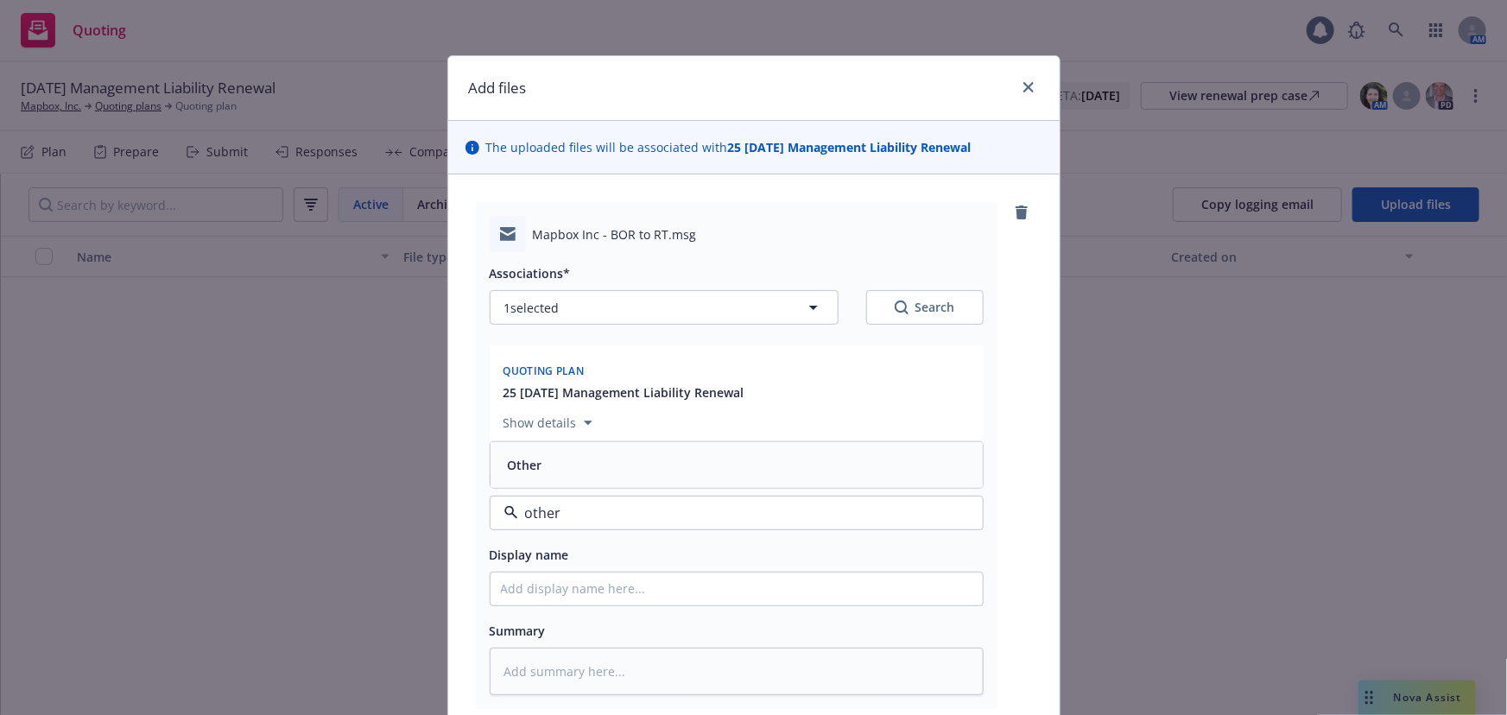
click at [665, 435] on div "Show details" at bounding box center [736, 418] width 473 height 35
click at [634, 517] on button "Select an option" at bounding box center [737, 513] width 494 height 35
type input "other"
click at [613, 568] on div "Other" at bounding box center [736, 560] width 471 height 25
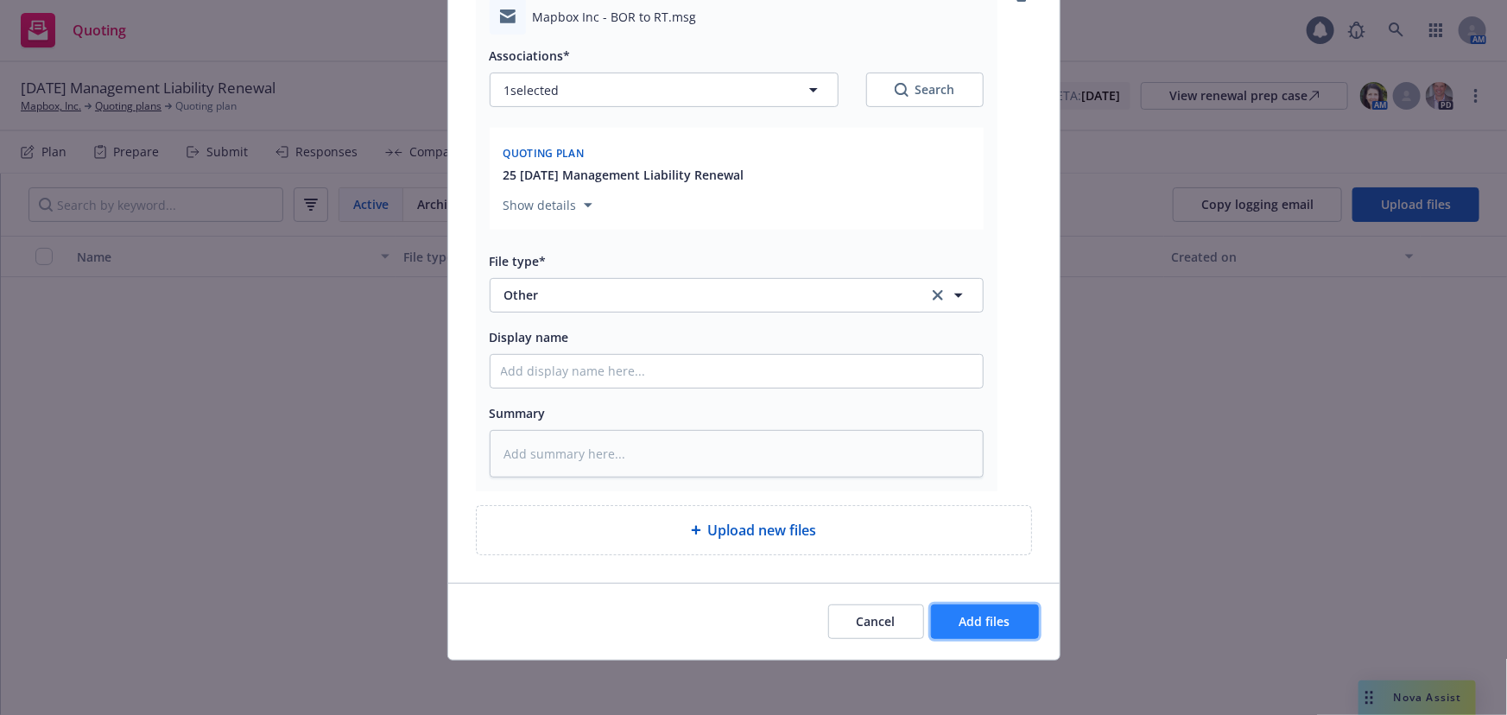
click at [992, 606] on button "Add files" at bounding box center [985, 621] width 108 height 35
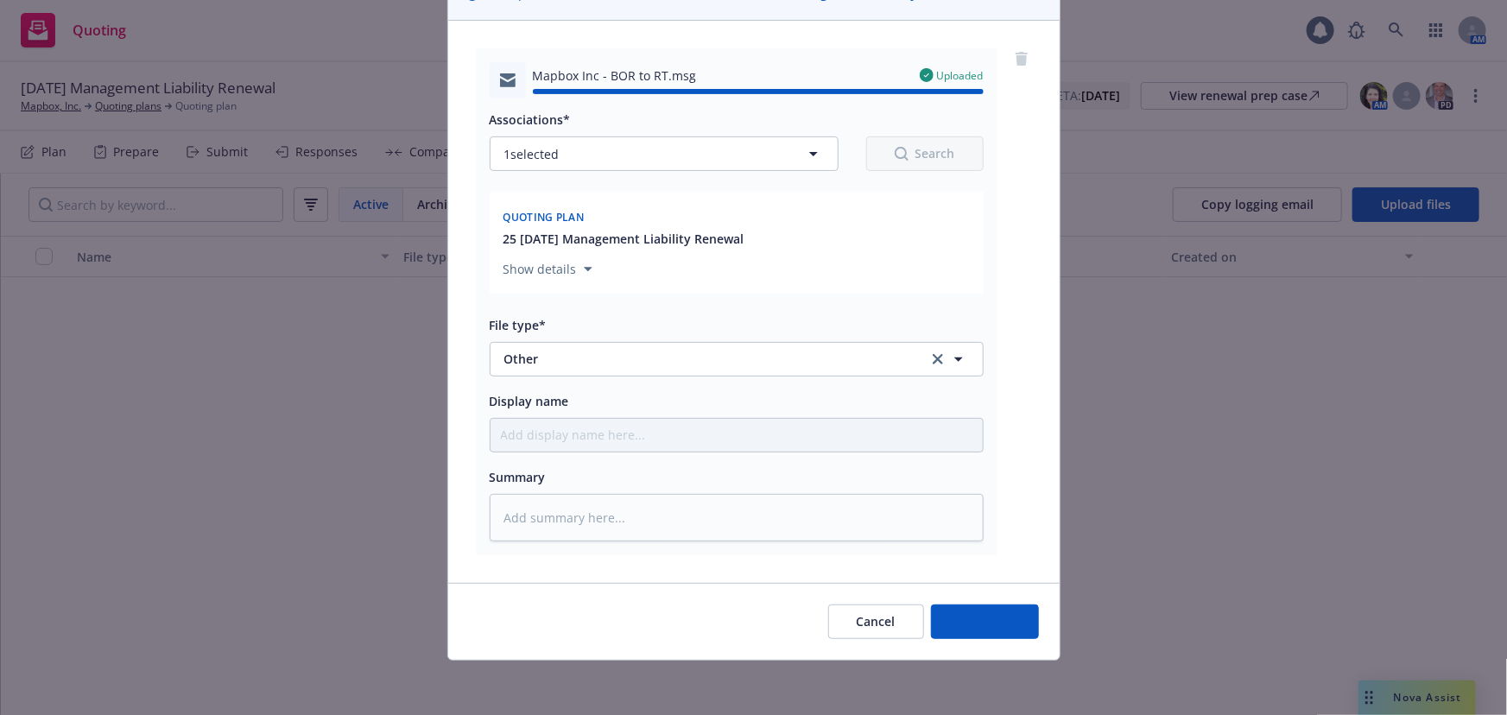
type textarea "x"
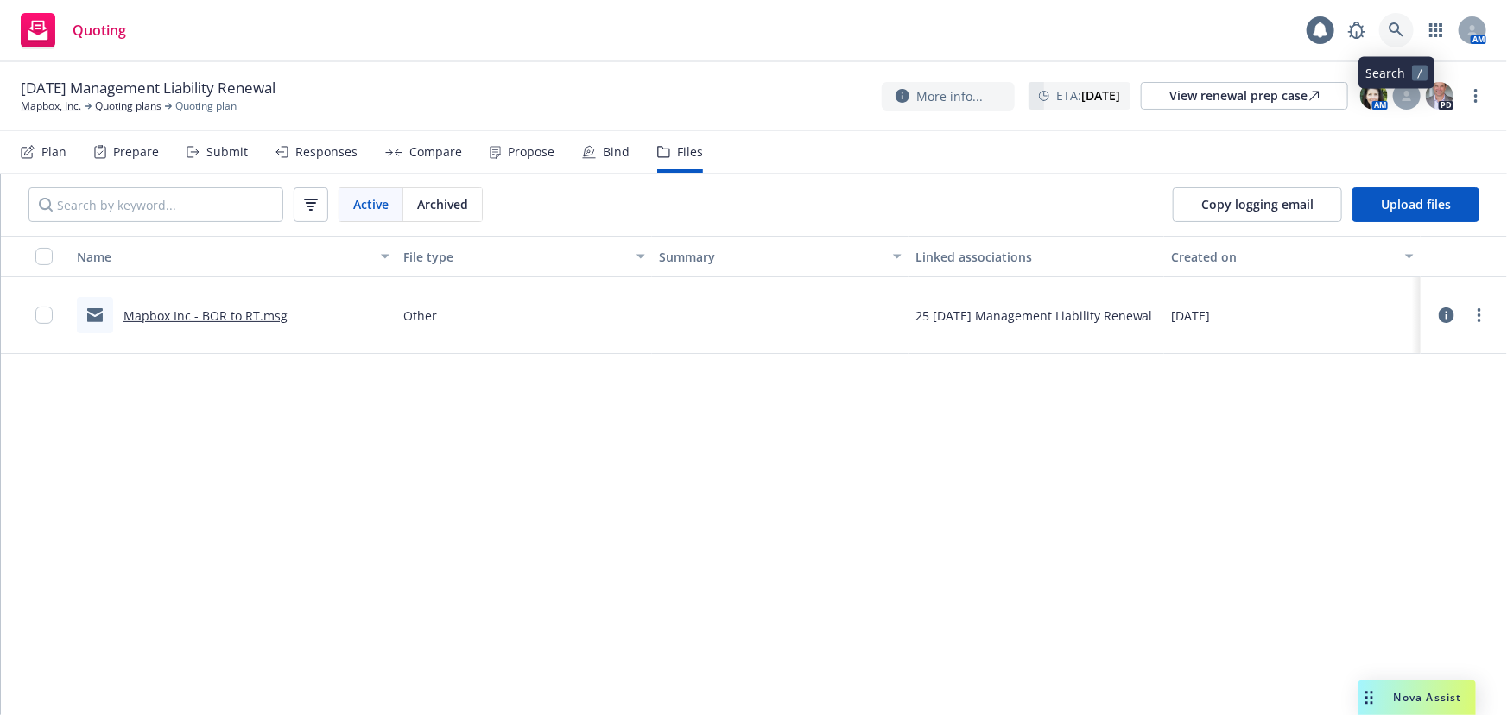
click at [1408, 30] on link at bounding box center [1396, 30] width 35 height 35
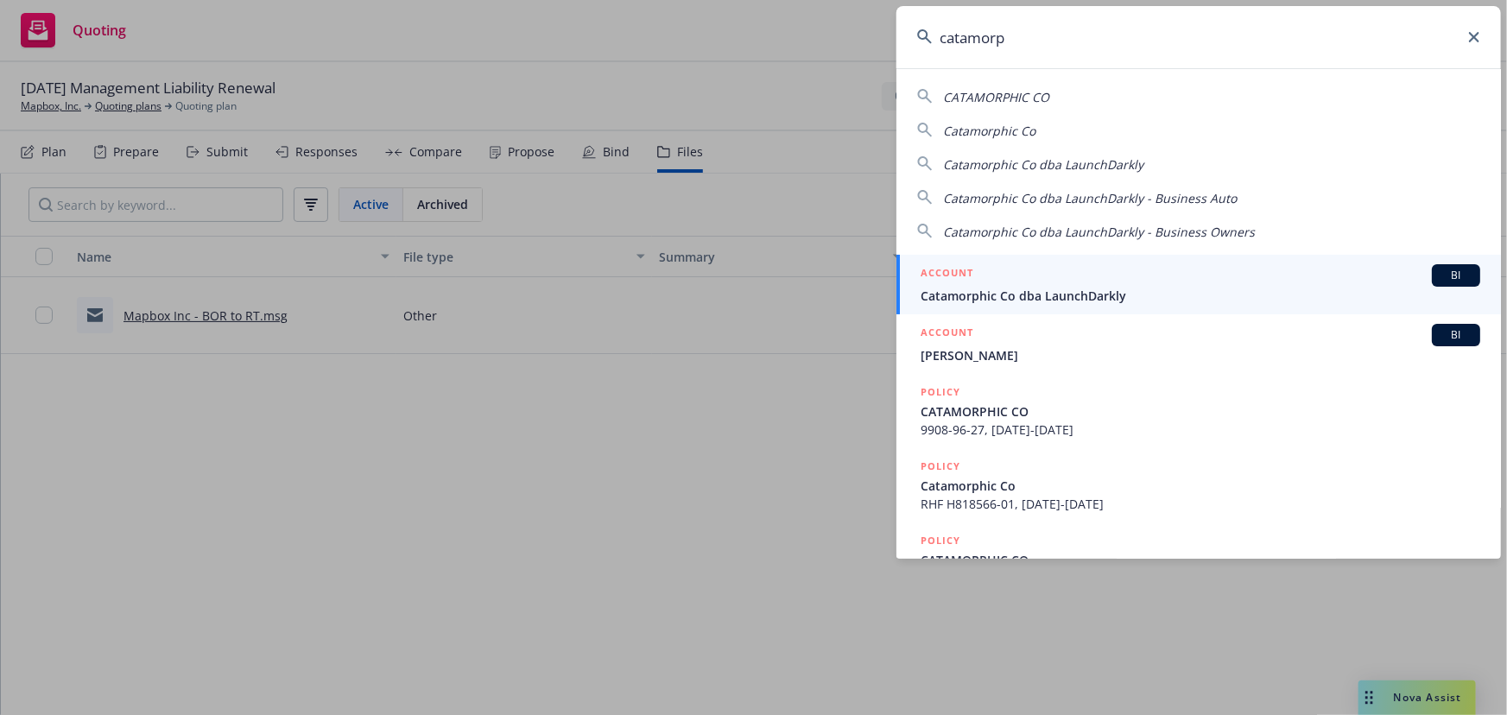
type input "catamorp"
click at [981, 287] on span "Catamorphic Co dba LaunchDarkly" at bounding box center [1199, 296] width 559 height 18
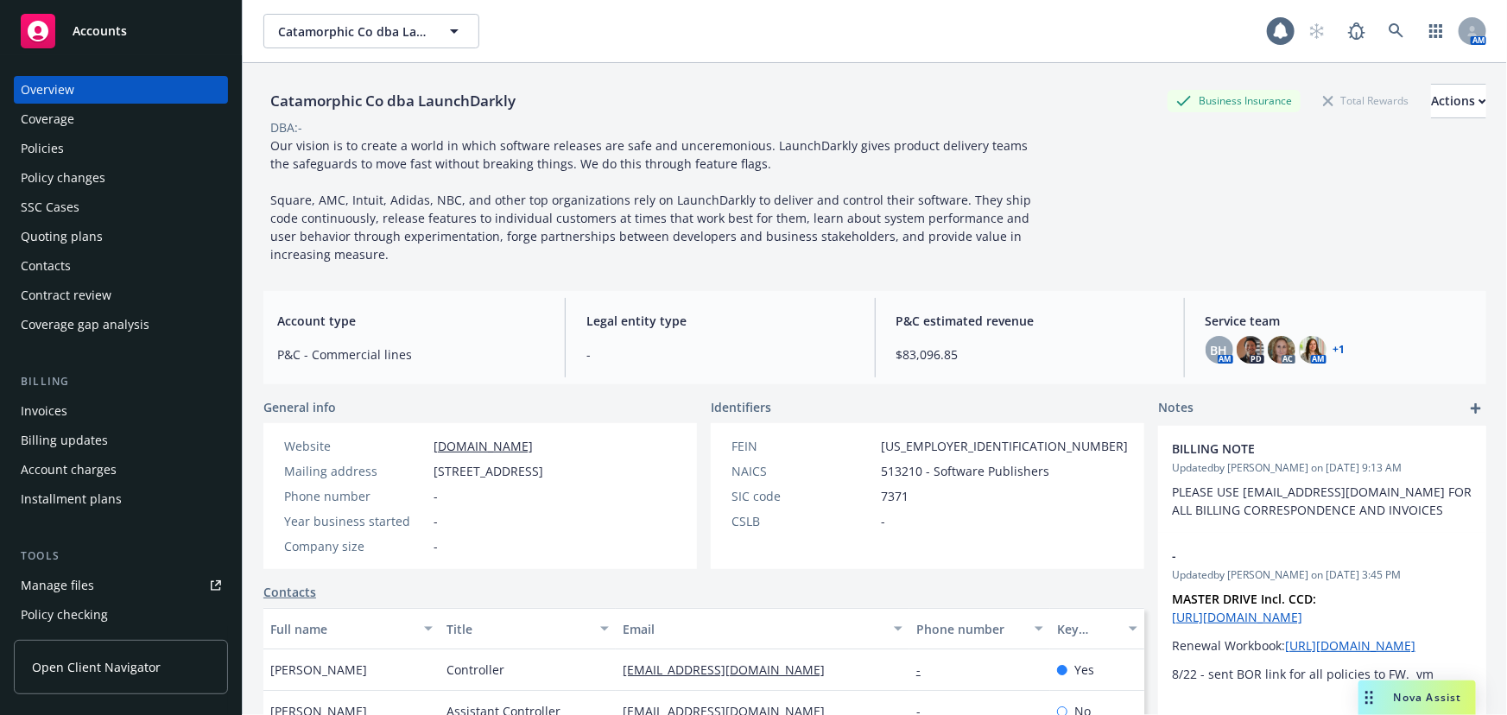
click at [104, 235] on div "Quoting plans" at bounding box center [121, 237] width 200 height 28
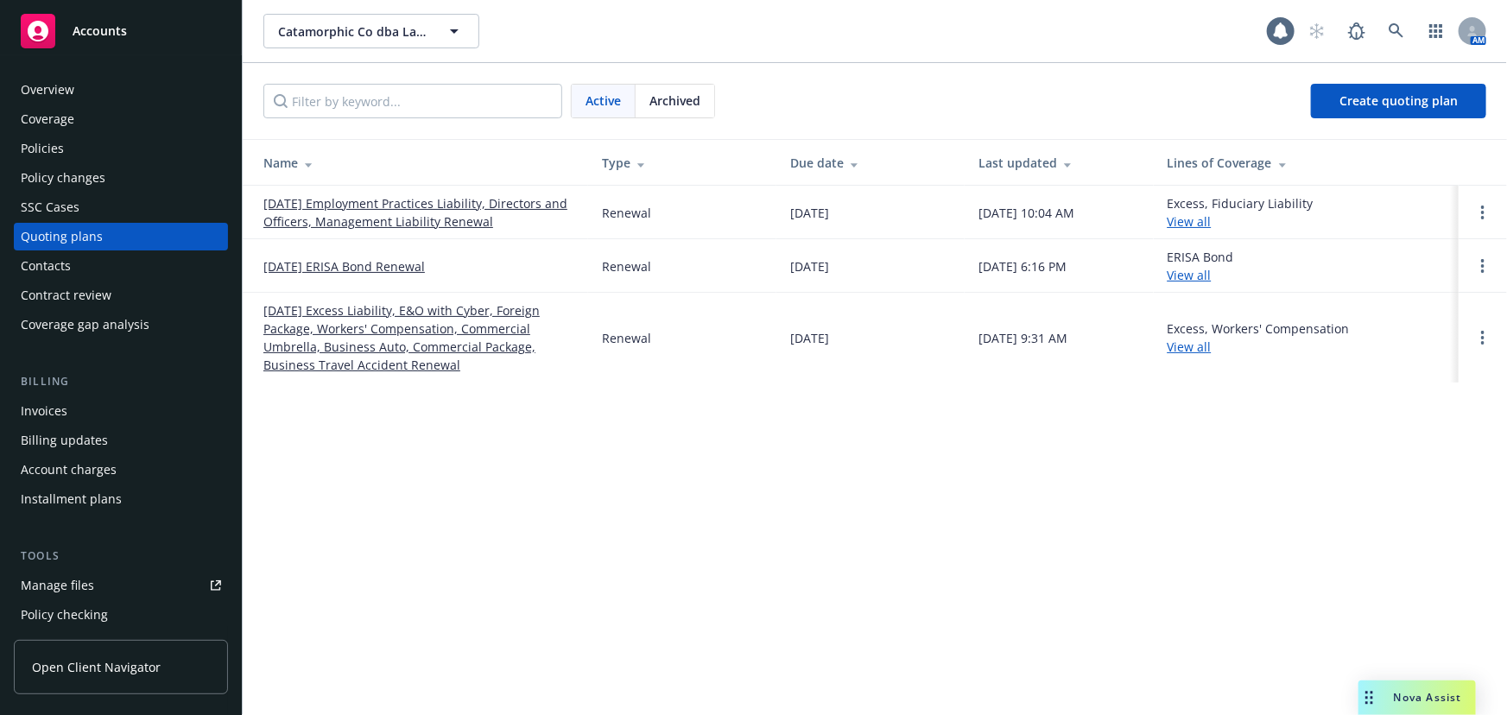
click at [449, 218] on link "[DATE] Employment Practices Liability, Directors and Officers, Management Liabi…" at bounding box center [418, 212] width 311 height 36
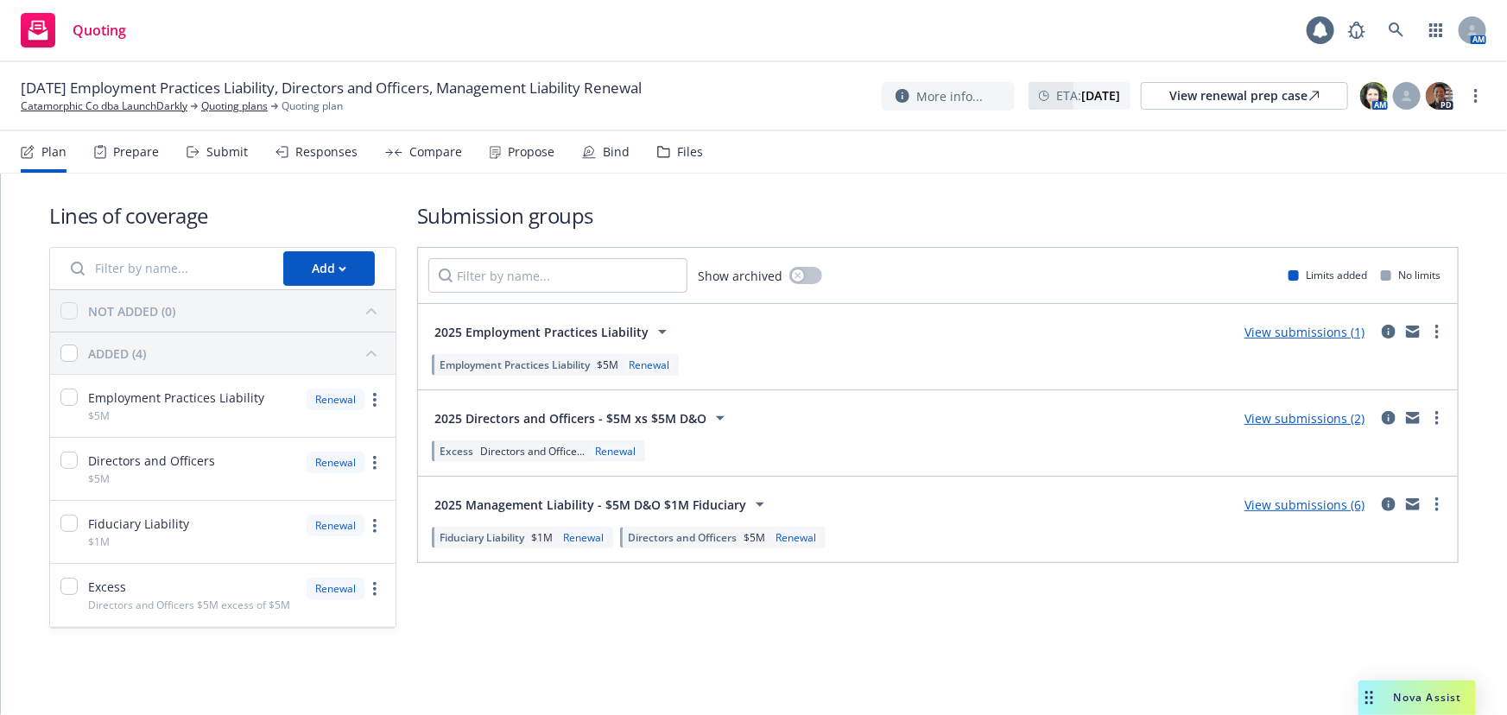
click at [342, 155] on div "Responses" at bounding box center [326, 152] width 62 height 14
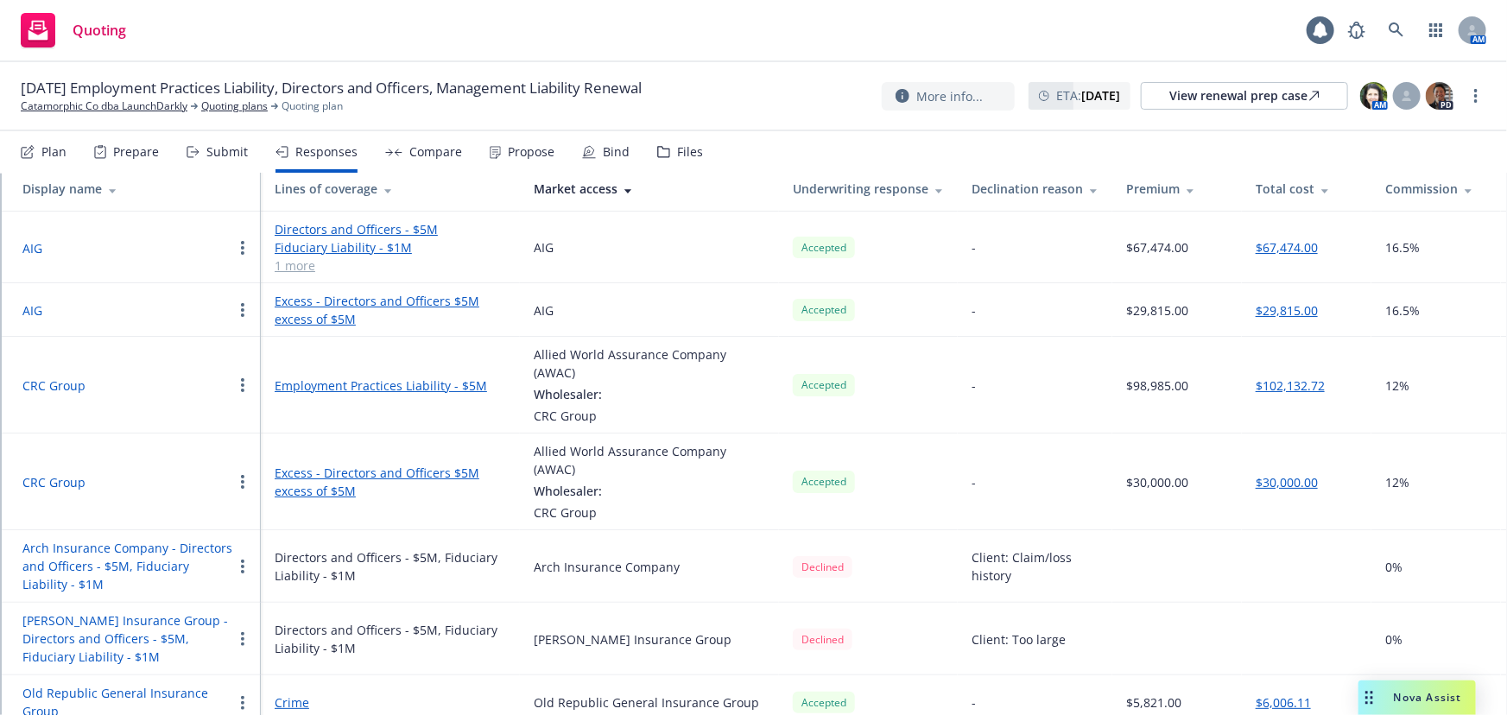
scroll to position [309, 0]
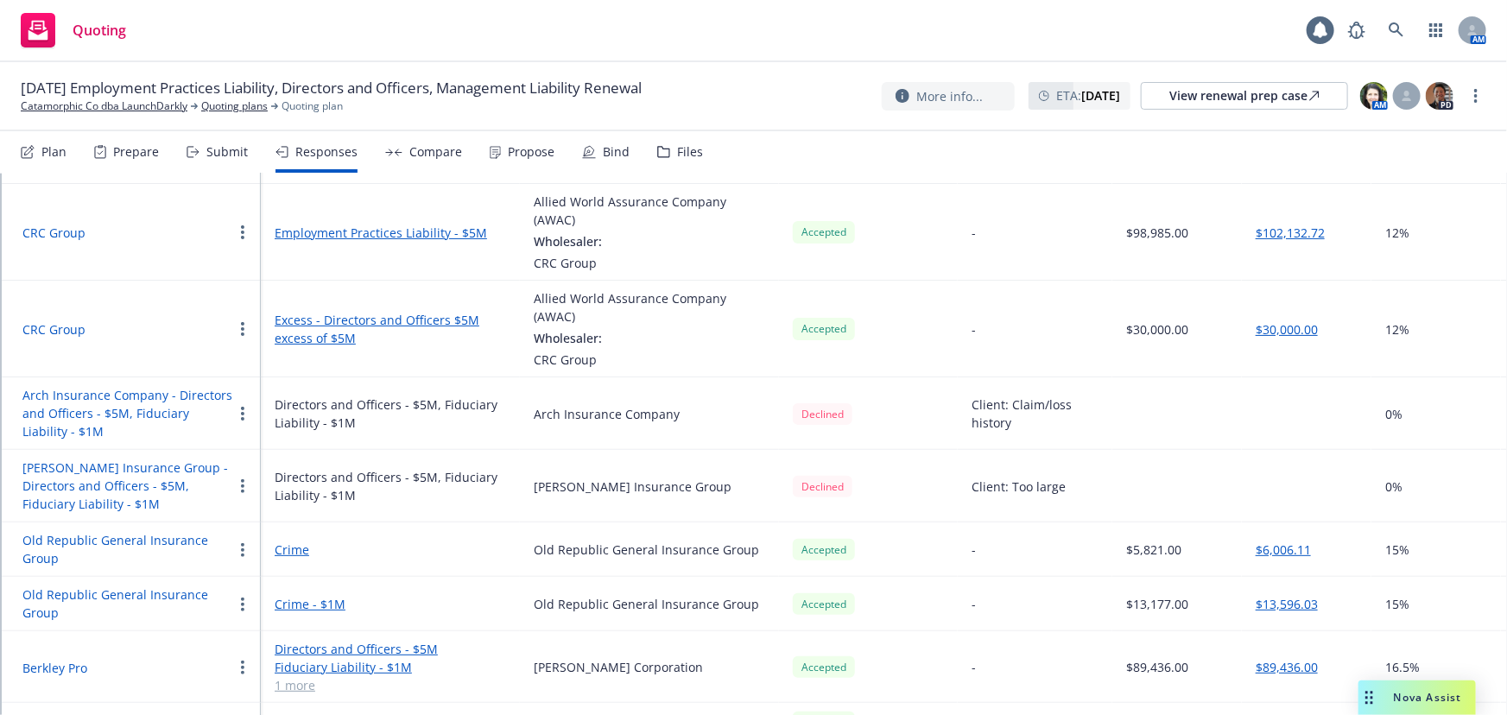
click at [71, 659] on button "Berkley Pro" at bounding box center [54, 668] width 65 height 18
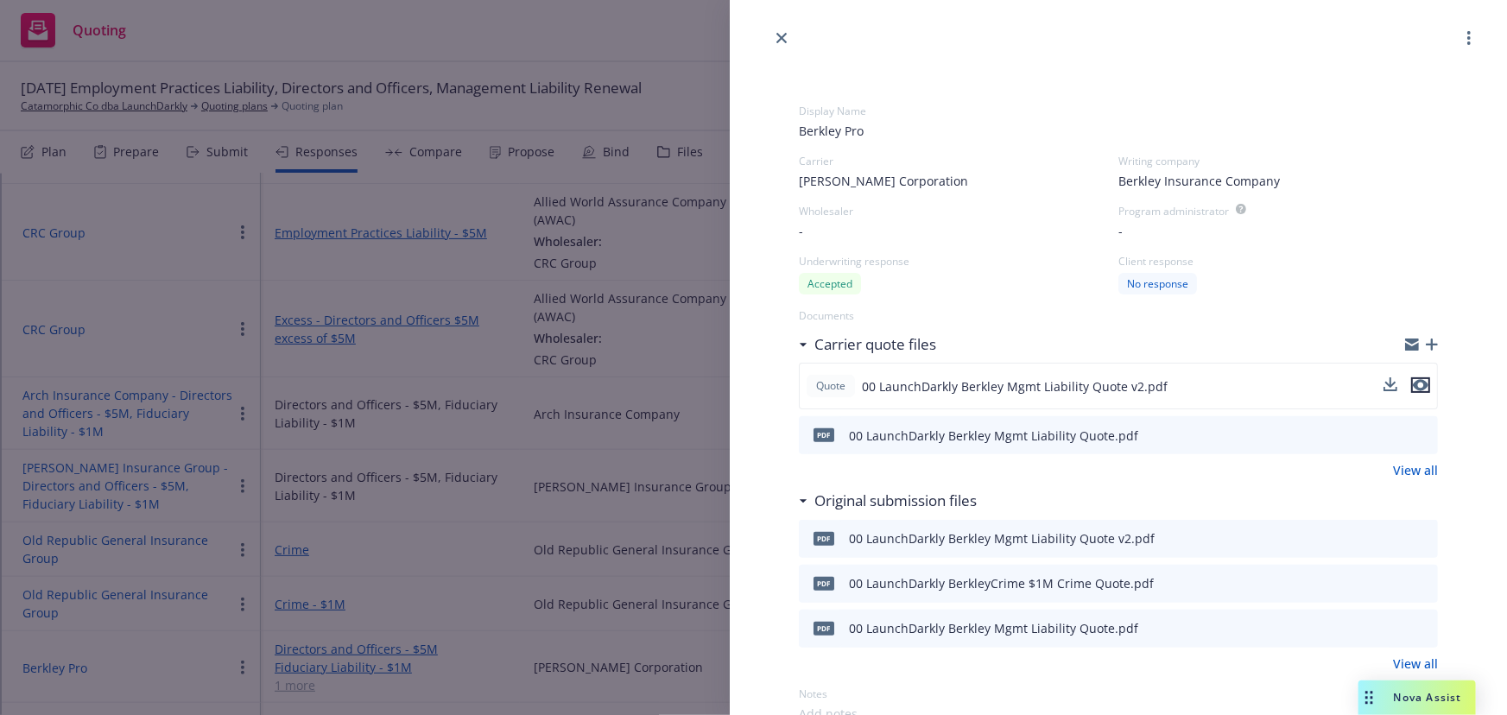
click at [1413, 382] on icon "preview file" at bounding box center [1421, 385] width 16 height 12
click at [776, 38] on icon "close" at bounding box center [781, 38] width 10 height 10
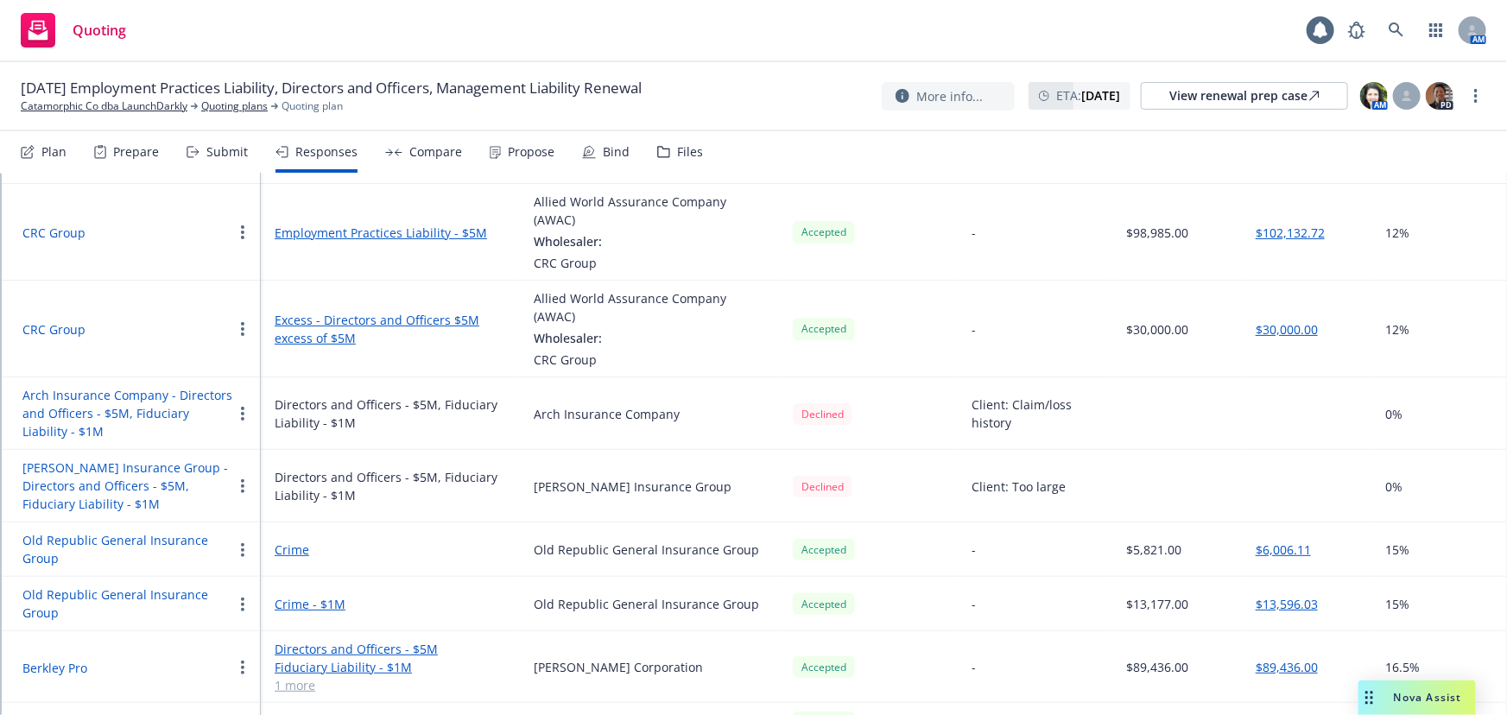
click at [927, 32] on div "Quoting 1 AM" at bounding box center [753, 31] width 1507 height 62
click at [1407, 43] on link at bounding box center [1396, 30] width 35 height 35
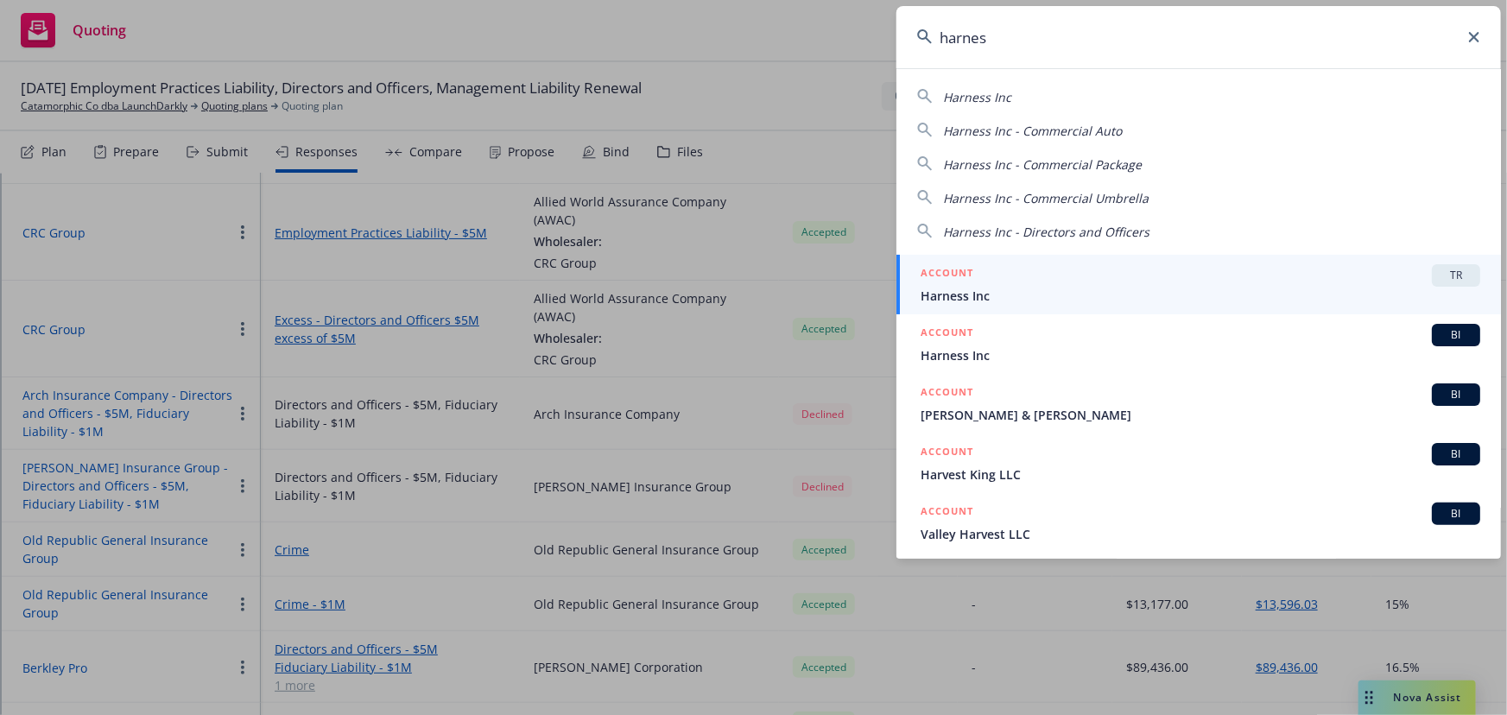
type input "harnes"
click at [1152, 35] on input "harnes" at bounding box center [1198, 37] width 604 height 62
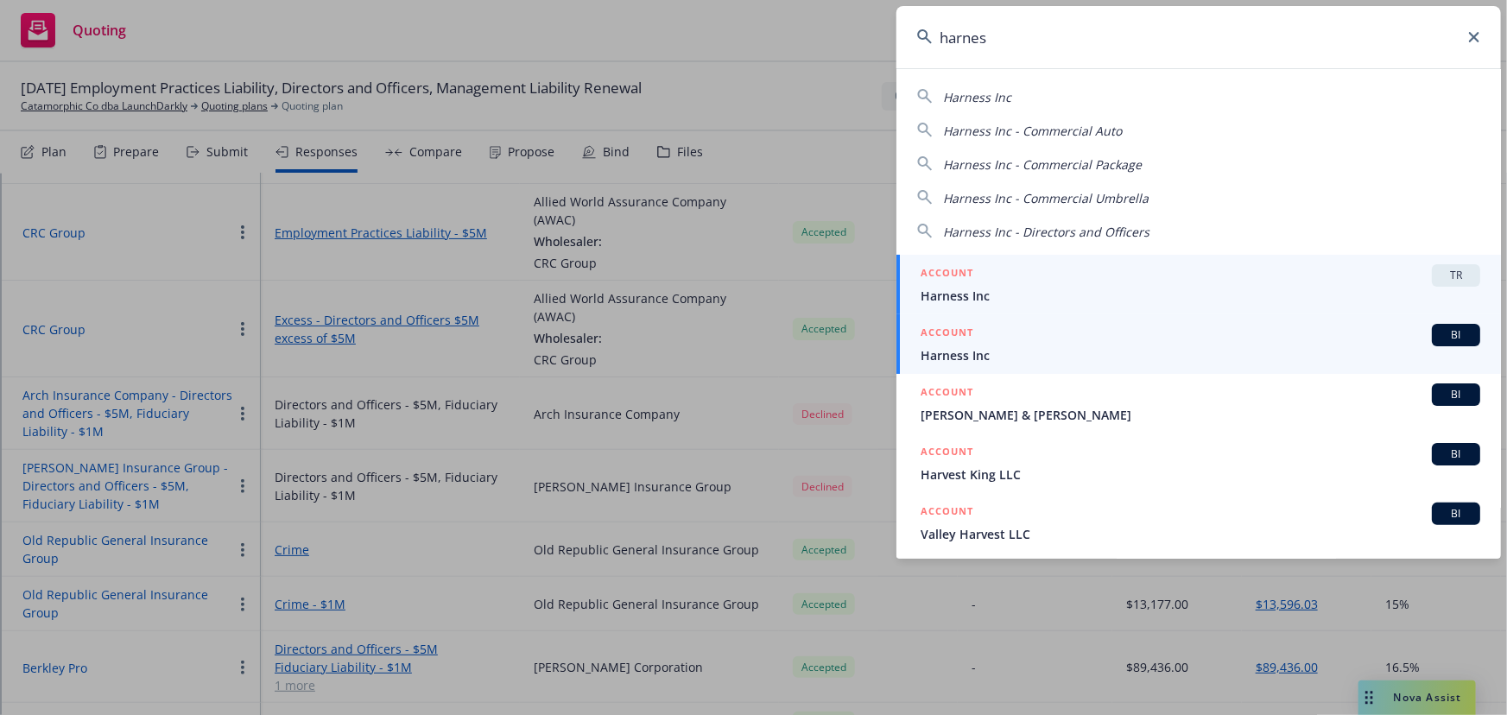
click at [1015, 344] on div "ACCOUNT BI" at bounding box center [1199, 335] width 559 height 22
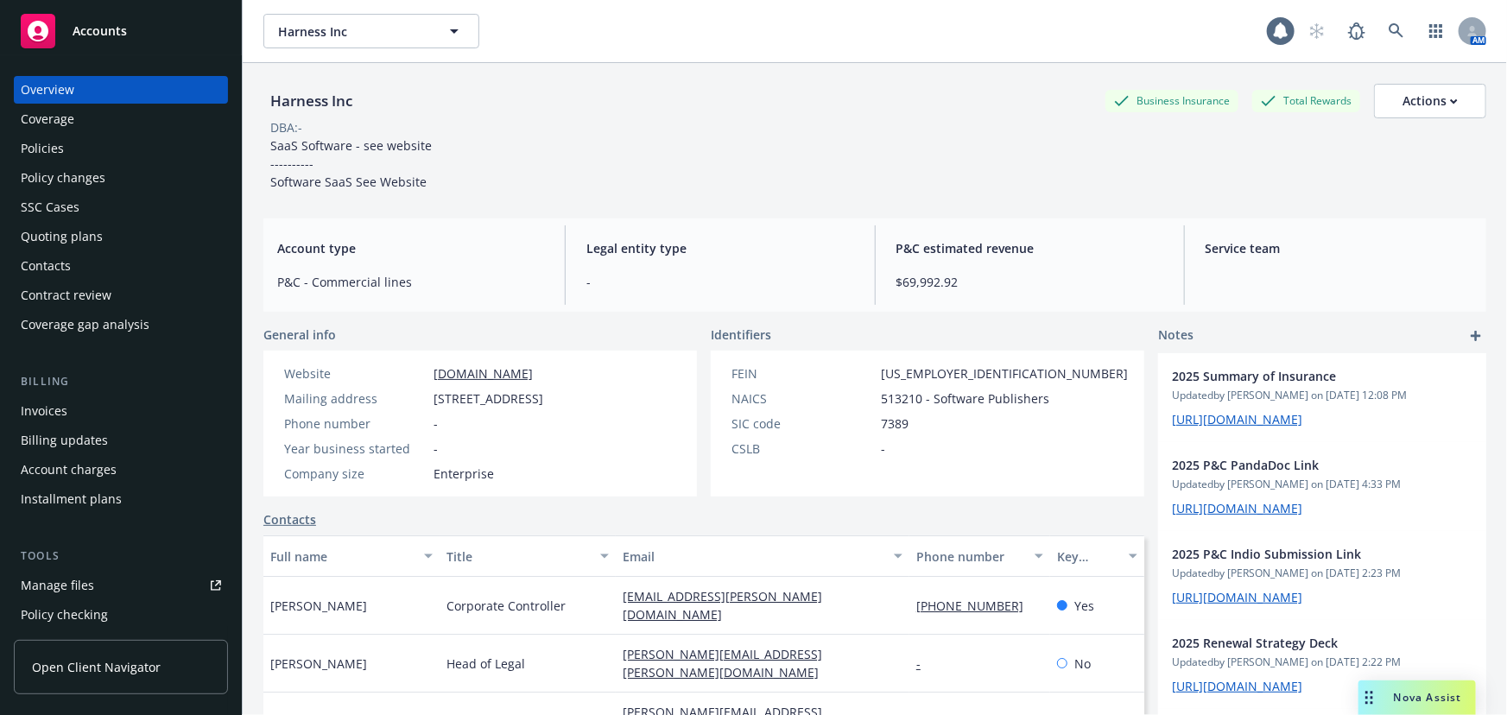
click at [106, 241] on div "Quoting plans" at bounding box center [121, 237] width 200 height 28
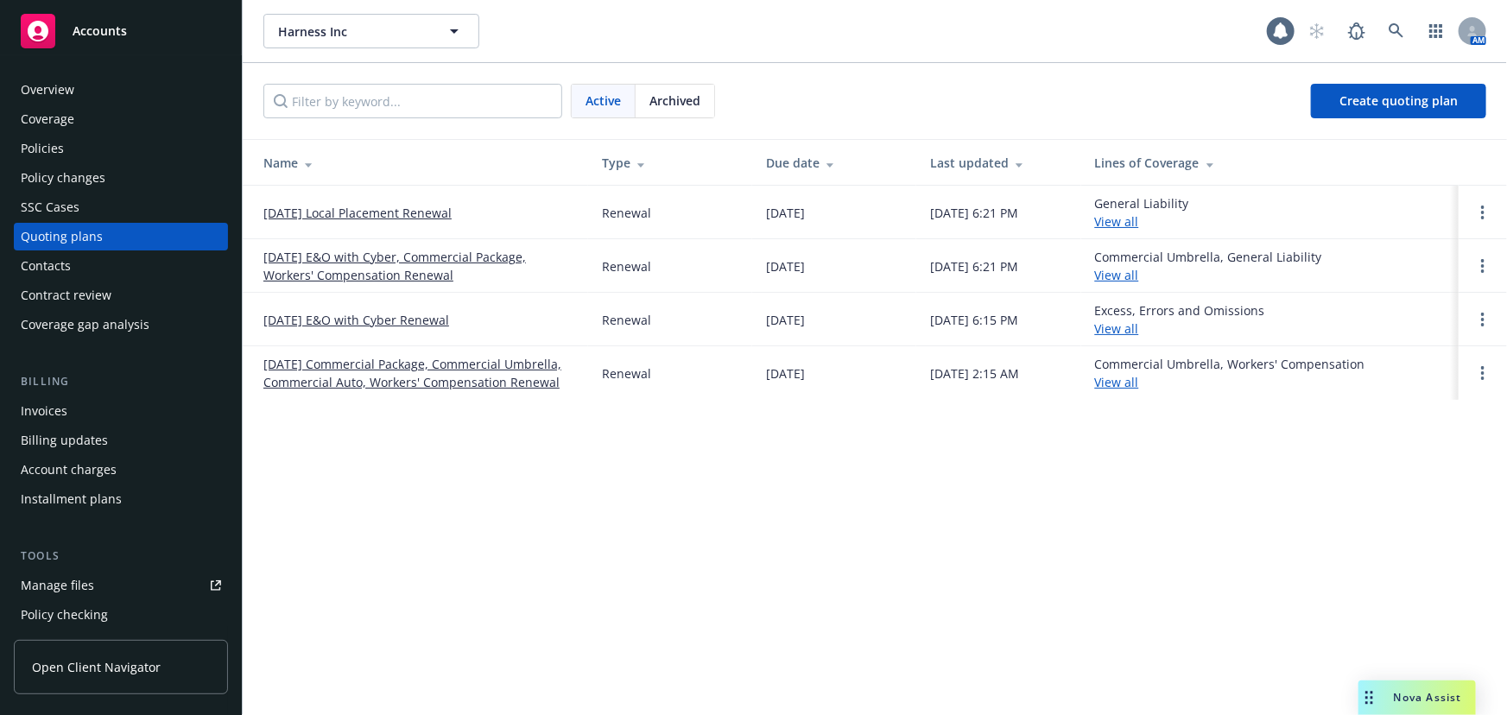
click at [660, 104] on span "Archived" at bounding box center [674, 101] width 51 height 18
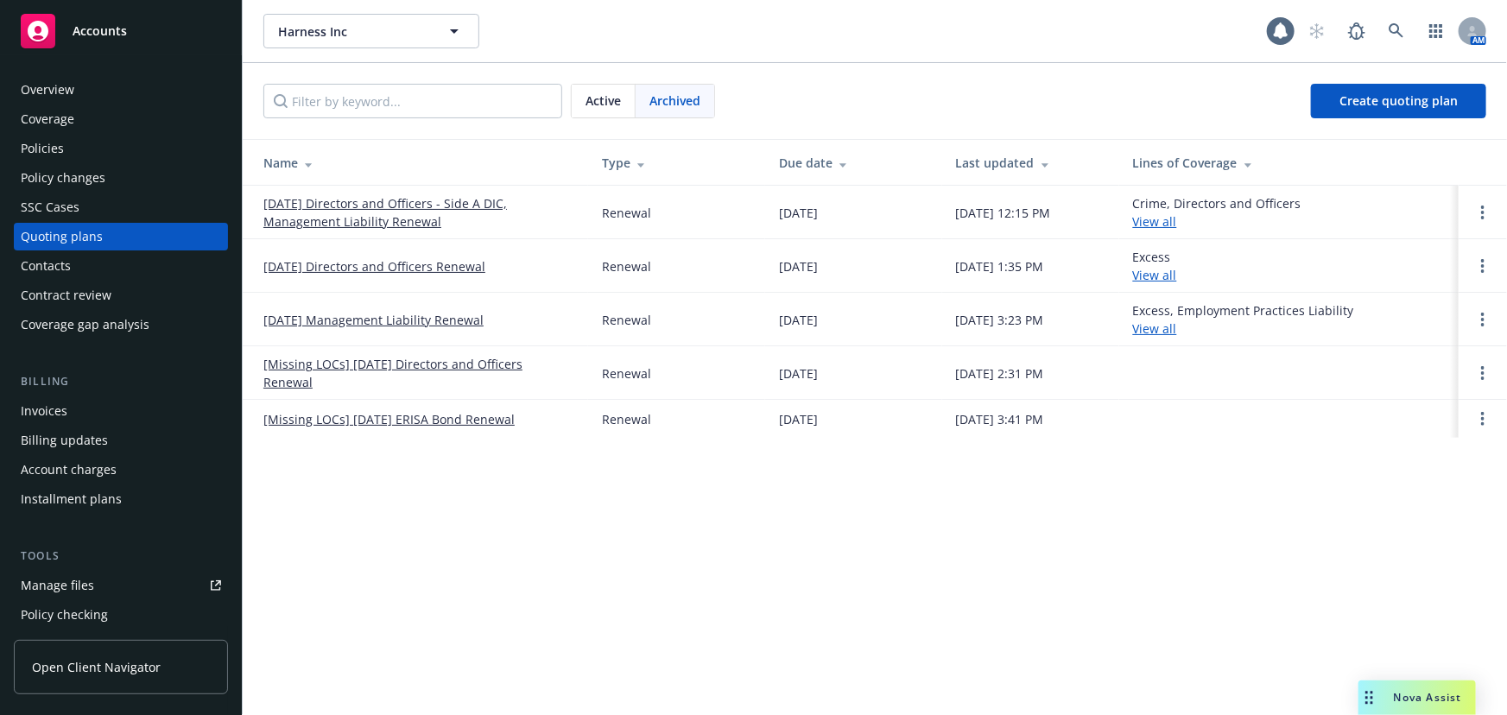
click at [424, 218] on link "[DATE] Directors and Officers - Side A DIC, Management Liability Renewal" at bounding box center [418, 212] width 311 height 36
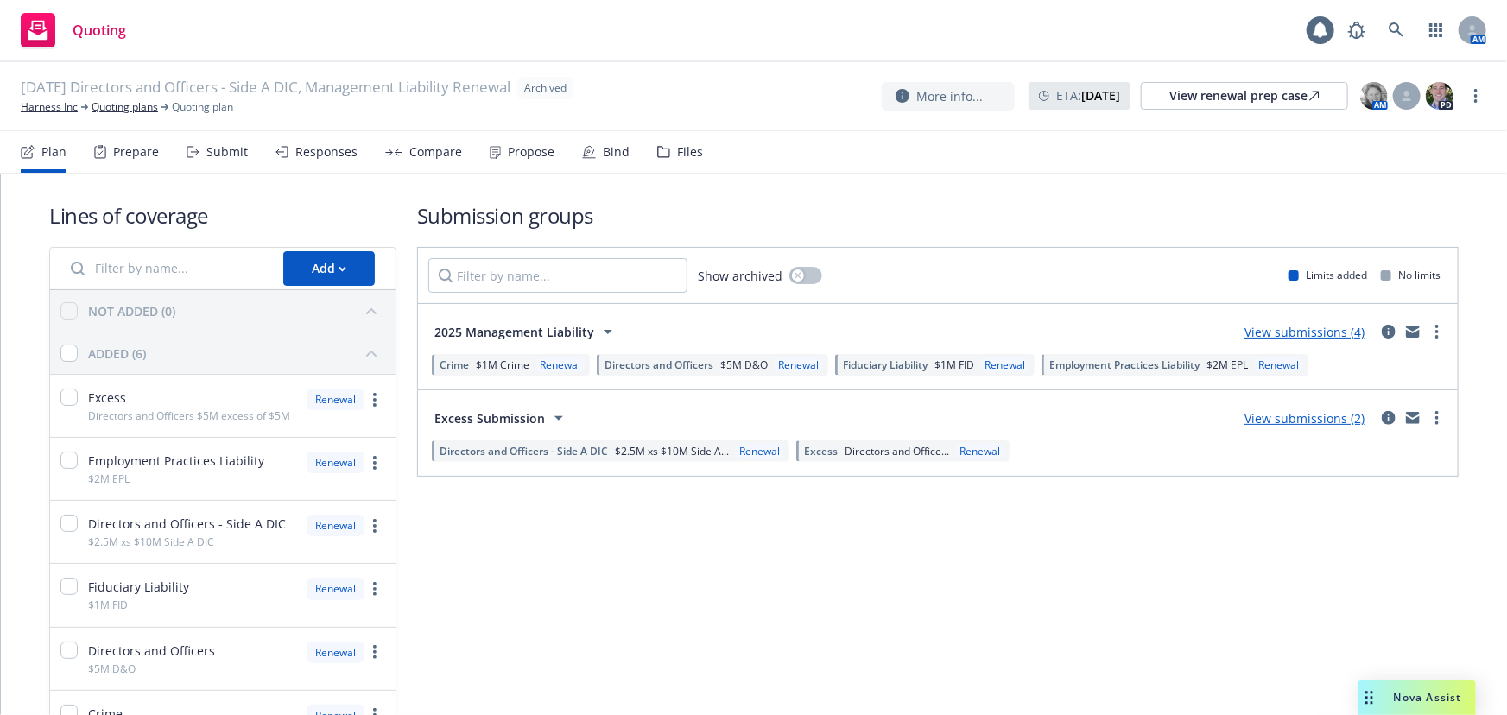
click at [594, 153] on div "Bind" at bounding box center [605, 151] width 47 height 41
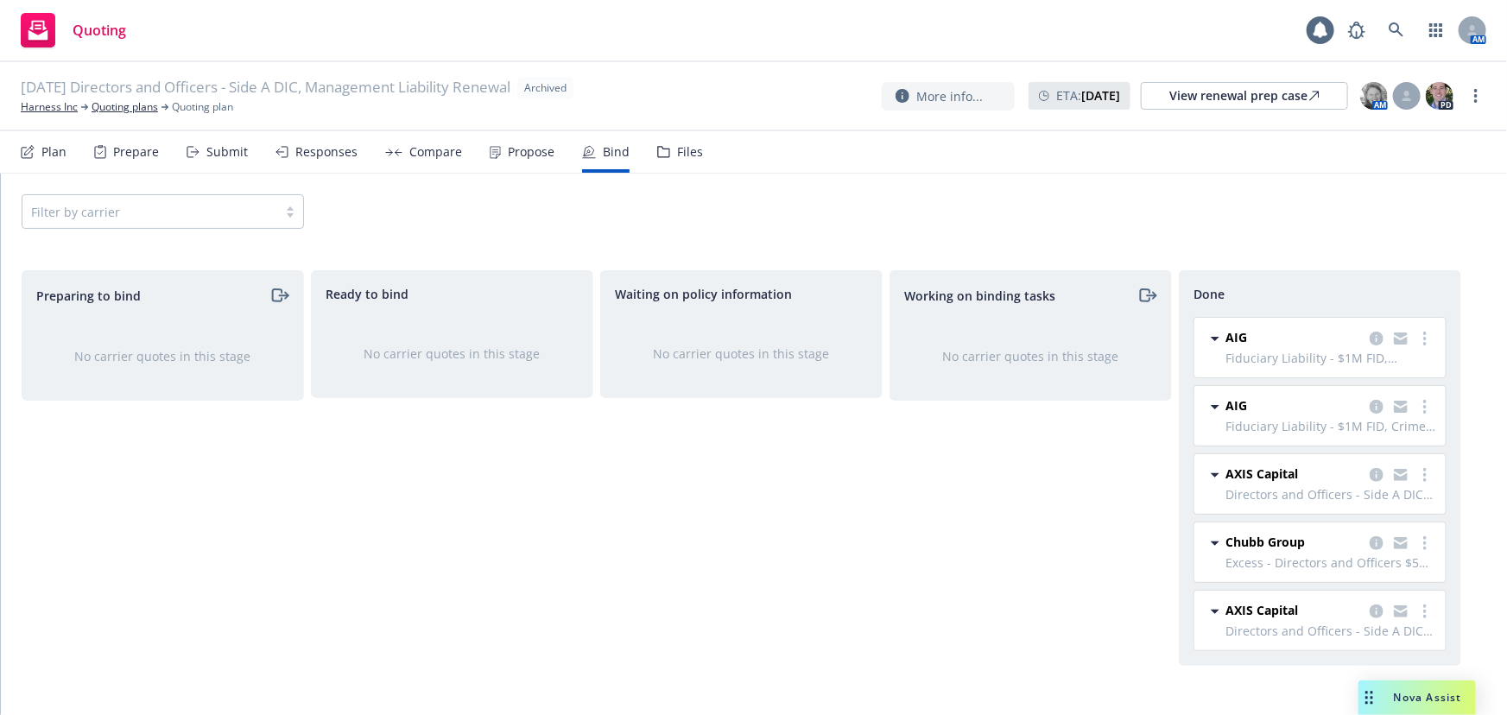
click at [529, 156] on div "Propose" at bounding box center [531, 152] width 47 height 14
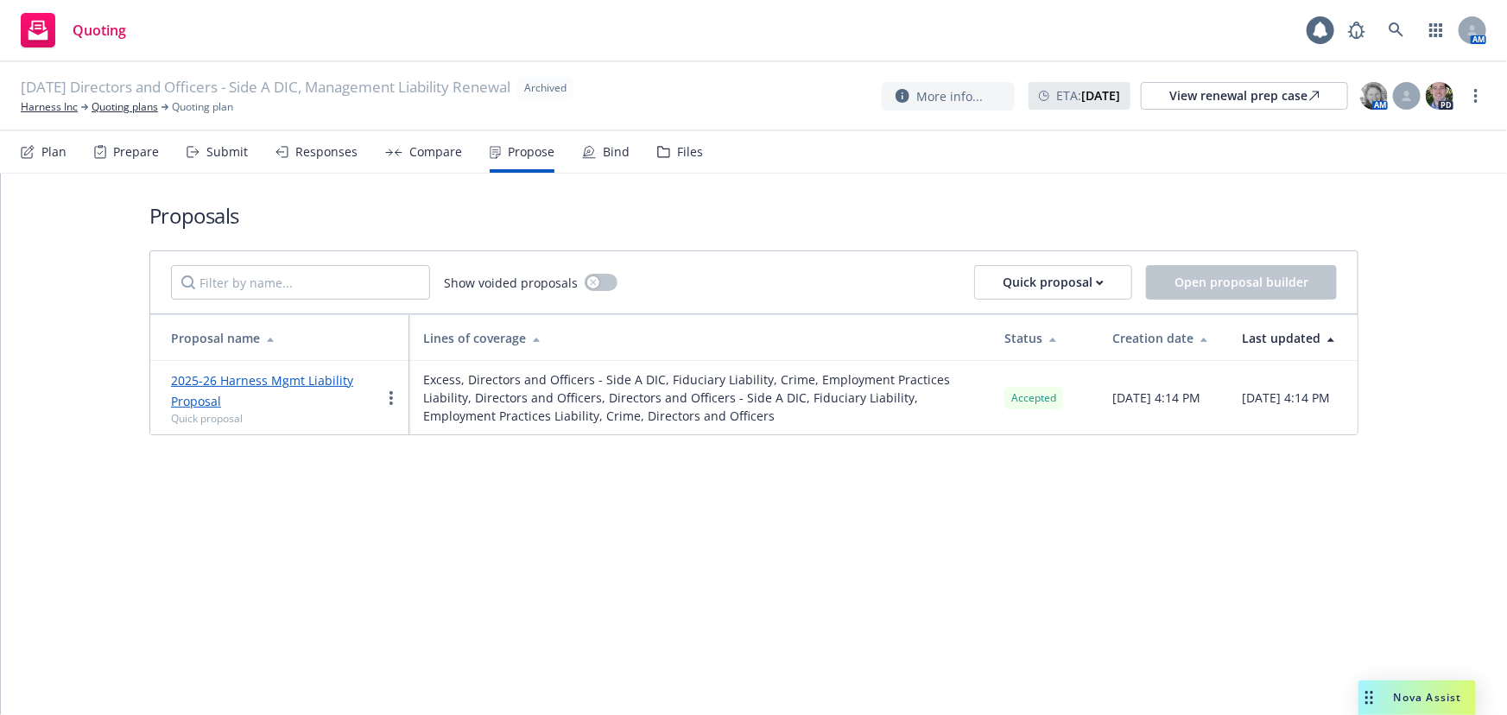
click at [288, 382] on link "2025-26 Harness Mgmt Liability Proposal" at bounding box center [262, 390] width 182 height 37
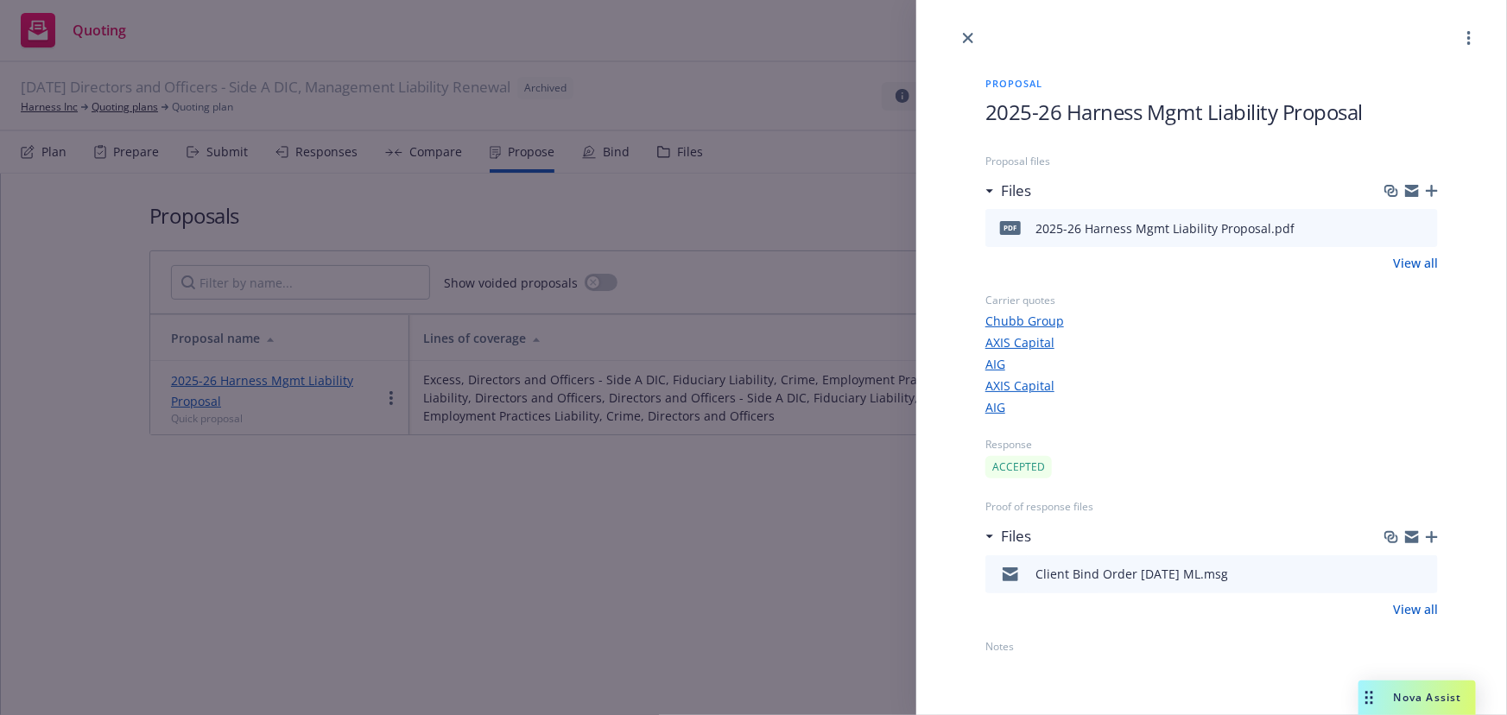
click at [1425, 224] on icon "preview file" at bounding box center [1421, 227] width 16 height 12
